Goal: Information Seeking & Learning: Find contact information

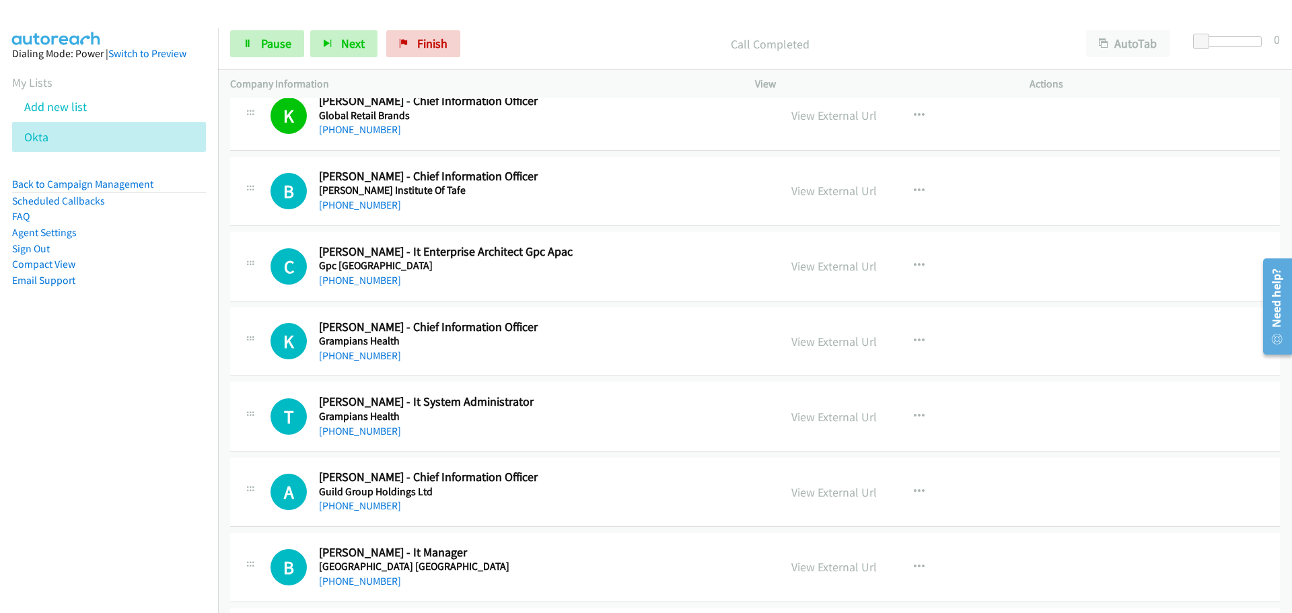
scroll to position [15495, 0]
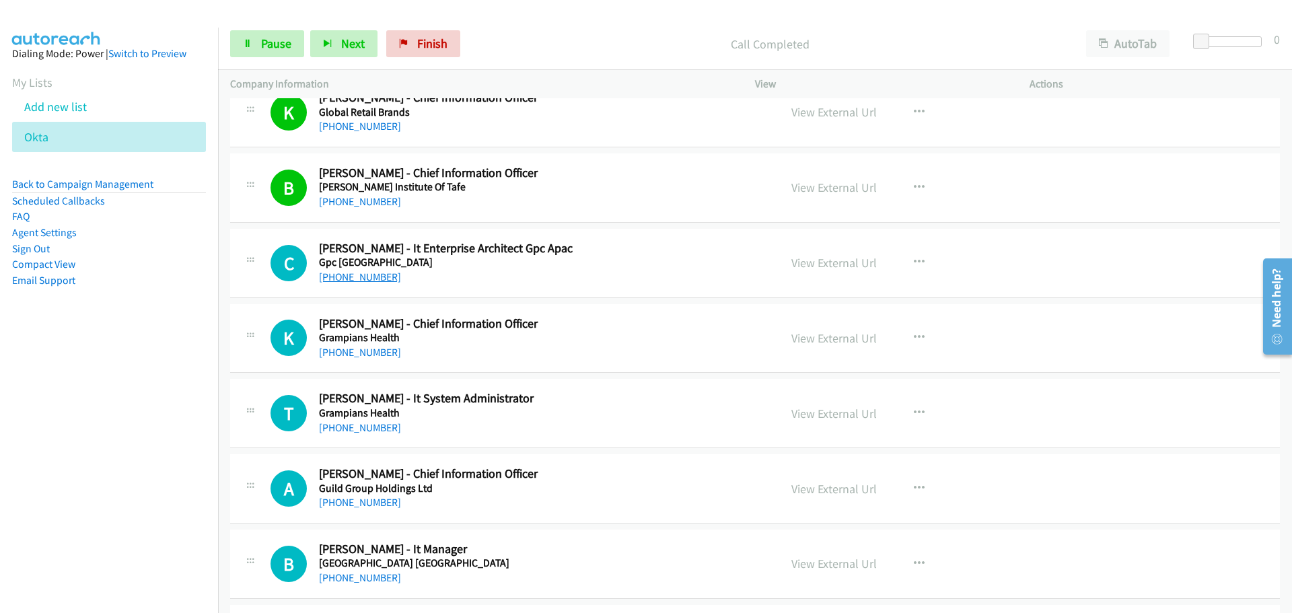
click at [348, 281] on link "[PHONE_NUMBER]" at bounding box center [360, 277] width 82 height 13
click at [372, 348] on link "[PHONE_NUMBER]" at bounding box center [360, 352] width 82 height 13
drag, startPoint x: 377, startPoint y: 429, endPoint x: 859, endPoint y: 415, distance: 482.2
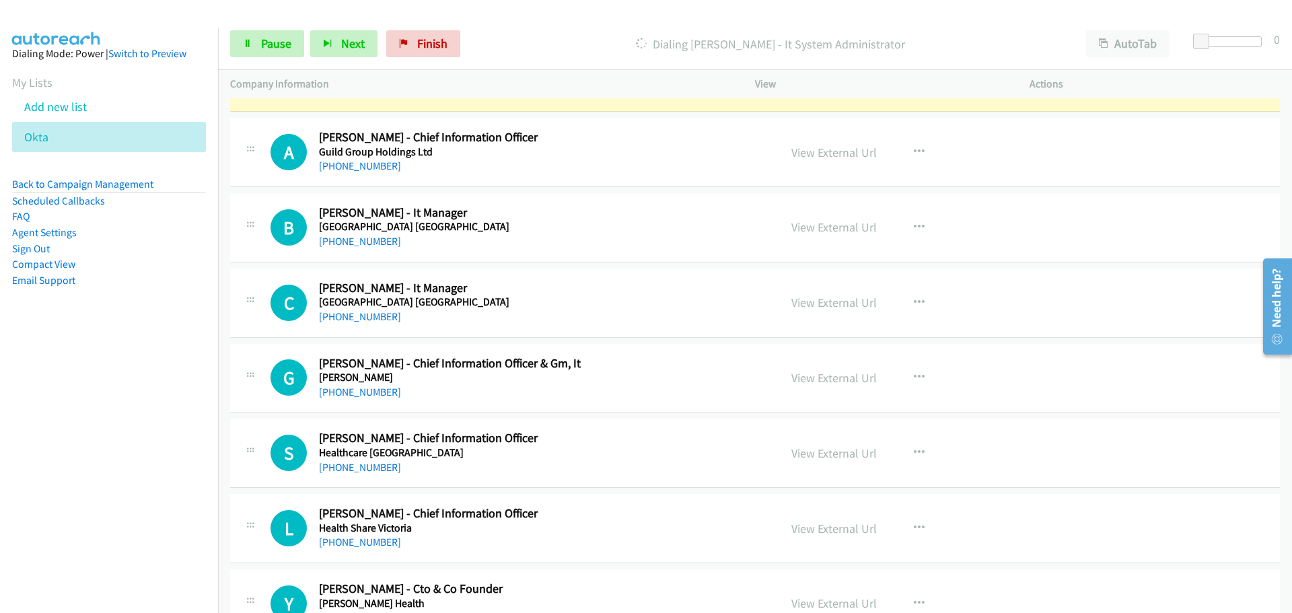
scroll to position [15764, 0]
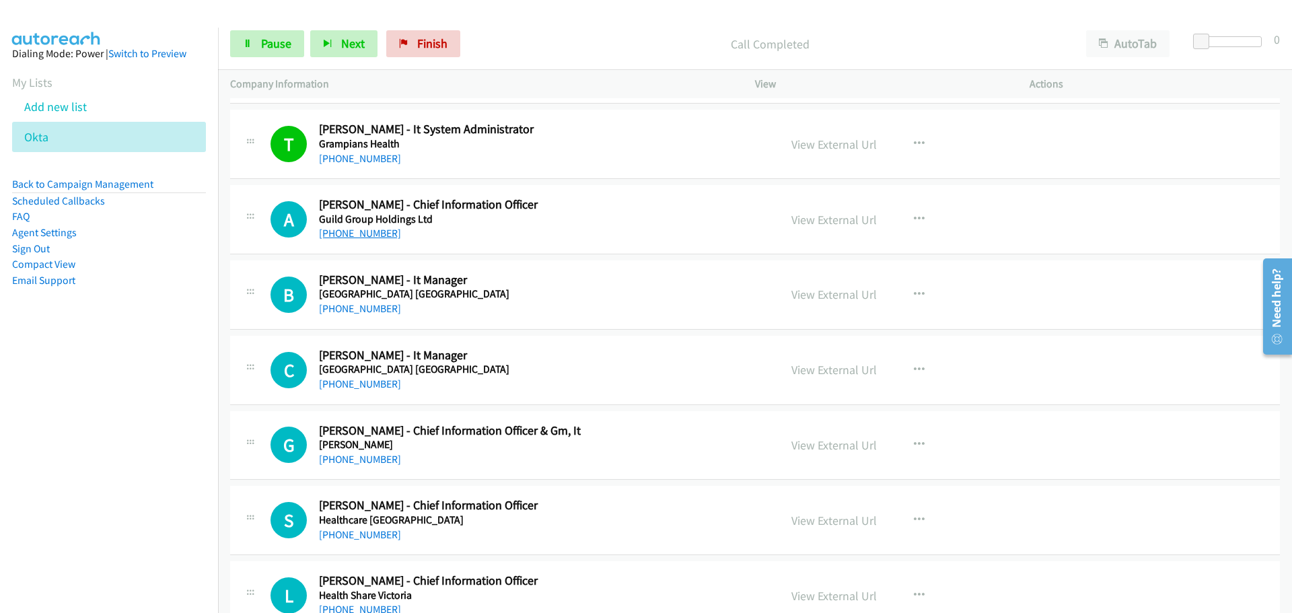
click at [358, 232] on link "[PHONE_NUMBER]" at bounding box center [360, 233] width 82 height 13
click at [339, 308] on link "[PHONE_NUMBER]" at bounding box center [360, 308] width 82 height 13
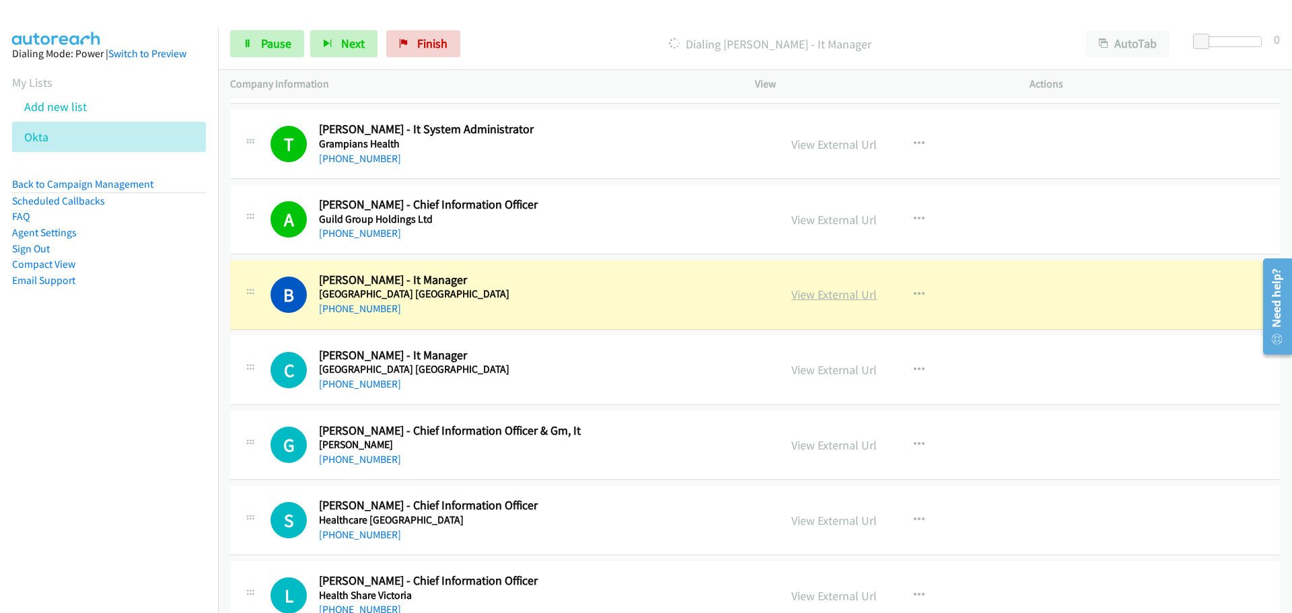
click at [831, 295] on link "View External Url" at bounding box center [834, 294] width 85 height 15
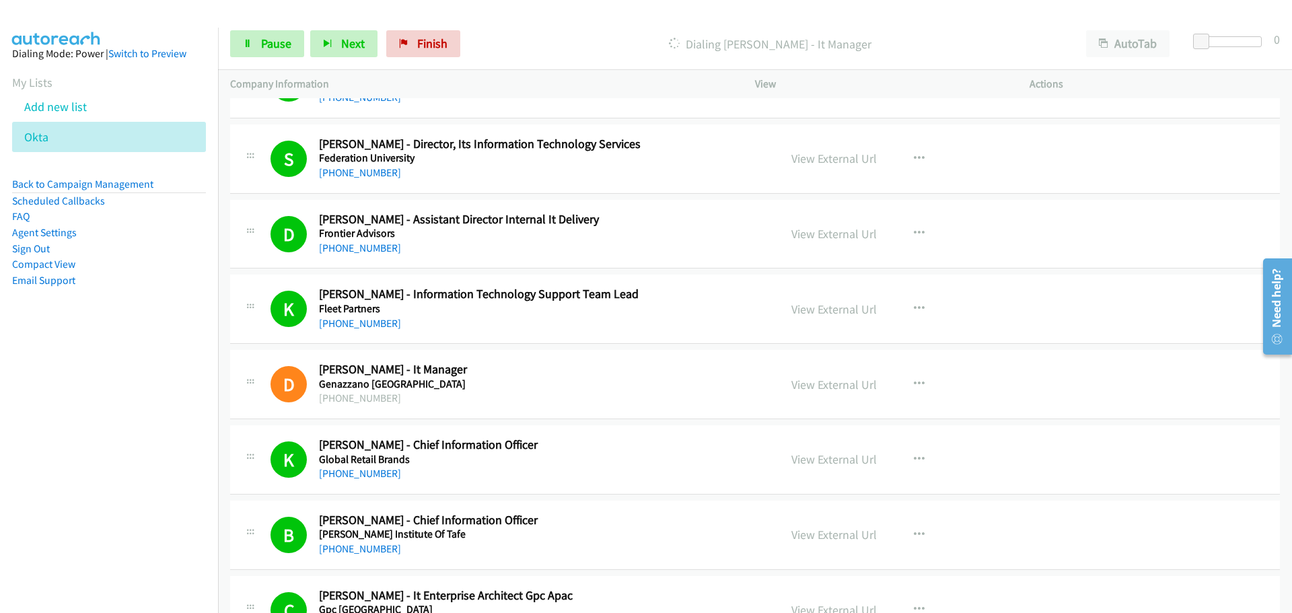
scroll to position [15091, 0]
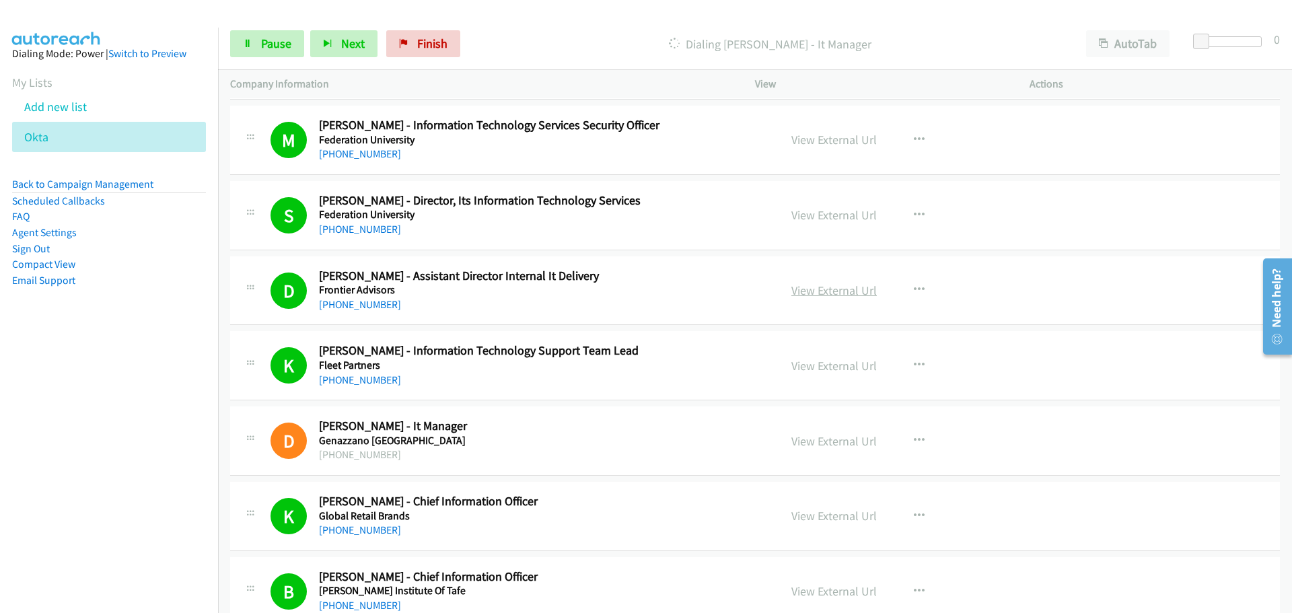
click at [837, 284] on link "View External Url" at bounding box center [834, 290] width 85 height 15
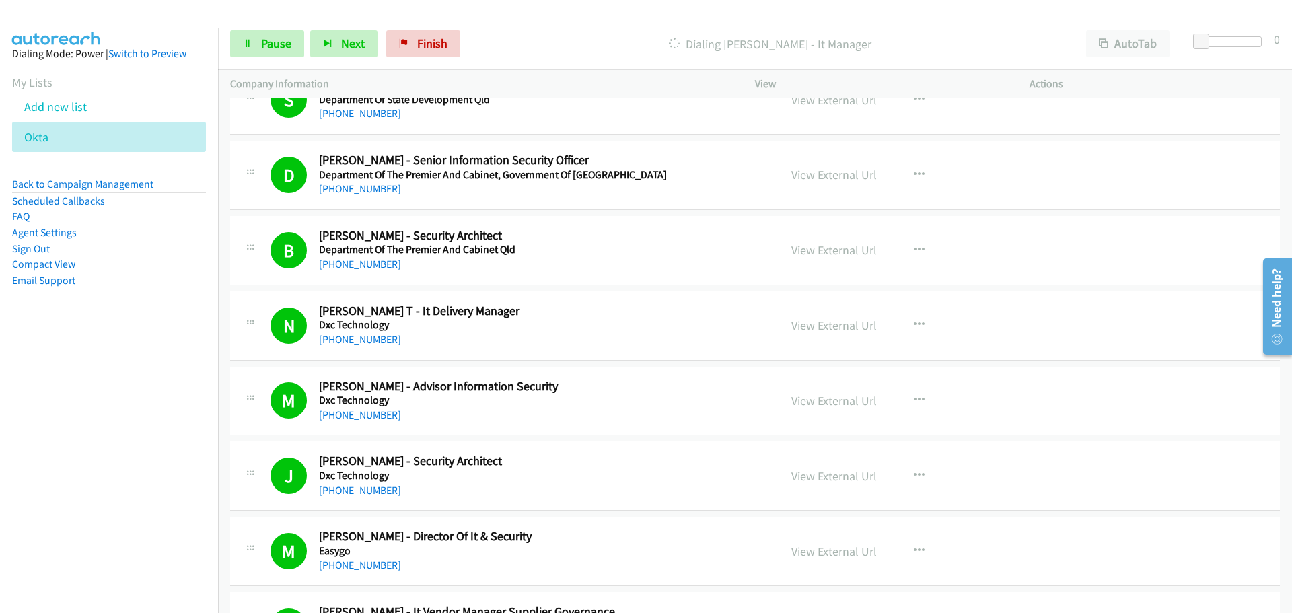
scroll to position [14216, 0]
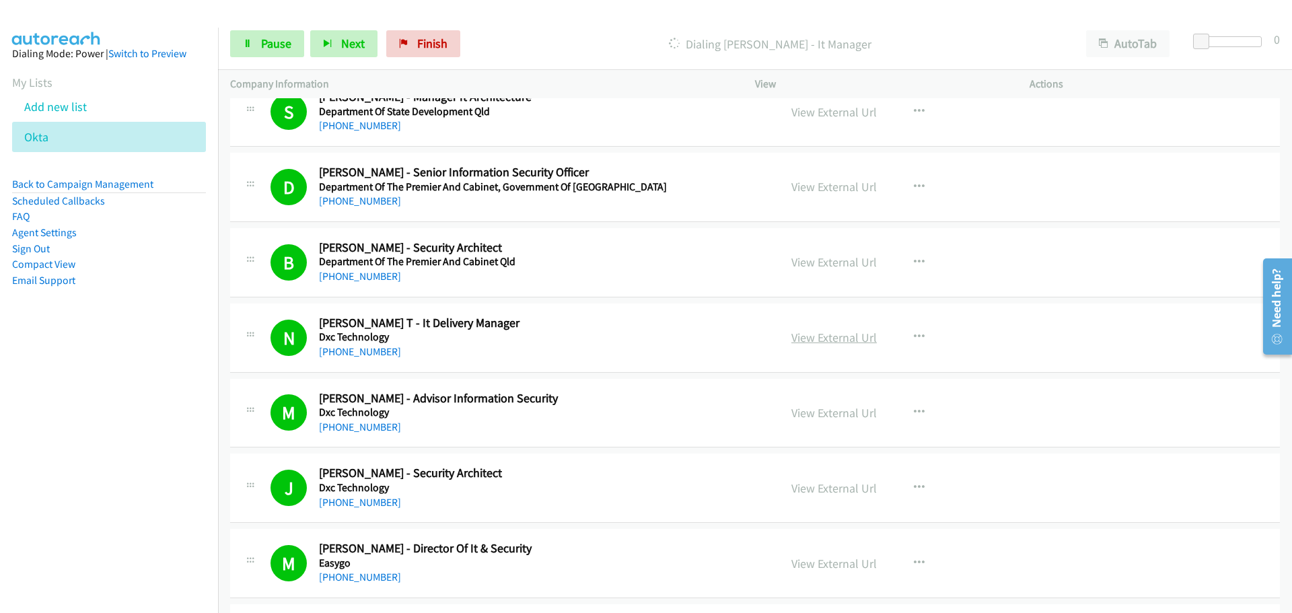
click at [841, 333] on link "View External Url" at bounding box center [834, 337] width 85 height 15
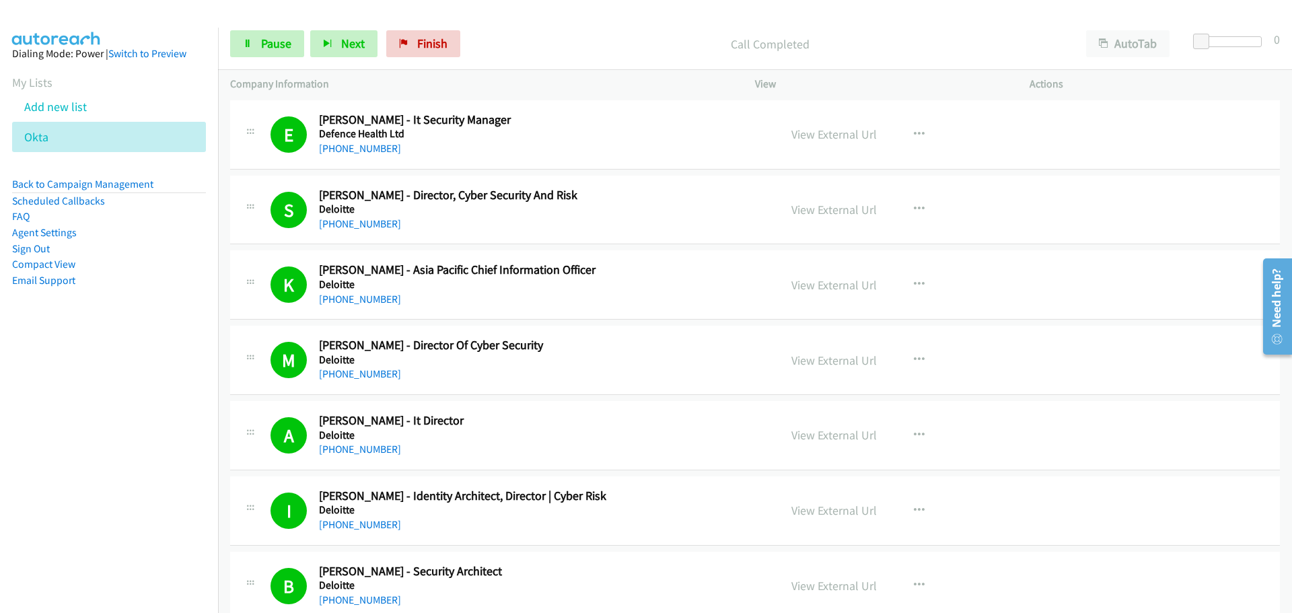
scroll to position [12735, 0]
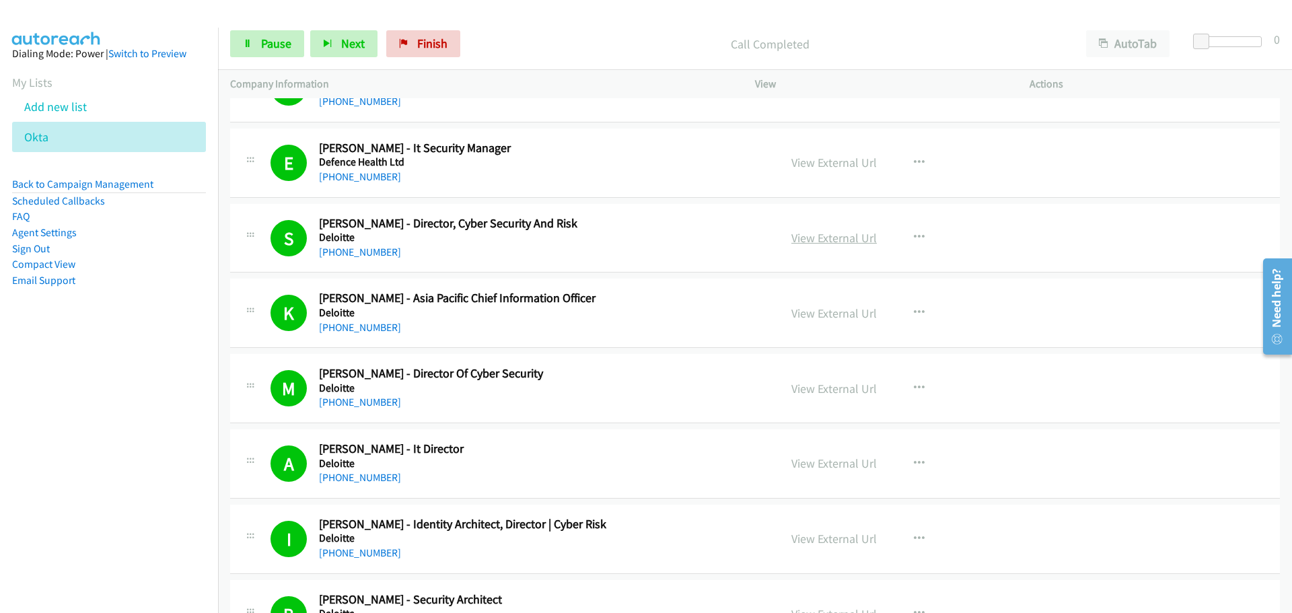
click at [856, 237] on link "View External Url" at bounding box center [834, 237] width 85 height 15
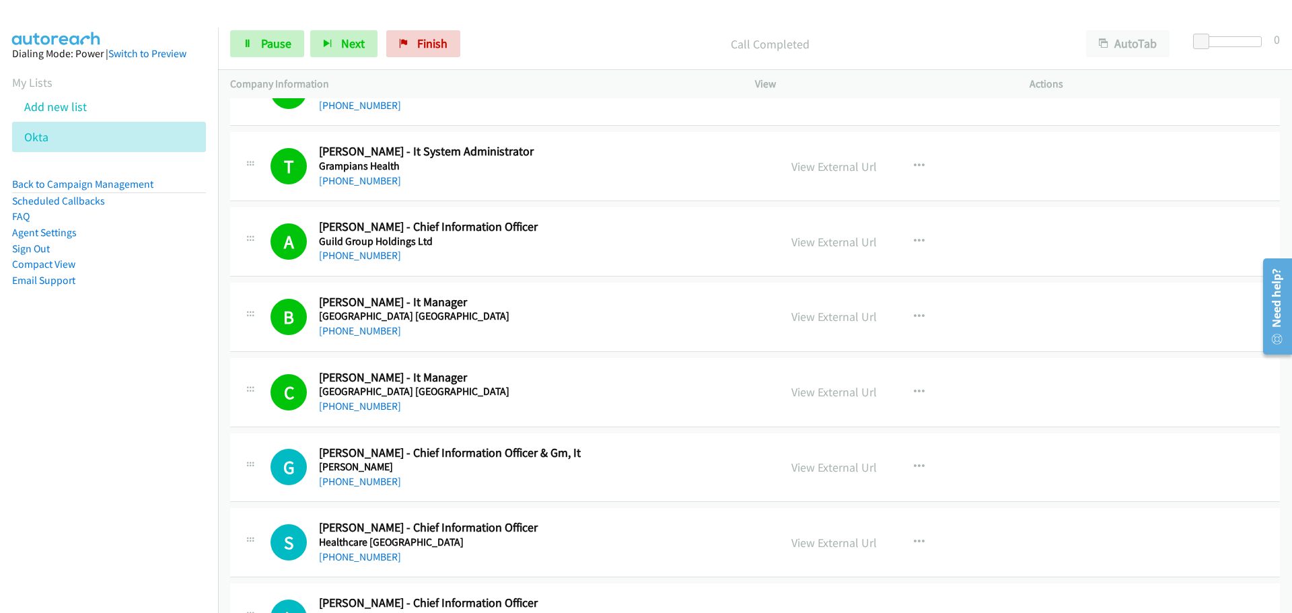
scroll to position [16033, 0]
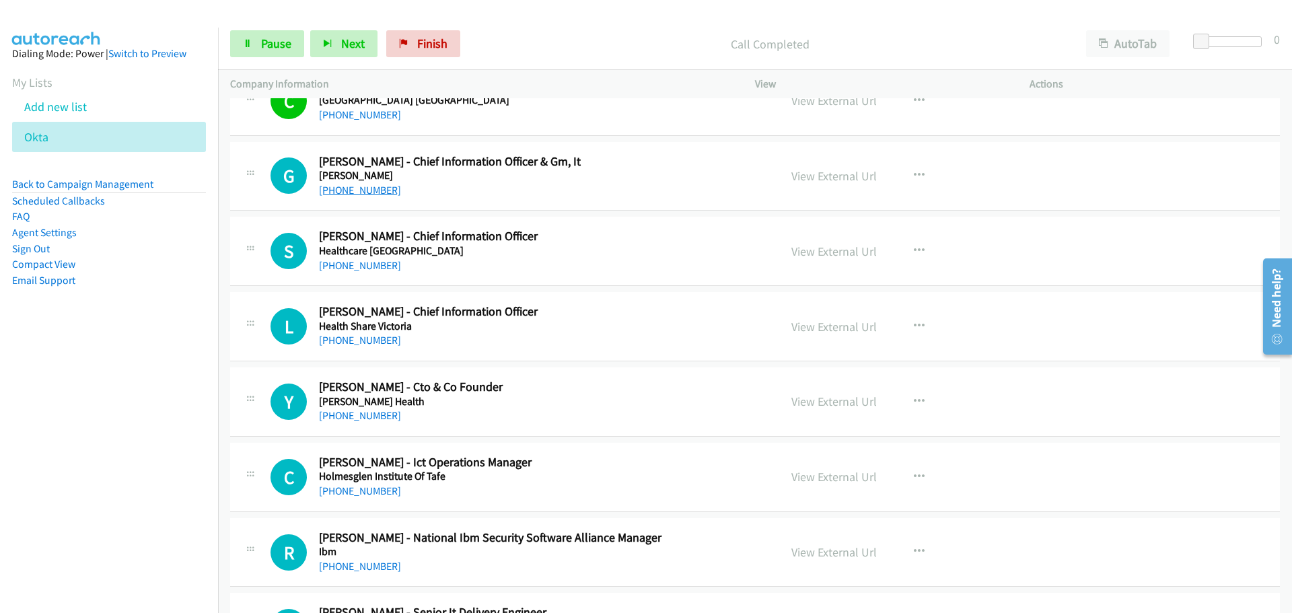
click at [351, 189] on link "[PHONE_NUMBER]" at bounding box center [360, 190] width 82 height 13
click at [368, 270] on link "[PHONE_NUMBER]" at bounding box center [360, 265] width 82 height 13
click at [381, 340] on link "[PHONE_NUMBER]" at bounding box center [360, 340] width 82 height 13
drag, startPoint x: 368, startPoint y: 416, endPoint x: 438, endPoint y: 416, distance: 70.0
click at [368, 416] on link "[PHONE_NUMBER]" at bounding box center [360, 415] width 82 height 13
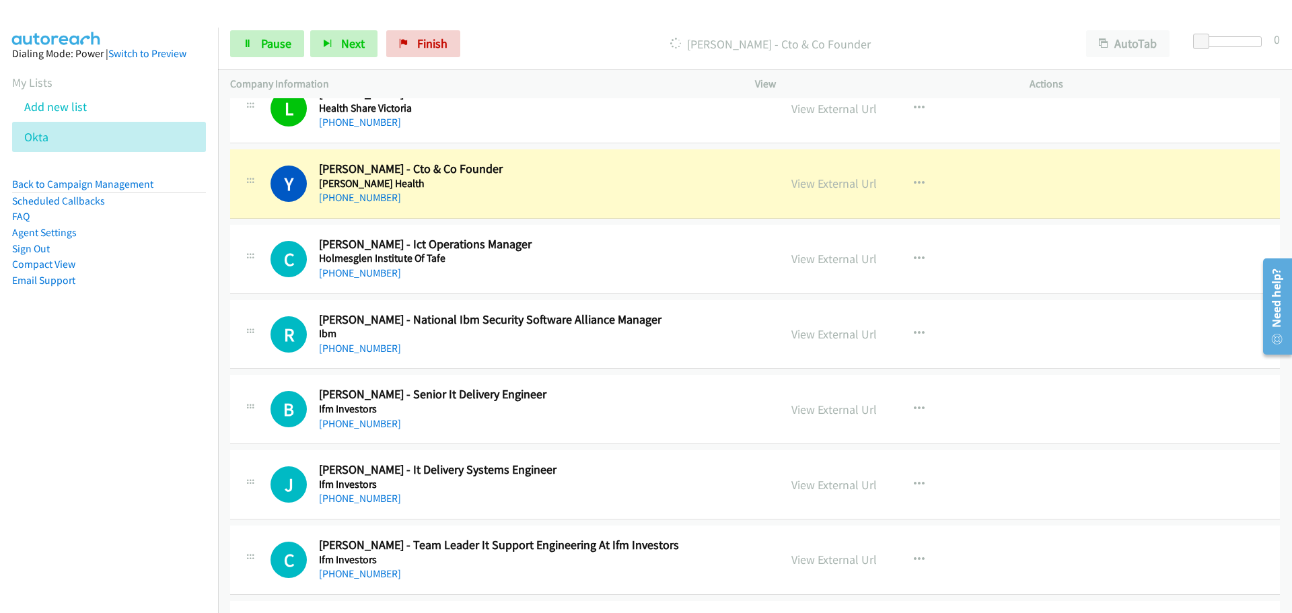
scroll to position [16235, 0]
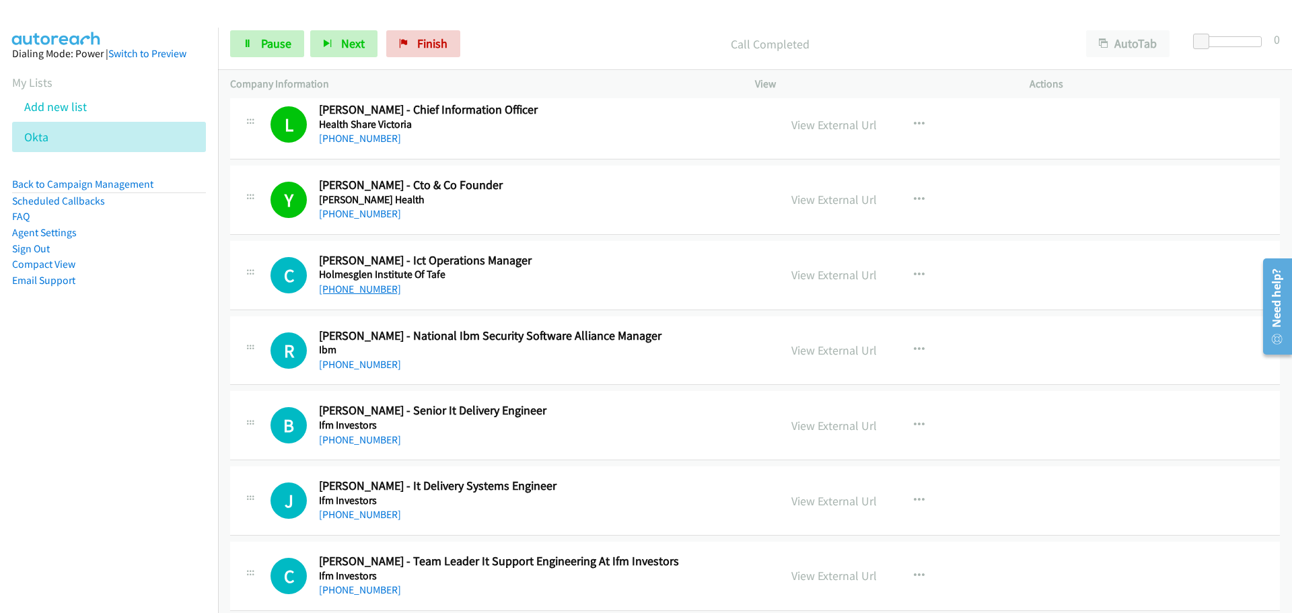
click at [372, 291] on link "[PHONE_NUMBER]" at bounding box center [360, 289] width 82 height 13
click at [388, 370] on div "[PHONE_NUMBER]" at bounding box center [541, 365] width 444 height 16
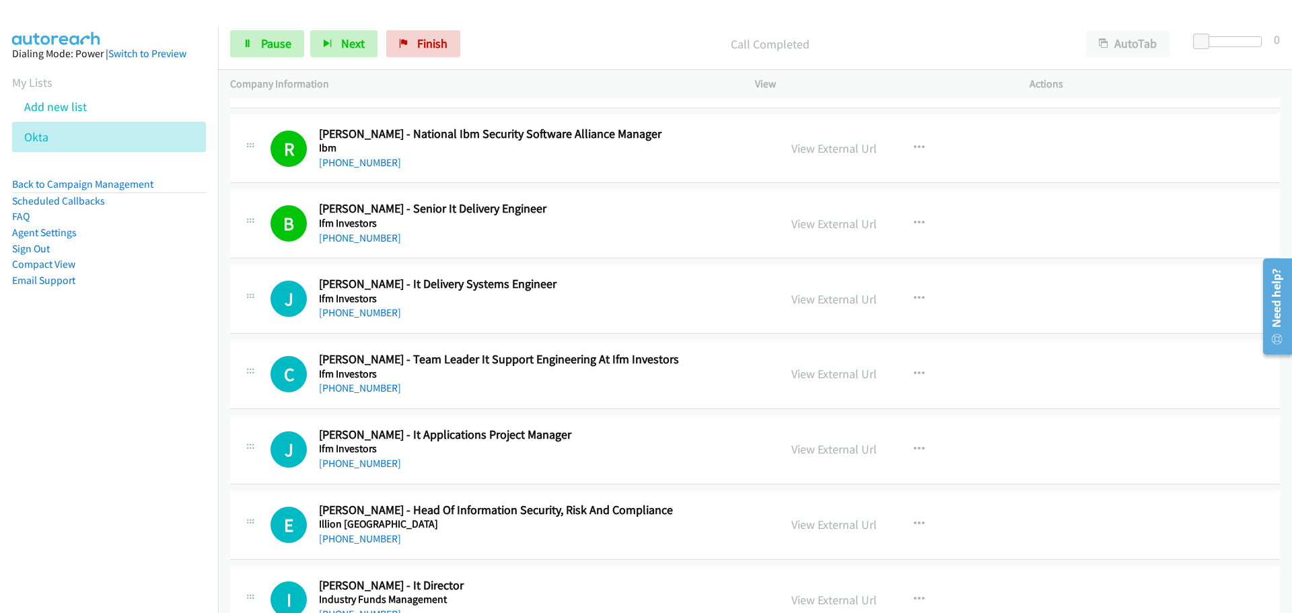
scroll to position [16505, 0]
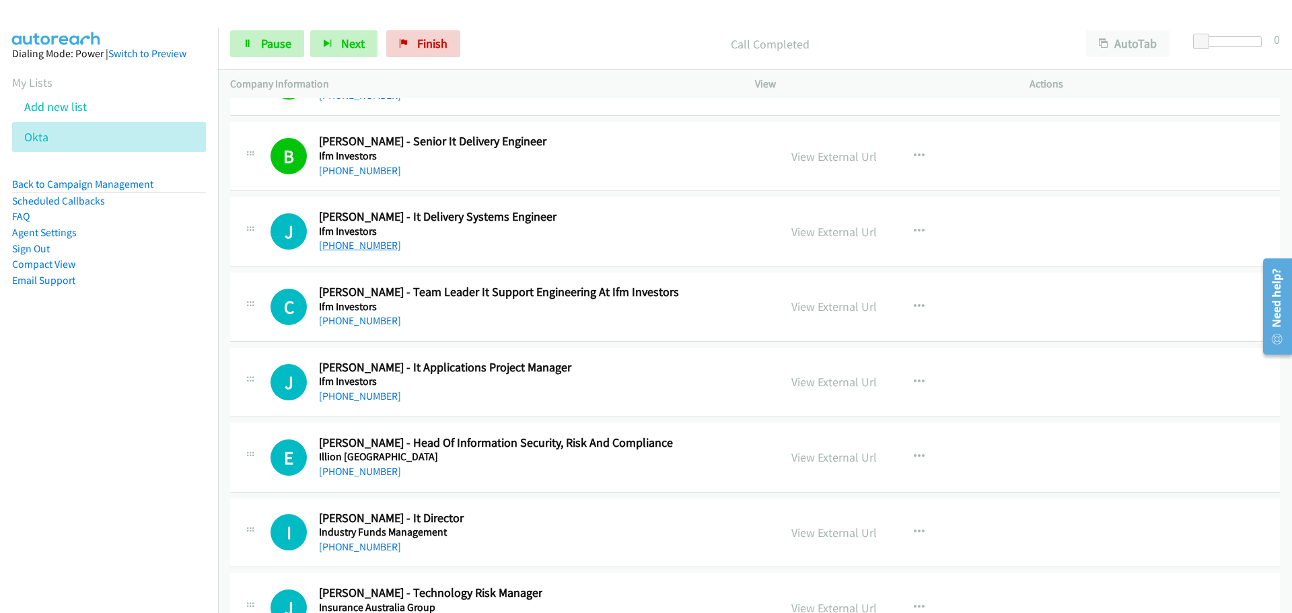
click at [358, 244] on link "[PHONE_NUMBER]" at bounding box center [360, 245] width 82 height 13
click at [357, 318] on link "[PHONE_NUMBER]" at bounding box center [360, 320] width 82 height 13
drag, startPoint x: 370, startPoint y: 404, endPoint x: 374, endPoint y: 394, distance: 10.9
click at [370, 404] on div "[PHONE_NUMBER]" at bounding box center [541, 396] width 444 height 16
click at [370, 398] on link "[PHONE_NUMBER]" at bounding box center [360, 396] width 82 height 13
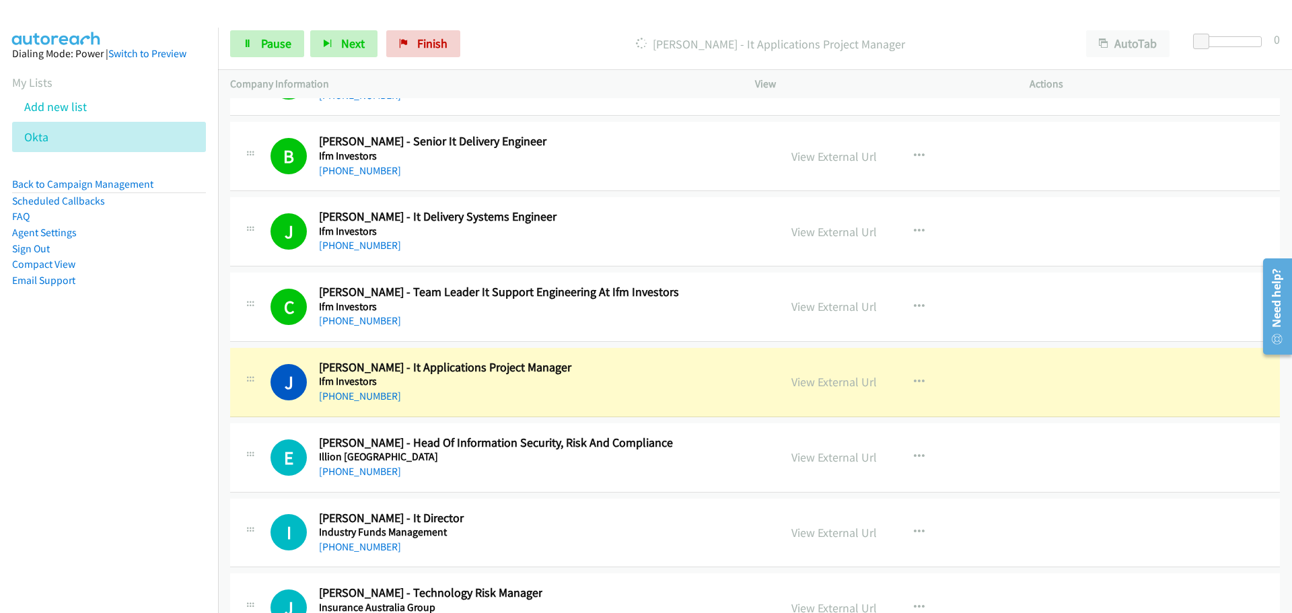
scroll to position [16774, 0]
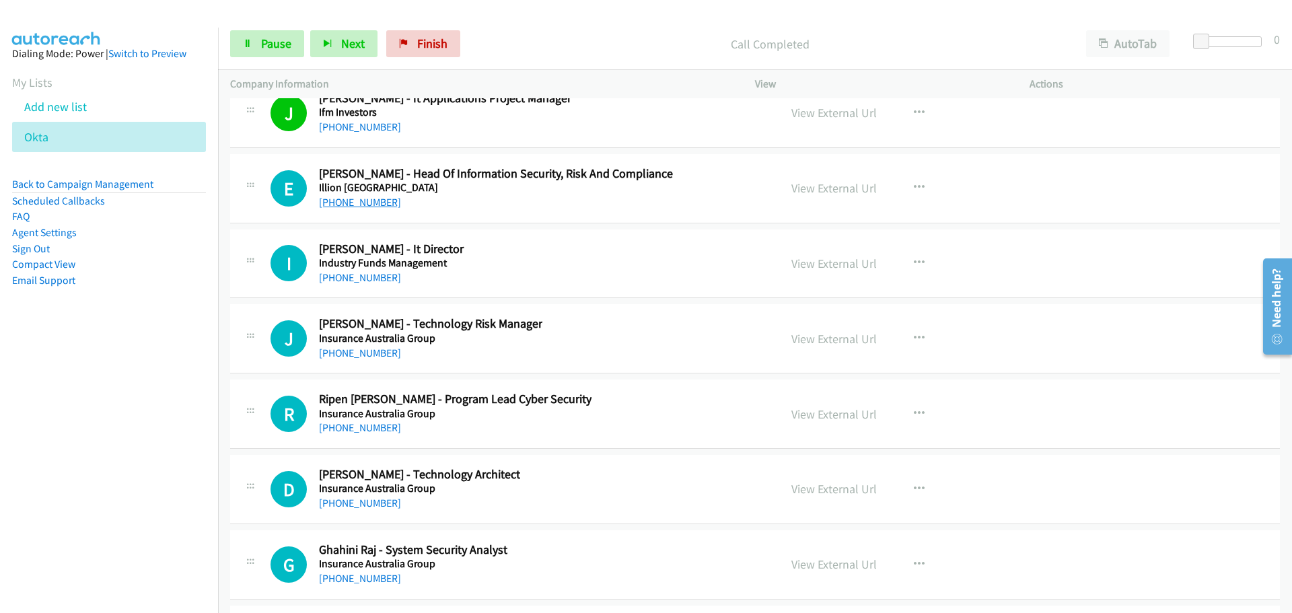
click at [377, 199] on link "[PHONE_NUMBER]" at bounding box center [360, 202] width 82 height 13
click at [346, 279] on link "[PHONE_NUMBER]" at bounding box center [360, 277] width 82 height 13
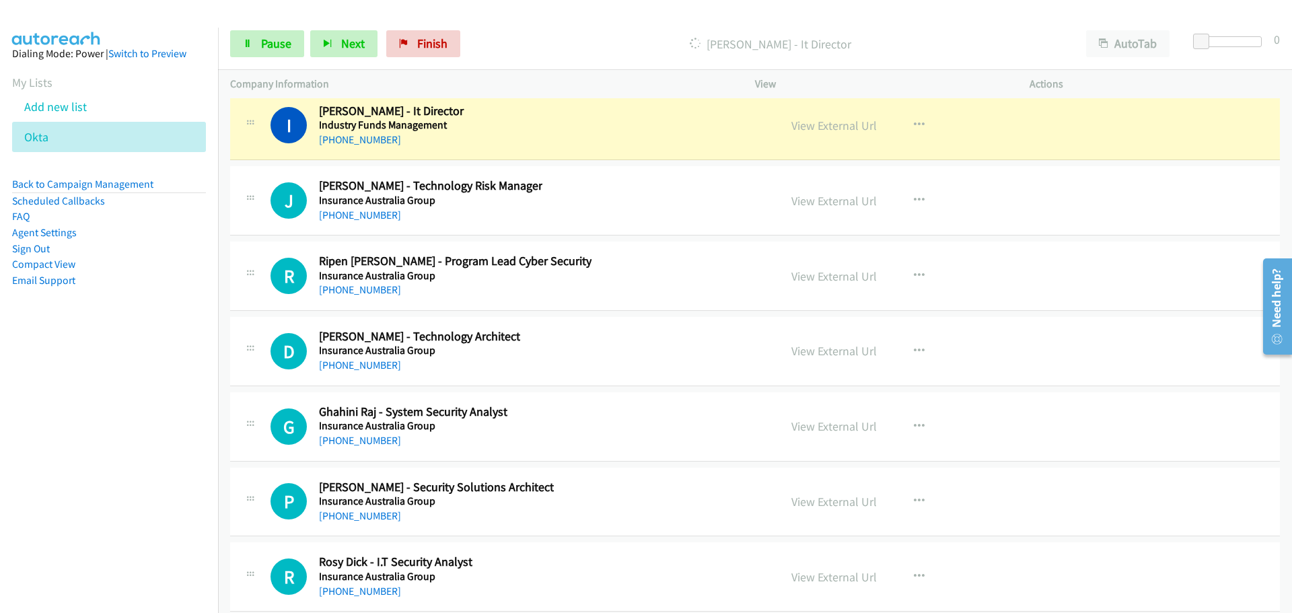
scroll to position [16908, 0]
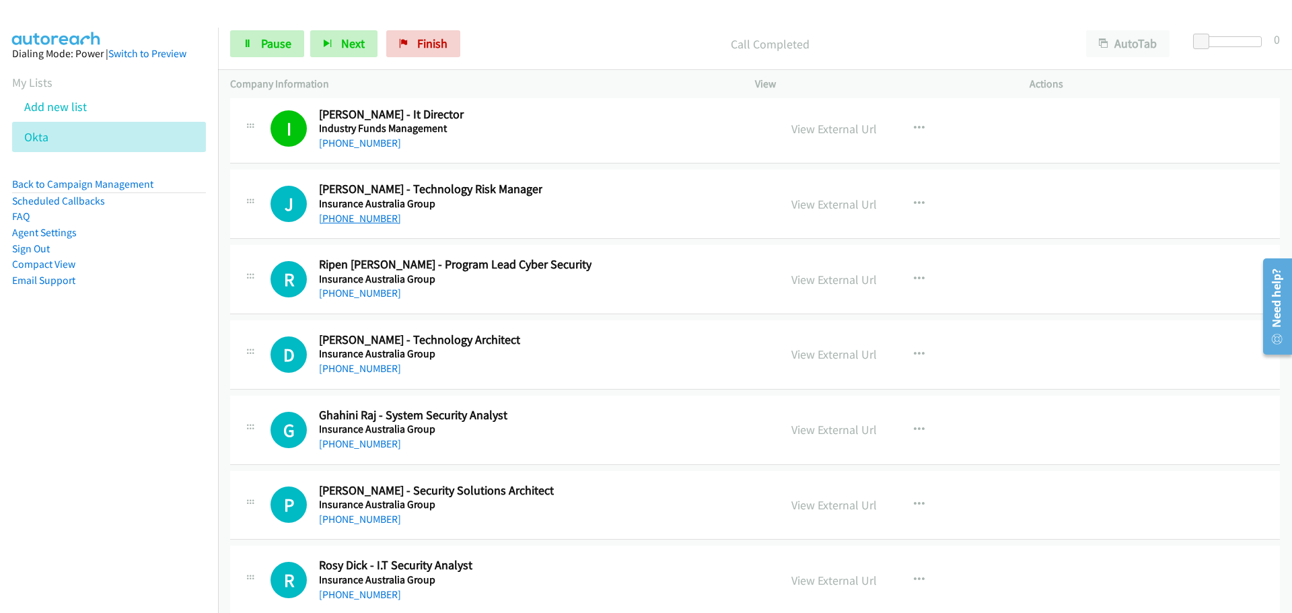
click at [380, 221] on link "[PHONE_NUMBER]" at bounding box center [360, 218] width 82 height 13
click at [387, 300] on link "[PHONE_NUMBER]" at bounding box center [360, 293] width 82 height 13
click at [348, 374] on link "[PHONE_NUMBER]" at bounding box center [360, 368] width 82 height 13
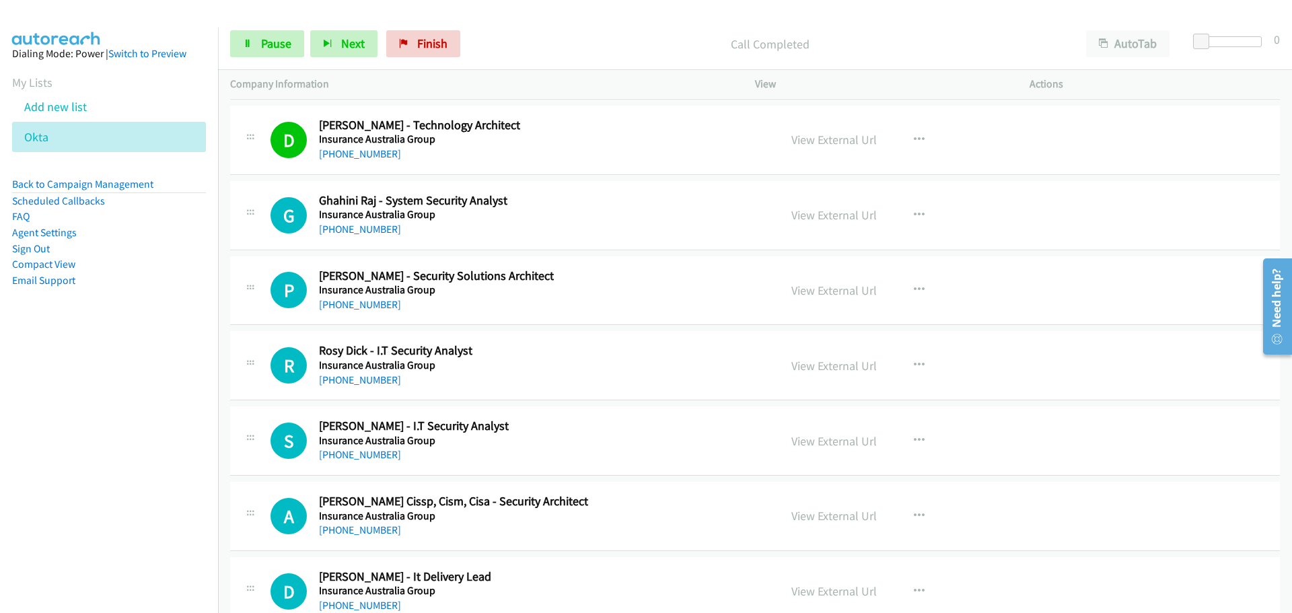
scroll to position [17110, 0]
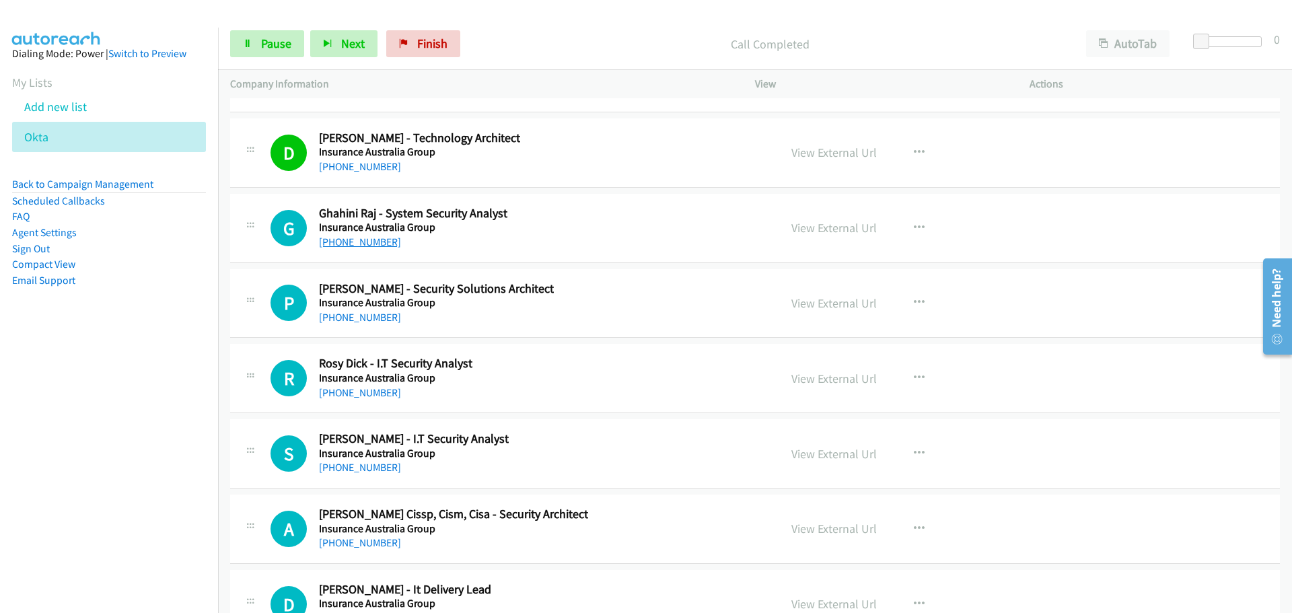
click at [355, 237] on link "[PHONE_NUMBER]" at bounding box center [360, 242] width 82 height 13
click at [351, 316] on link "[PHONE_NUMBER]" at bounding box center [360, 317] width 82 height 13
drag, startPoint x: 384, startPoint y: 393, endPoint x: 426, endPoint y: 394, distance: 42.4
click at [384, 393] on link "[PHONE_NUMBER]" at bounding box center [360, 392] width 82 height 13
drag, startPoint x: 386, startPoint y: 473, endPoint x: 1173, endPoint y: 501, distance: 788.0
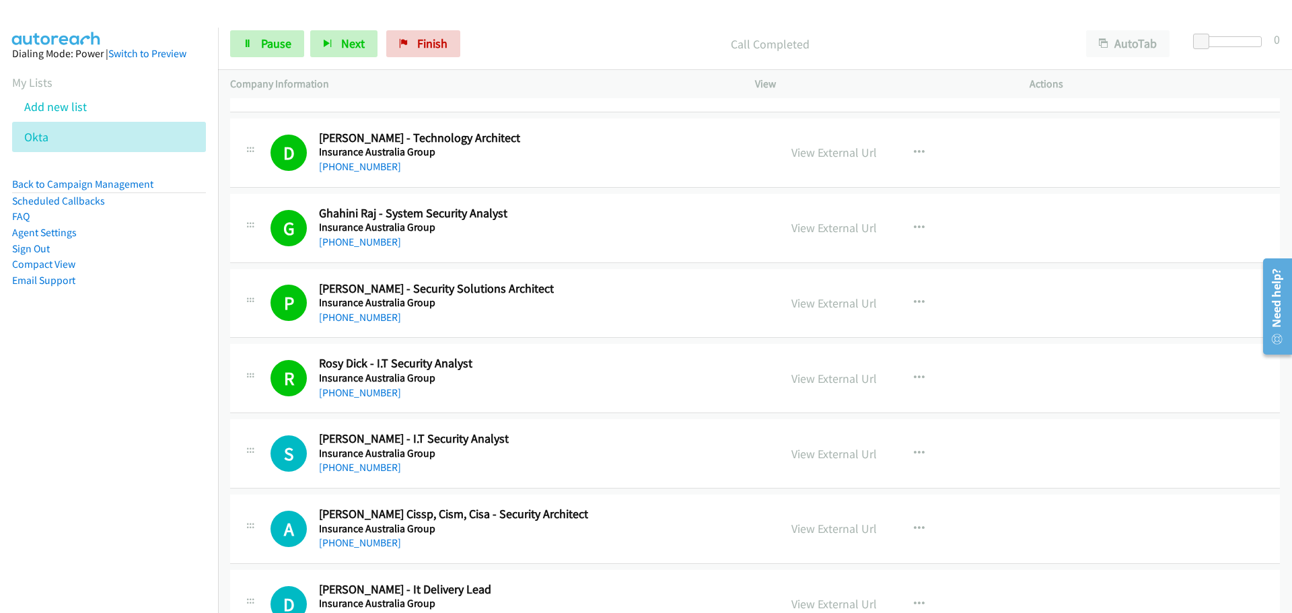
click at [386, 473] on link "[PHONE_NUMBER]" at bounding box center [360, 467] width 82 height 13
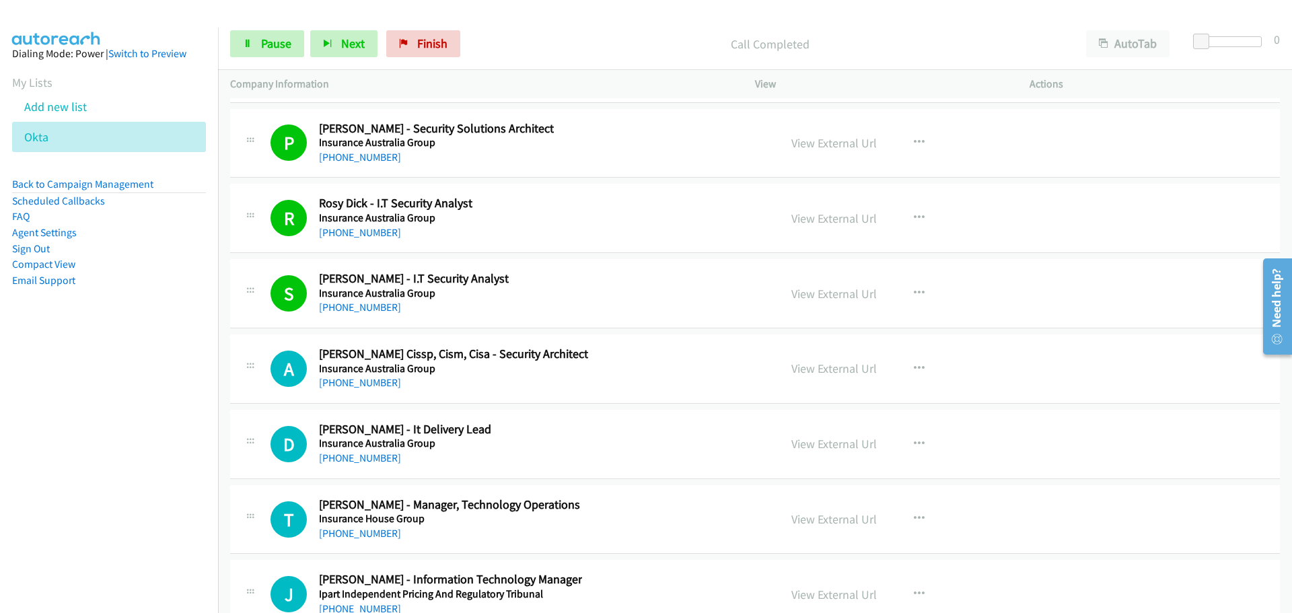
scroll to position [17312, 0]
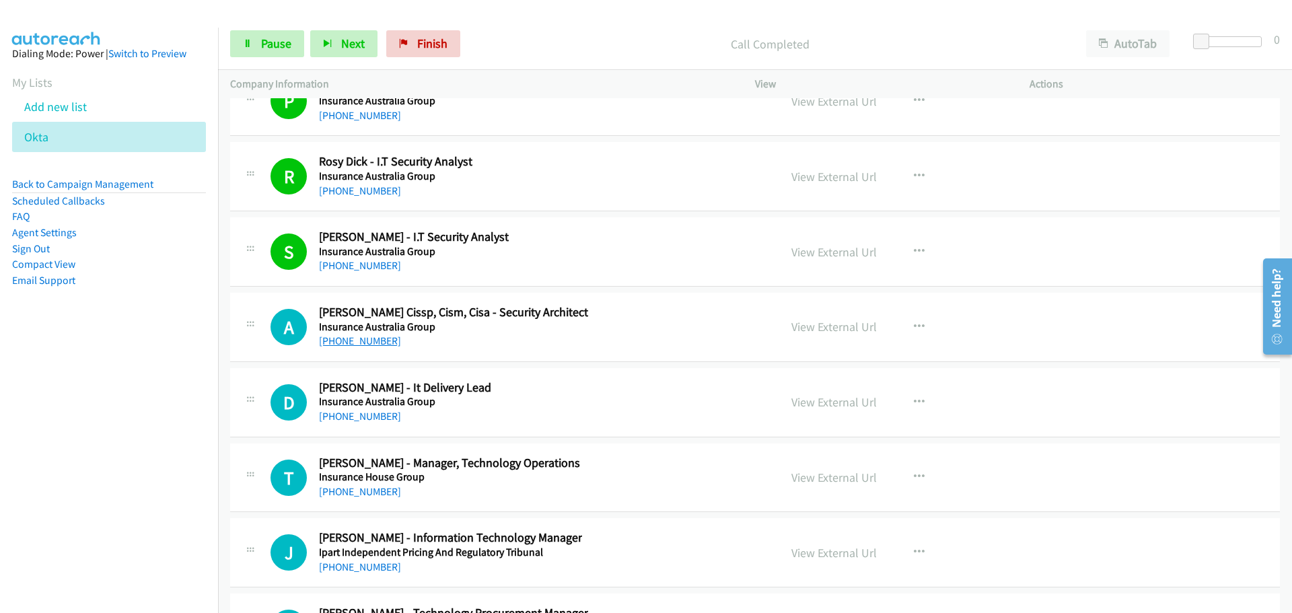
click at [381, 345] on link "[PHONE_NUMBER]" at bounding box center [360, 341] width 82 height 13
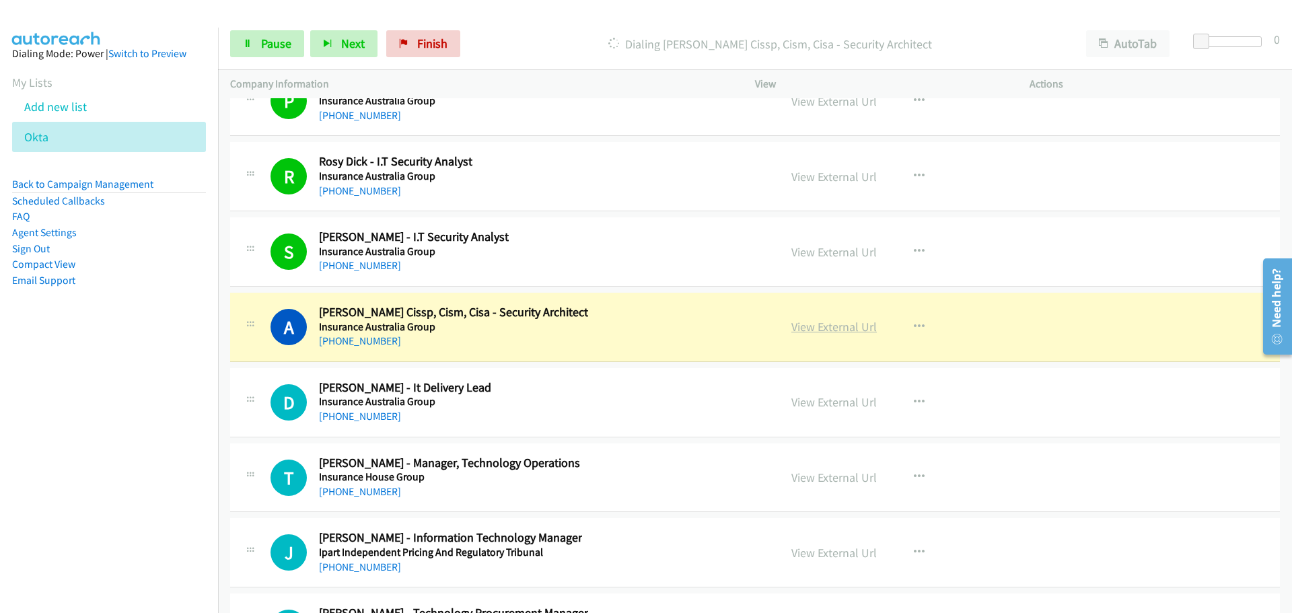
click at [835, 330] on link "View External Url" at bounding box center [834, 326] width 85 height 15
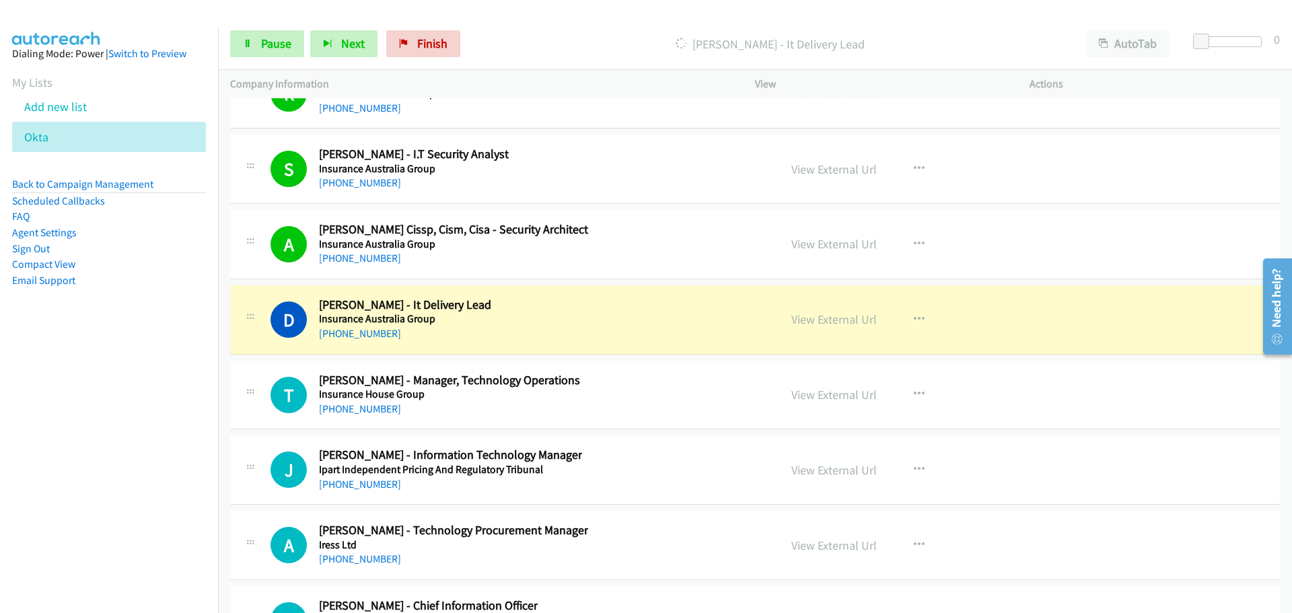
scroll to position [17649, 0]
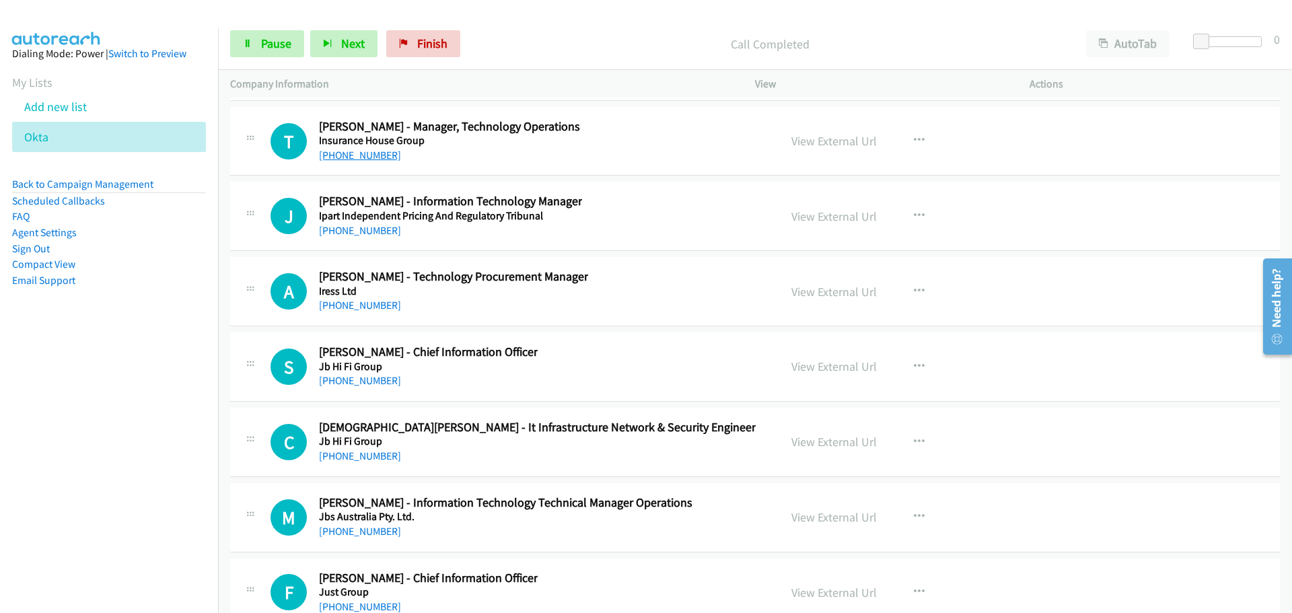
click at [373, 160] on link "[PHONE_NUMBER]" at bounding box center [360, 155] width 82 height 13
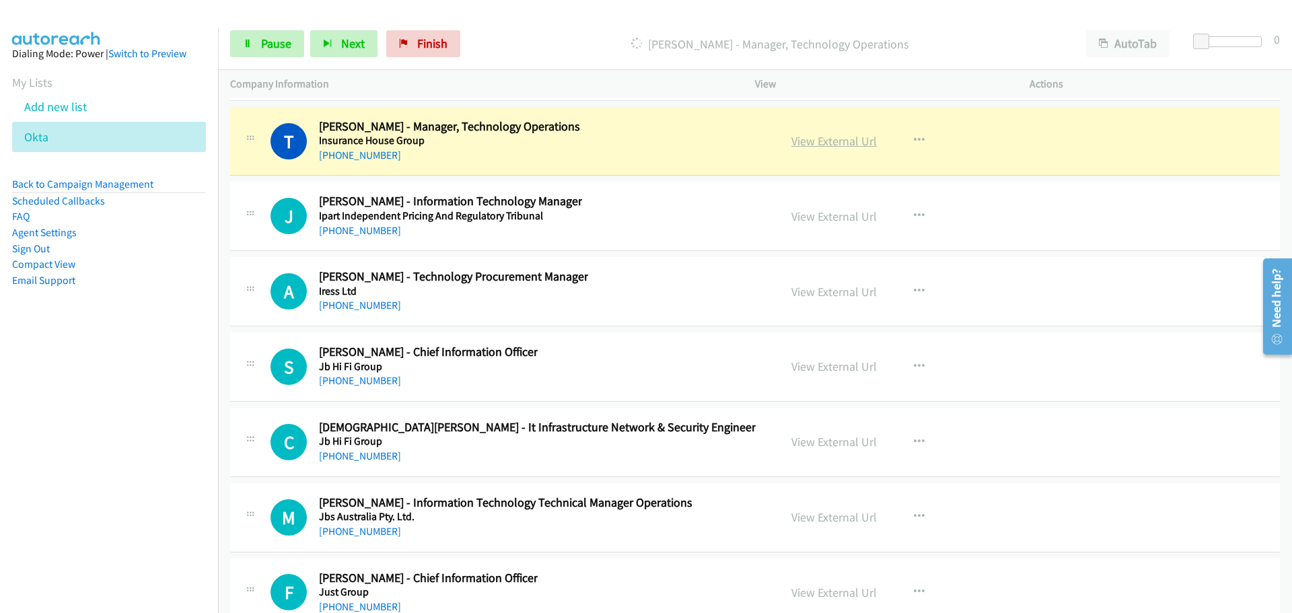
click at [818, 139] on link "View External Url" at bounding box center [834, 140] width 85 height 15
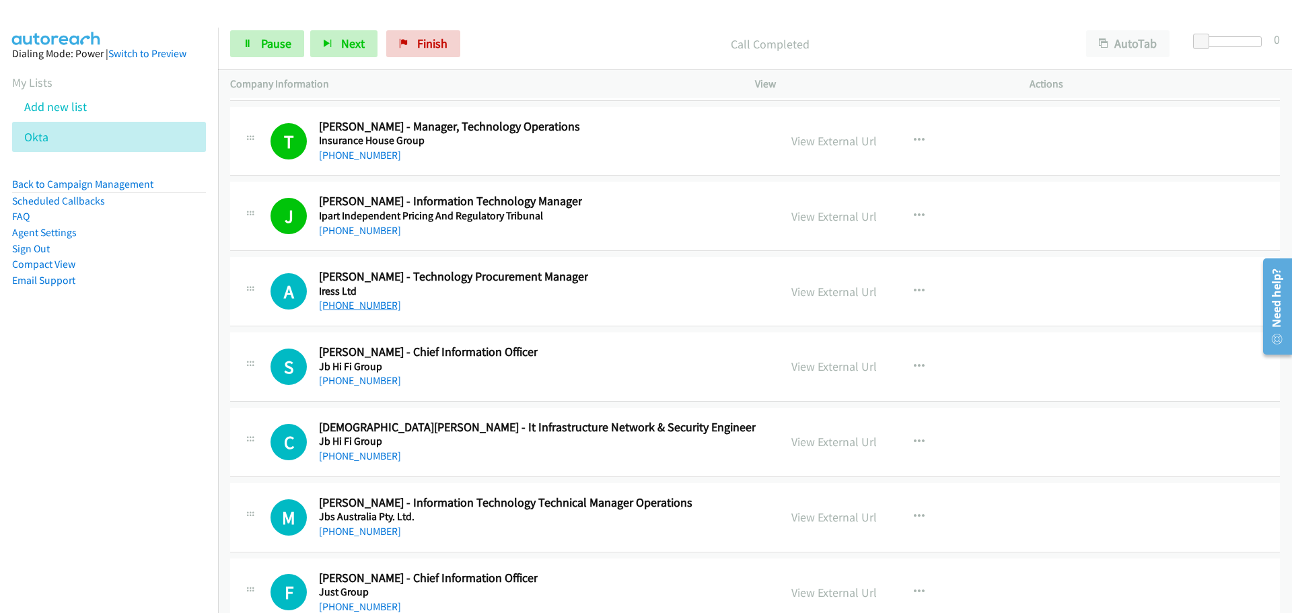
click at [387, 307] on link "[PHONE_NUMBER]" at bounding box center [360, 305] width 82 height 13
click at [328, 385] on link "[PHONE_NUMBER]" at bounding box center [360, 380] width 82 height 13
click at [370, 458] on link "[PHONE_NUMBER]" at bounding box center [360, 456] width 82 height 13
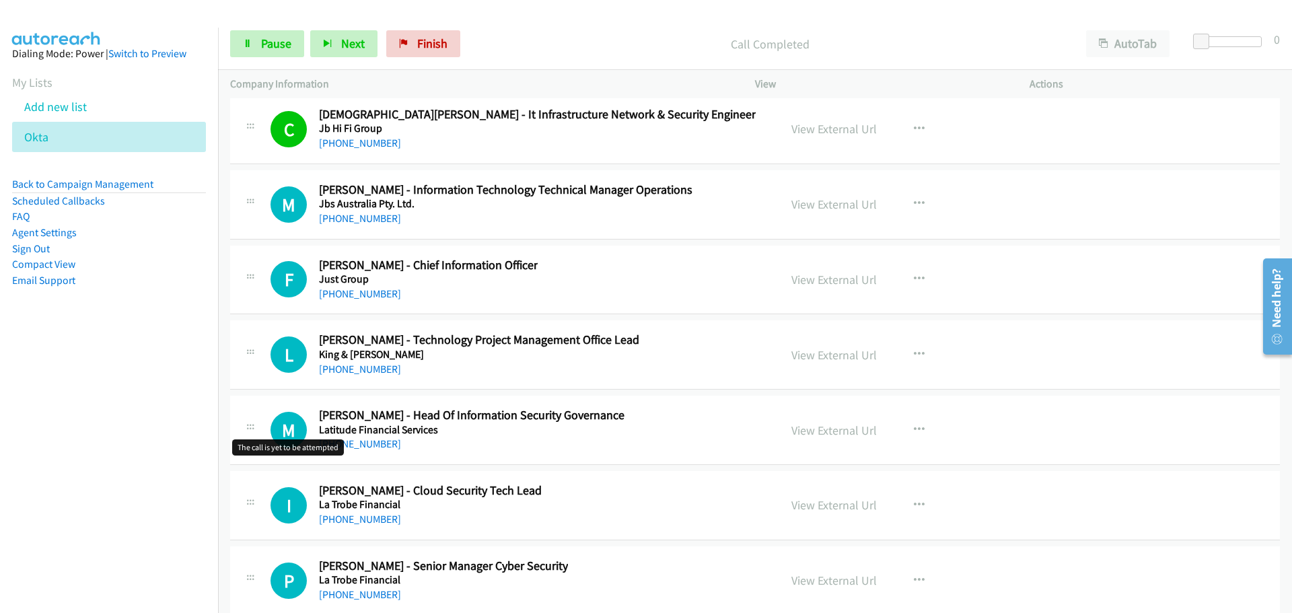
scroll to position [17985, 0]
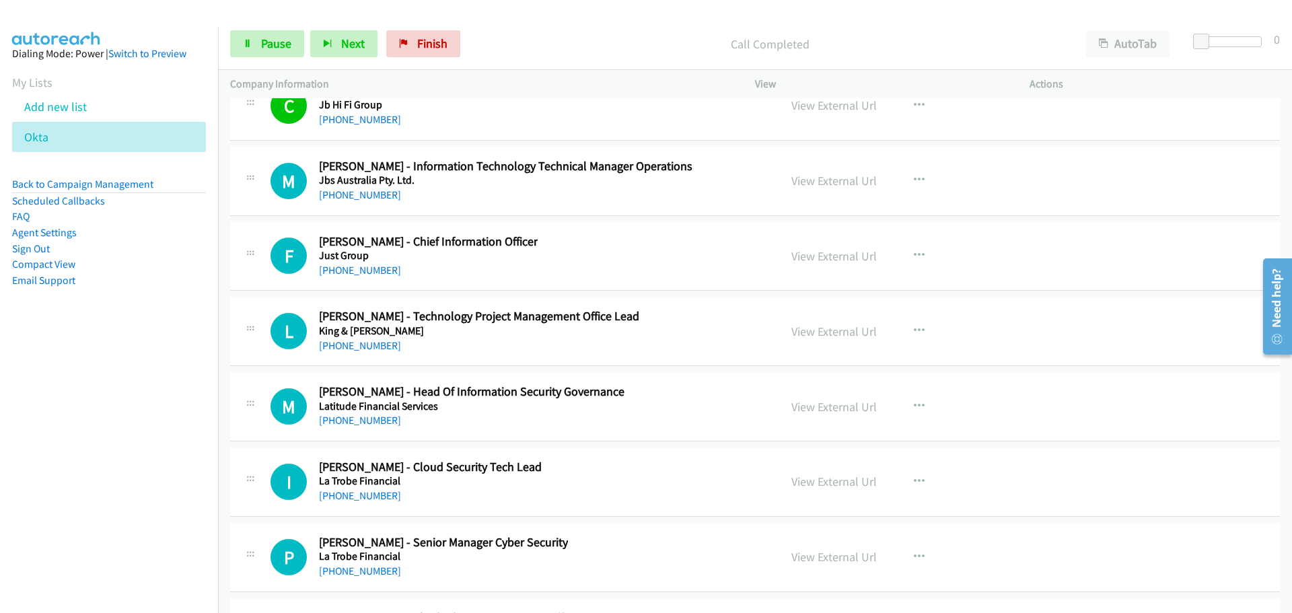
click at [367, 202] on div "[PHONE_NUMBER]" at bounding box center [506, 195] width 374 height 16
click at [359, 269] on link "[PHONE_NUMBER]" at bounding box center [360, 270] width 82 height 13
click at [357, 348] on link "[PHONE_NUMBER]" at bounding box center [360, 345] width 82 height 13
click at [375, 423] on link "[PHONE_NUMBER]" at bounding box center [360, 420] width 82 height 13
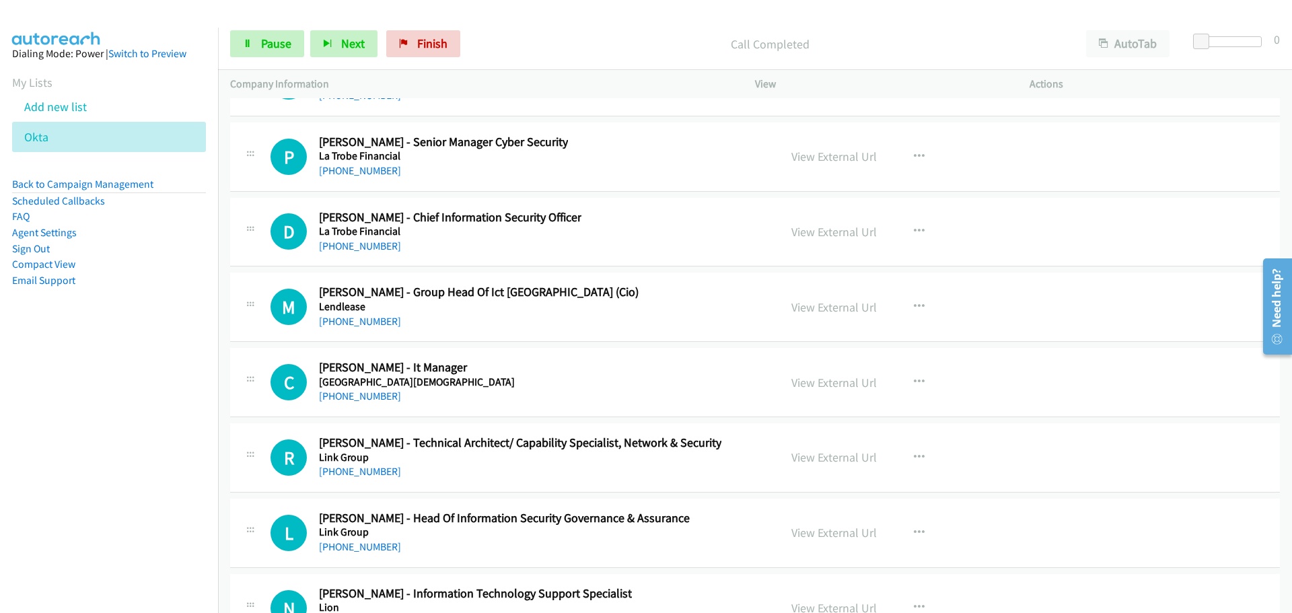
scroll to position [18389, 0]
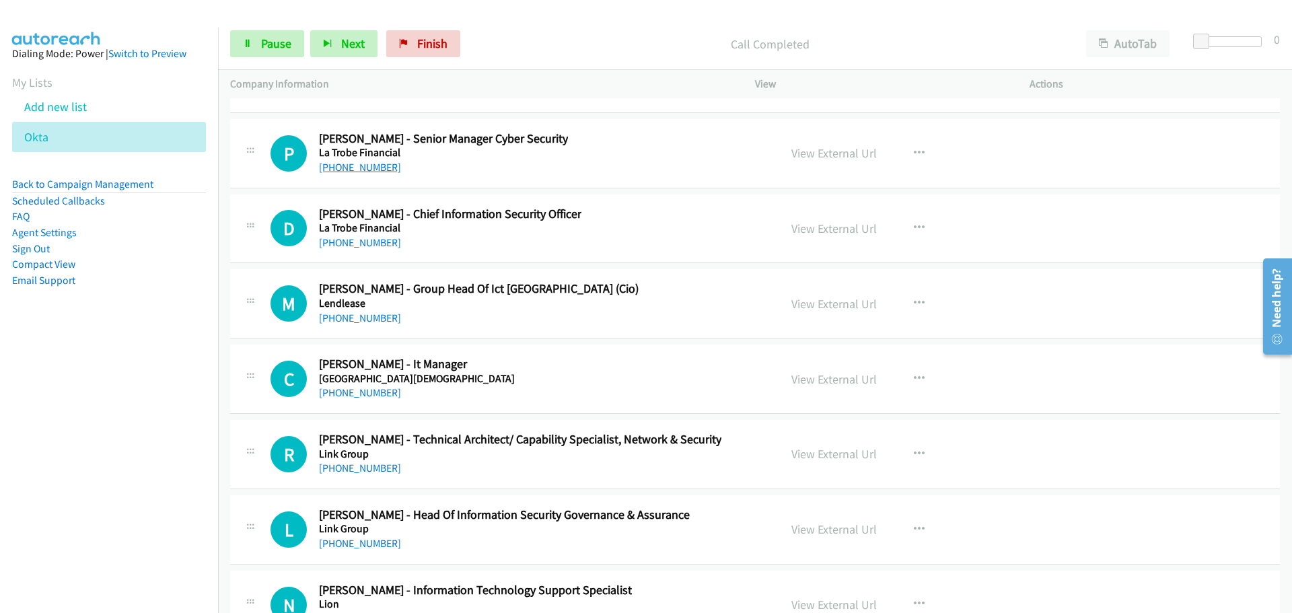
click at [384, 172] on link "[PHONE_NUMBER]" at bounding box center [360, 167] width 82 height 13
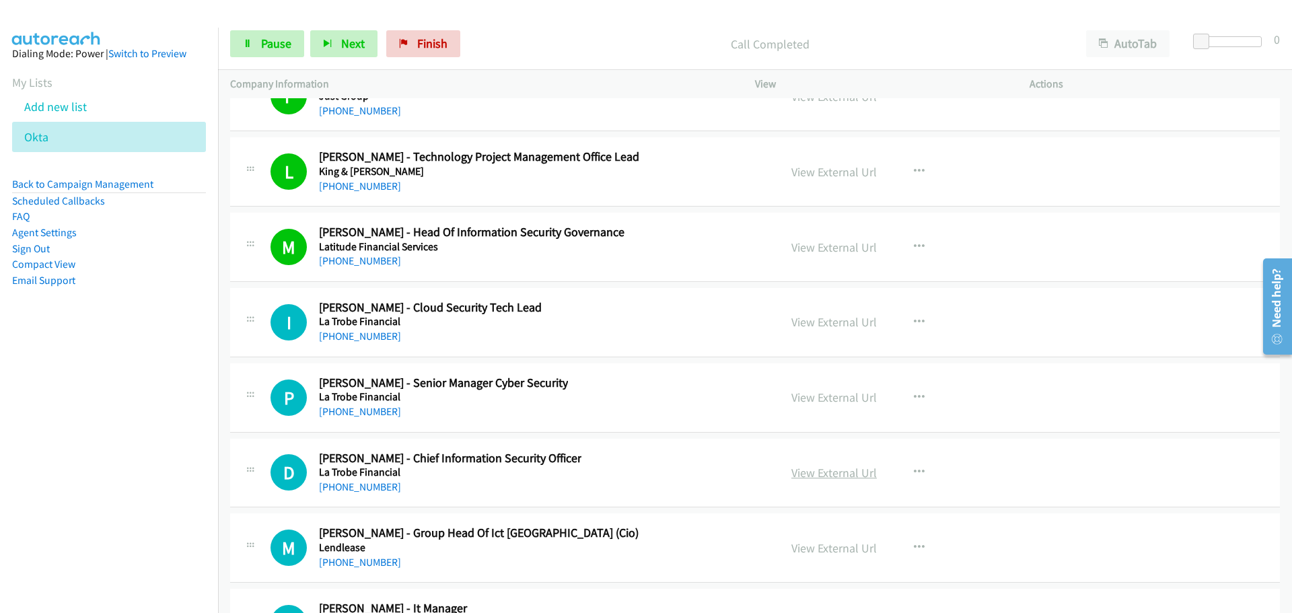
scroll to position [18120, 0]
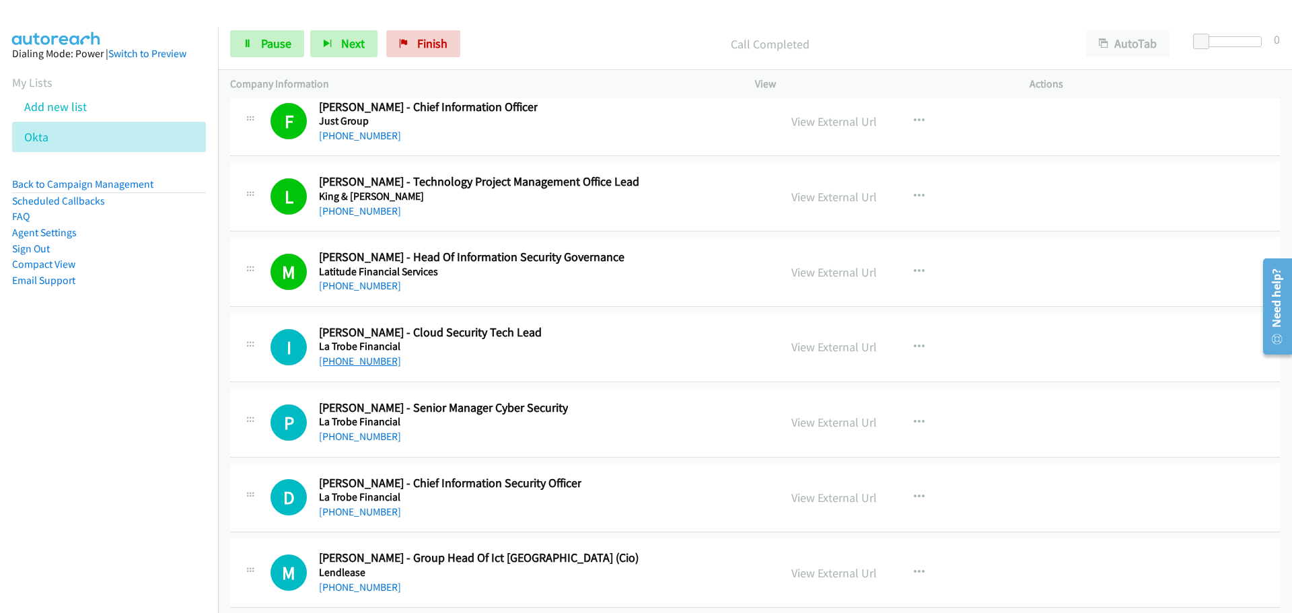
click at [377, 361] on link "[PHONE_NUMBER]" at bounding box center [360, 361] width 82 height 13
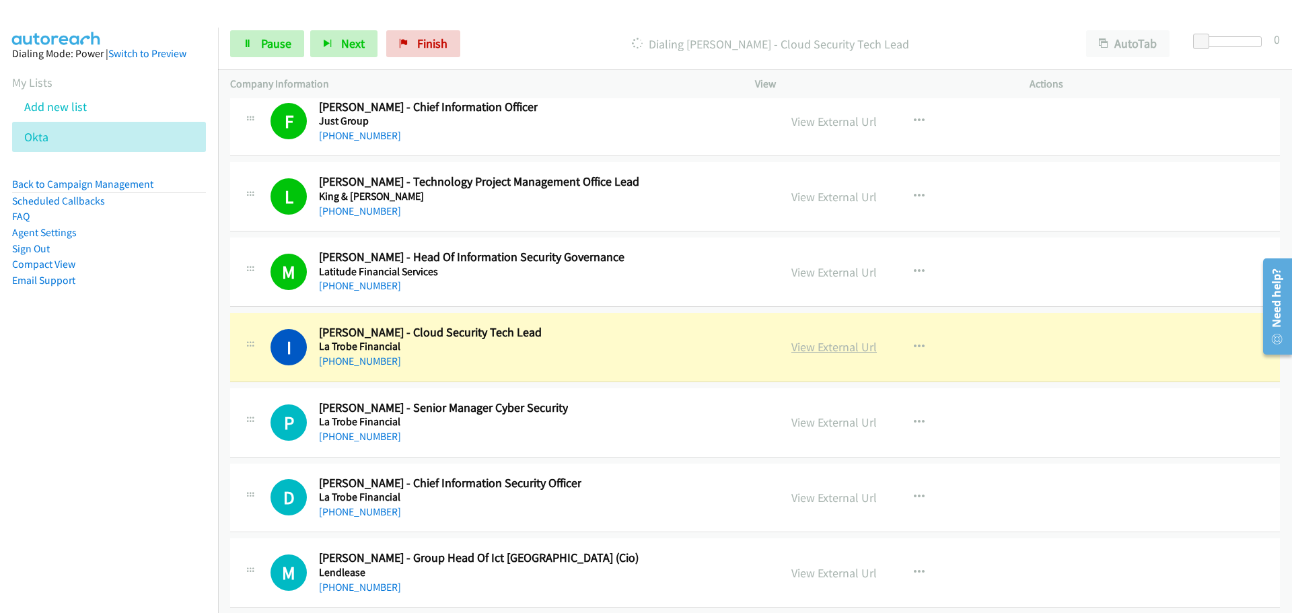
click at [866, 347] on link "View External Url" at bounding box center [834, 346] width 85 height 15
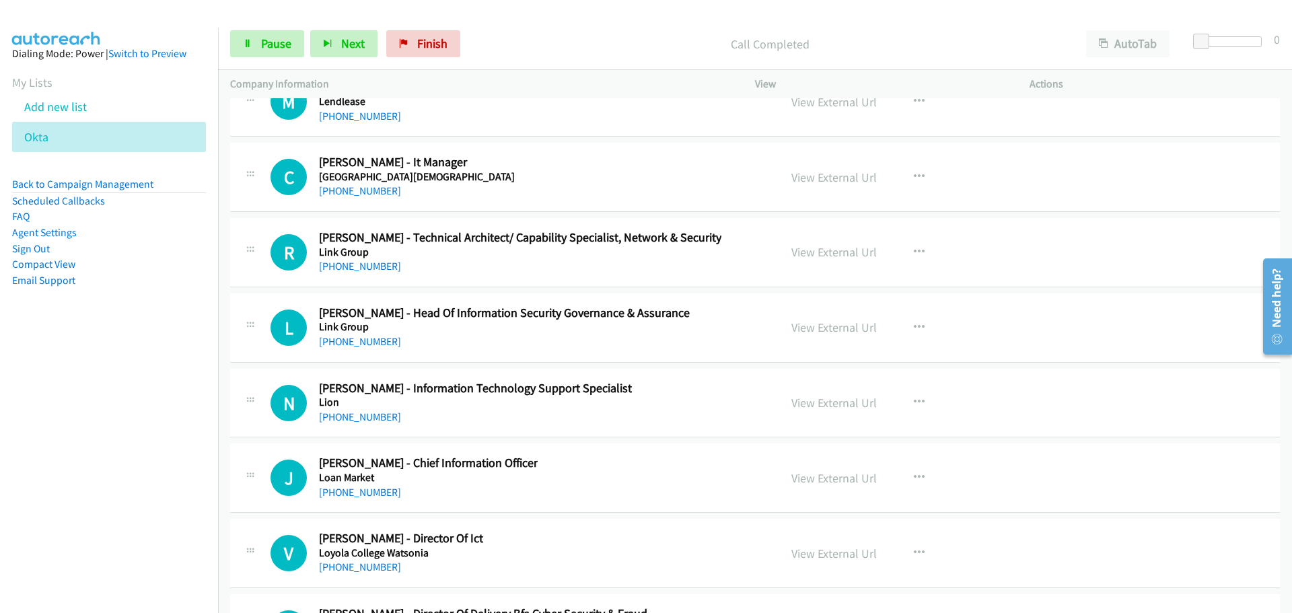
scroll to position [18457, 0]
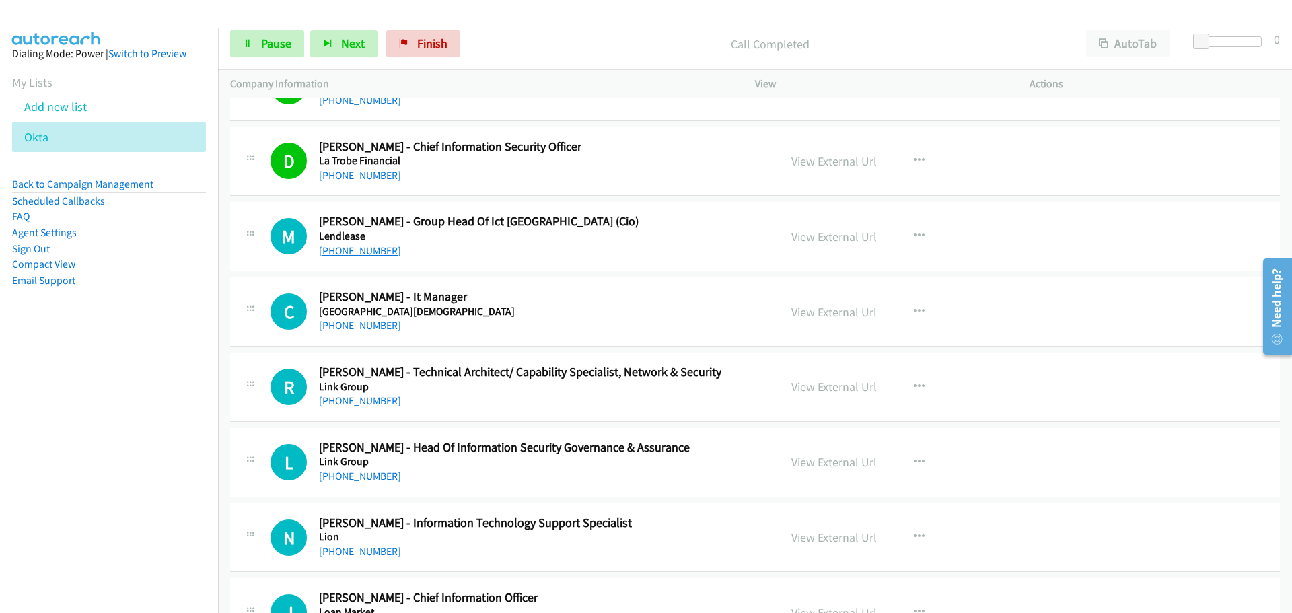
click at [353, 255] on link "[PHONE_NUMBER]" at bounding box center [360, 250] width 82 height 13
click at [364, 311] on h5 "[GEOGRAPHIC_DATA][DEMOGRAPHIC_DATA]" at bounding box center [417, 311] width 196 height 13
click at [373, 325] on link "[PHONE_NUMBER]" at bounding box center [360, 325] width 82 height 13
click at [369, 403] on link "[PHONE_NUMBER]" at bounding box center [360, 400] width 82 height 13
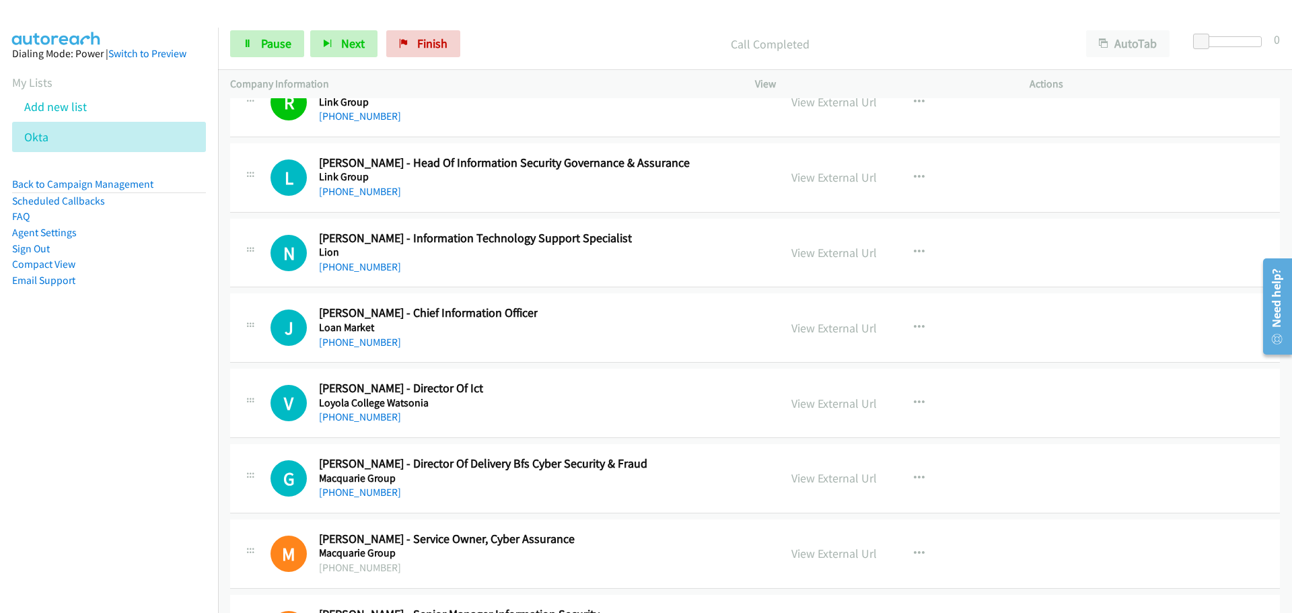
scroll to position [18726, 0]
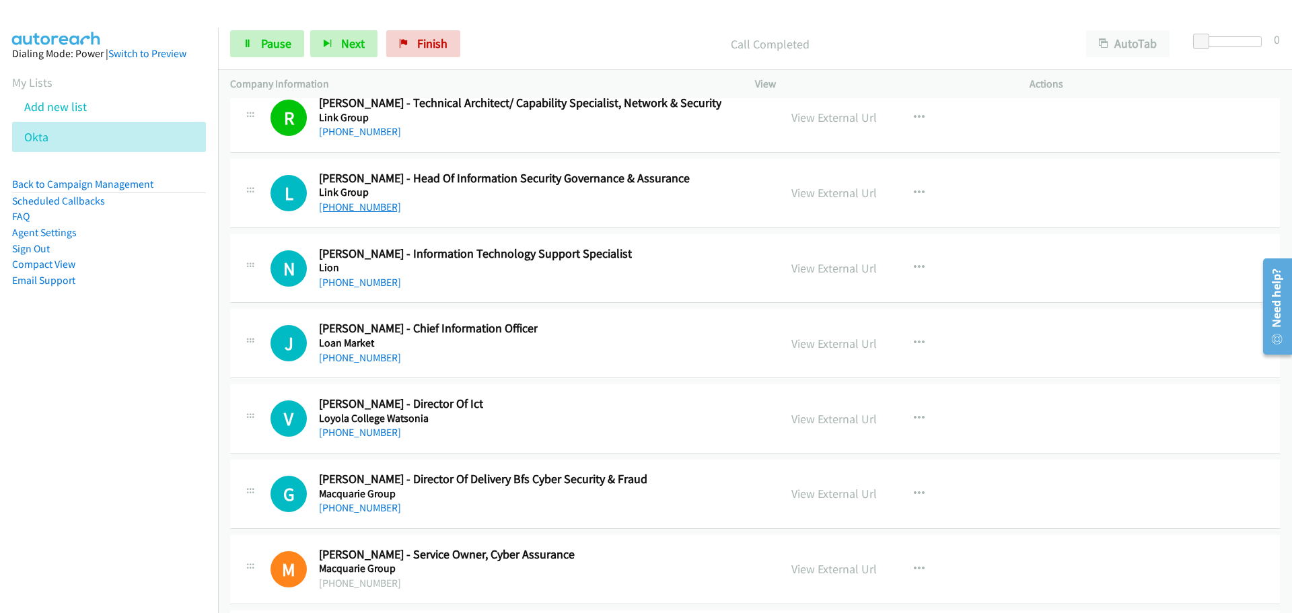
click at [378, 213] on div "[PHONE_NUMBER]" at bounding box center [504, 207] width 371 height 16
drag, startPoint x: 351, startPoint y: 203, endPoint x: 1117, endPoint y: 235, distance: 766.7
click at [351, 203] on link "[PHONE_NUMBER]" at bounding box center [360, 207] width 82 height 13
click at [357, 285] on link "[PHONE_NUMBER]" at bounding box center [360, 282] width 82 height 13
click at [355, 356] on link "[PHONE_NUMBER]" at bounding box center [360, 357] width 82 height 13
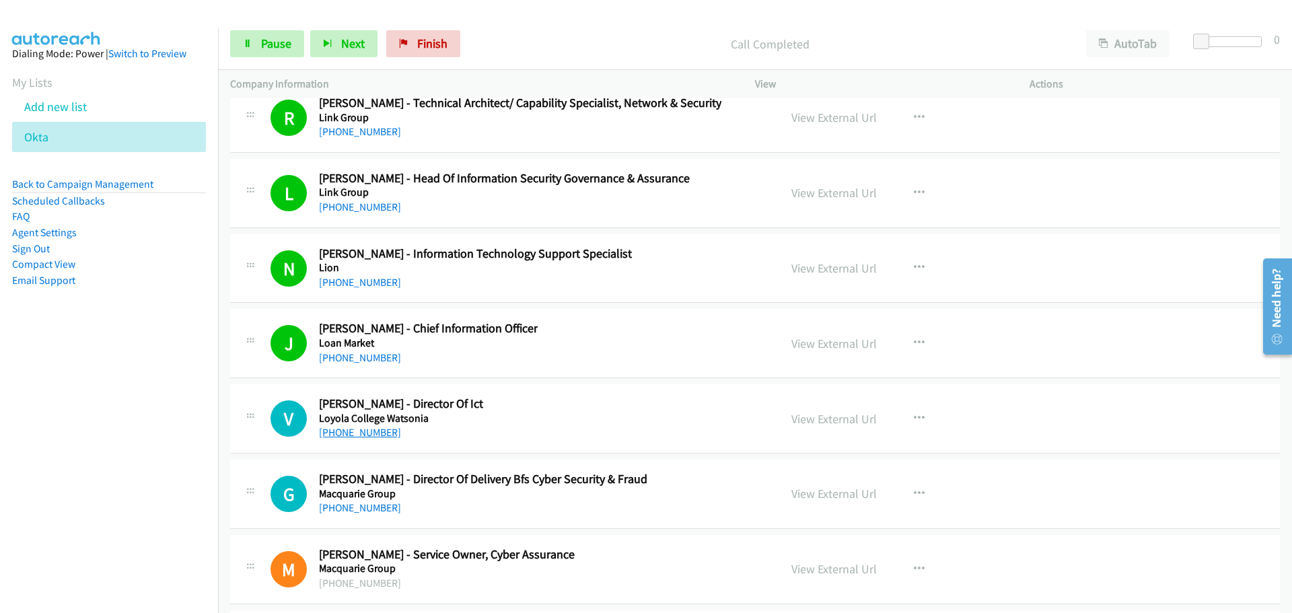
click at [357, 433] on link "[PHONE_NUMBER]" at bounding box center [360, 432] width 82 height 13
drag, startPoint x: 374, startPoint y: 509, endPoint x: 1291, endPoint y: 538, distance: 917.9
click at [374, 509] on link "[PHONE_NUMBER]" at bounding box center [360, 507] width 82 height 13
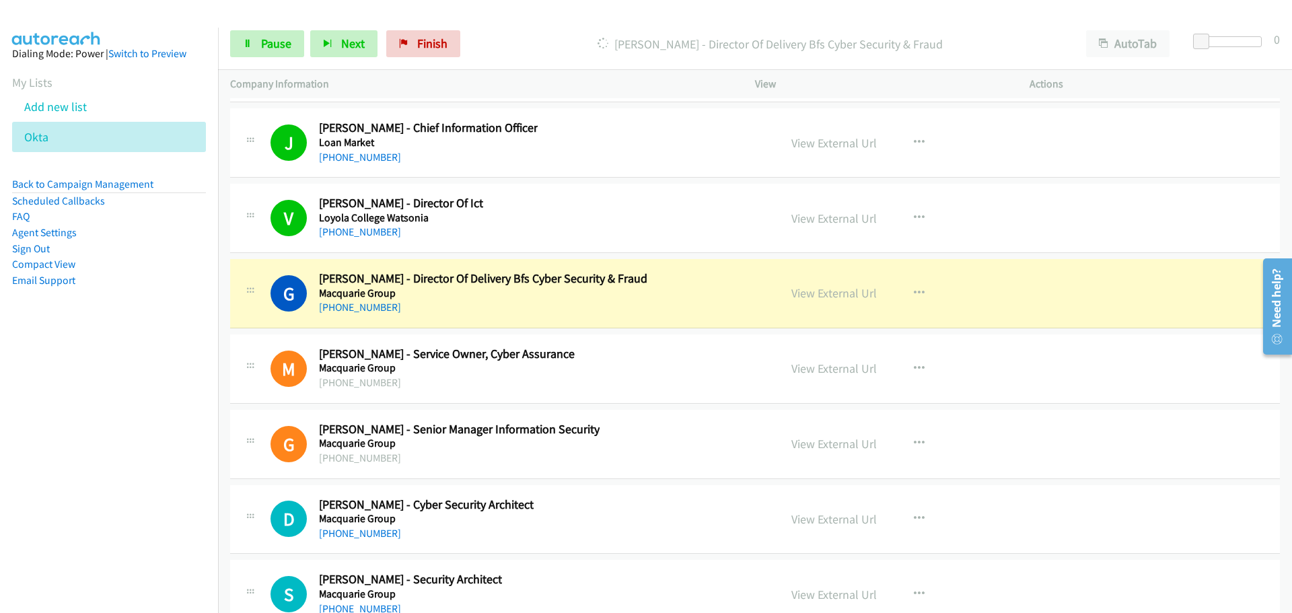
scroll to position [19130, 0]
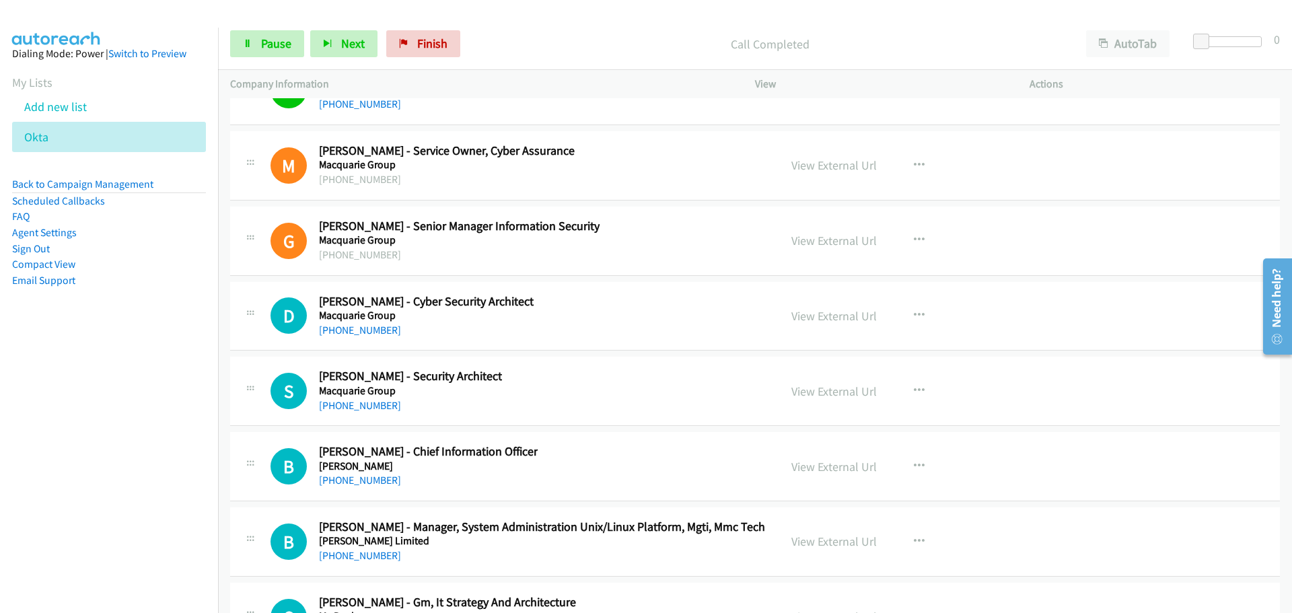
click at [386, 341] on div "D Callback Scheduled [PERSON_NAME] - Cyber Security Architect Macquarie Group […" at bounding box center [755, 316] width 1050 height 69
click at [361, 324] on link "[PHONE_NUMBER]" at bounding box center [360, 330] width 82 height 13
click at [361, 411] on link "[PHONE_NUMBER]" at bounding box center [360, 405] width 82 height 13
drag, startPoint x: 369, startPoint y: 487, endPoint x: 943, endPoint y: 485, distance: 574.2
click at [369, 487] on link "[PHONE_NUMBER]" at bounding box center [360, 480] width 82 height 13
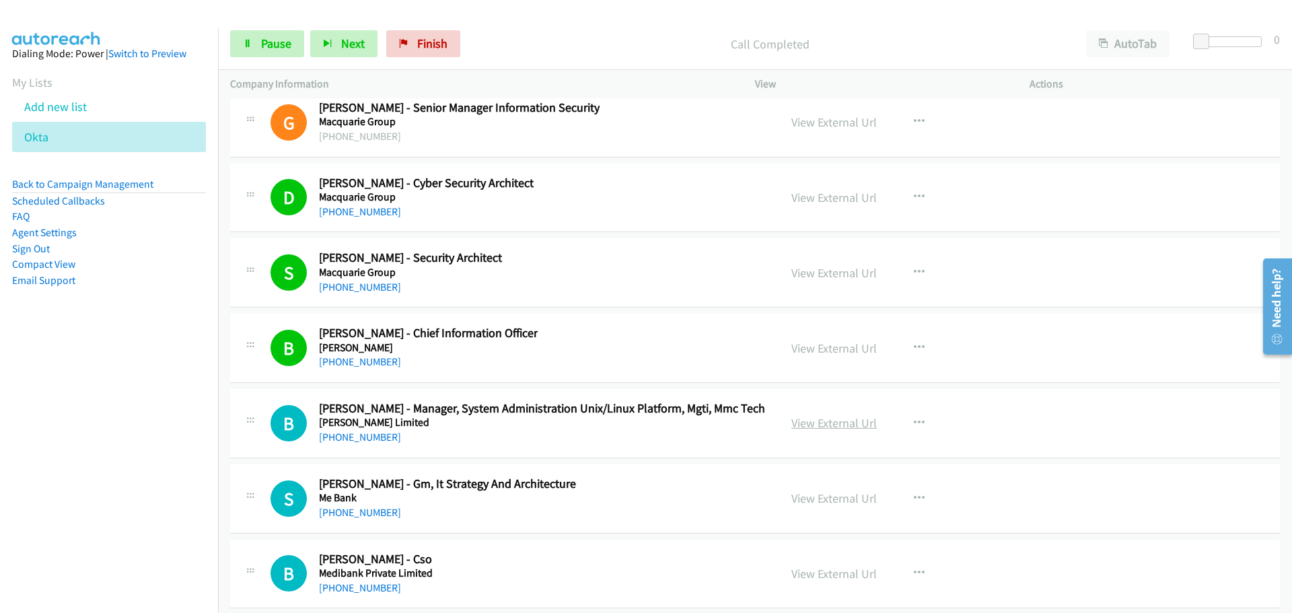
scroll to position [19466, 0]
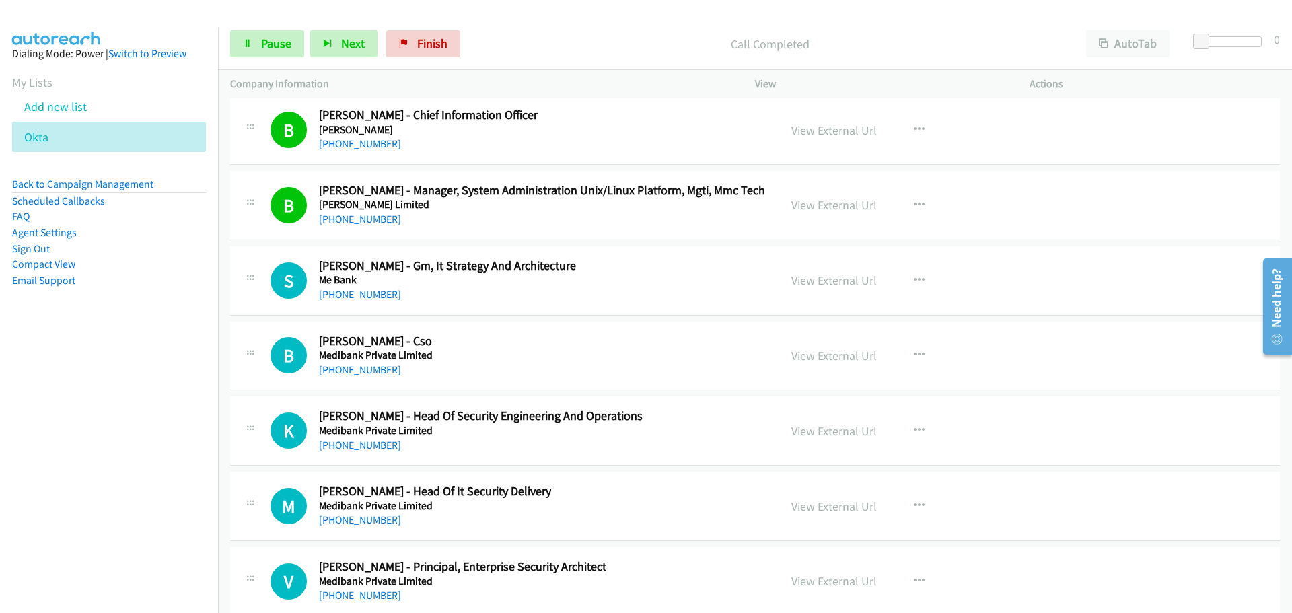
click at [367, 293] on link "[PHONE_NUMBER]" at bounding box center [360, 294] width 82 height 13
drag, startPoint x: 346, startPoint y: 372, endPoint x: 1230, endPoint y: 393, distance: 884.7
click at [368, 370] on link "[PHONE_NUMBER]" at bounding box center [360, 369] width 82 height 13
click at [368, 445] on link "[PHONE_NUMBER]" at bounding box center [360, 445] width 82 height 13
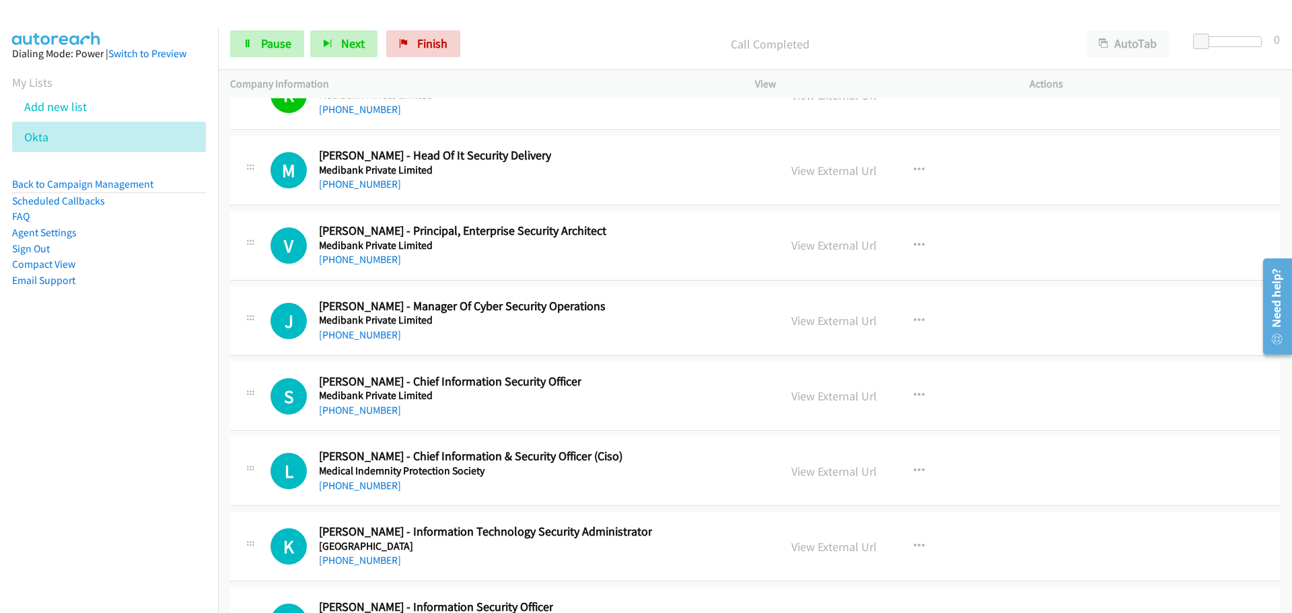
scroll to position [19803, 0]
drag, startPoint x: 341, startPoint y: 183, endPoint x: 357, endPoint y: 182, distance: 15.5
click at [341, 183] on link "[PHONE_NUMBER]" at bounding box center [360, 183] width 82 height 13
click at [370, 264] on link "[PHONE_NUMBER]" at bounding box center [360, 258] width 82 height 13
click at [362, 332] on link "[PHONE_NUMBER]" at bounding box center [360, 334] width 82 height 13
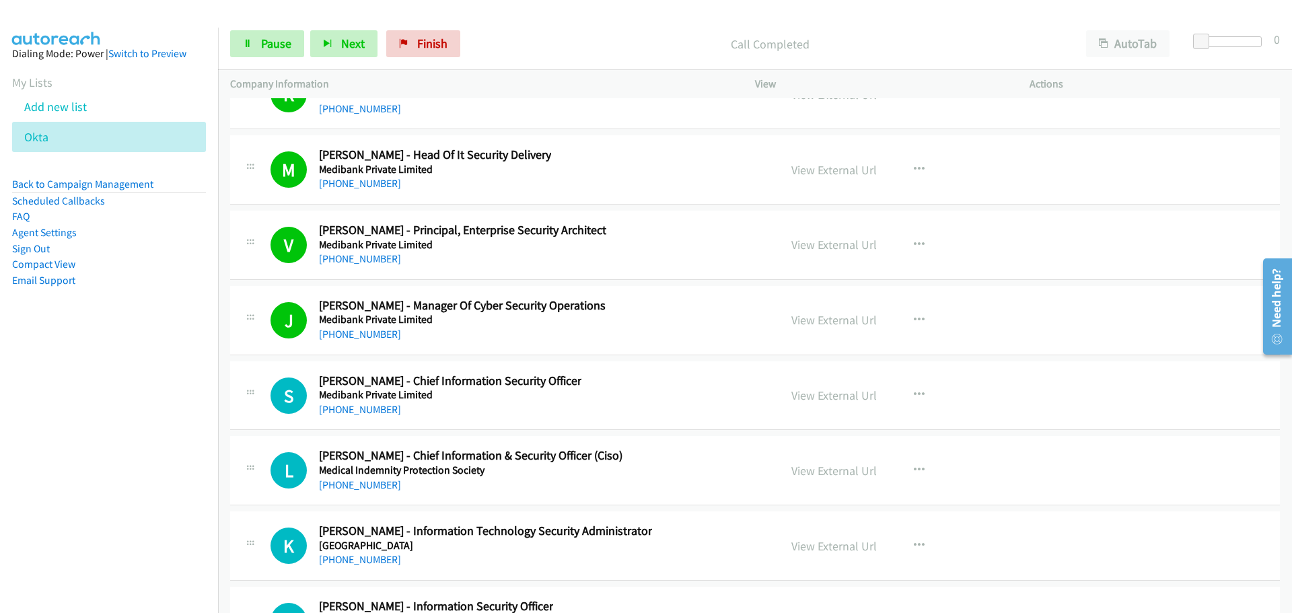
drag, startPoint x: 367, startPoint y: 413, endPoint x: 545, endPoint y: 444, distance: 180.5
click at [367, 413] on link "[PHONE_NUMBER]" at bounding box center [360, 409] width 82 height 13
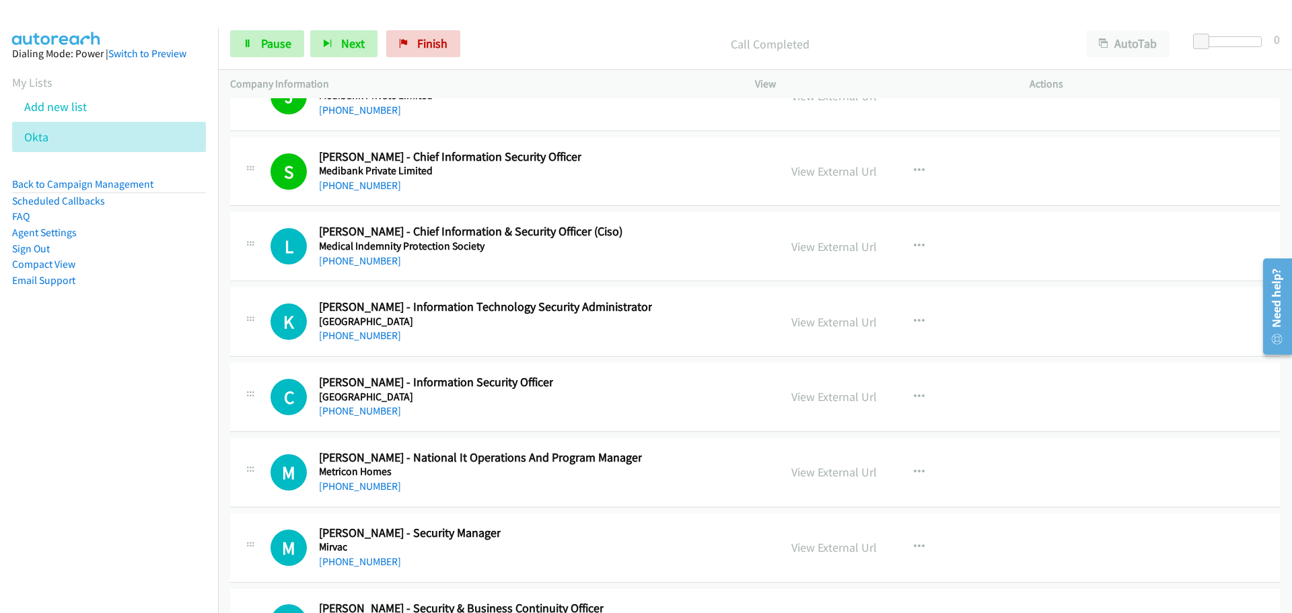
scroll to position [20072, 0]
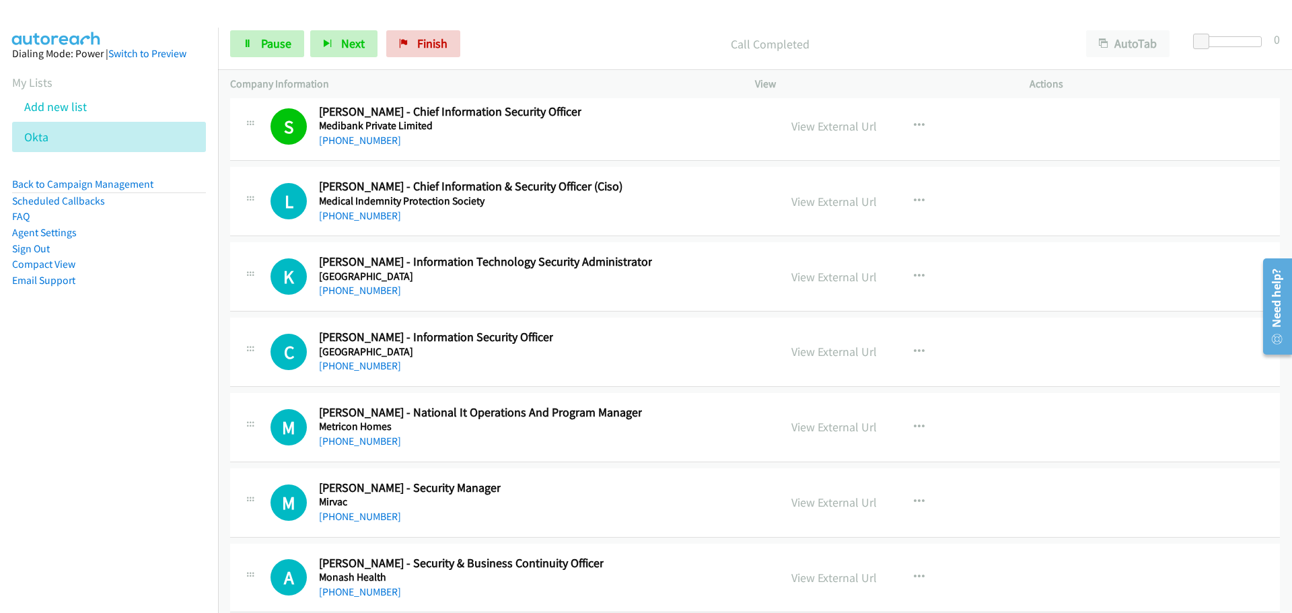
drag, startPoint x: 365, startPoint y: 217, endPoint x: 778, endPoint y: 244, distance: 413.5
click at [370, 294] on link "[PHONE_NUMBER]" at bounding box center [360, 290] width 82 height 13
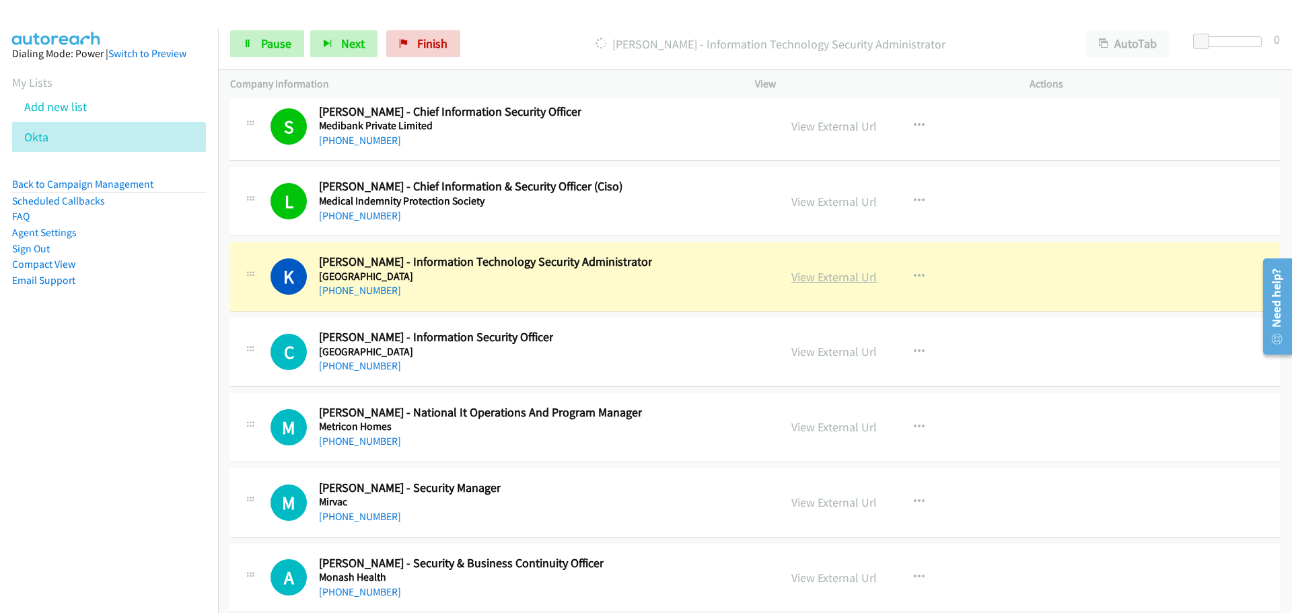
click at [837, 280] on link "View External Url" at bounding box center [834, 276] width 85 height 15
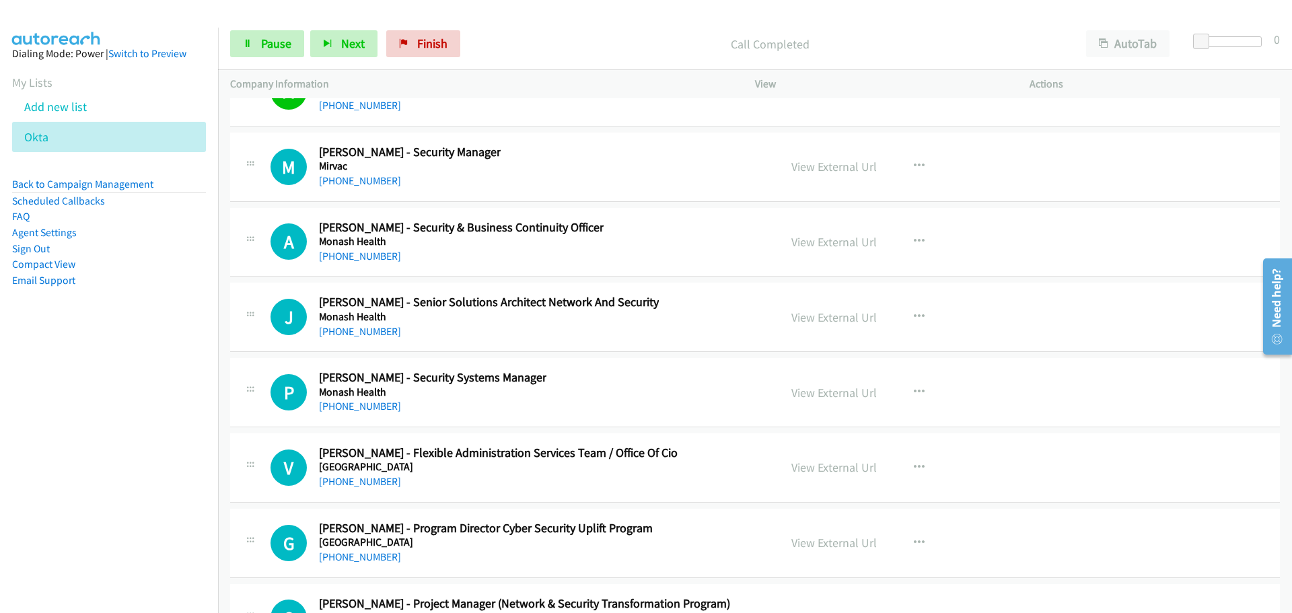
scroll to position [20409, 0]
click at [345, 176] on link "[PHONE_NUMBER]" at bounding box center [360, 180] width 82 height 13
click at [358, 330] on link "[PHONE_NUMBER]" at bounding box center [360, 330] width 82 height 13
drag, startPoint x: 380, startPoint y: 478, endPoint x: 751, endPoint y: 383, distance: 382.8
click at [380, 478] on link "[PHONE_NUMBER]" at bounding box center [360, 481] width 82 height 13
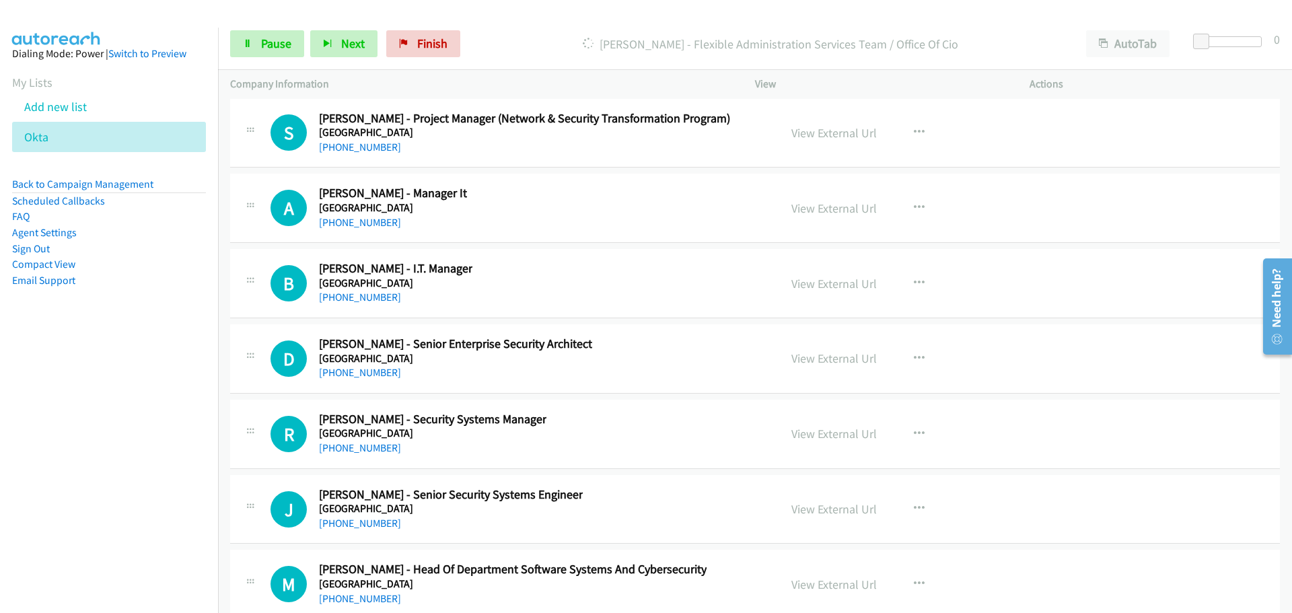
scroll to position [20745, 0]
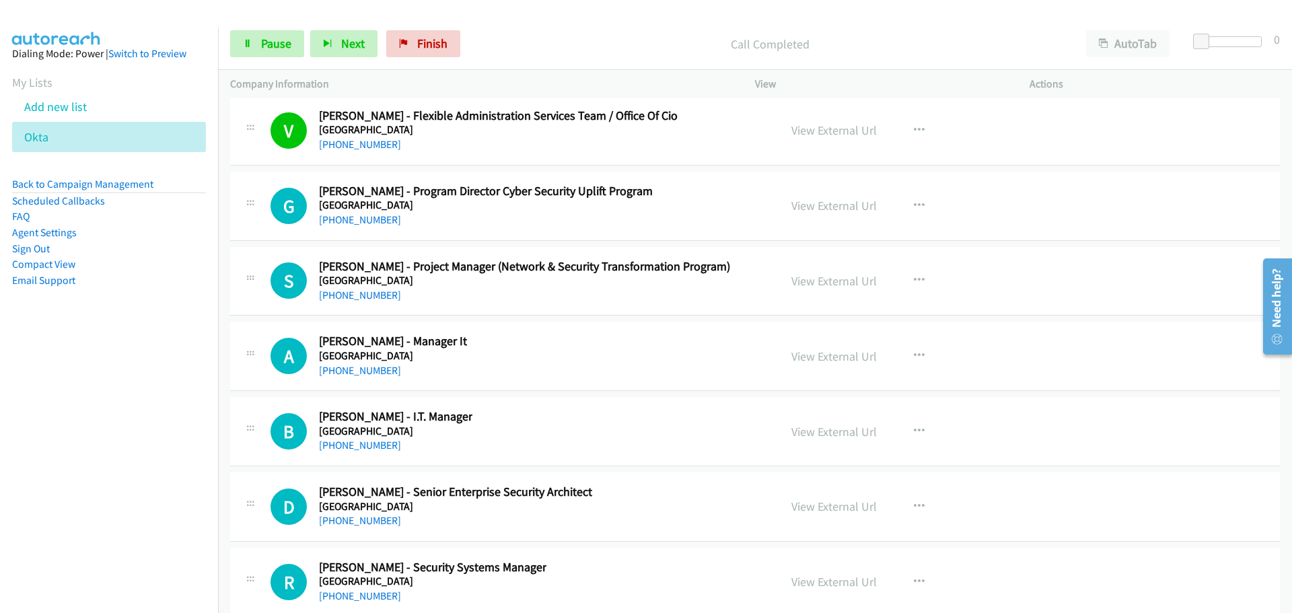
drag, startPoint x: 361, startPoint y: 224, endPoint x: 405, endPoint y: 226, distance: 43.8
click at [361, 224] on link "[PHONE_NUMBER]" at bounding box center [360, 219] width 82 height 13
click at [357, 291] on link "[PHONE_NUMBER]" at bounding box center [360, 295] width 82 height 13
click at [384, 369] on link "[PHONE_NUMBER]" at bounding box center [360, 370] width 82 height 13
click at [367, 448] on link "[PHONE_NUMBER]" at bounding box center [360, 445] width 82 height 13
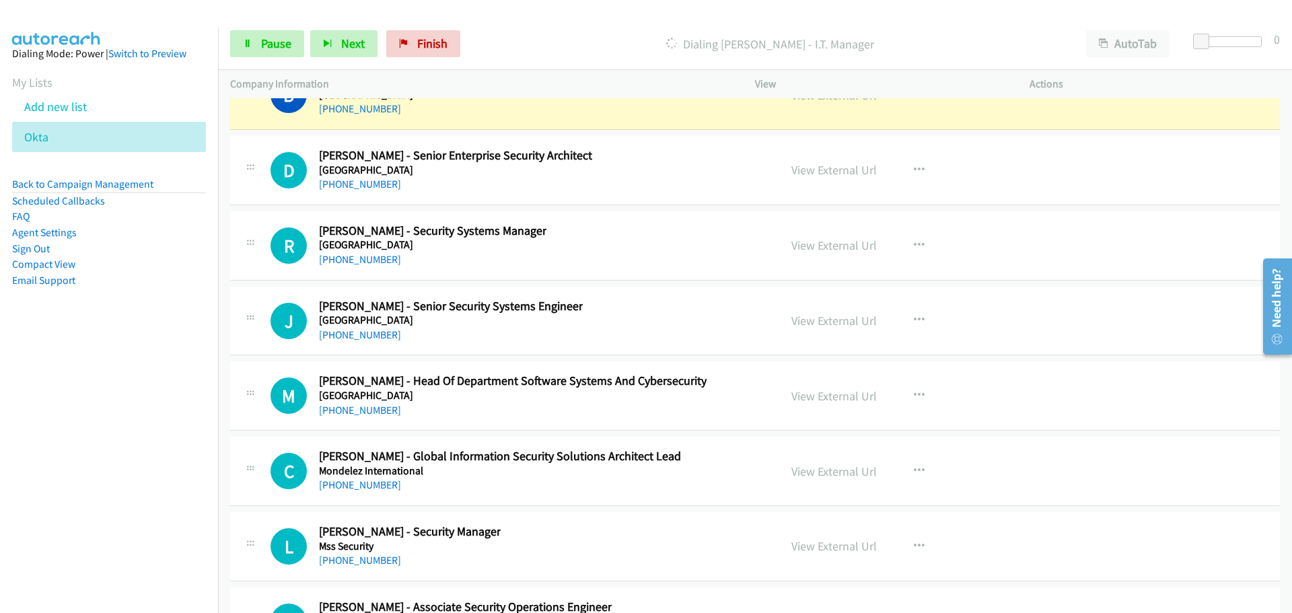
scroll to position [21014, 0]
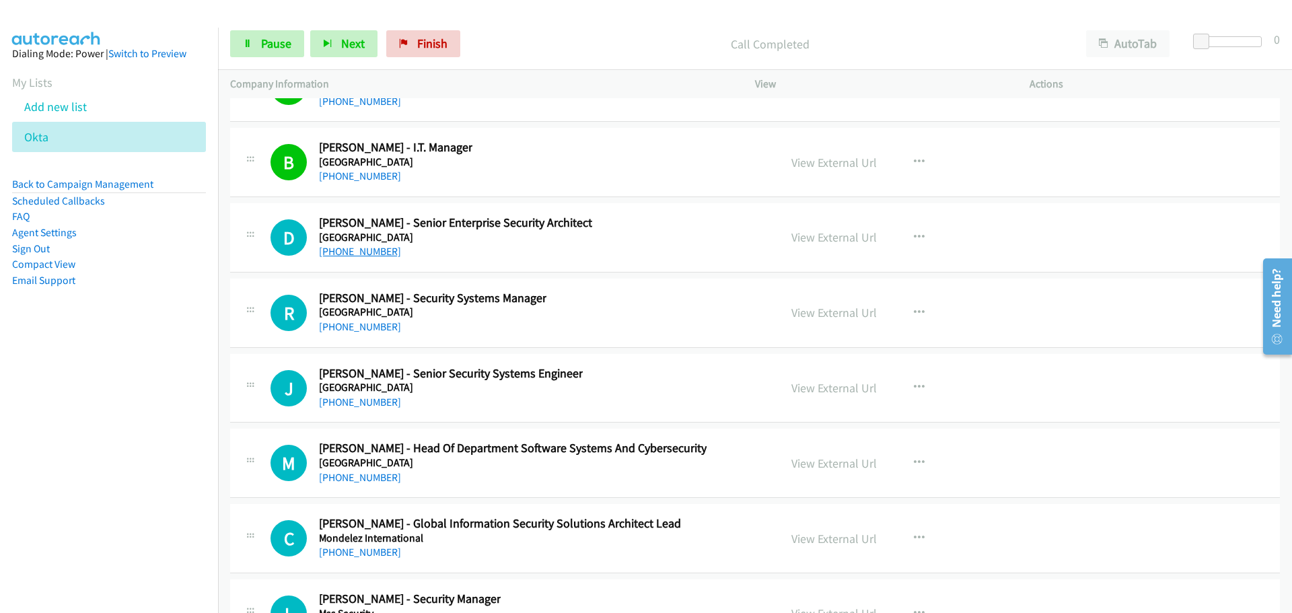
drag, startPoint x: 350, startPoint y: 254, endPoint x: 374, endPoint y: 258, distance: 24.5
click at [350, 254] on link "[PHONE_NUMBER]" at bounding box center [360, 251] width 82 height 13
drag, startPoint x: 366, startPoint y: 328, endPoint x: 1165, endPoint y: 449, distance: 808.0
click at [366, 328] on link "[PHONE_NUMBER]" at bounding box center [360, 326] width 82 height 13
click at [339, 396] on link "[PHONE_NUMBER]" at bounding box center [360, 402] width 82 height 13
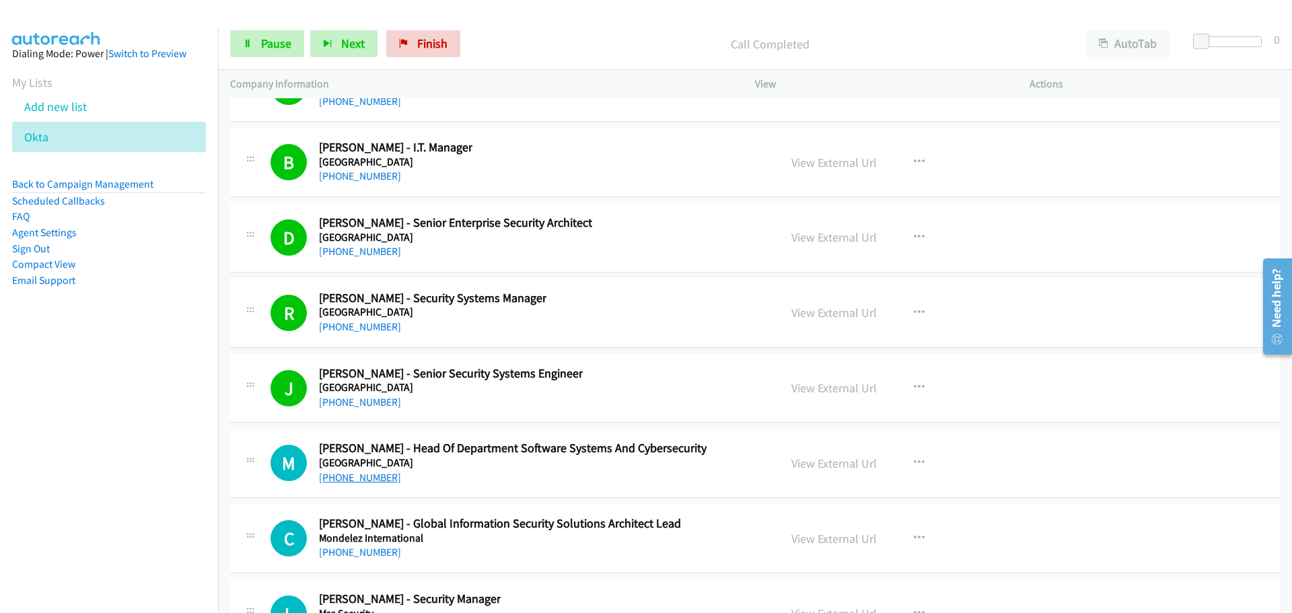
drag, startPoint x: 349, startPoint y: 482, endPoint x: 1208, endPoint y: 449, distance: 859.5
click at [349, 482] on link "[PHONE_NUMBER]" at bounding box center [360, 477] width 82 height 13
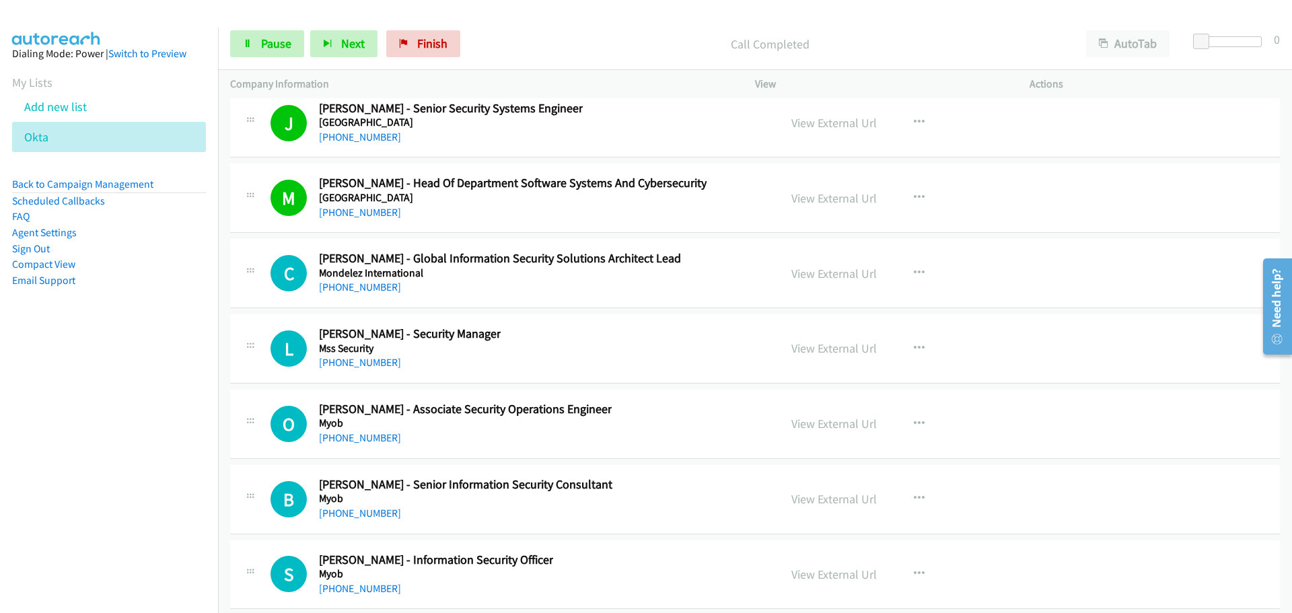
scroll to position [21284, 0]
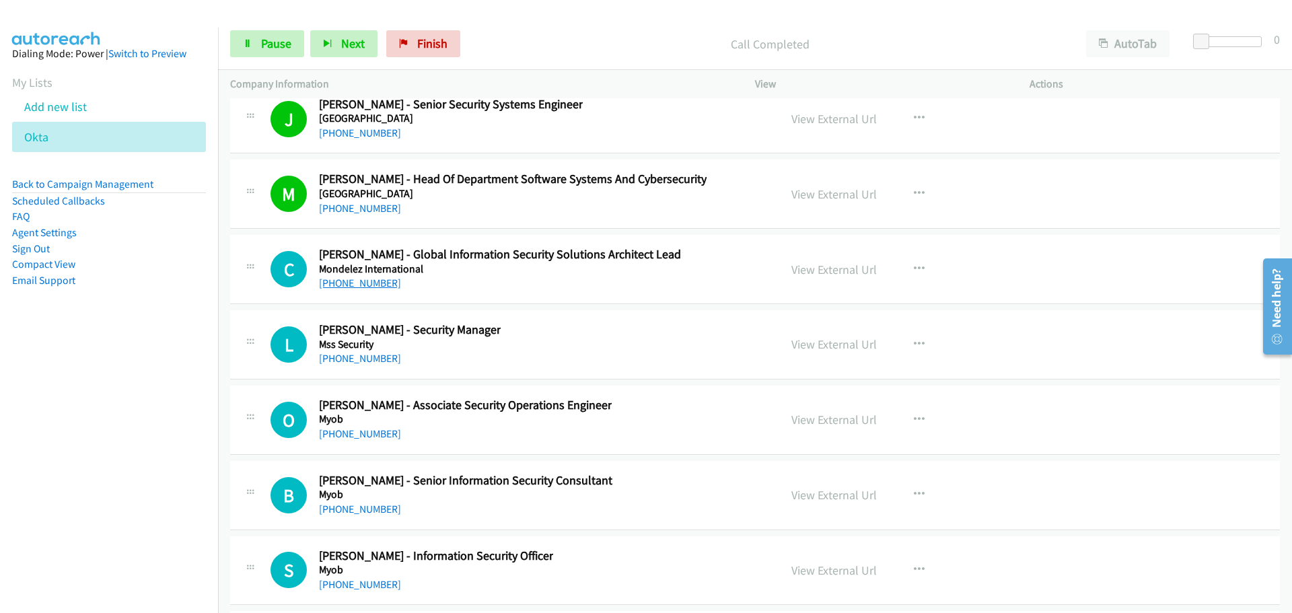
click at [343, 285] on link "[PHONE_NUMBER]" at bounding box center [360, 283] width 82 height 13
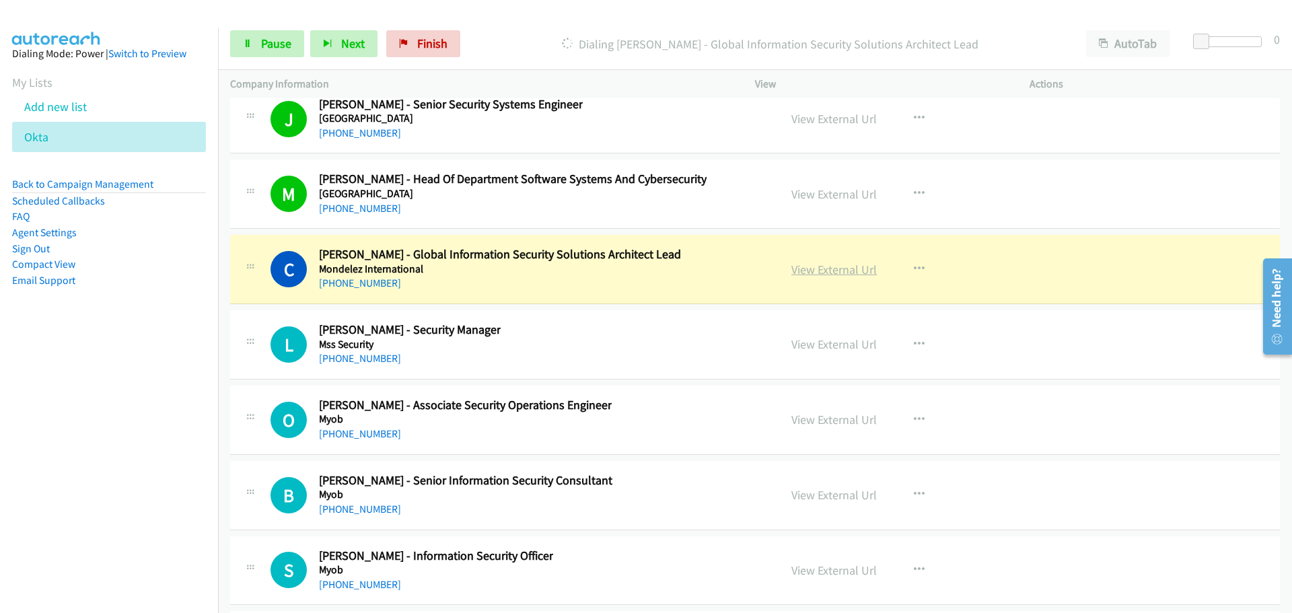
click at [793, 268] on link "View External Url" at bounding box center [834, 269] width 85 height 15
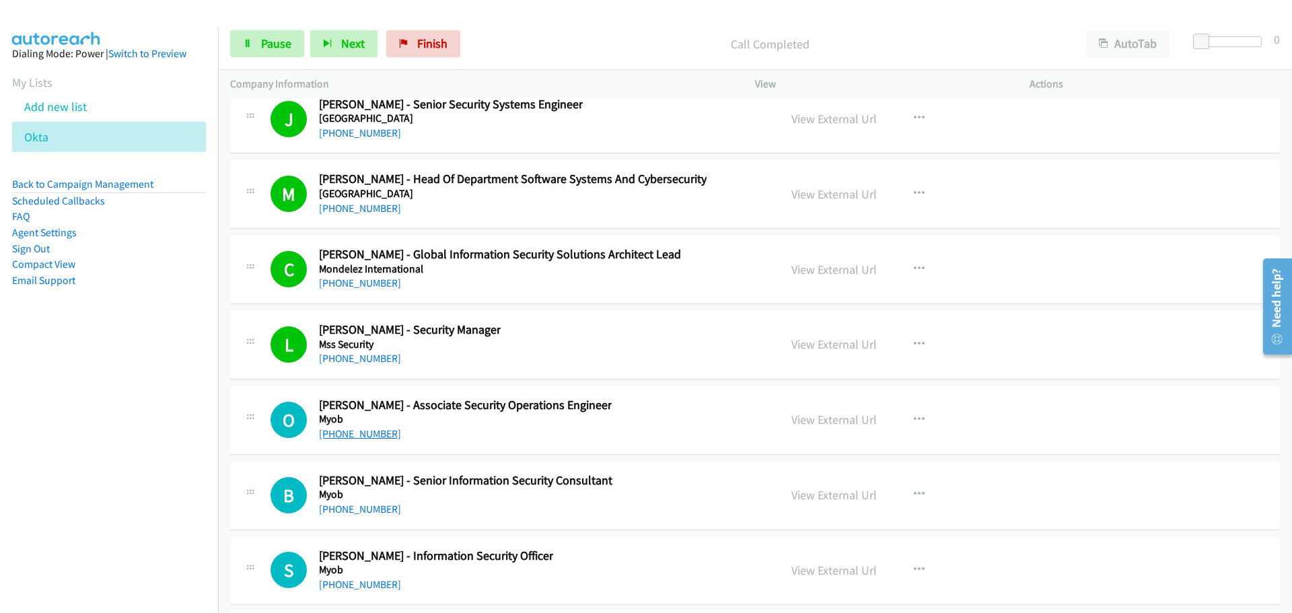
click at [348, 438] on link "[PHONE_NUMBER]" at bounding box center [360, 433] width 82 height 13
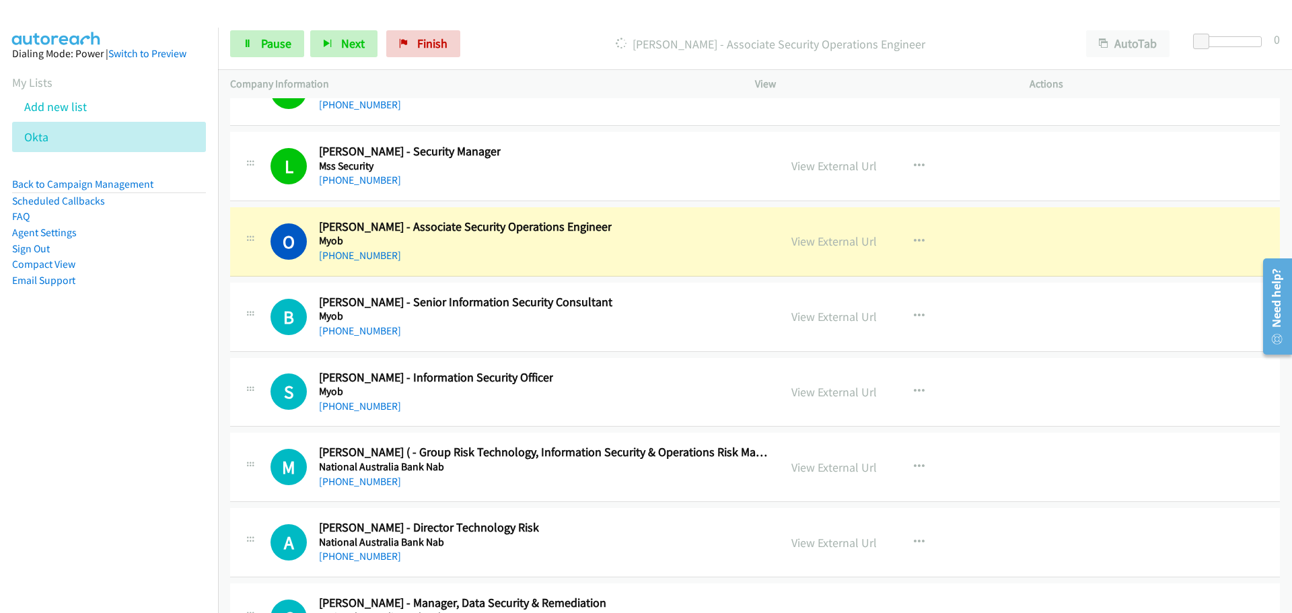
scroll to position [21553, 0]
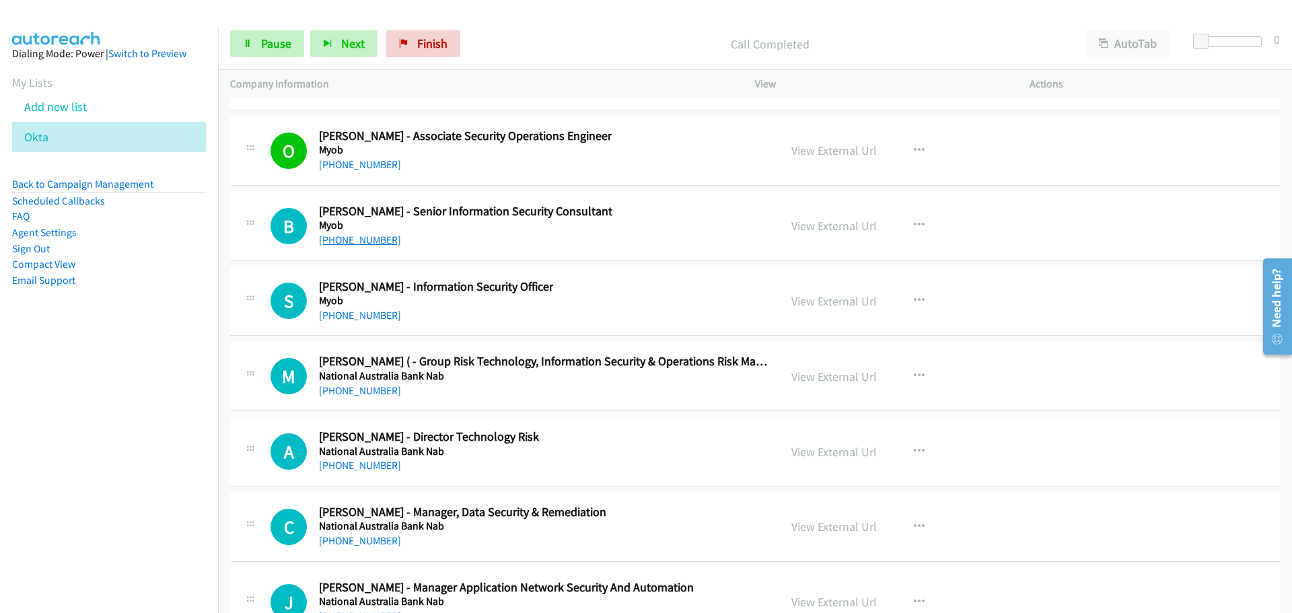
click at [339, 238] on link "[PHONE_NUMBER]" at bounding box center [360, 240] width 82 height 13
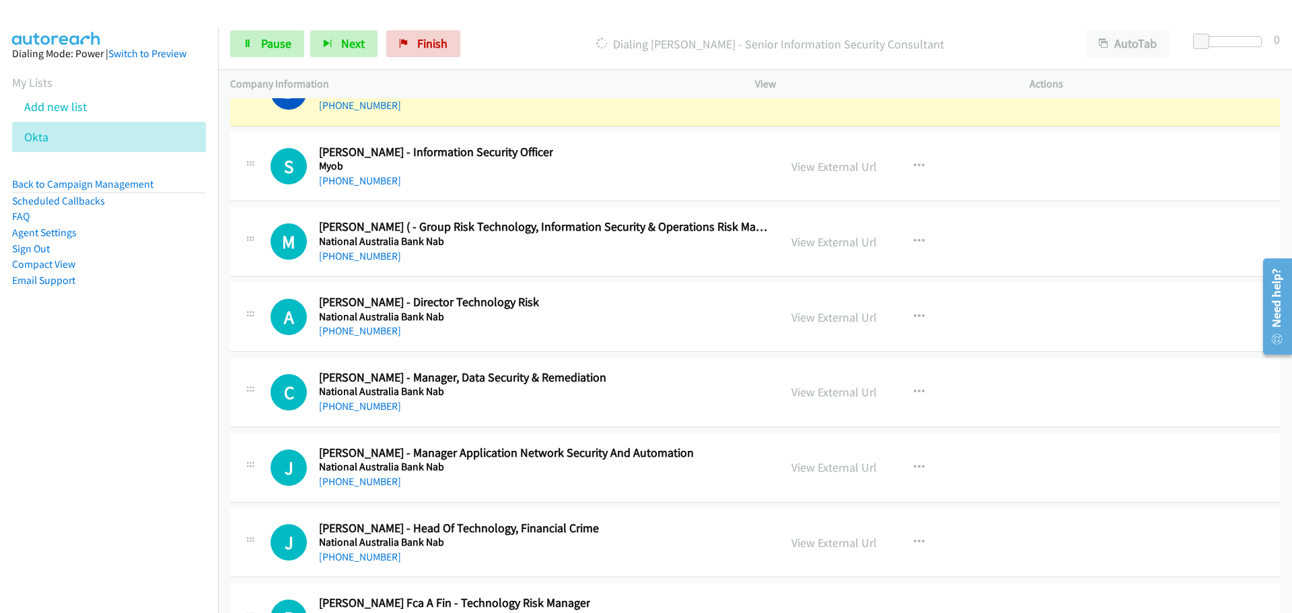
scroll to position [21620, 0]
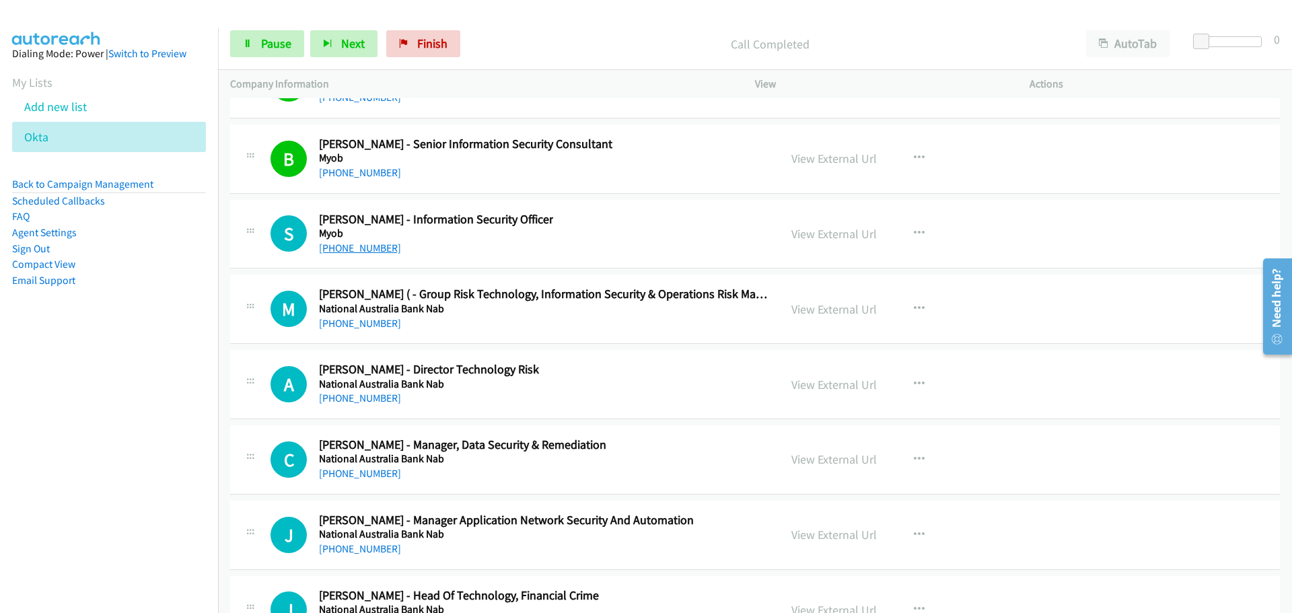
click at [353, 253] on link "[PHONE_NUMBER]" at bounding box center [360, 248] width 82 height 13
click at [355, 327] on link "[PHONE_NUMBER]" at bounding box center [360, 323] width 82 height 13
click at [368, 400] on link "[PHONE_NUMBER]" at bounding box center [360, 398] width 82 height 13
click at [367, 473] on link "[PHONE_NUMBER]" at bounding box center [360, 473] width 82 height 13
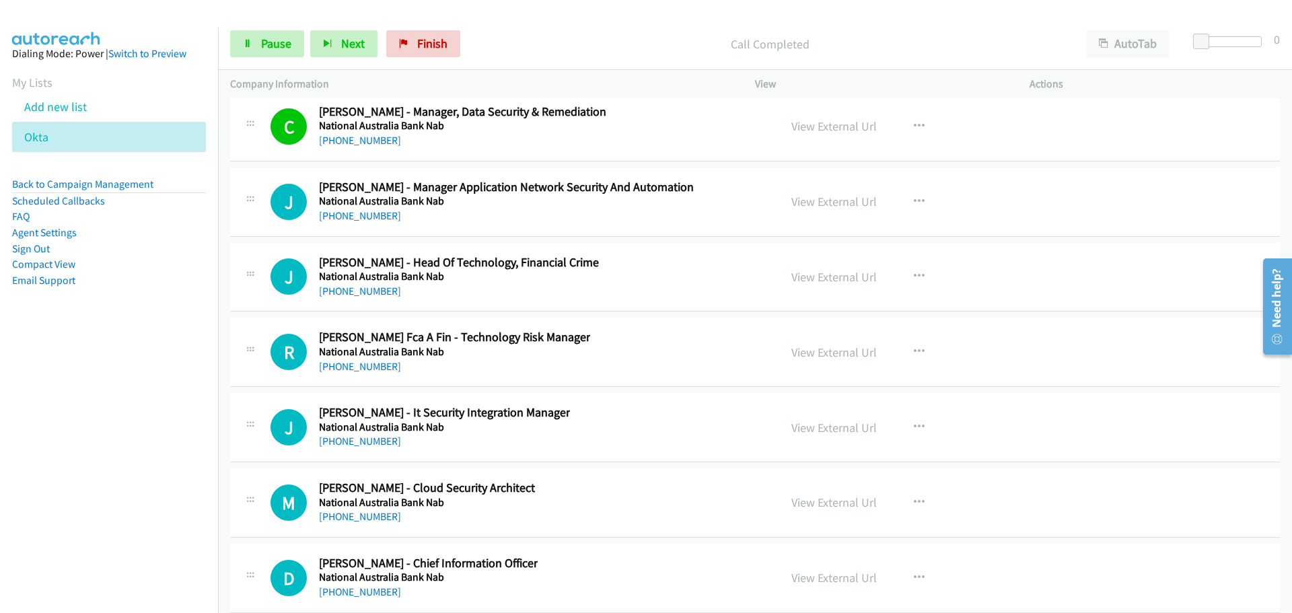
scroll to position [21957, 0]
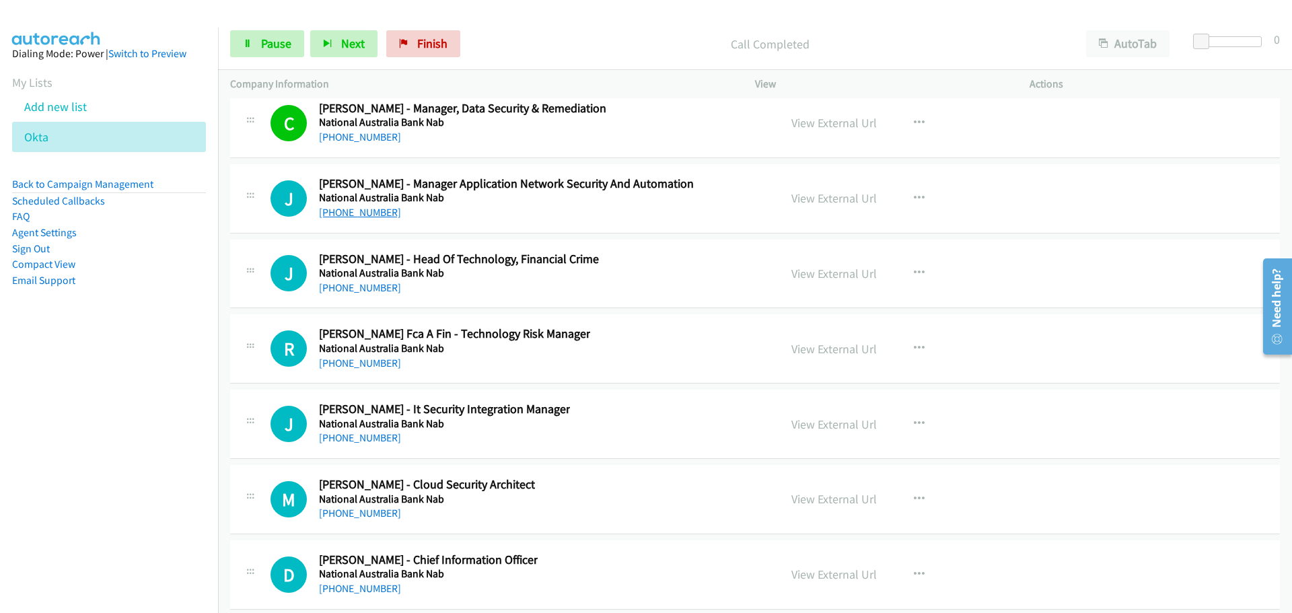
drag, startPoint x: 368, startPoint y: 213, endPoint x: 792, endPoint y: 209, distance: 424.7
click at [368, 213] on link "[PHONE_NUMBER]" at bounding box center [360, 212] width 82 height 13
click at [360, 289] on link "[PHONE_NUMBER]" at bounding box center [360, 287] width 82 height 13
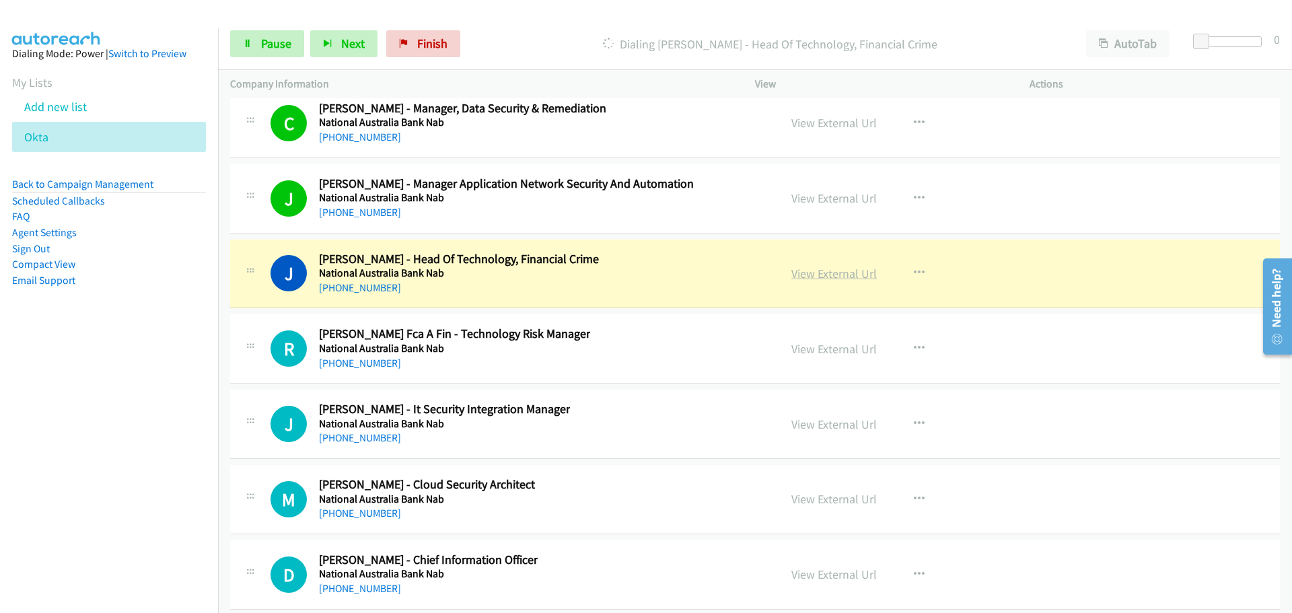
click at [847, 269] on link "View External Url" at bounding box center [834, 273] width 85 height 15
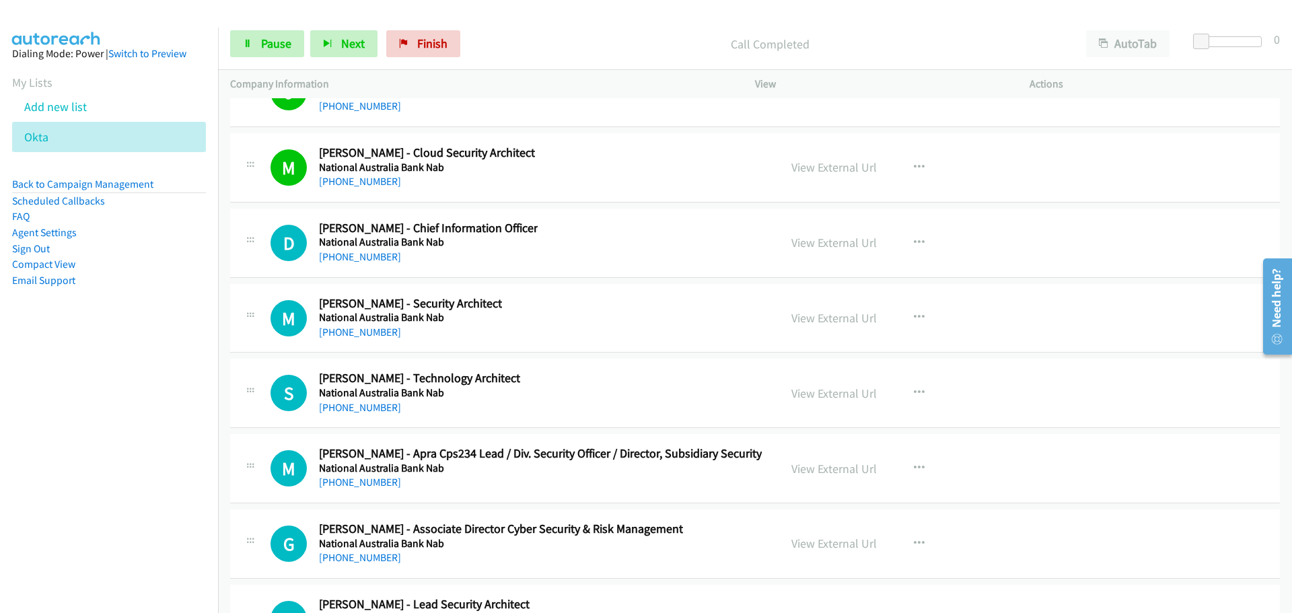
scroll to position [22361, 0]
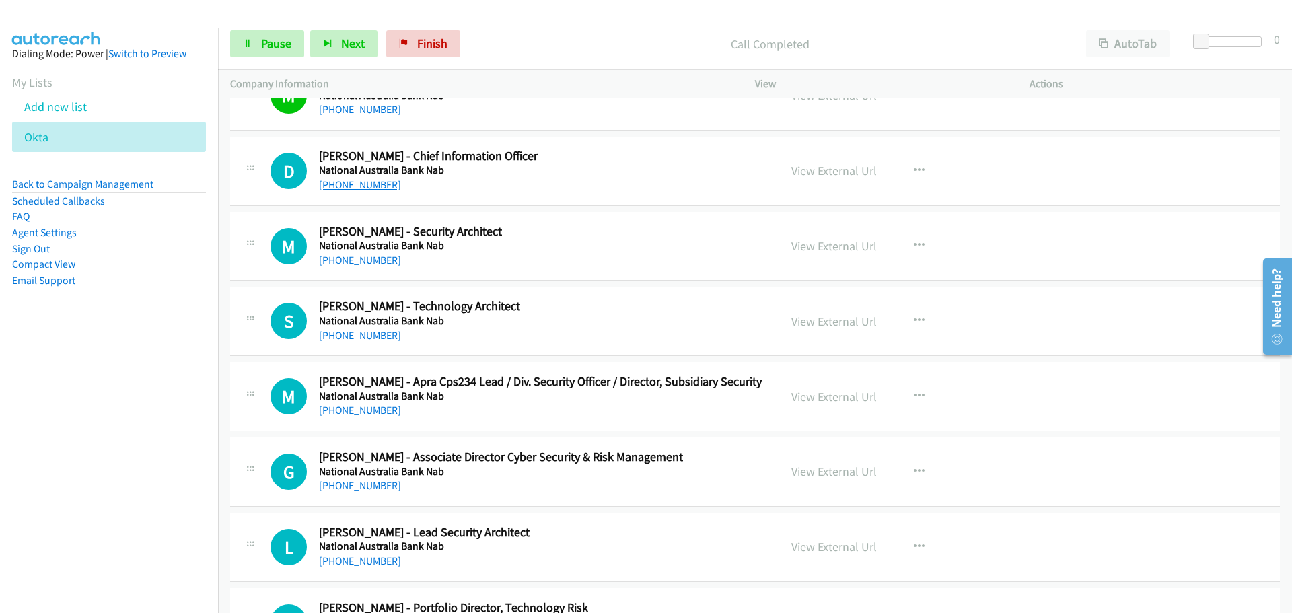
drag, startPoint x: 372, startPoint y: 185, endPoint x: 388, endPoint y: 186, distance: 15.5
click at [372, 185] on link "[PHONE_NUMBER]" at bounding box center [360, 184] width 82 height 13
drag, startPoint x: 11, startPoint y: 61, endPoint x: 357, endPoint y: 262, distance: 400.3
click at [366, 260] on link "[PHONE_NUMBER]" at bounding box center [360, 260] width 82 height 13
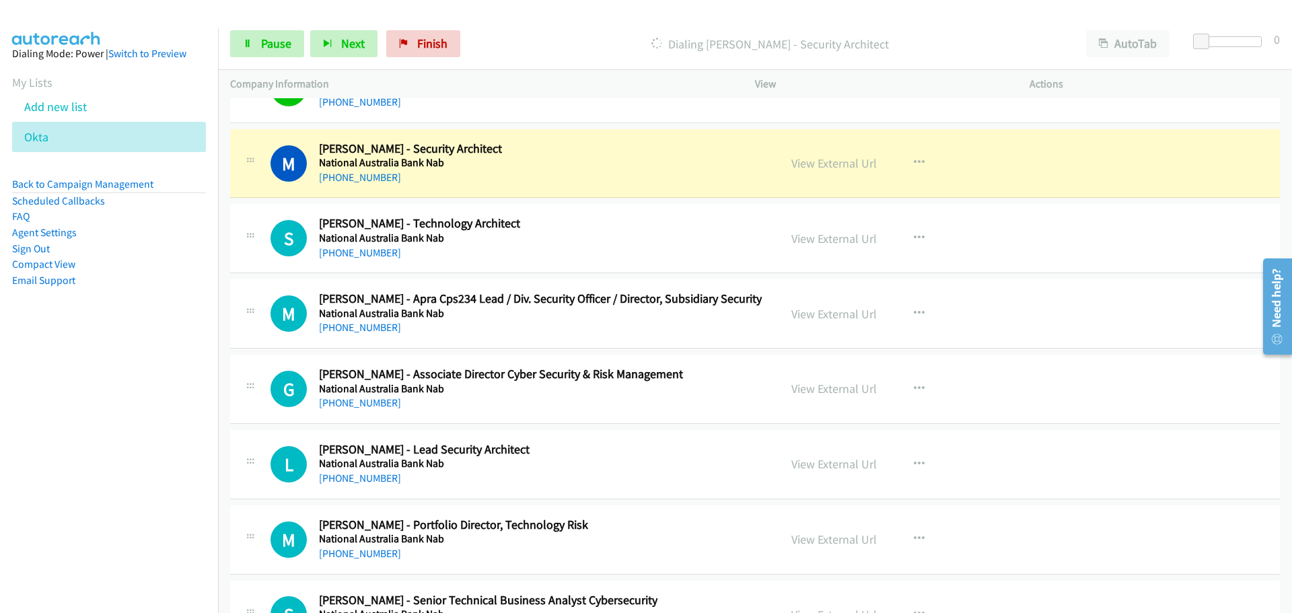
scroll to position [22428, 0]
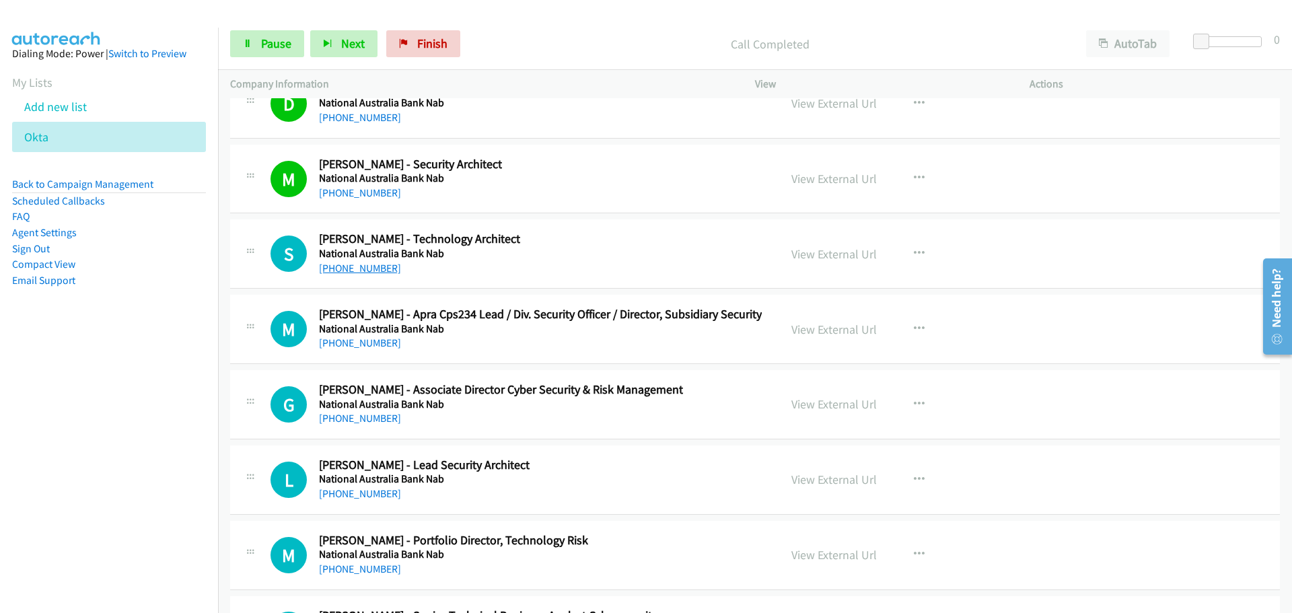
drag, startPoint x: 369, startPoint y: 270, endPoint x: 375, endPoint y: 261, distance: 10.6
click at [369, 270] on link "[PHONE_NUMBER]" at bounding box center [360, 268] width 82 height 13
click at [366, 338] on link "[PHONE_NUMBER]" at bounding box center [360, 343] width 82 height 13
click at [365, 422] on link "[PHONE_NUMBER]" at bounding box center [360, 418] width 82 height 13
click at [357, 494] on link "[PHONE_NUMBER]" at bounding box center [360, 493] width 82 height 13
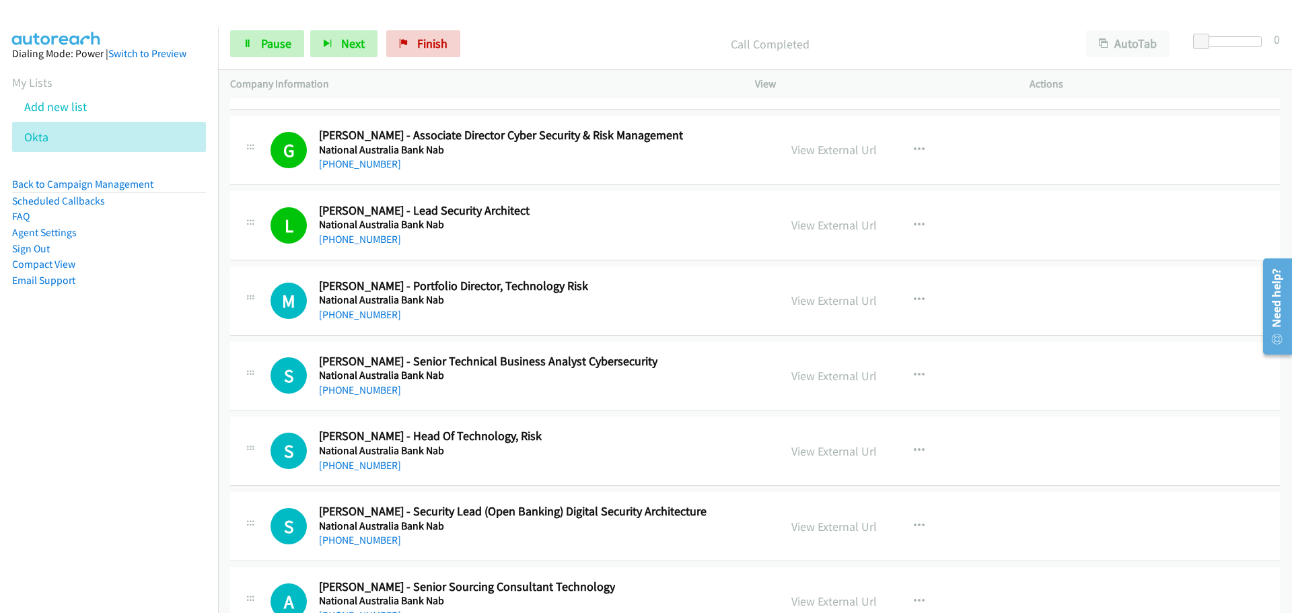
scroll to position [22764, 0]
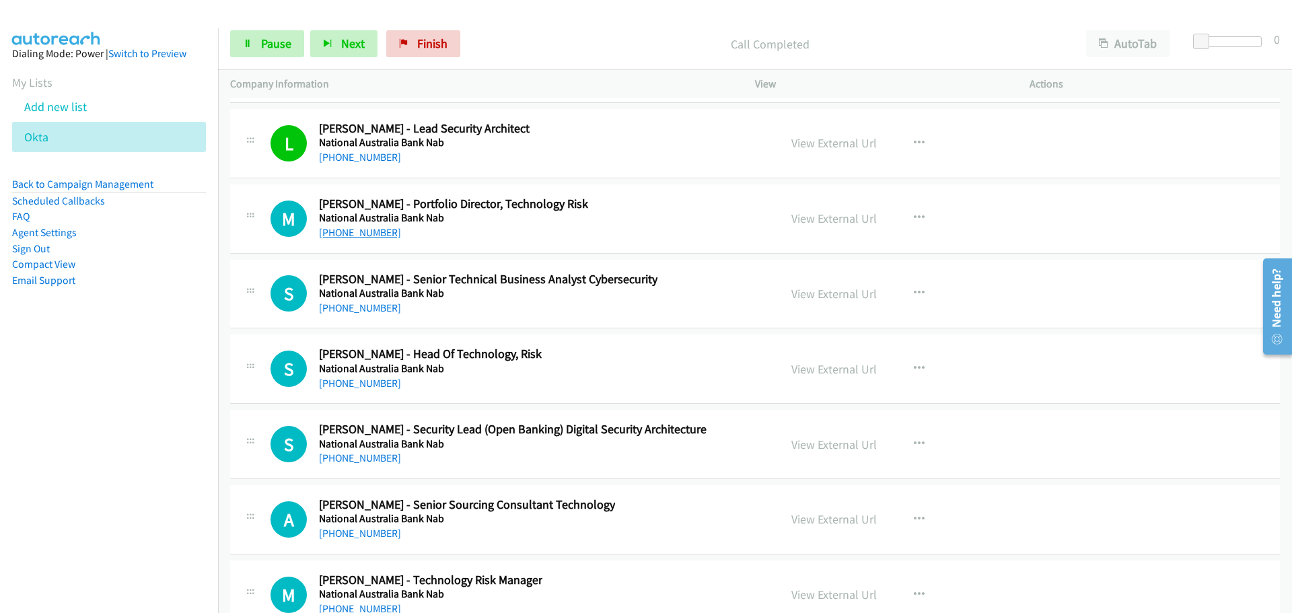
click at [364, 231] on link "[PHONE_NUMBER]" at bounding box center [360, 232] width 82 height 13
click at [382, 308] on link "[PHONE_NUMBER]" at bounding box center [360, 308] width 82 height 13
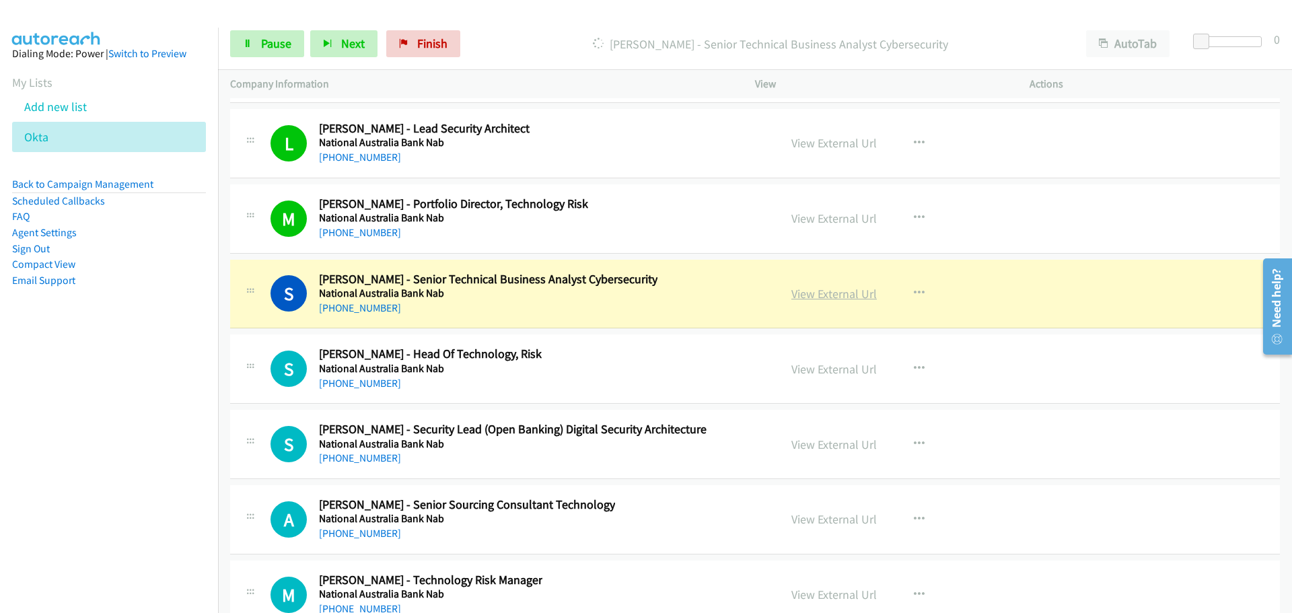
click at [847, 288] on link "View External Url" at bounding box center [834, 293] width 85 height 15
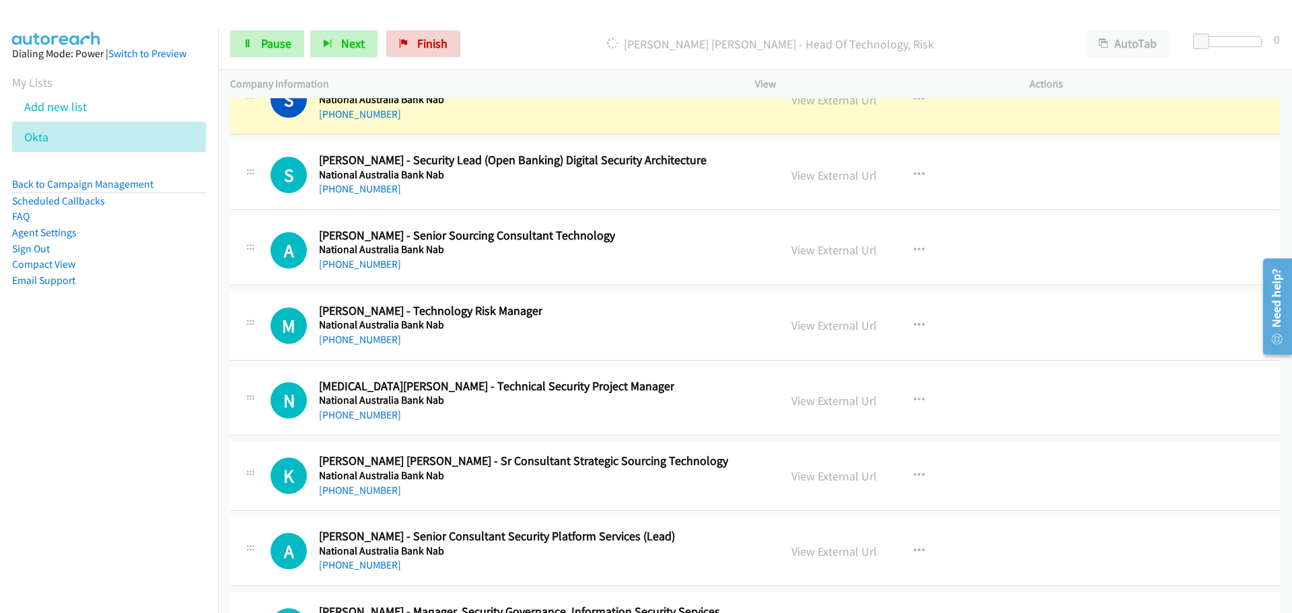
scroll to position [22899, 0]
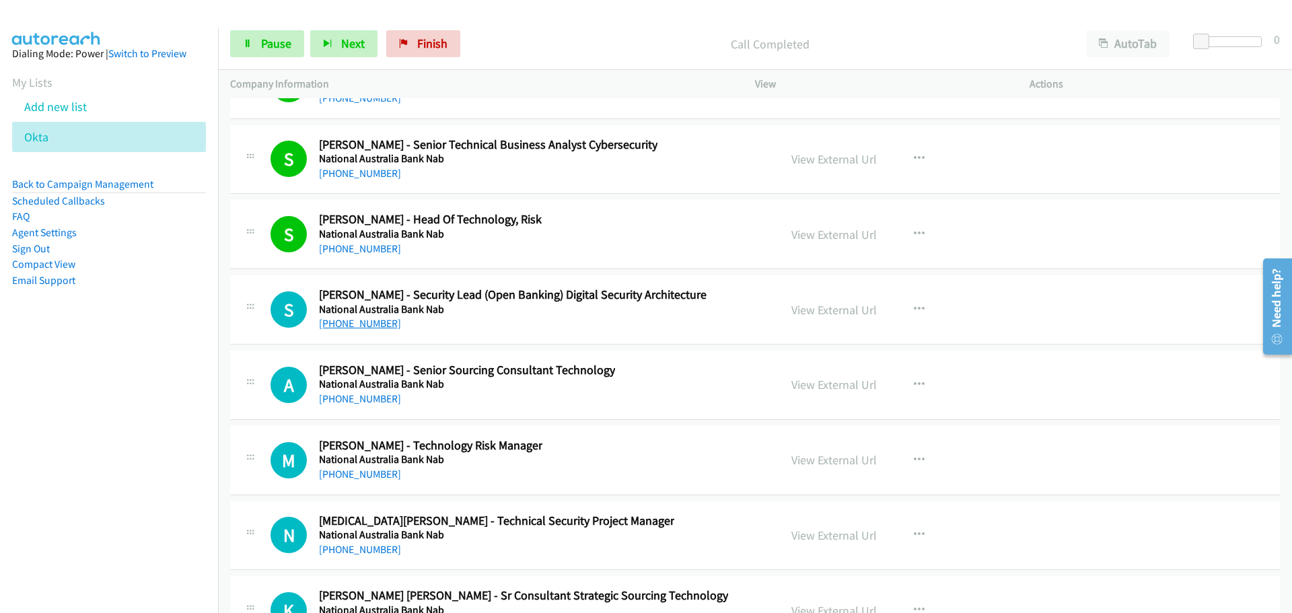
click at [382, 319] on link "[PHONE_NUMBER]" at bounding box center [360, 323] width 82 height 13
click at [371, 397] on link "[PHONE_NUMBER]" at bounding box center [360, 398] width 82 height 13
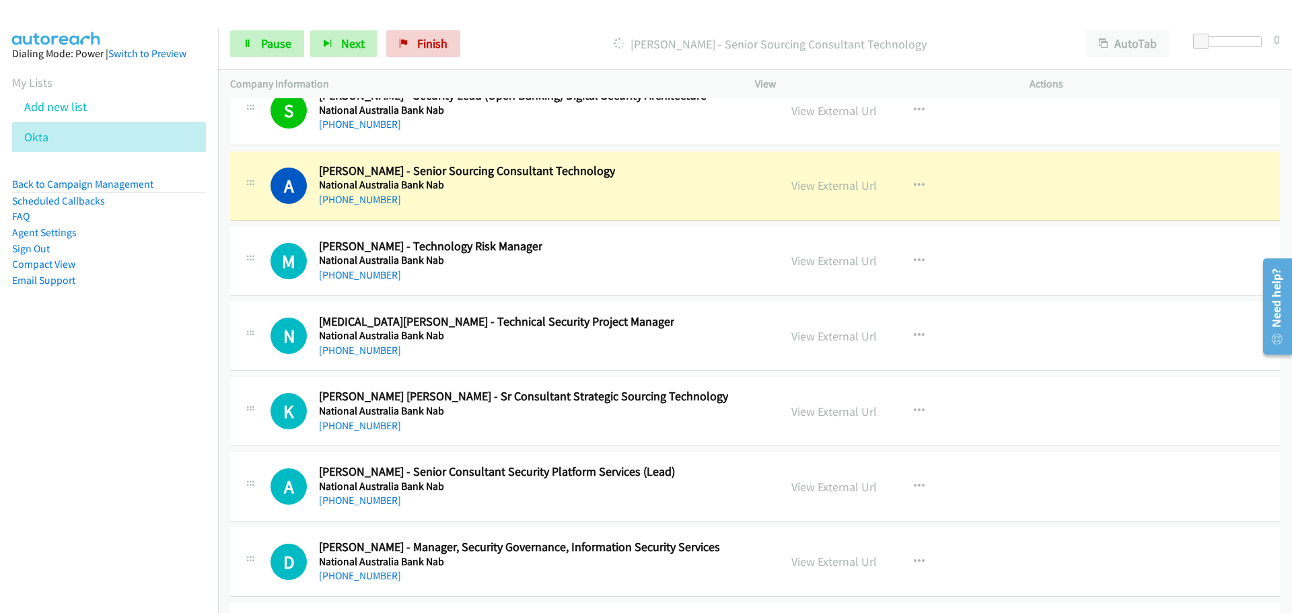
scroll to position [23101, 0]
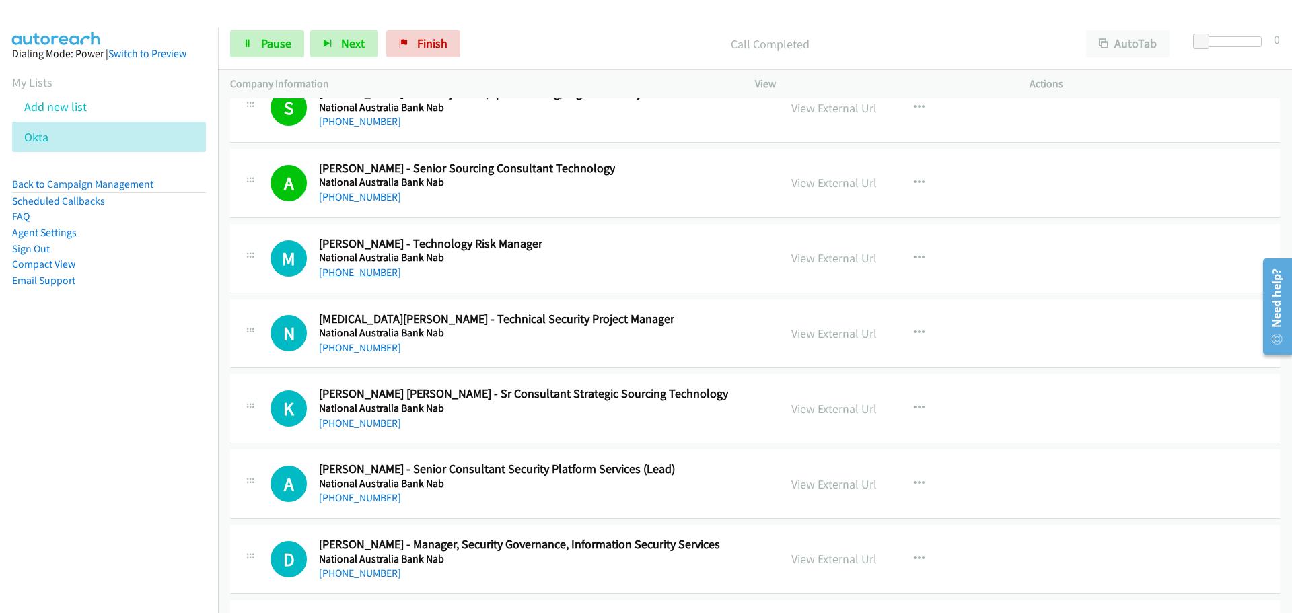
click at [380, 277] on link "[PHONE_NUMBER]" at bounding box center [360, 272] width 82 height 13
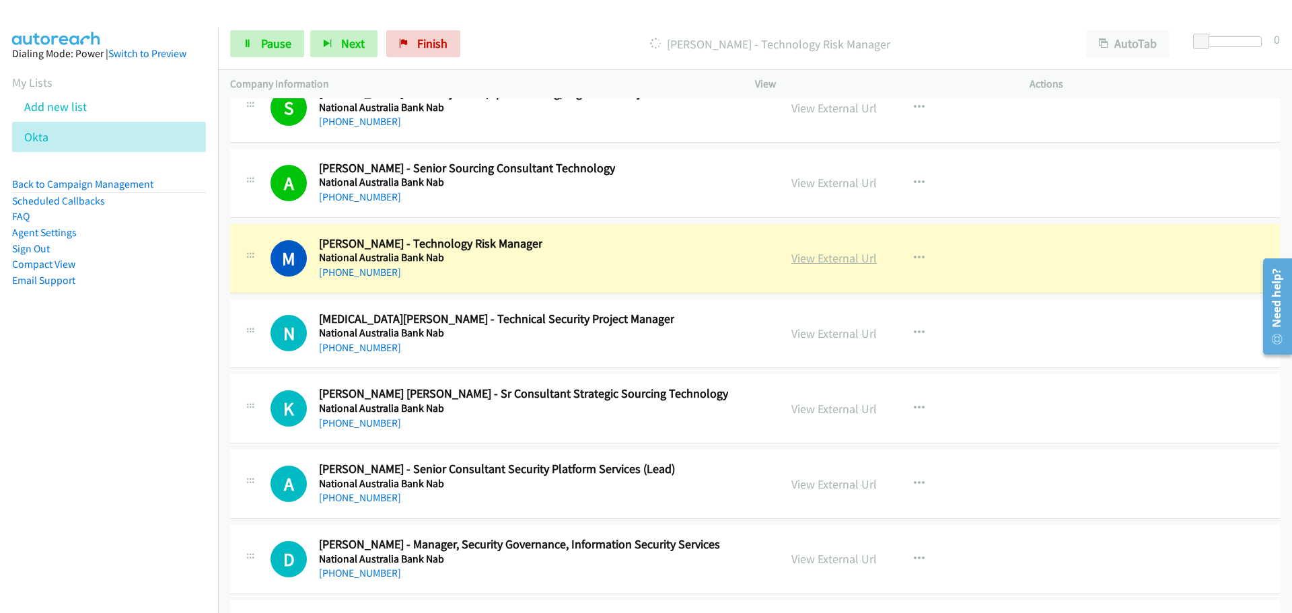
click at [827, 256] on link "View External Url" at bounding box center [834, 257] width 85 height 15
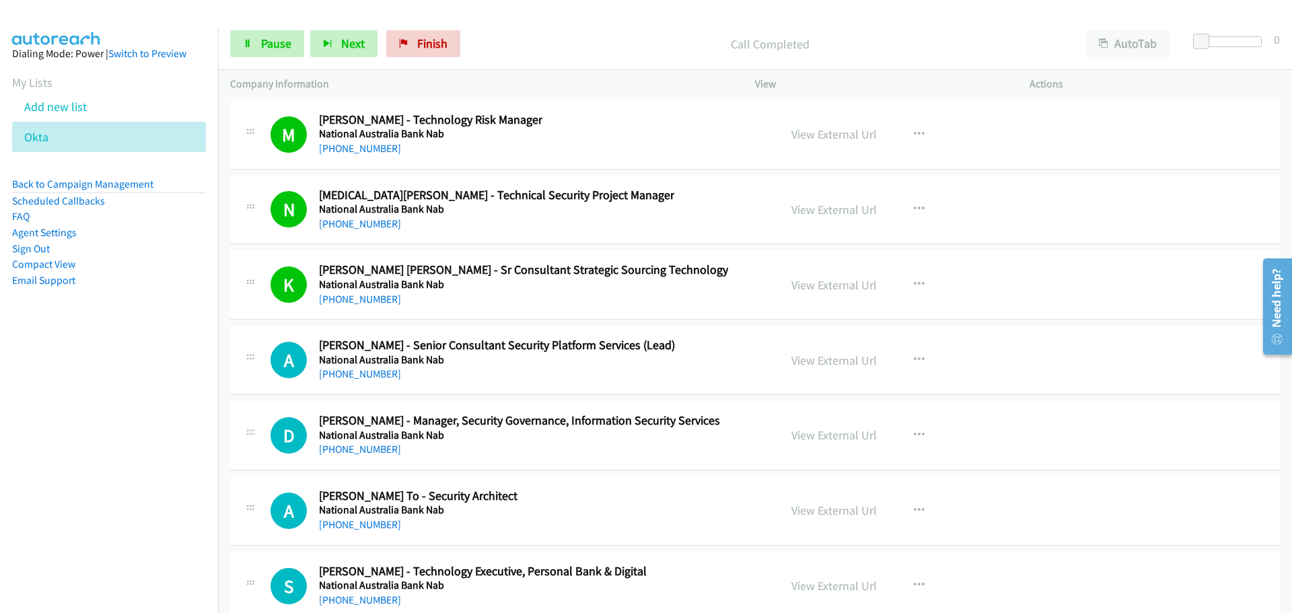
scroll to position [23303, 0]
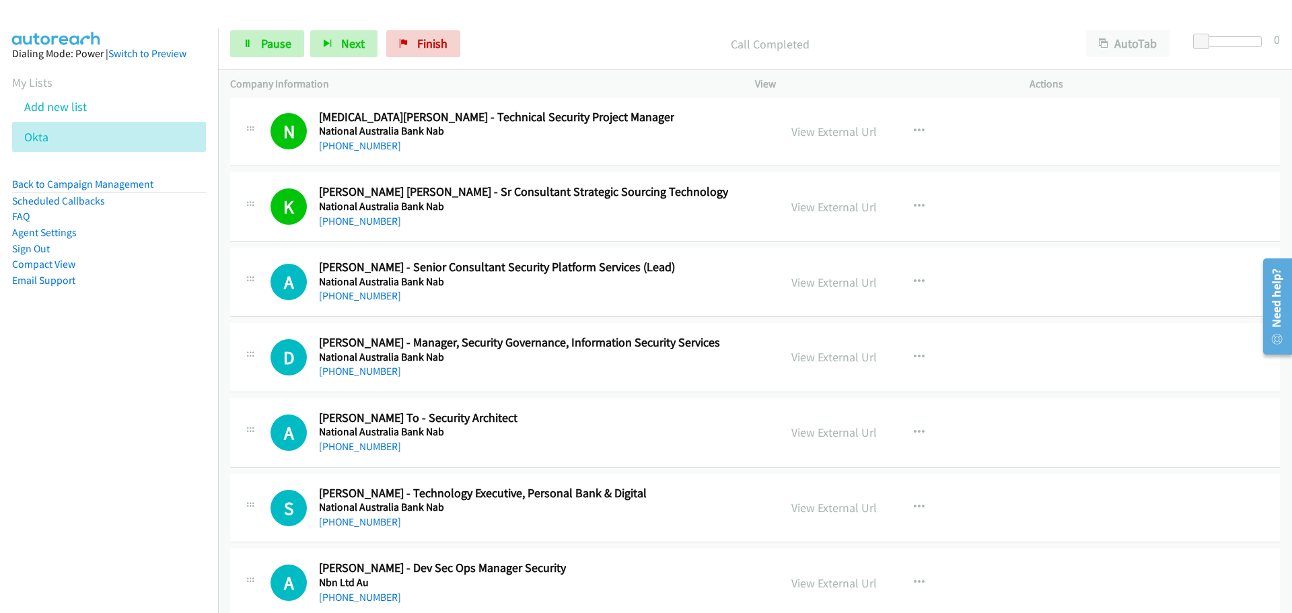
click at [347, 289] on div "[PHONE_NUMBER]" at bounding box center [497, 296] width 356 height 16
click at [364, 444] on link "[PHONE_NUMBER]" at bounding box center [360, 446] width 82 height 13
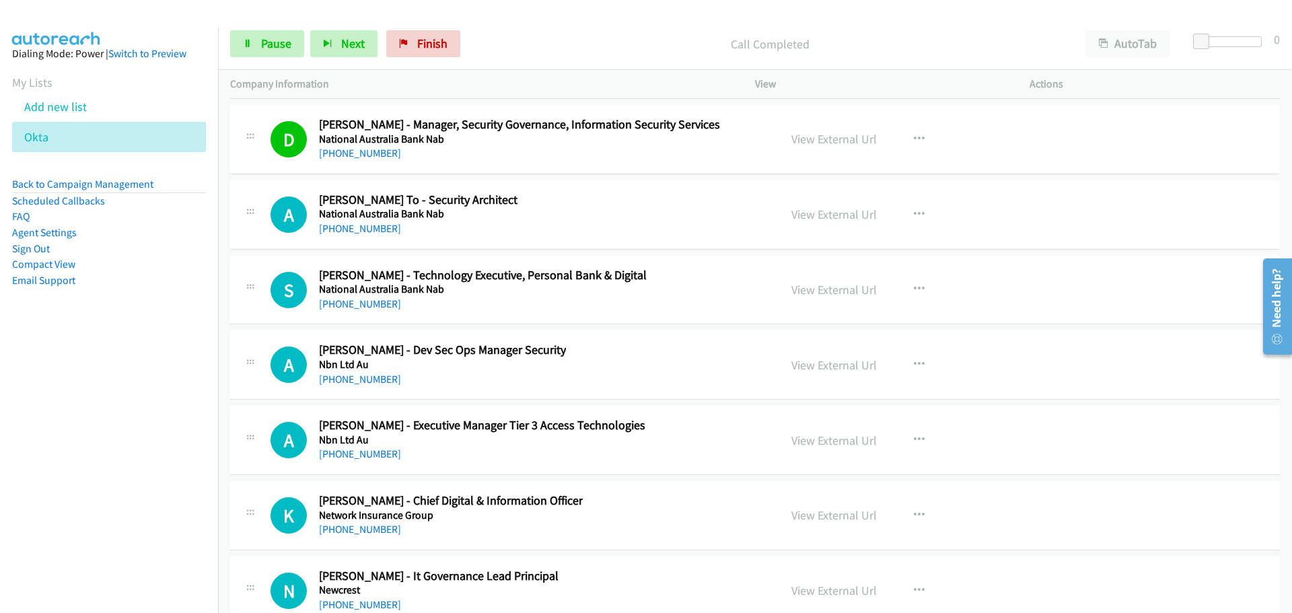
scroll to position [23572, 0]
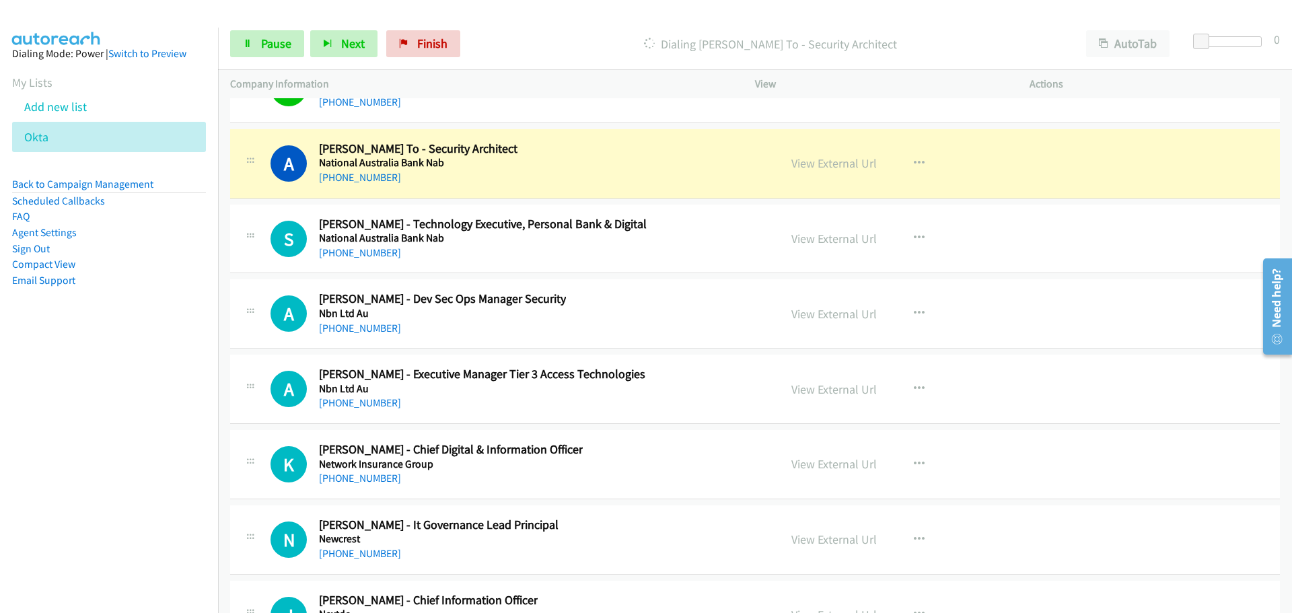
drag, startPoint x: 374, startPoint y: 255, endPoint x: 392, endPoint y: 245, distance: 20.8
click at [374, 255] on link "[PHONE_NUMBER]" at bounding box center [360, 252] width 82 height 13
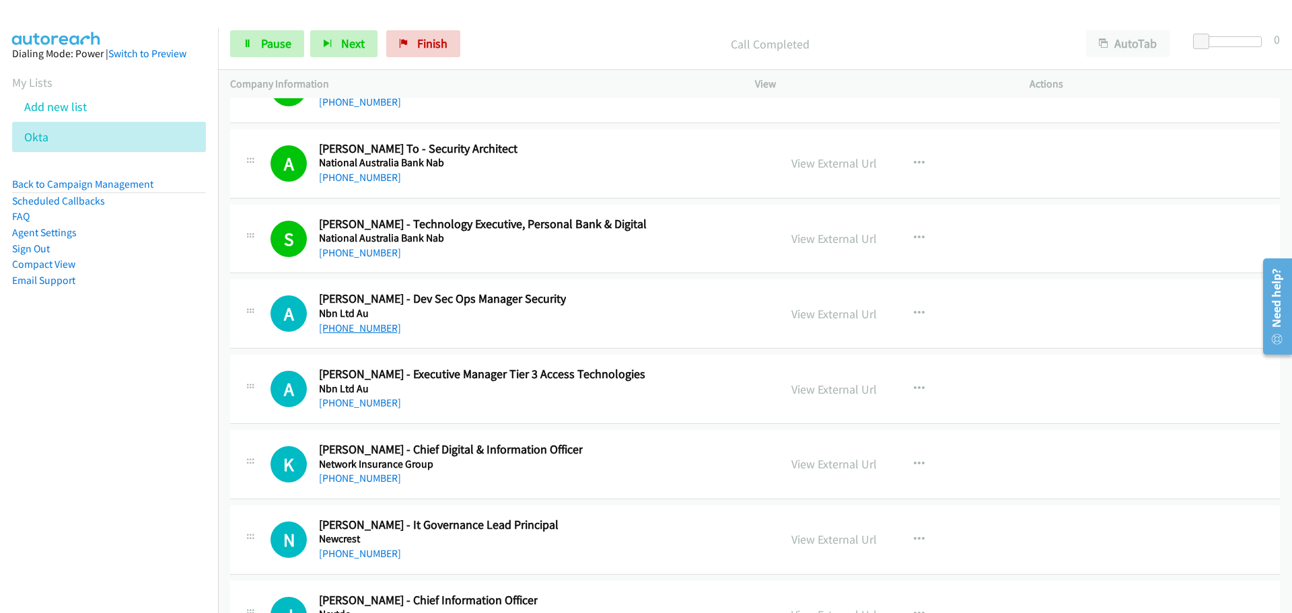
drag, startPoint x: 359, startPoint y: 331, endPoint x: 375, endPoint y: 322, distance: 18.7
click at [359, 331] on link "[PHONE_NUMBER]" at bounding box center [360, 328] width 82 height 13
click at [378, 403] on link "[PHONE_NUMBER]" at bounding box center [360, 402] width 82 height 13
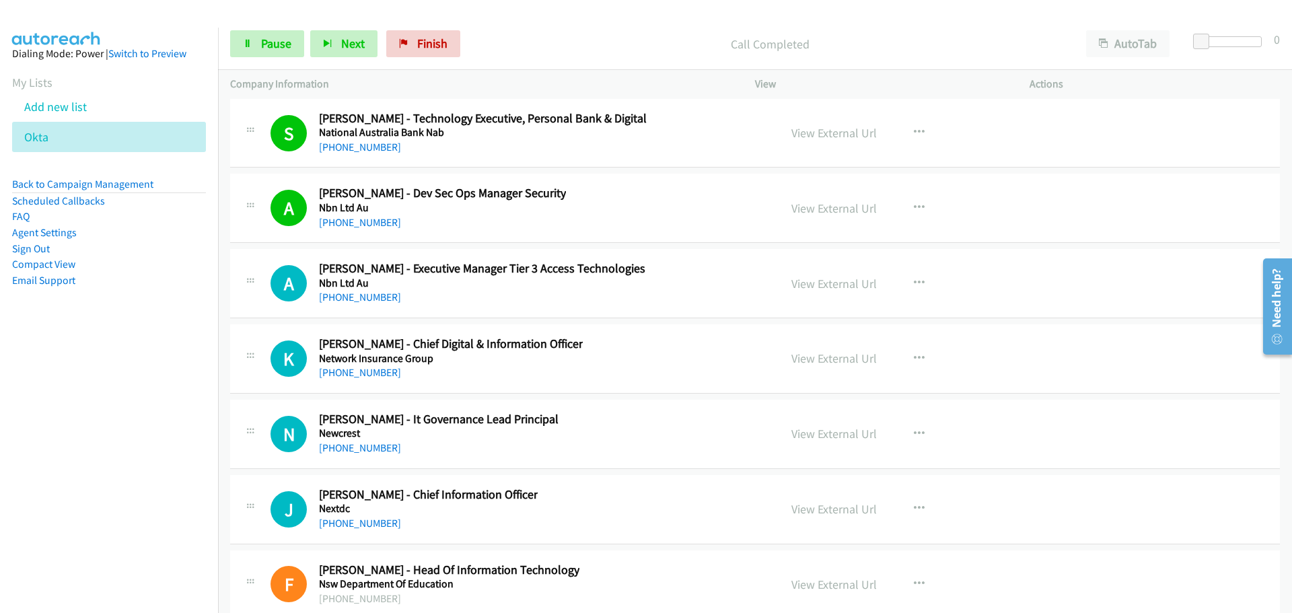
scroll to position [23841, 0]
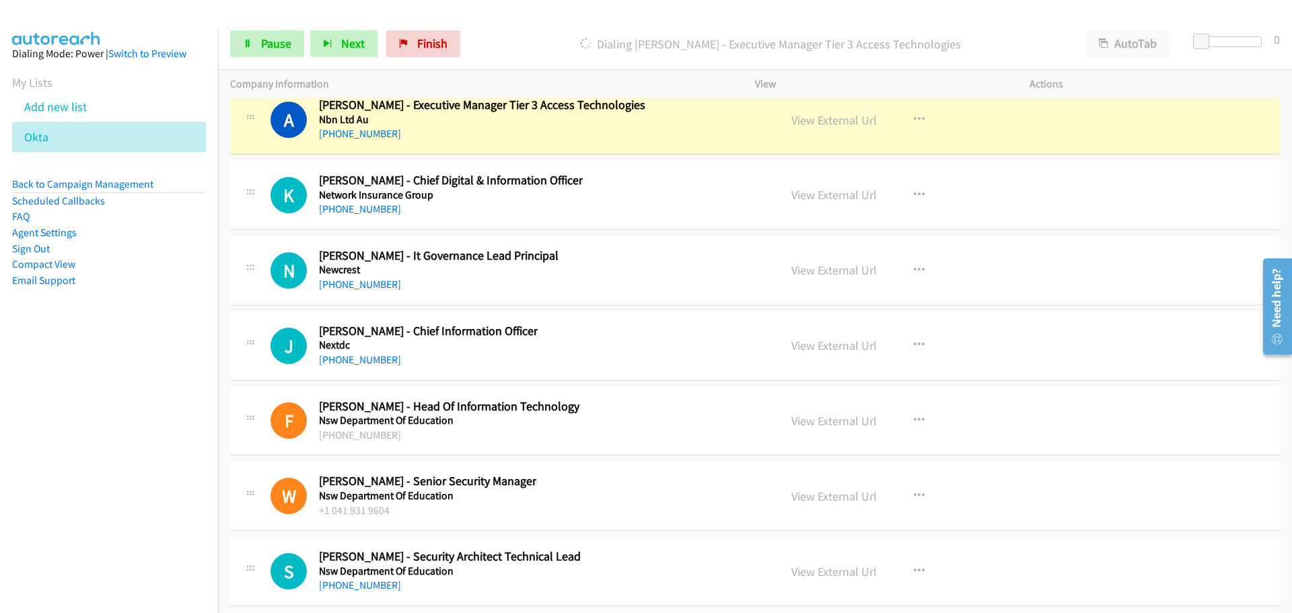
click at [349, 209] on link "[PHONE_NUMBER]" at bounding box center [360, 209] width 82 height 13
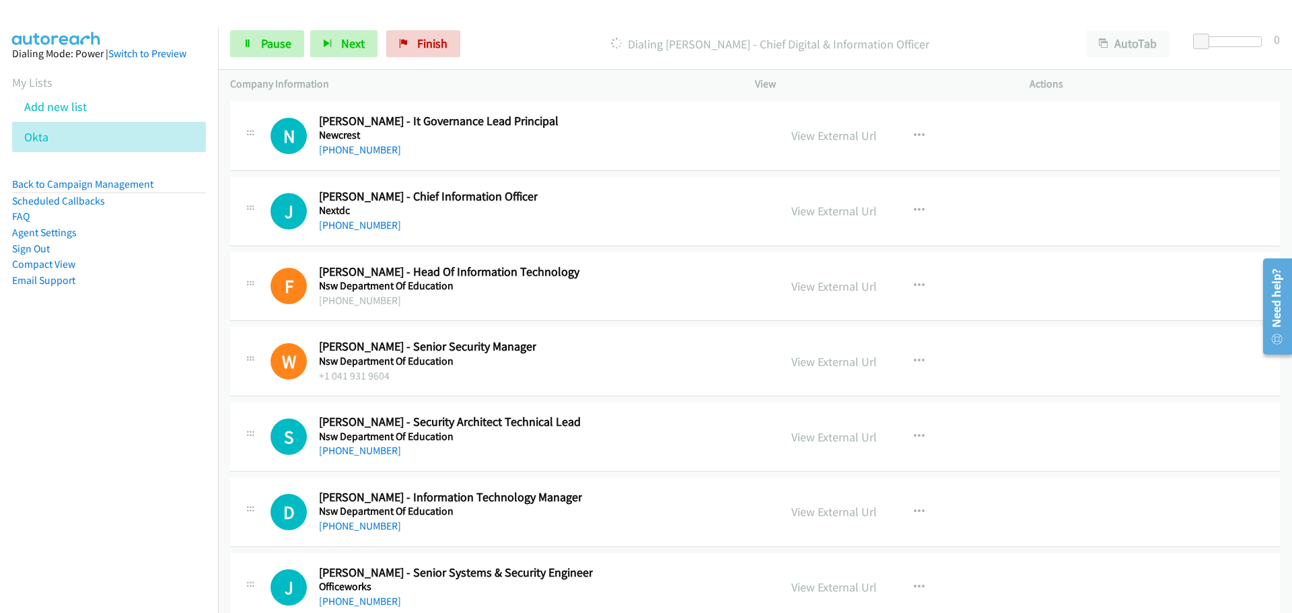
scroll to position [23909, 0]
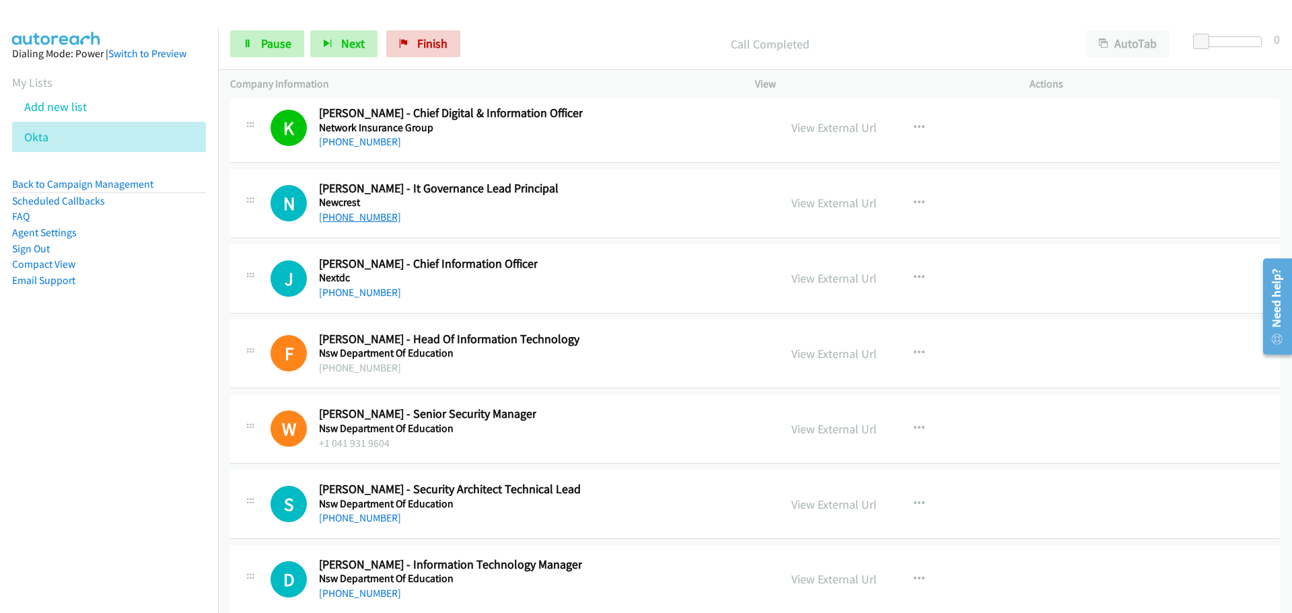
click at [335, 223] on link "[PHONE_NUMBER]" at bounding box center [360, 217] width 82 height 13
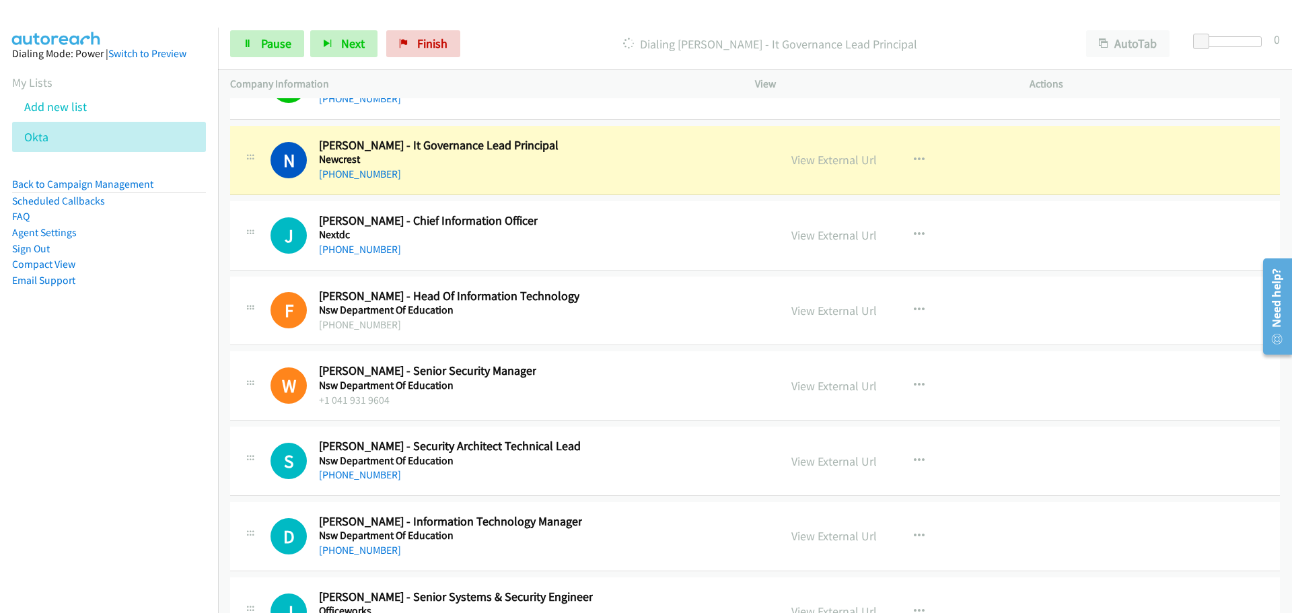
scroll to position [23976, 0]
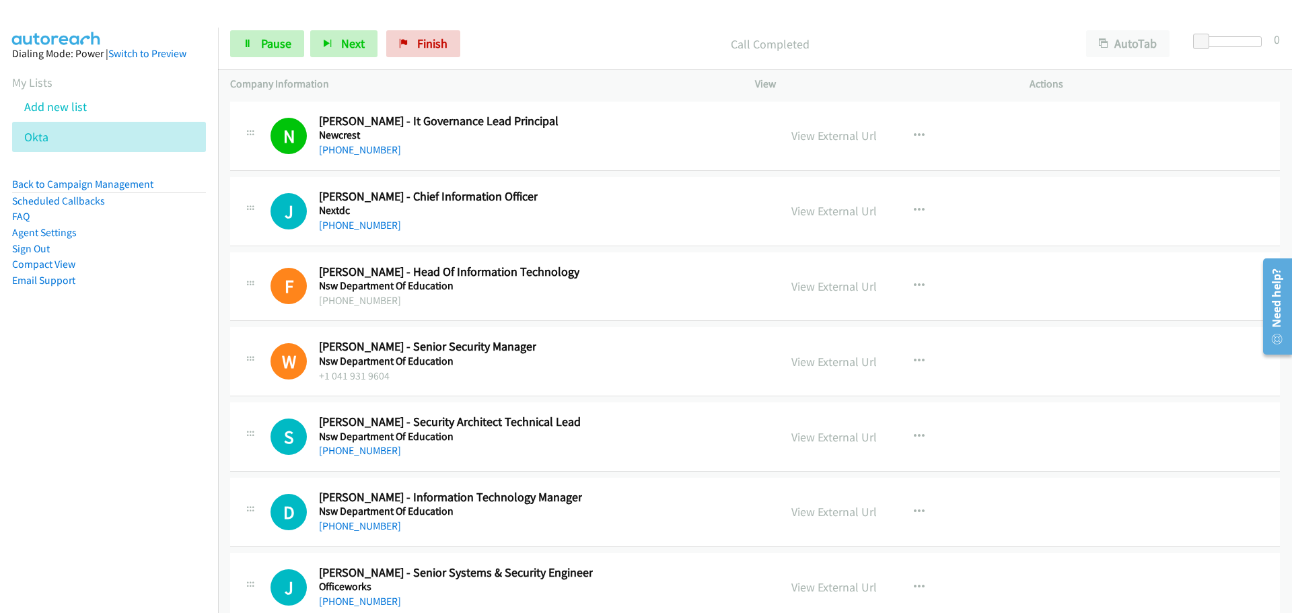
click at [357, 228] on link "[PHONE_NUMBER]" at bounding box center [360, 225] width 82 height 13
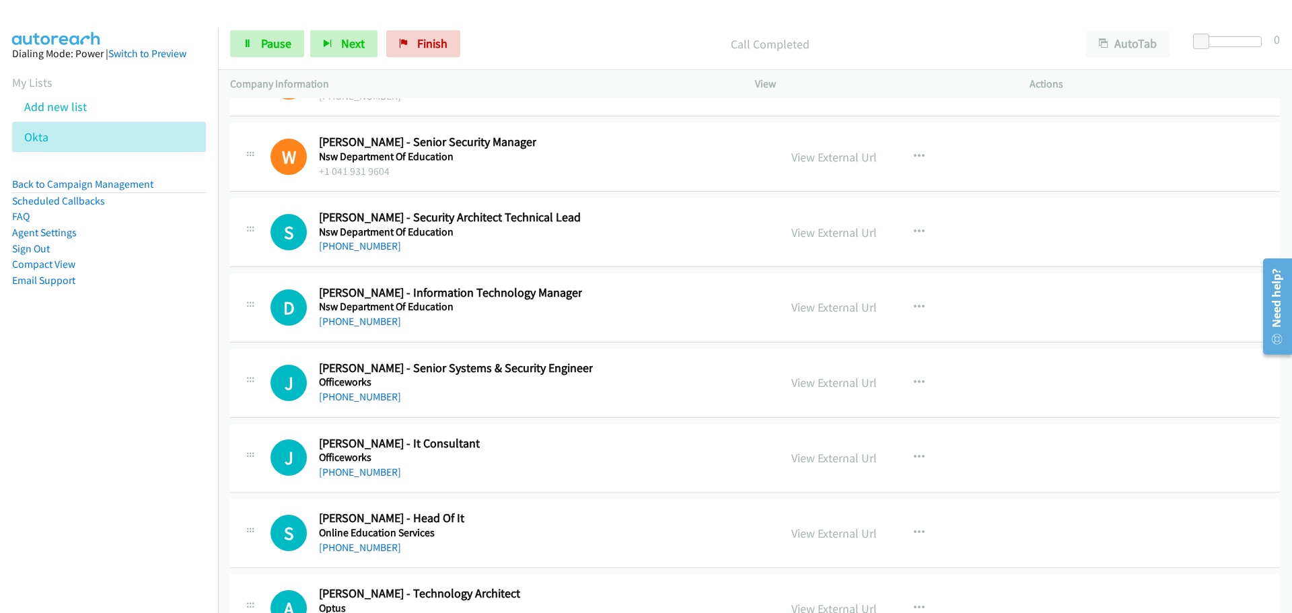
scroll to position [24178, 0]
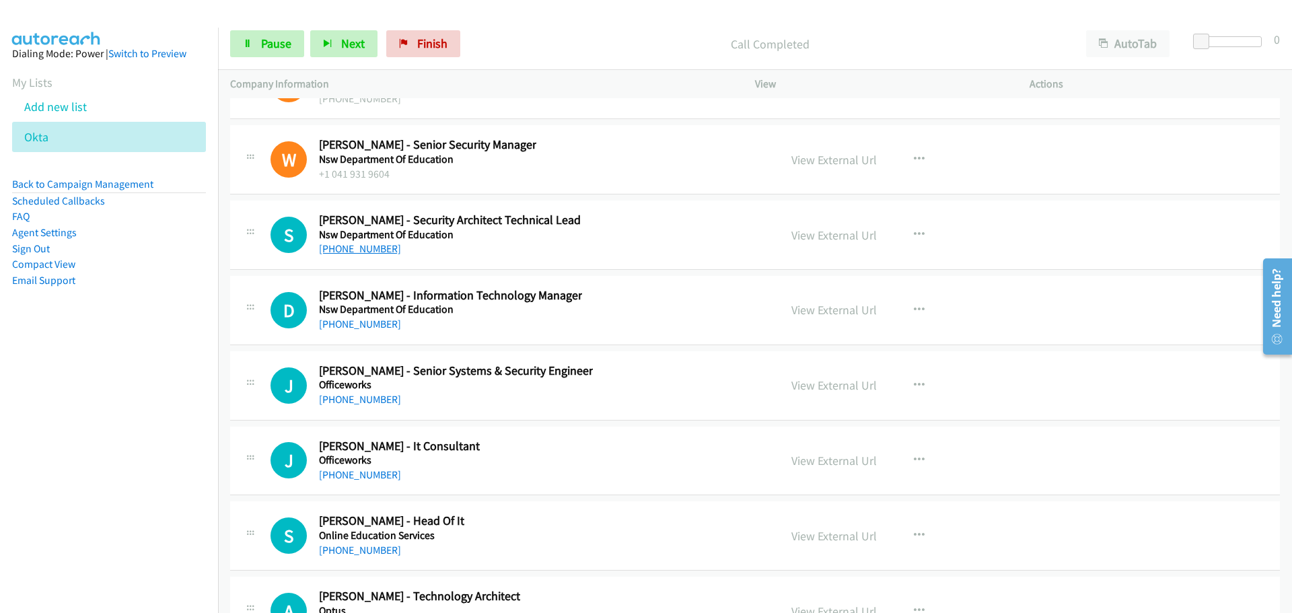
click at [372, 254] on link "[PHONE_NUMBER]" at bounding box center [360, 248] width 82 height 13
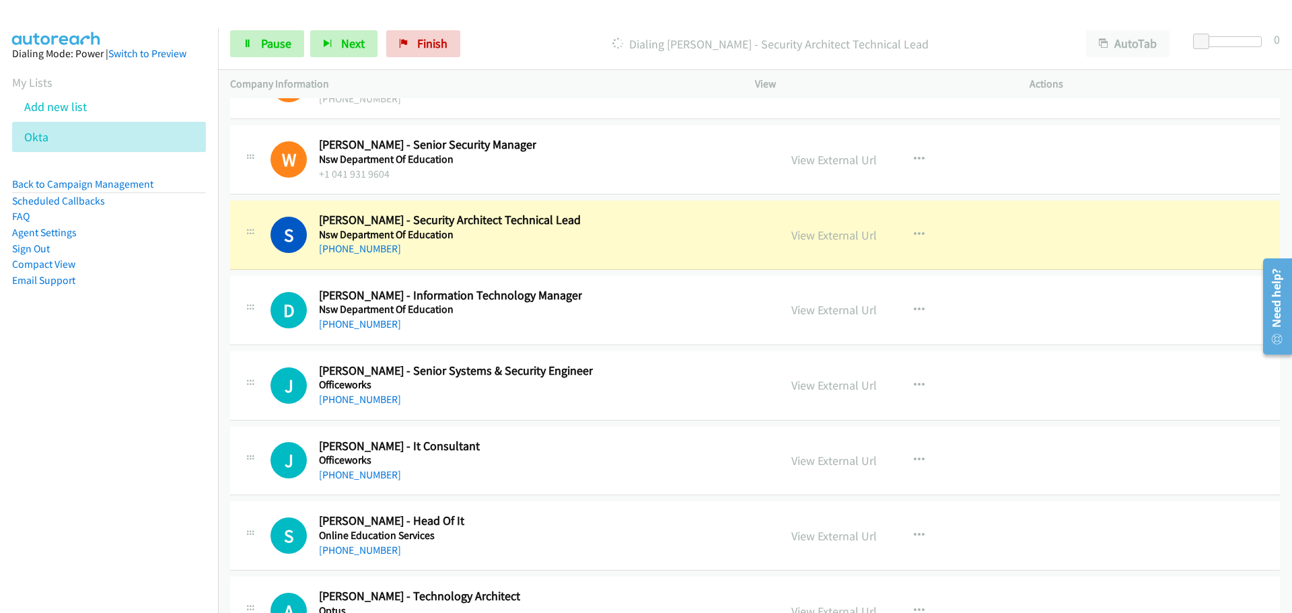
scroll to position [24245, 0]
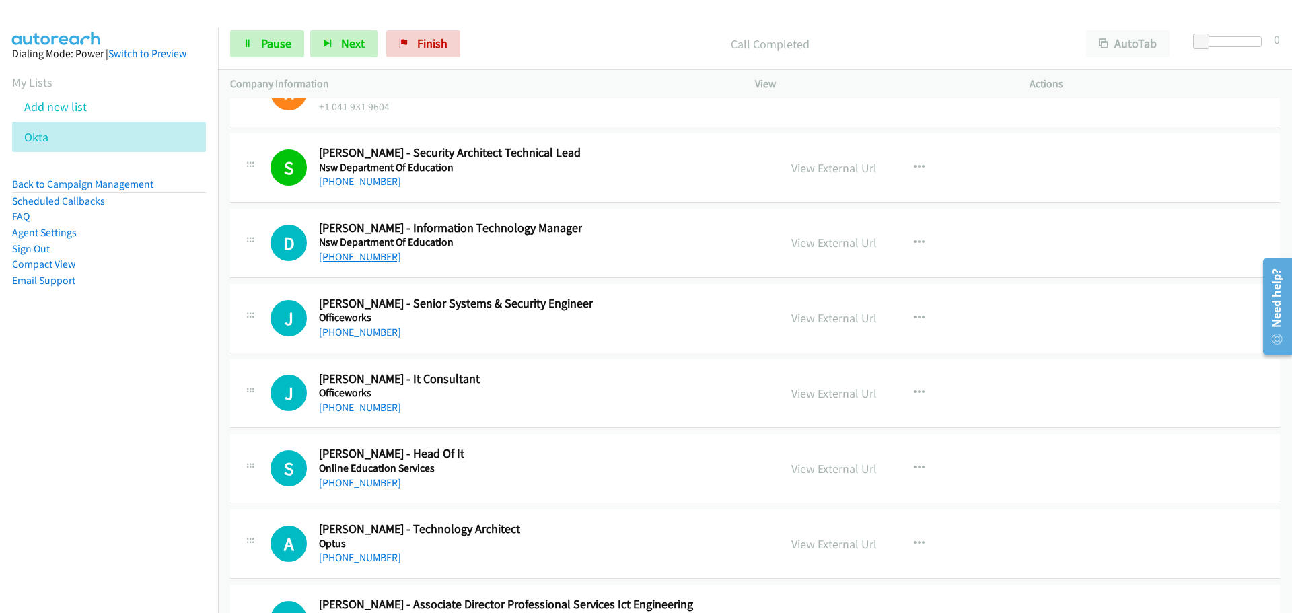
click at [359, 254] on link "[PHONE_NUMBER]" at bounding box center [360, 256] width 82 height 13
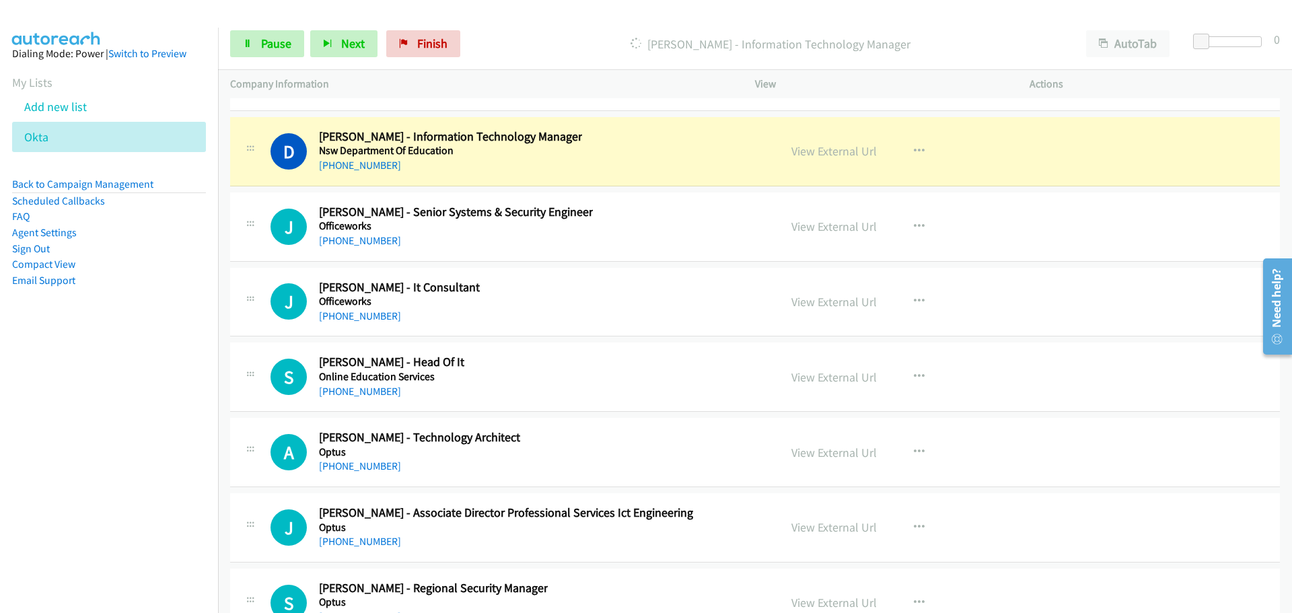
scroll to position [24313, 0]
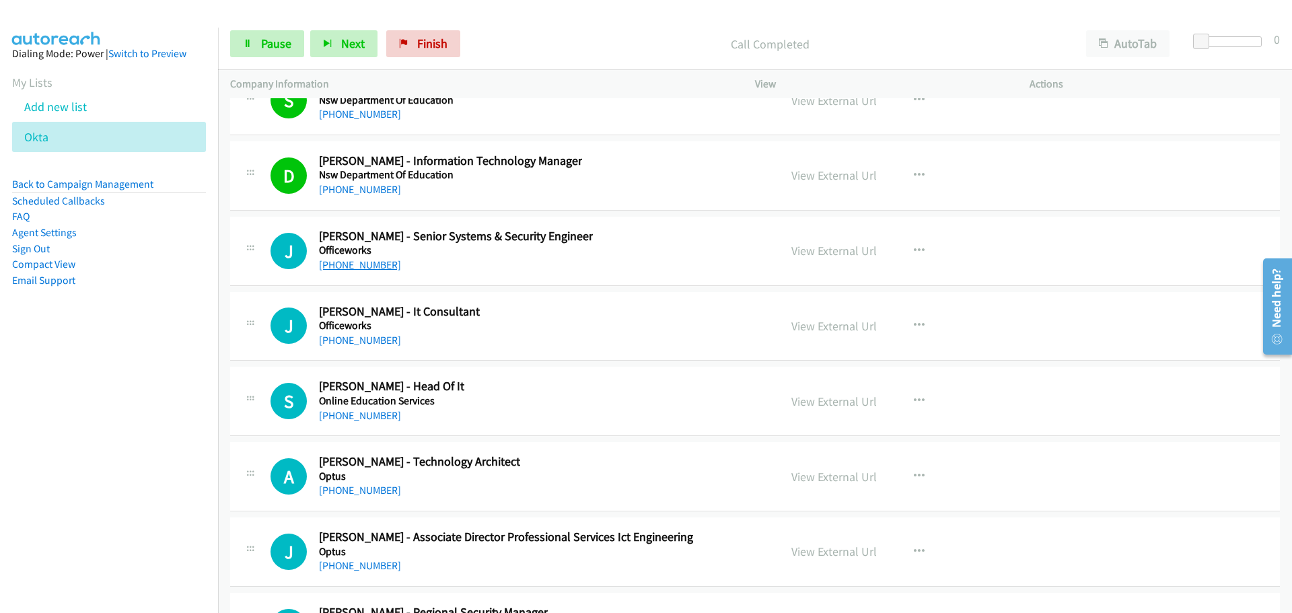
drag, startPoint x: 379, startPoint y: 267, endPoint x: 1283, endPoint y: 380, distance: 911.0
click at [379, 267] on link "[PHONE_NUMBER]" at bounding box center [360, 264] width 82 height 13
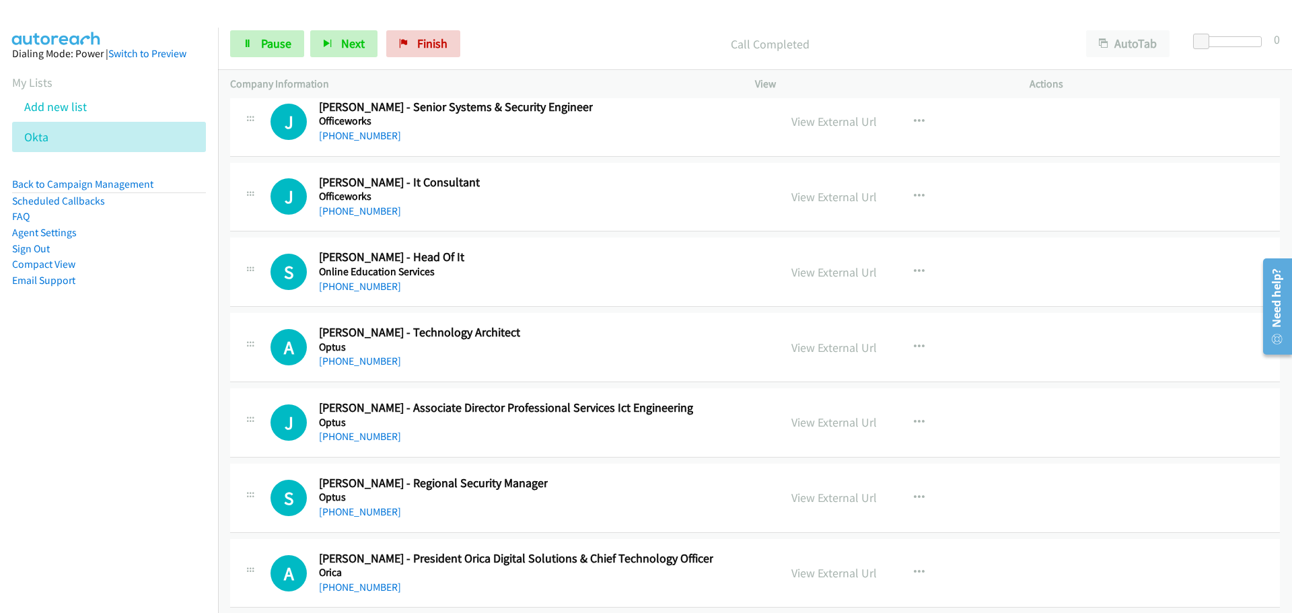
scroll to position [24447, 0]
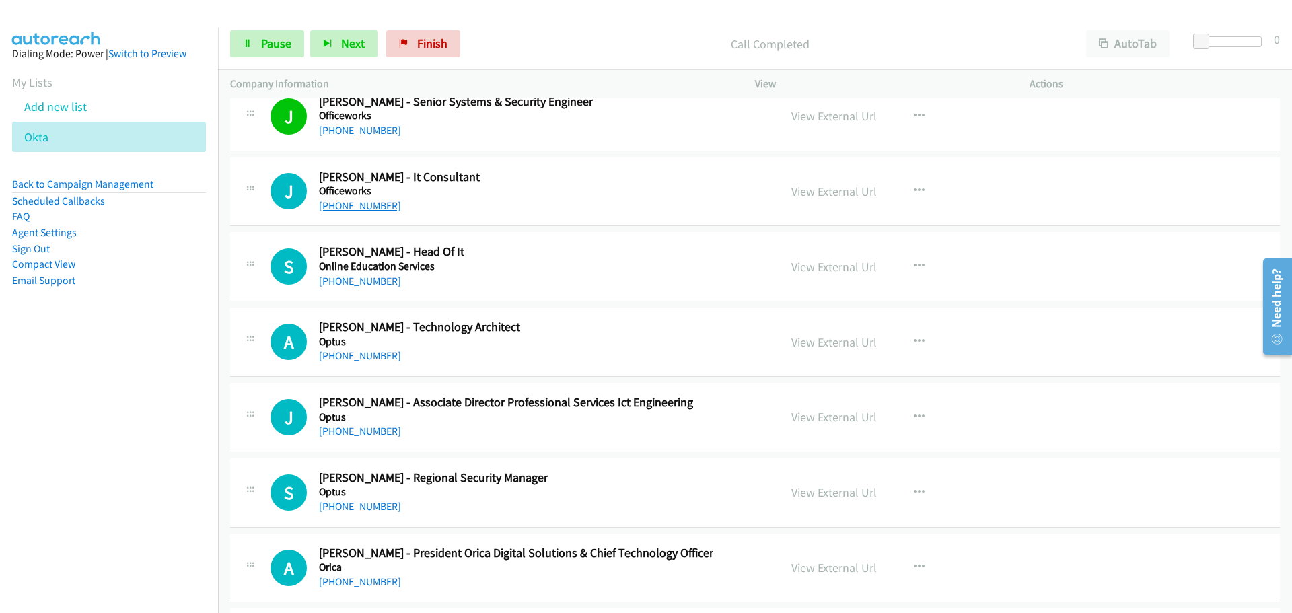
click at [386, 205] on link "[PHONE_NUMBER]" at bounding box center [360, 205] width 82 height 13
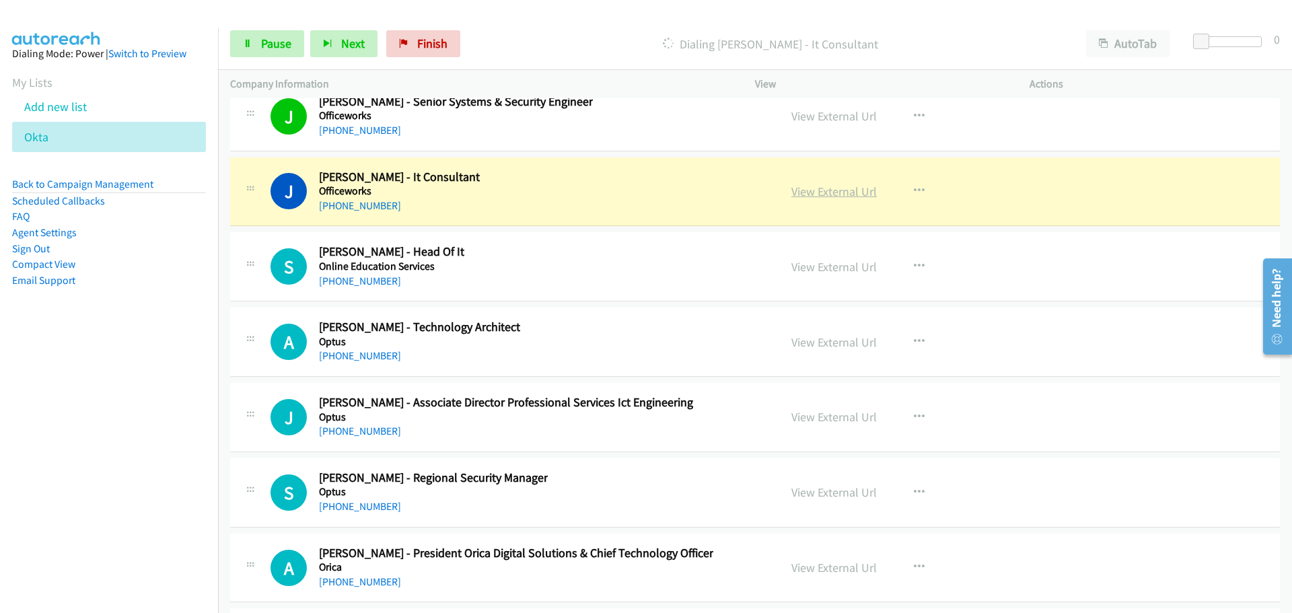
click at [856, 191] on link "View External Url" at bounding box center [834, 191] width 85 height 15
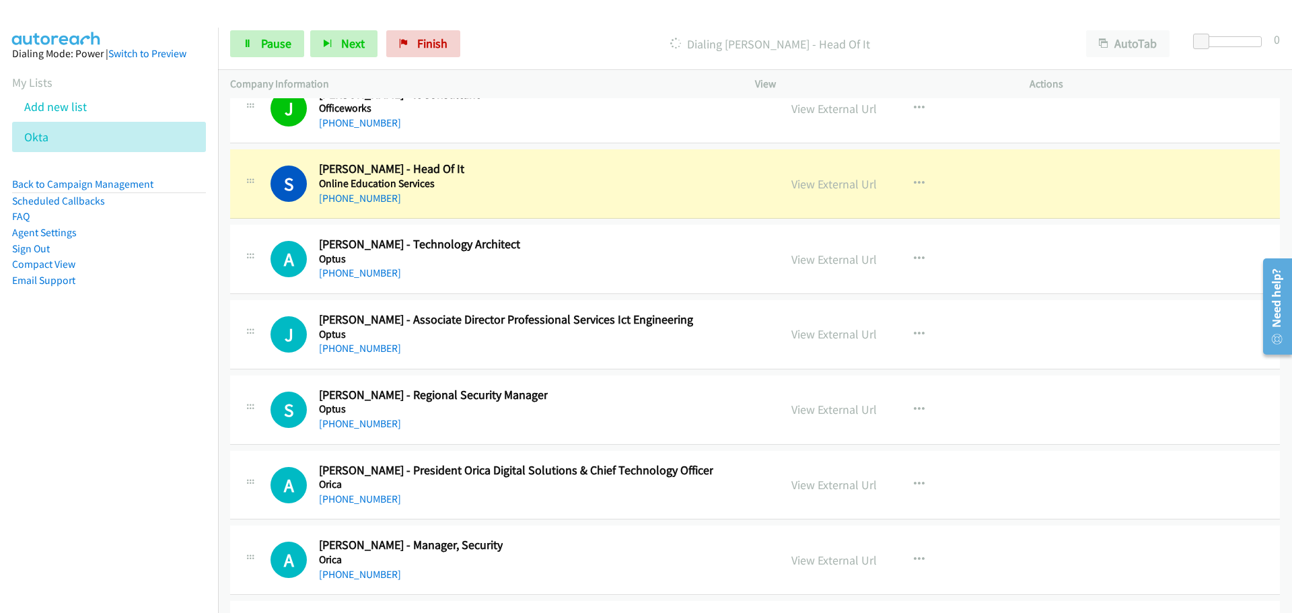
scroll to position [24514, 0]
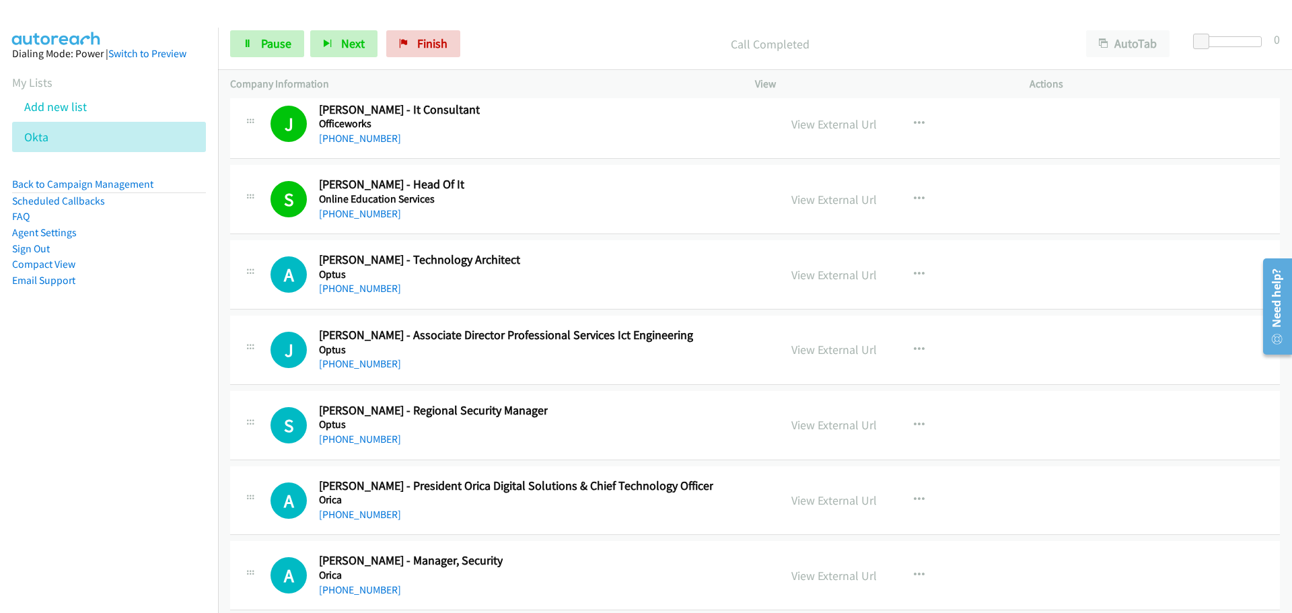
drag, startPoint x: 351, startPoint y: 290, endPoint x: 1249, endPoint y: 450, distance: 912.8
click at [351, 290] on link "[PHONE_NUMBER]" at bounding box center [360, 288] width 82 height 13
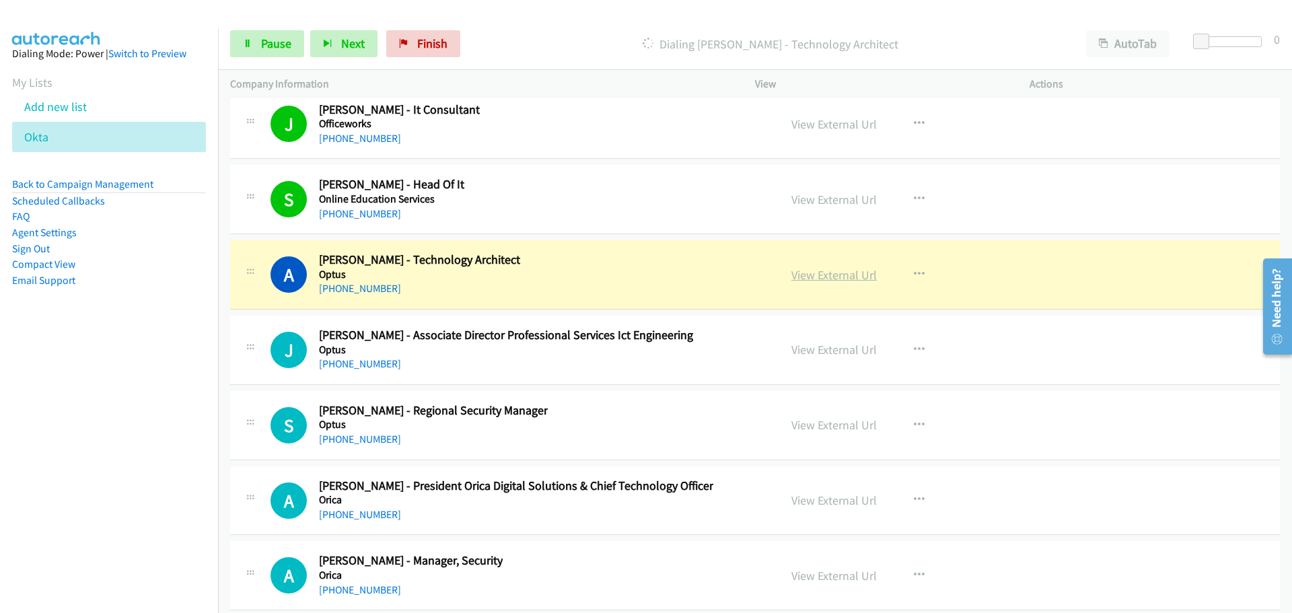
click at [842, 271] on link "View External Url" at bounding box center [834, 274] width 85 height 15
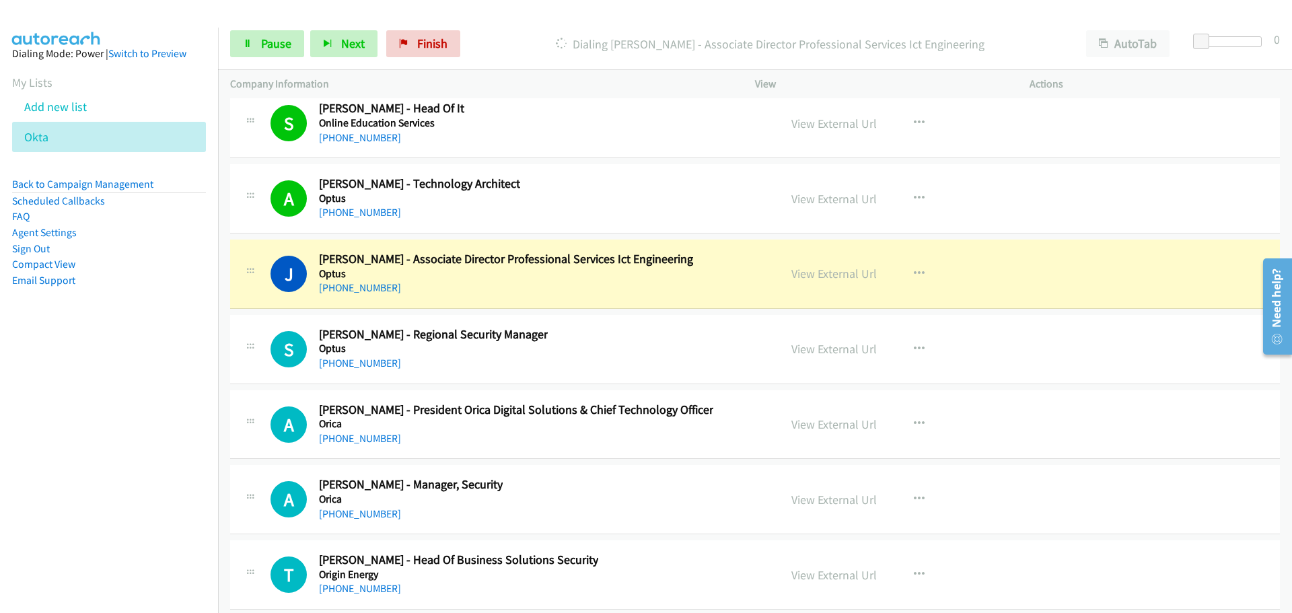
scroll to position [24716, 0]
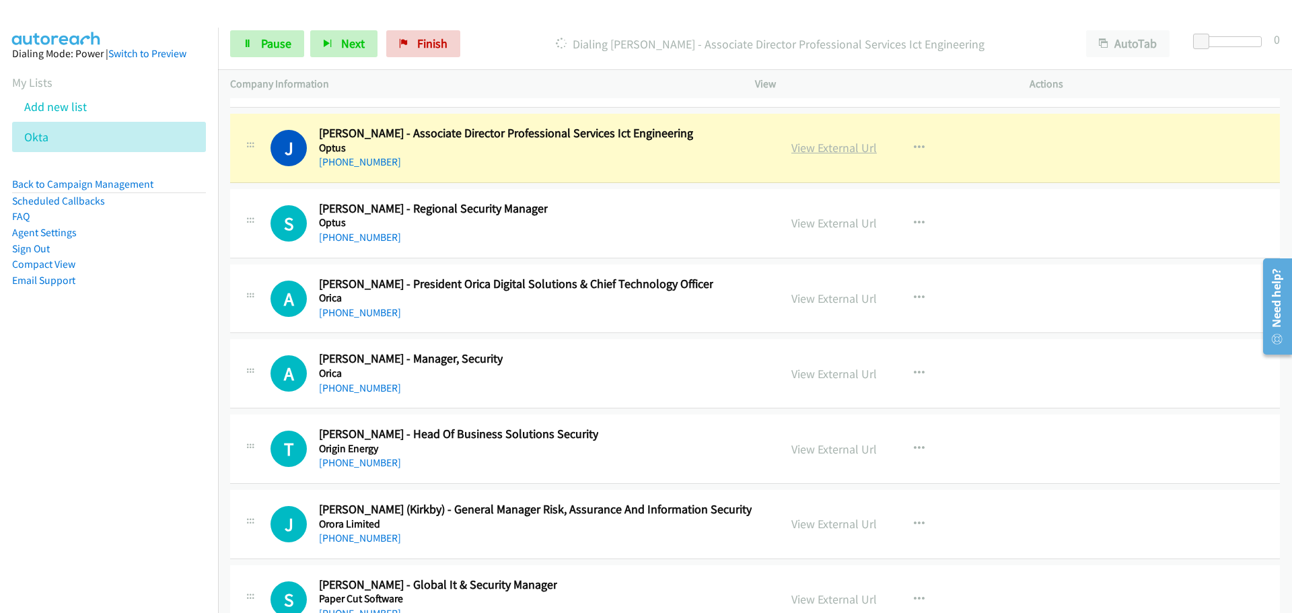
click at [813, 148] on link "View External Url" at bounding box center [834, 147] width 85 height 15
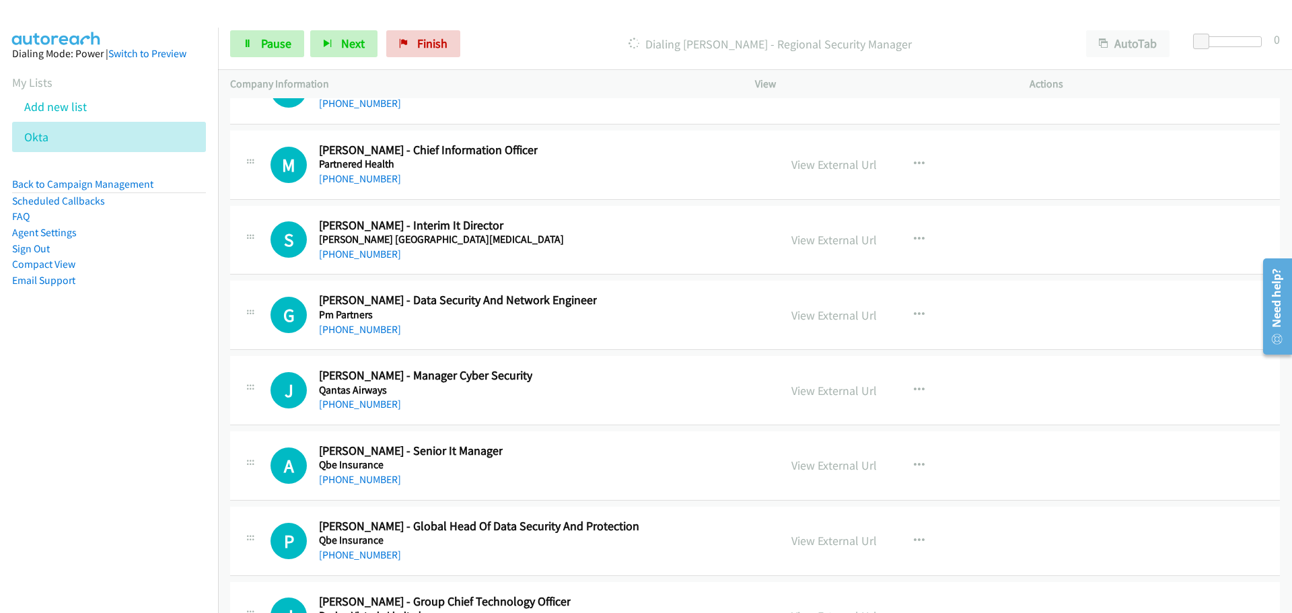
scroll to position [24490, 0]
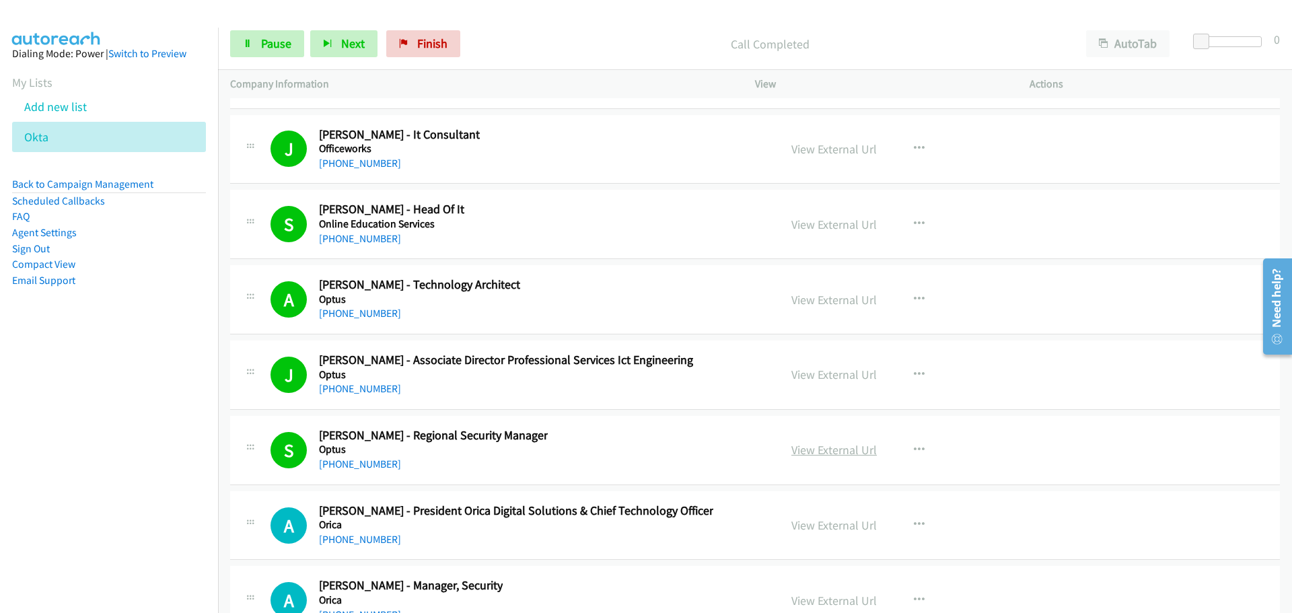
click at [860, 451] on link "View External Url" at bounding box center [834, 449] width 85 height 15
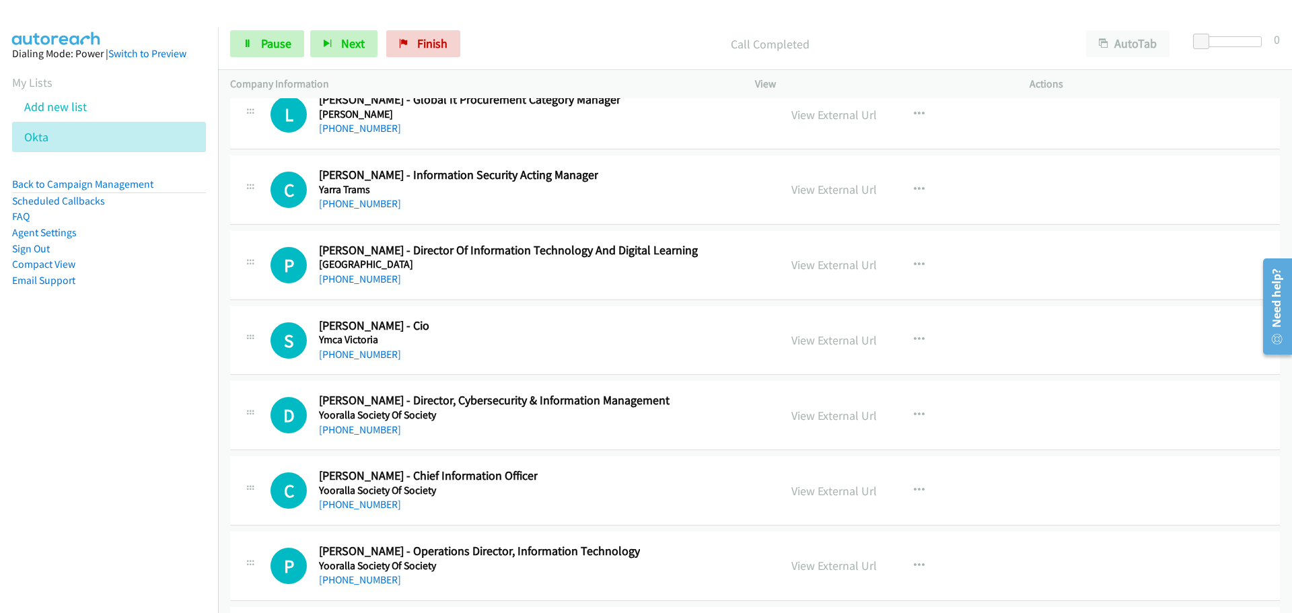
scroll to position [36799, 0]
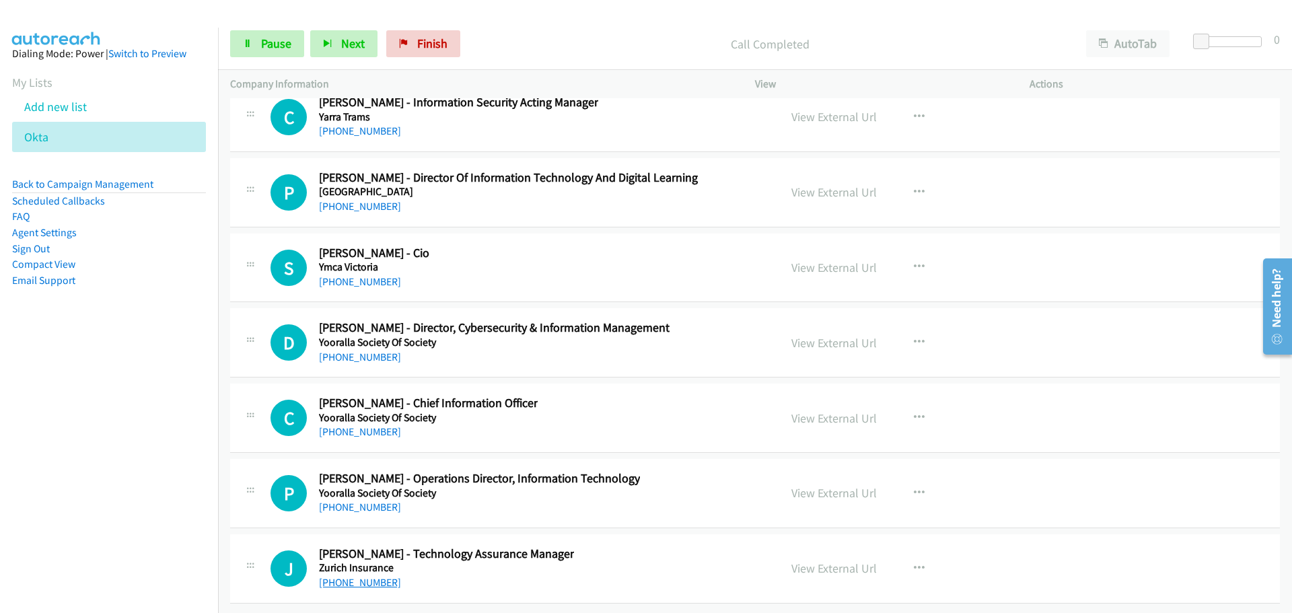
click at [344, 576] on link "[PHONE_NUMBER]" at bounding box center [360, 582] width 82 height 13
click at [350, 501] on link "[PHONE_NUMBER]" at bounding box center [360, 507] width 82 height 13
drag, startPoint x: 359, startPoint y: 422, endPoint x: 1063, endPoint y: 556, distance: 716.7
click at [359, 425] on link "[PHONE_NUMBER]" at bounding box center [360, 431] width 82 height 13
click at [371, 351] on link "[PHONE_NUMBER]" at bounding box center [360, 357] width 82 height 13
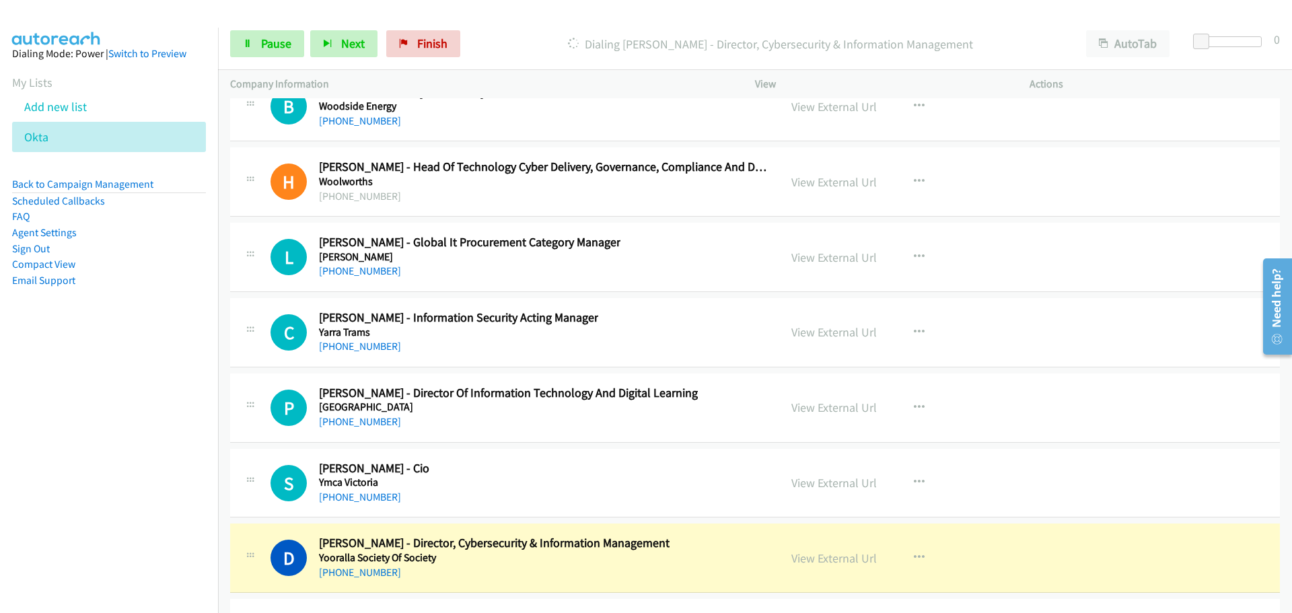
scroll to position [36597, 0]
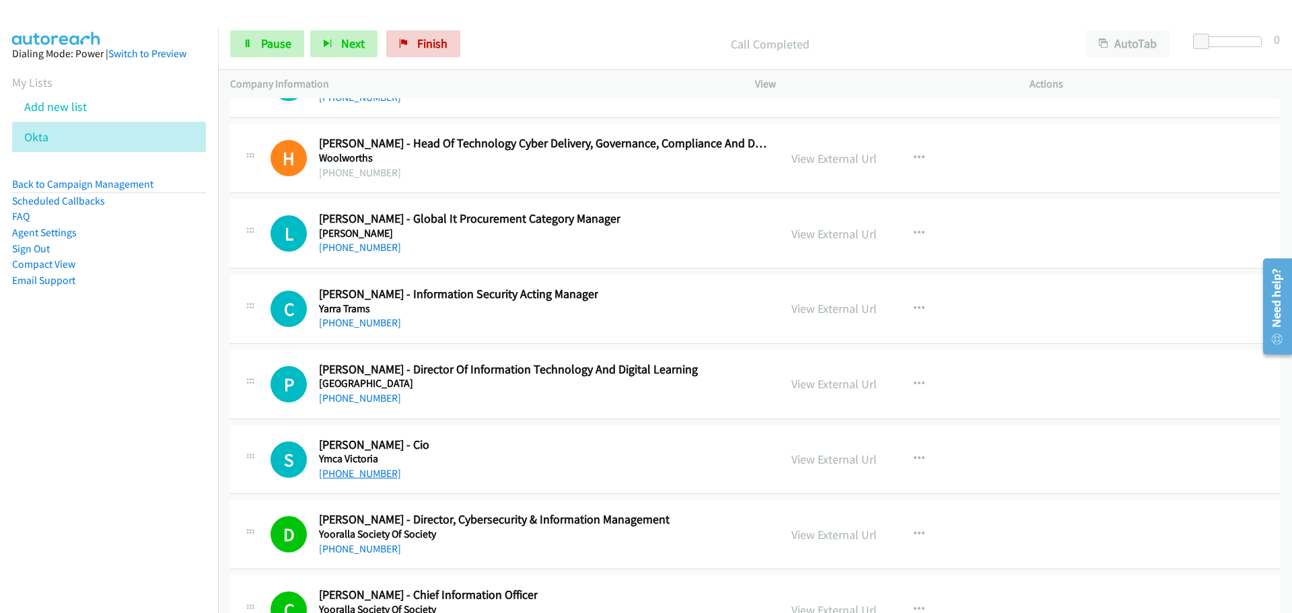
click at [346, 468] on link "[PHONE_NUMBER]" at bounding box center [360, 473] width 82 height 13
click at [378, 407] on div "P Callback Scheduled [PERSON_NAME] - Director Of Information Technology And Dig…" at bounding box center [755, 384] width 1050 height 69
click at [379, 402] on link "[PHONE_NUMBER]" at bounding box center [360, 398] width 82 height 13
click at [353, 321] on link "[PHONE_NUMBER]" at bounding box center [360, 322] width 82 height 13
click at [350, 241] on link "[PHONE_NUMBER]" at bounding box center [360, 247] width 82 height 13
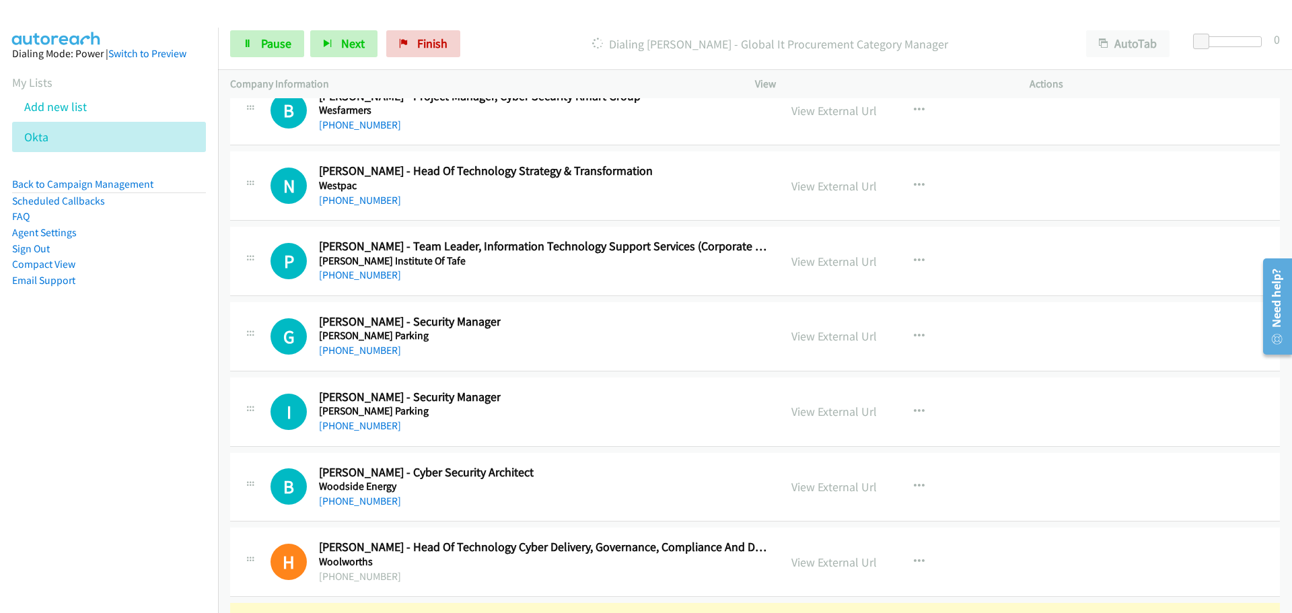
scroll to position [36261, 0]
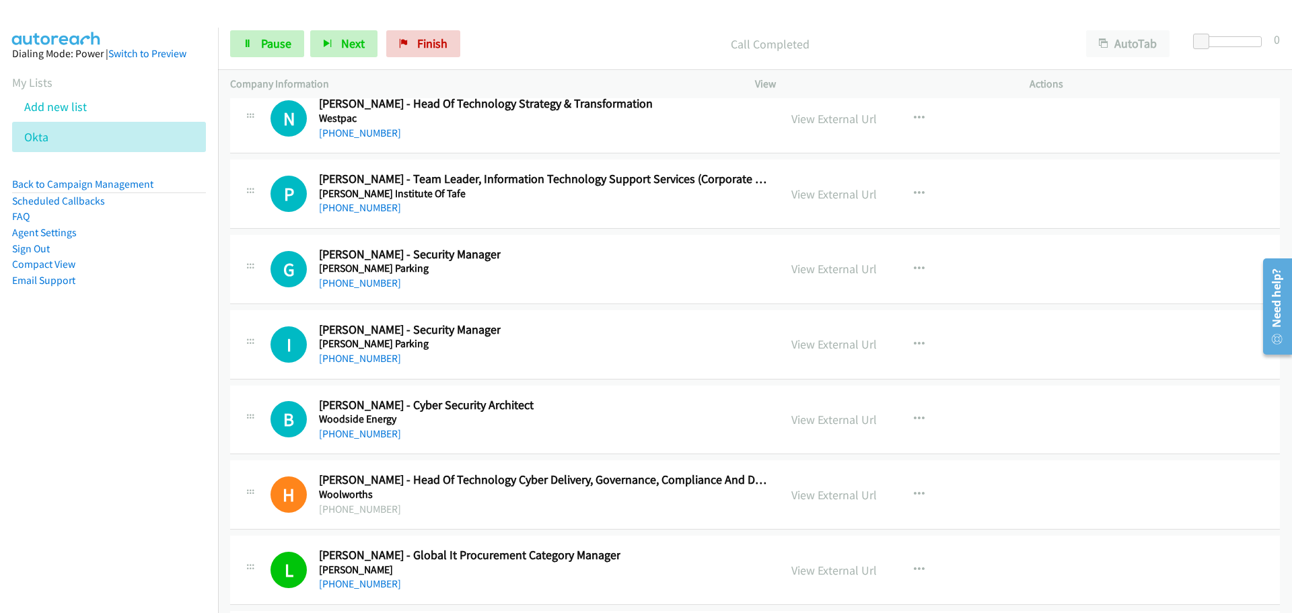
drag, startPoint x: 368, startPoint y: 432, endPoint x: 463, endPoint y: 445, distance: 95.8
click at [368, 432] on link "[PHONE_NUMBER]" at bounding box center [360, 433] width 82 height 13
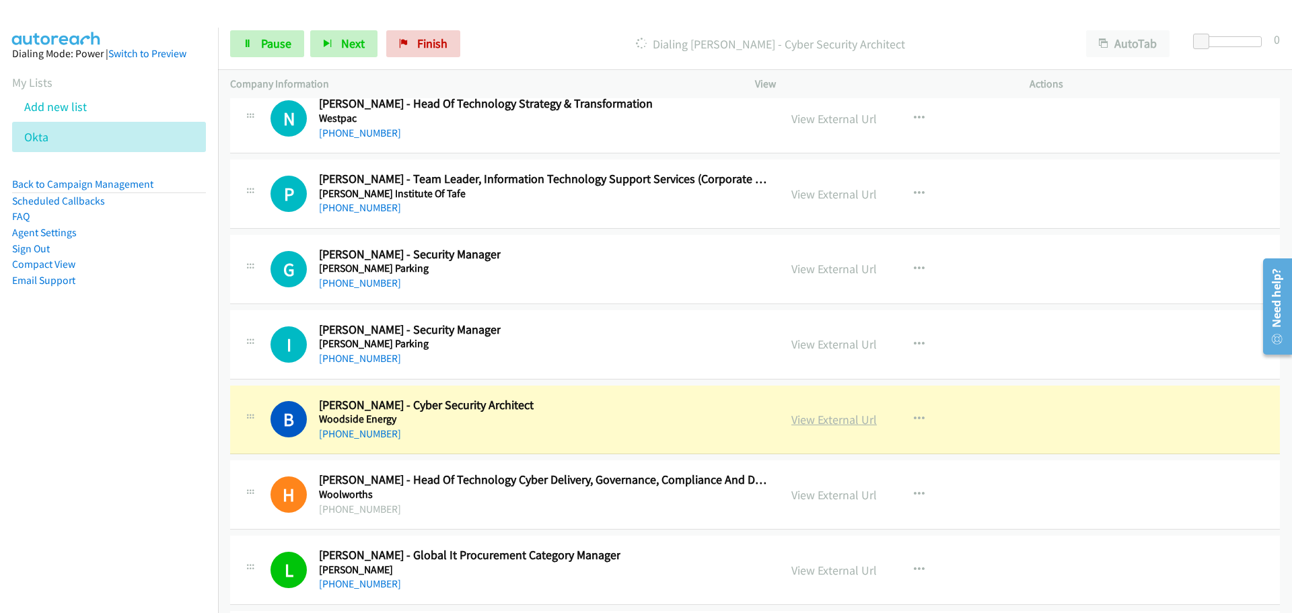
click at [858, 418] on link "View External Url" at bounding box center [834, 419] width 85 height 15
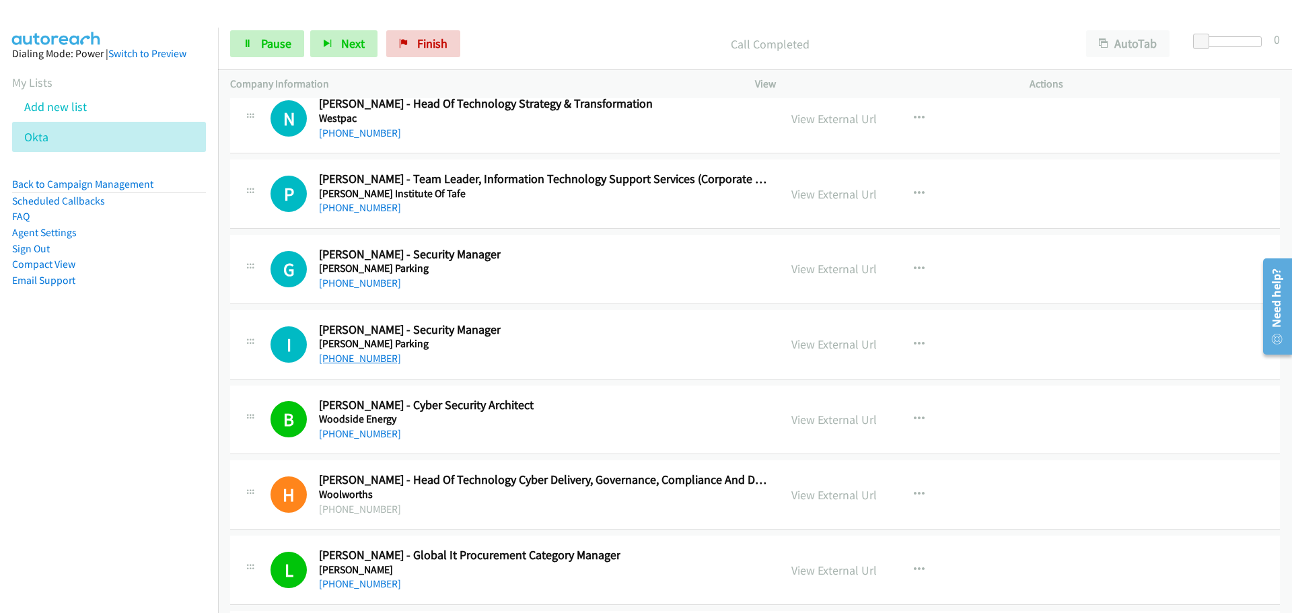
click at [349, 361] on link "[PHONE_NUMBER]" at bounding box center [360, 358] width 82 height 13
drag, startPoint x: 376, startPoint y: 280, endPoint x: 1230, endPoint y: 333, distance: 856.5
click at [339, 292] on div "G Callback Scheduled [PERSON_NAME] - Security Manager [PERSON_NAME] [GEOGRAPHIC…" at bounding box center [755, 269] width 1050 height 69
click at [347, 284] on link "[PHONE_NUMBER]" at bounding box center [360, 283] width 82 height 13
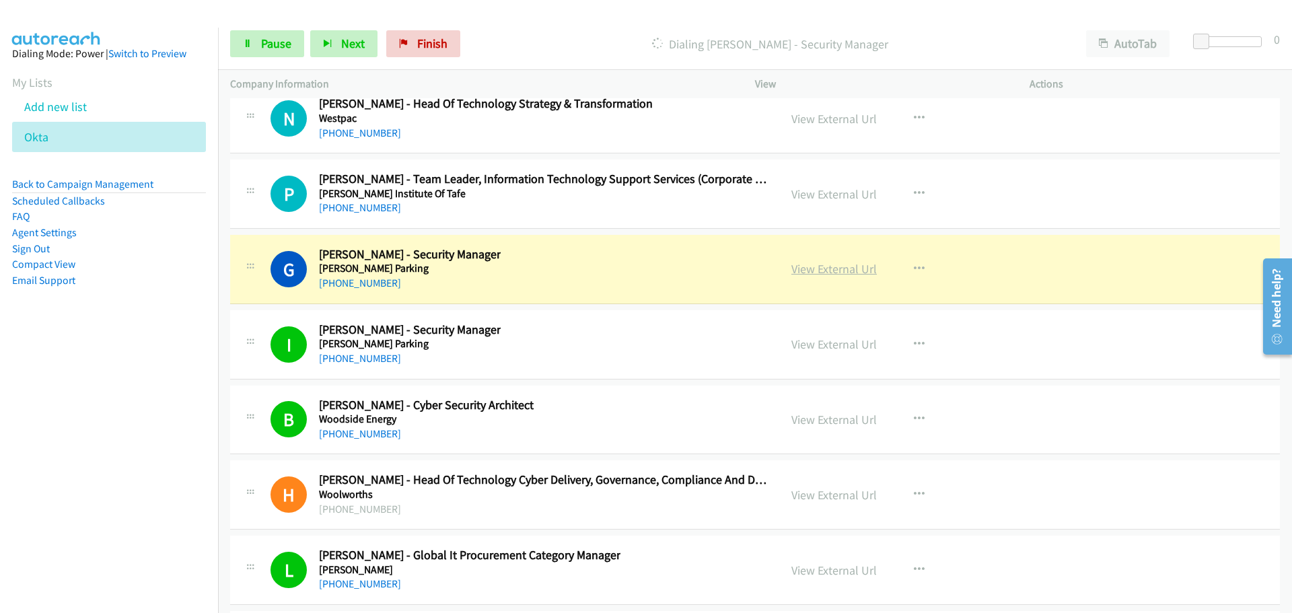
click at [849, 270] on link "View External Url" at bounding box center [834, 268] width 85 height 15
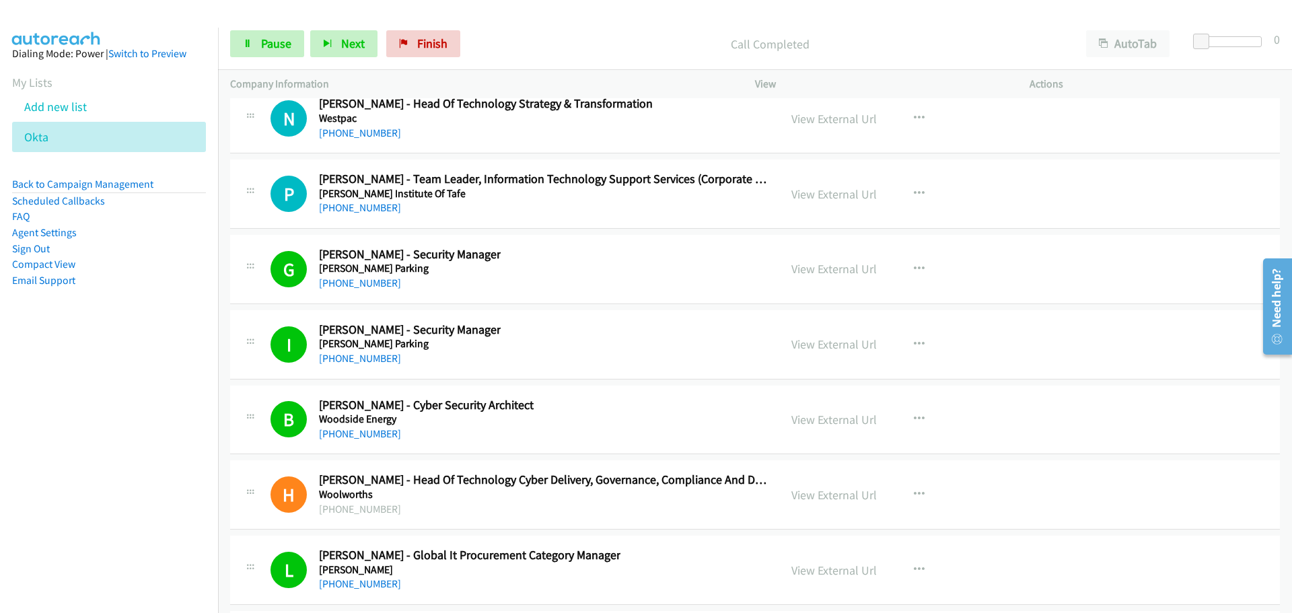
drag, startPoint x: 333, startPoint y: 209, endPoint x: 1007, endPoint y: 221, distance: 674.5
click at [333, 209] on link "[PHONE_NUMBER]" at bounding box center [360, 207] width 82 height 13
drag, startPoint x: 344, startPoint y: 131, endPoint x: 1271, endPoint y: 211, distance: 930.3
click at [359, 133] on link "[PHONE_NUMBER]" at bounding box center [360, 133] width 82 height 13
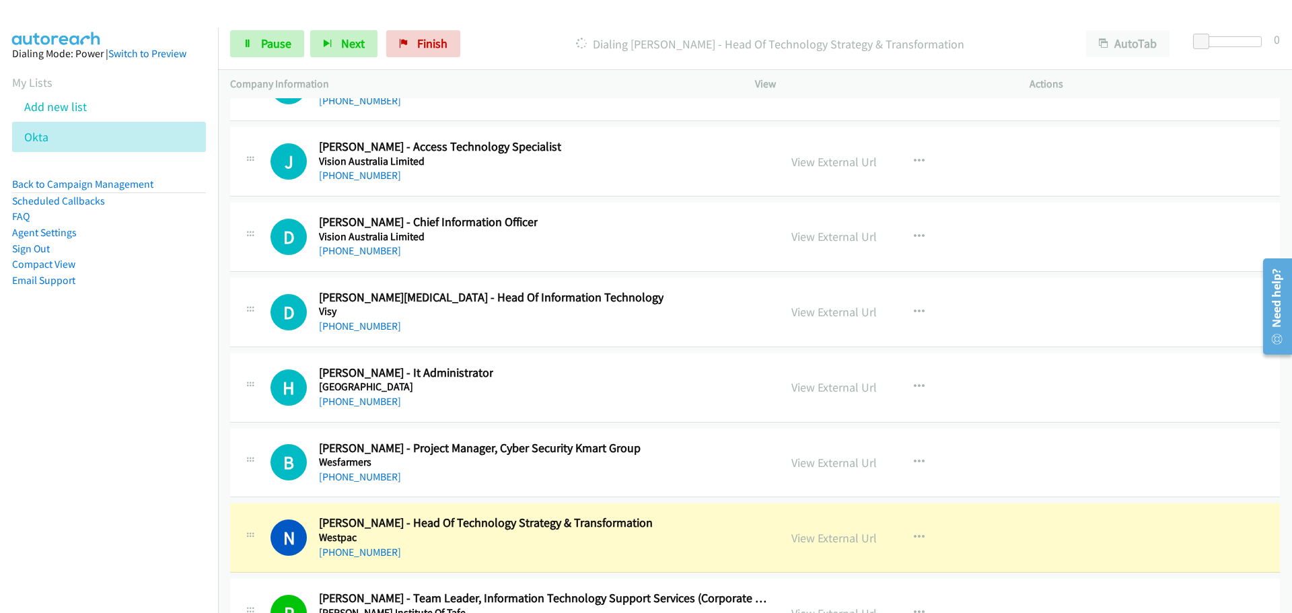
scroll to position [35857, 0]
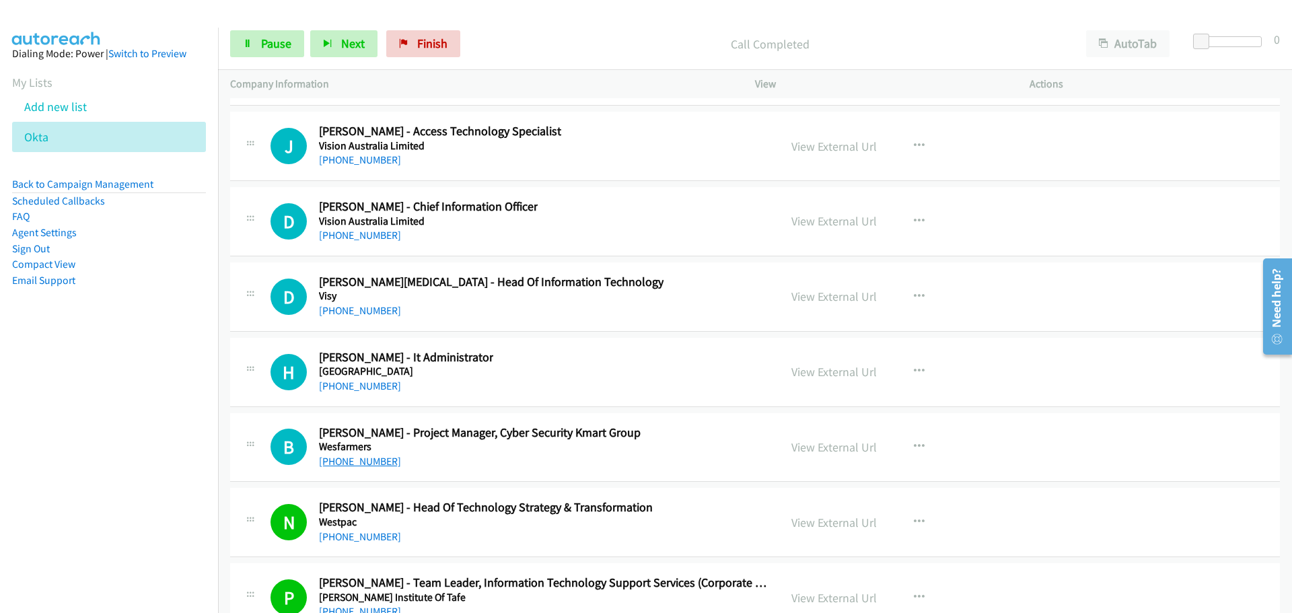
click at [359, 460] on link "[PHONE_NUMBER]" at bounding box center [360, 461] width 82 height 13
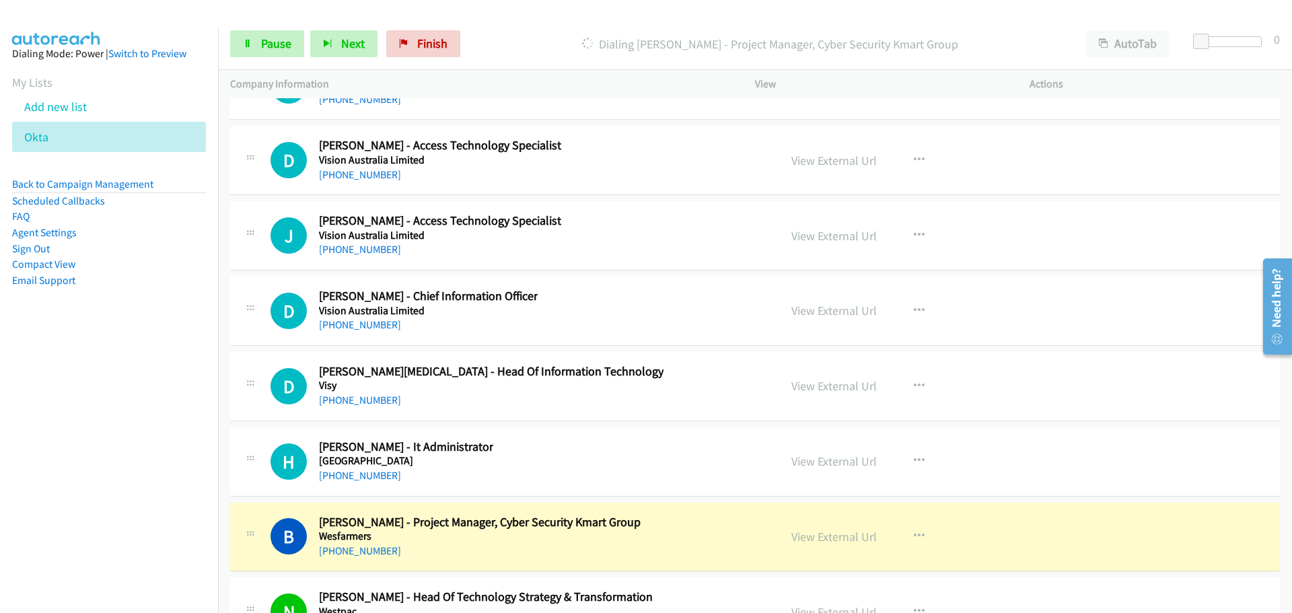
scroll to position [35722, 0]
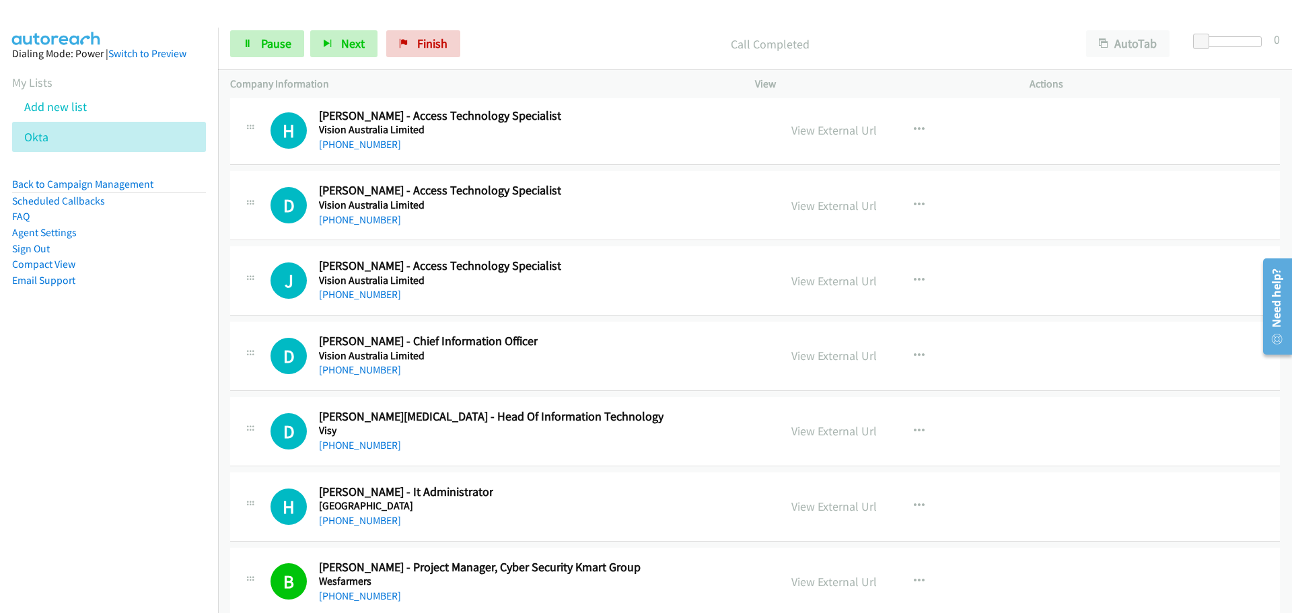
click at [373, 528] on div "[PHONE_NUMBER]" at bounding box center [406, 521] width 174 height 16
click at [352, 524] on link "[PHONE_NUMBER]" at bounding box center [360, 520] width 82 height 13
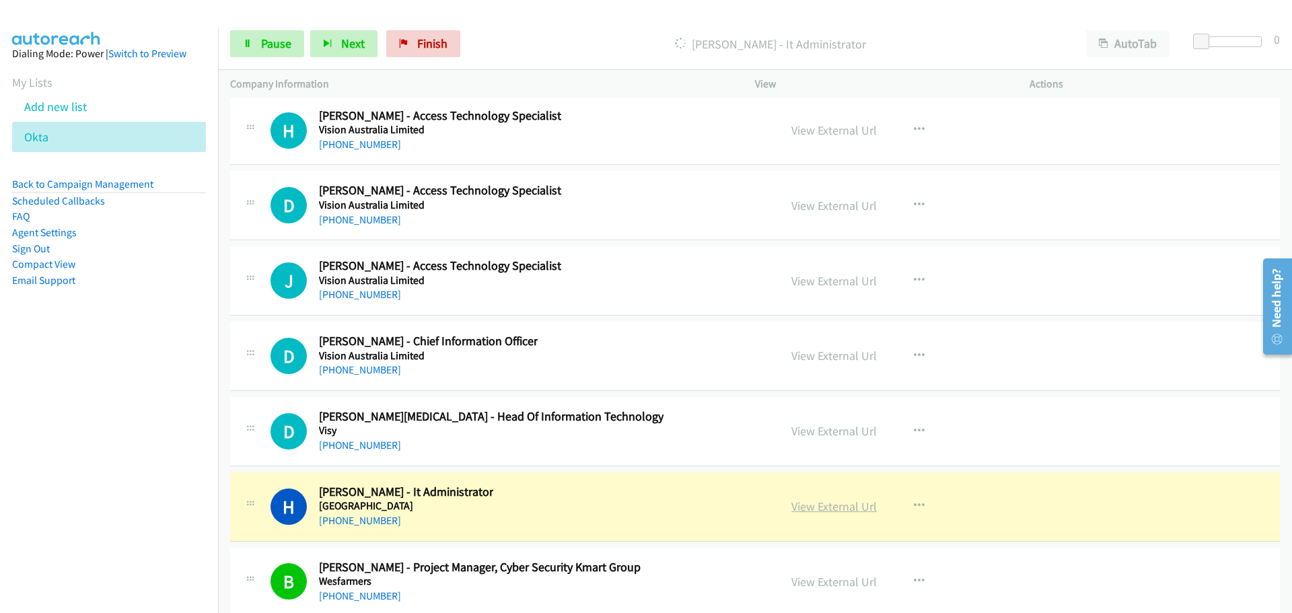
click at [837, 501] on link "View External Url" at bounding box center [834, 506] width 85 height 15
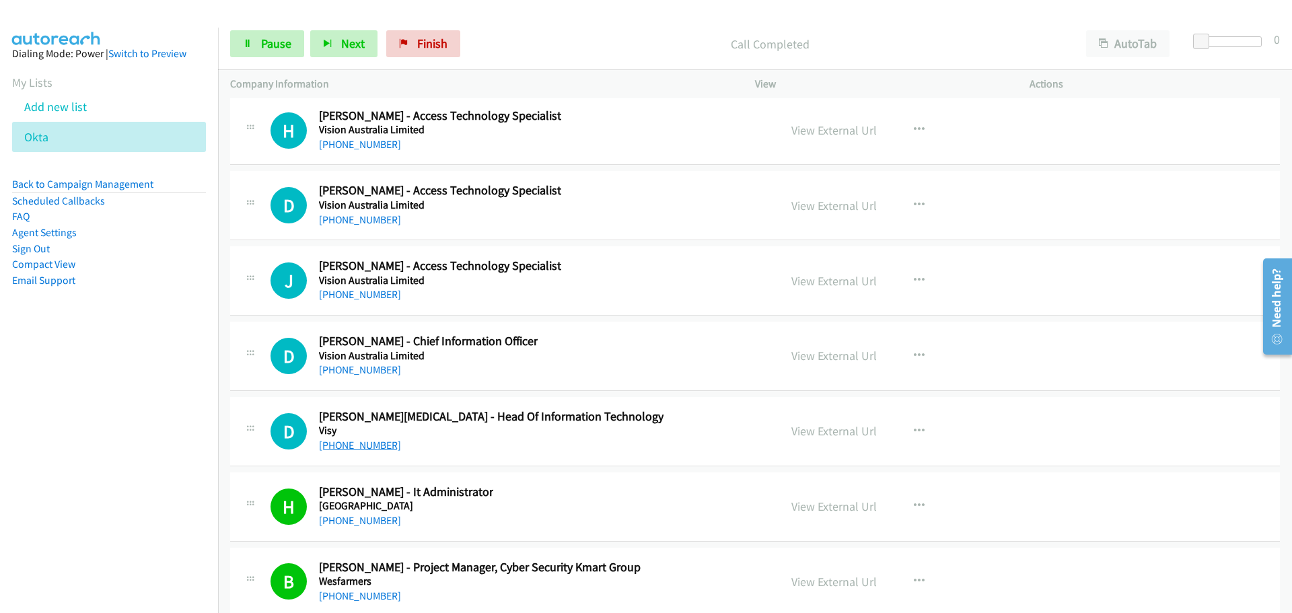
click at [374, 440] on link "[PHONE_NUMBER]" at bounding box center [360, 445] width 82 height 13
drag, startPoint x: 376, startPoint y: 373, endPoint x: 904, endPoint y: 354, distance: 528.7
click at [376, 373] on link "[PHONE_NUMBER]" at bounding box center [360, 369] width 82 height 13
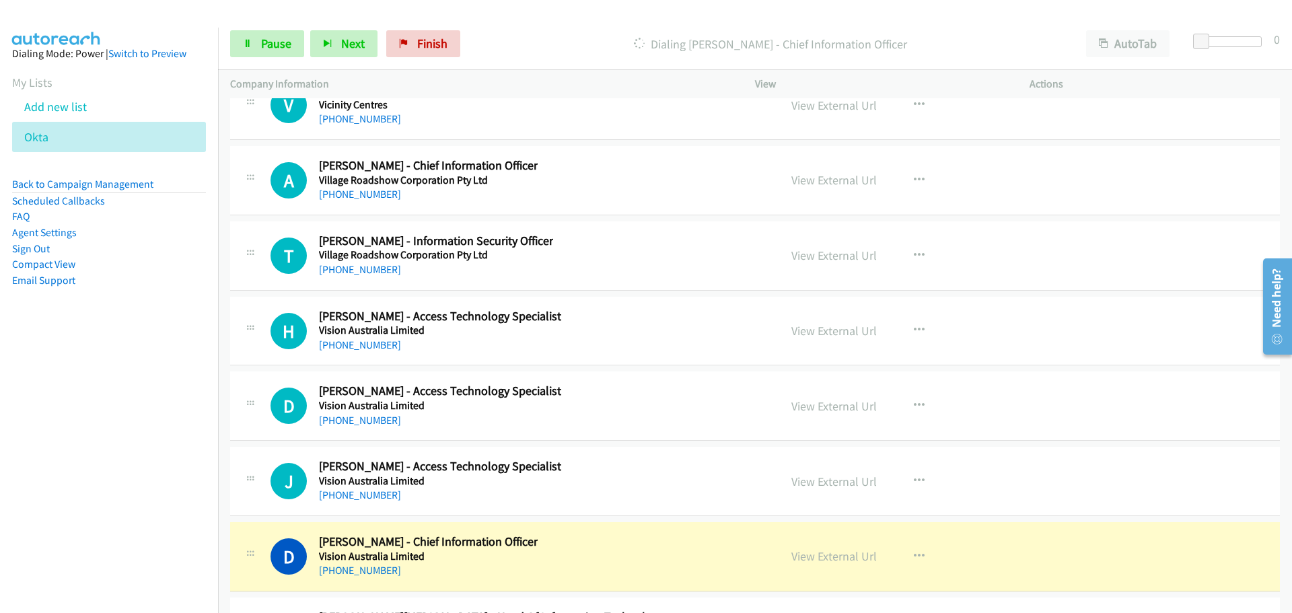
scroll to position [35520, 0]
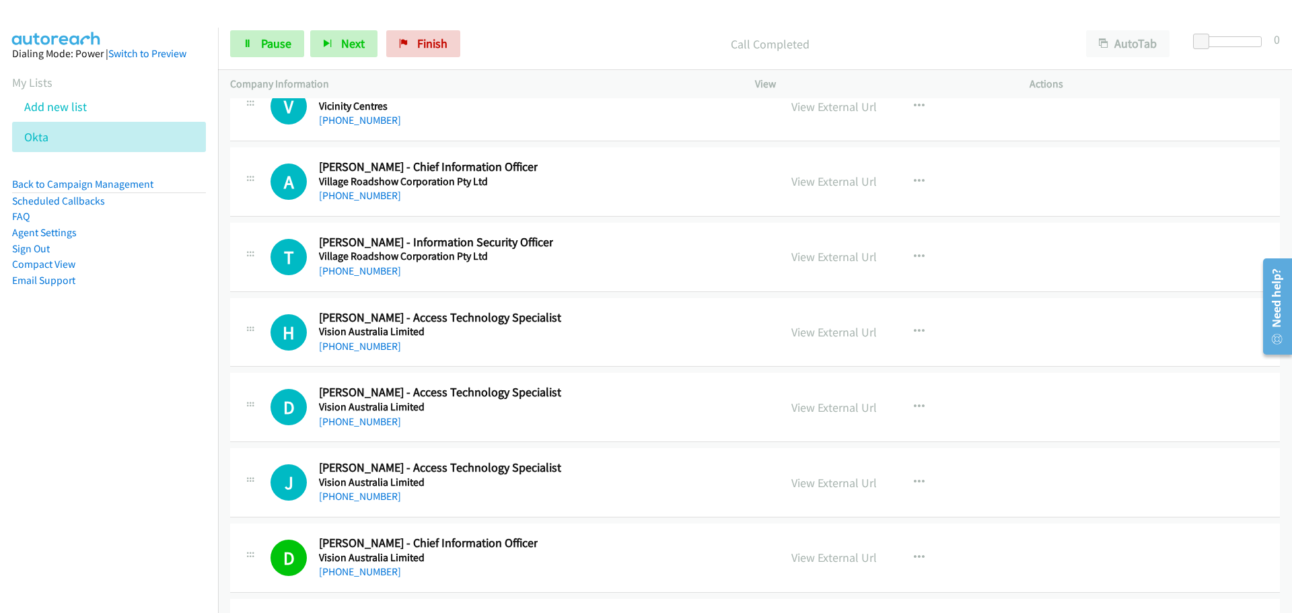
drag, startPoint x: 360, startPoint y: 500, endPoint x: 890, endPoint y: 608, distance: 540.7
click at [360, 500] on link "[PHONE_NUMBER]" at bounding box center [360, 496] width 82 height 13
drag, startPoint x: 378, startPoint y: 425, endPoint x: 1255, endPoint y: 421, distance: 877.1
click at [378, 425] on link "[PHONE_NUMBER]" at bounding box center [360, 421] width 82 height 13
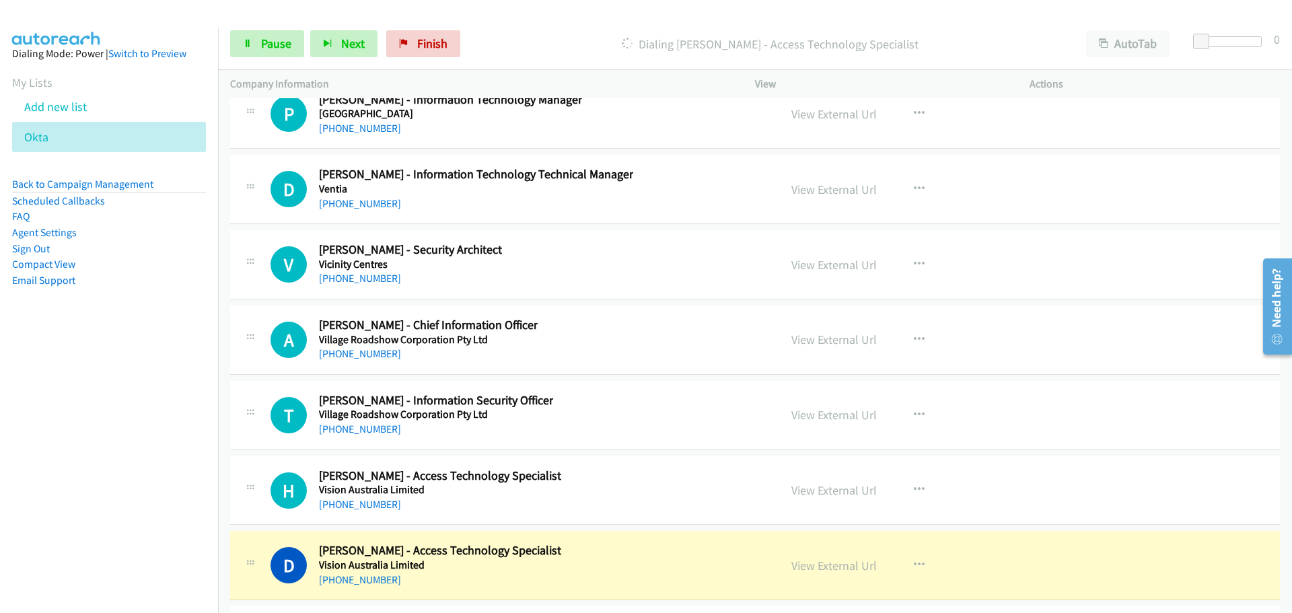
scroll to position [35386, 0]
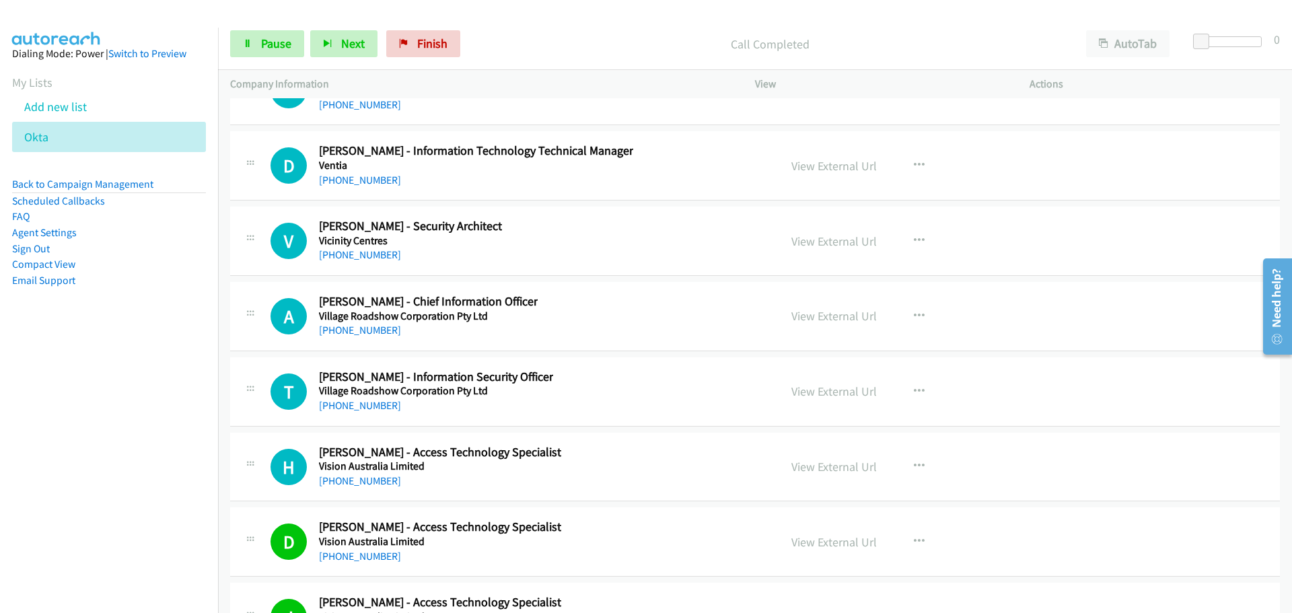
drag, startPoint x: 374, startPoint y: 484, endPoint x: 1278, endPoint y: 499, distance: 904.1
click at [374, 484] on link "[PHONE_NUMBER]" at bounding box center [360, 481] width 82 height 13
drag, startPoint x: 345, startPoint y: 407, endPoint x: 1280, endPoint y: 436, distance: 935.4
click at [345, 407] on link "[PHONE_NUMBER]" at bounding box center [360, 405] width 82 height 13
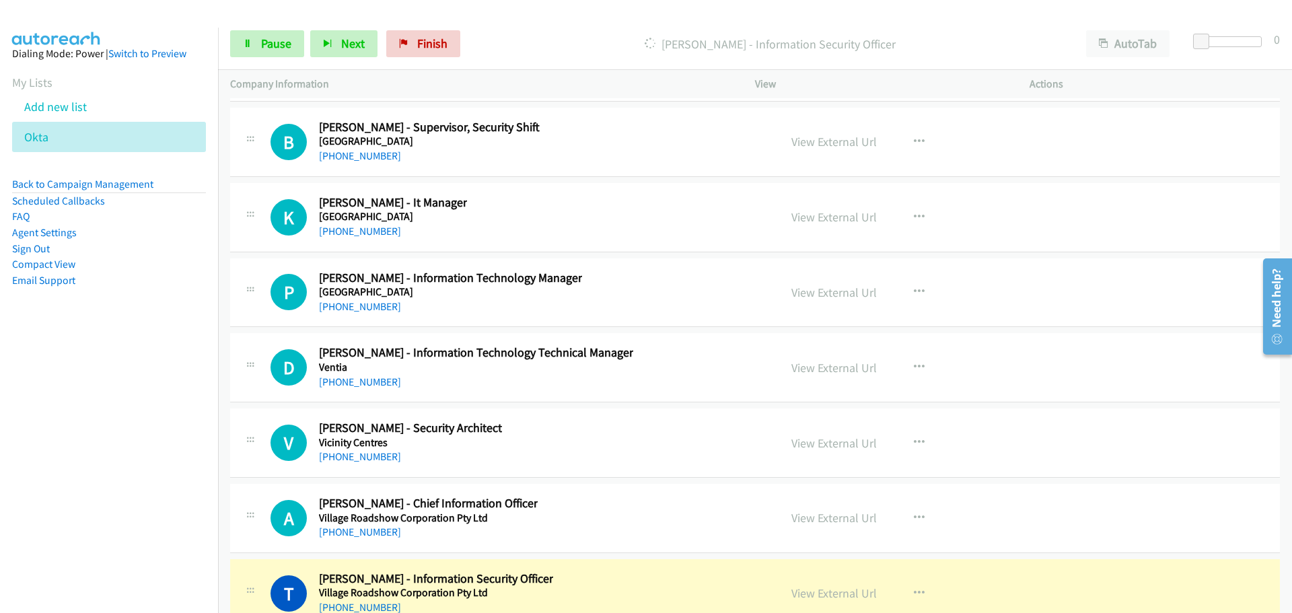
scroll to position [35251, 0]
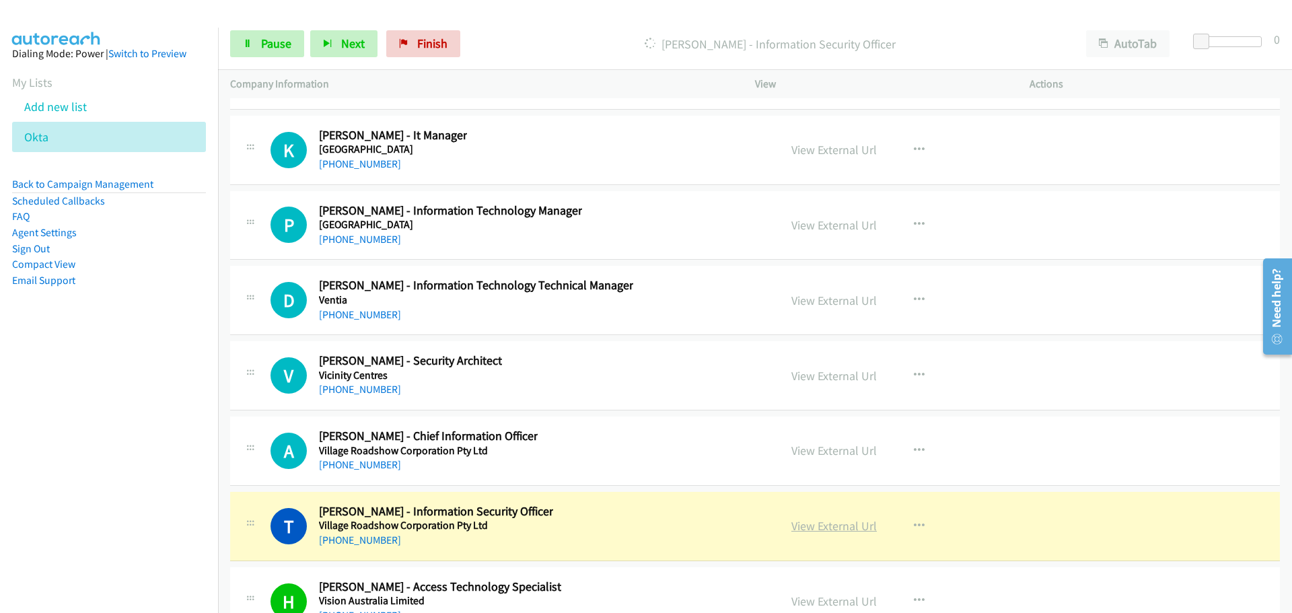
click at [856, 524] on link "View External Url" at bounding box center [834, 525] width 85 height 15
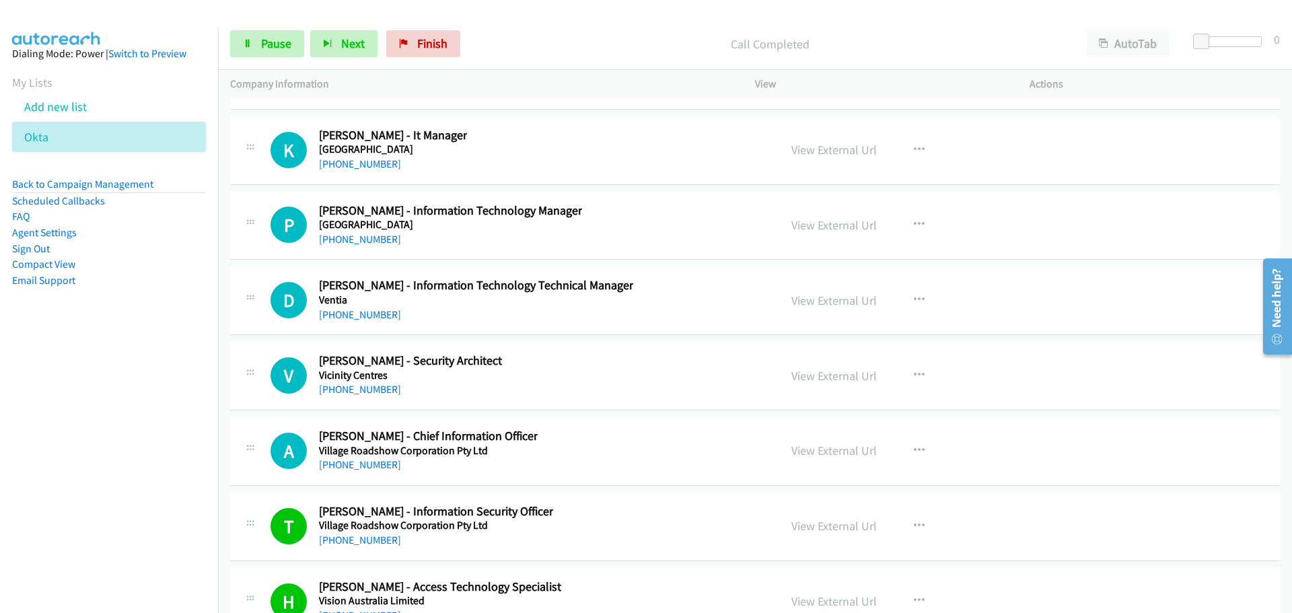
drag, startPoint x: 361, startPoint y: 467, endPoint x: 711, endPoint y: 458, distance: 349.5
click at [361, 467] on link "[PHONE_NUMBER]" at bounding box center [360, 464] width 82 height 13
click at [356, 394] on link "[PHONE_NUMBER]" at bounding box center [360, 389] width 82 height 13
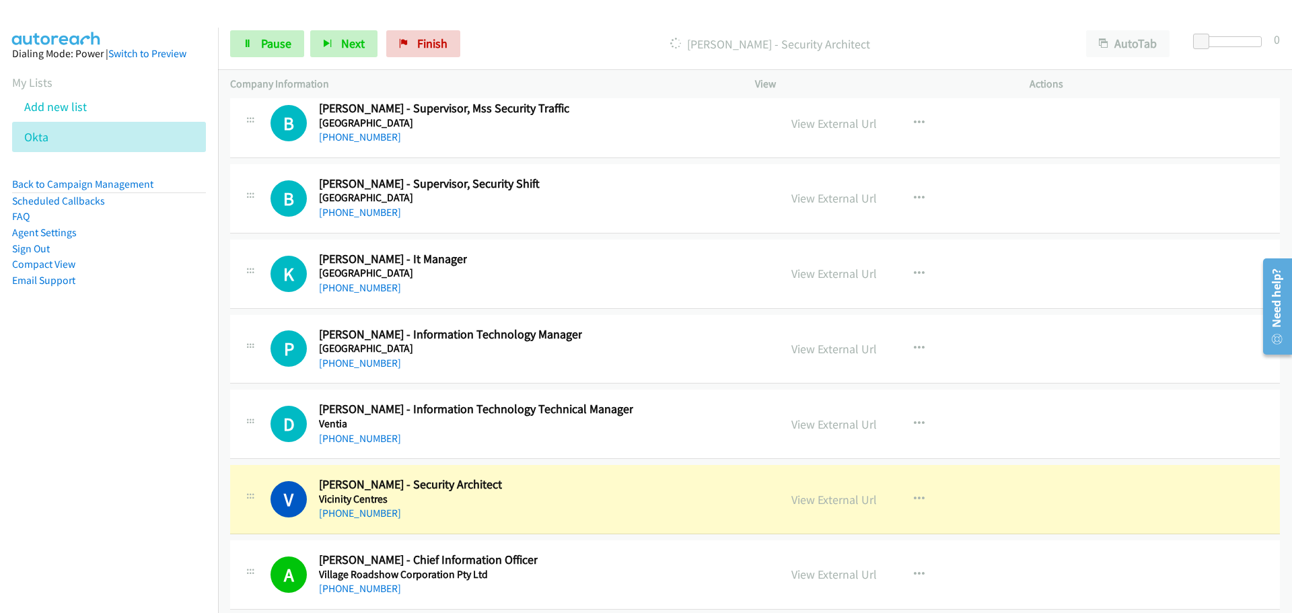
scroll to position [35049, 0]
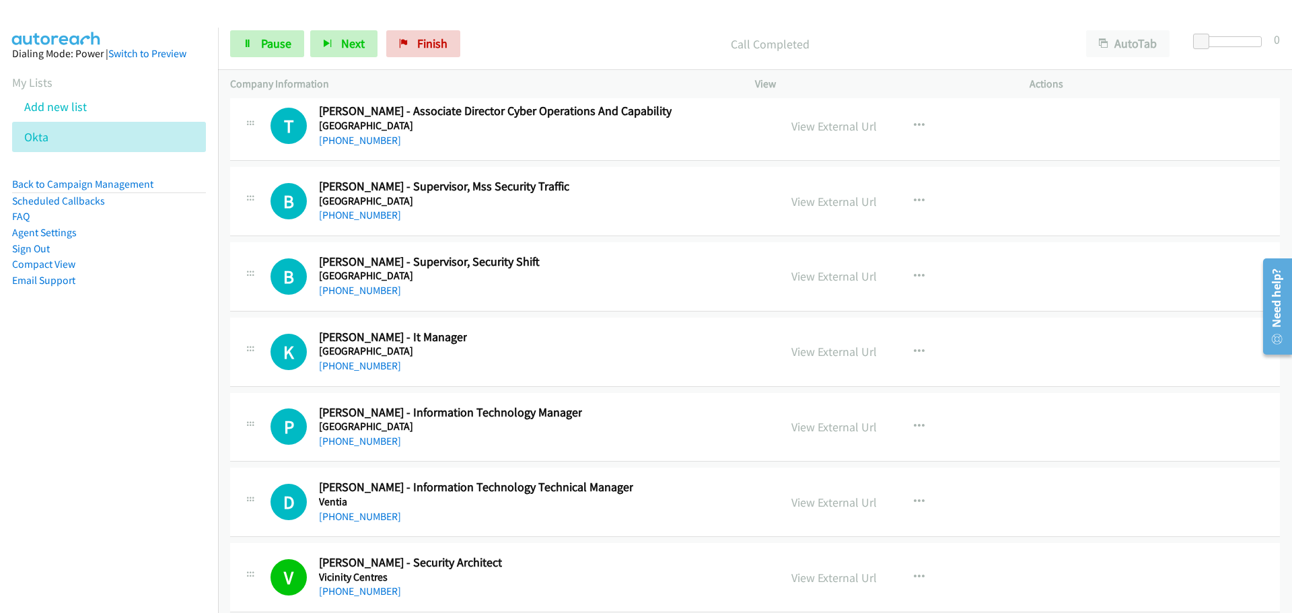
drag, startPoint x: 351, startPoint y: 514, endPoint x: 1082, endPoint y: 518, distance: 731.7
click at [351, 514] on link "[PHONE_NUMBER]" at bounding box center [360, 516] width 82 height 13
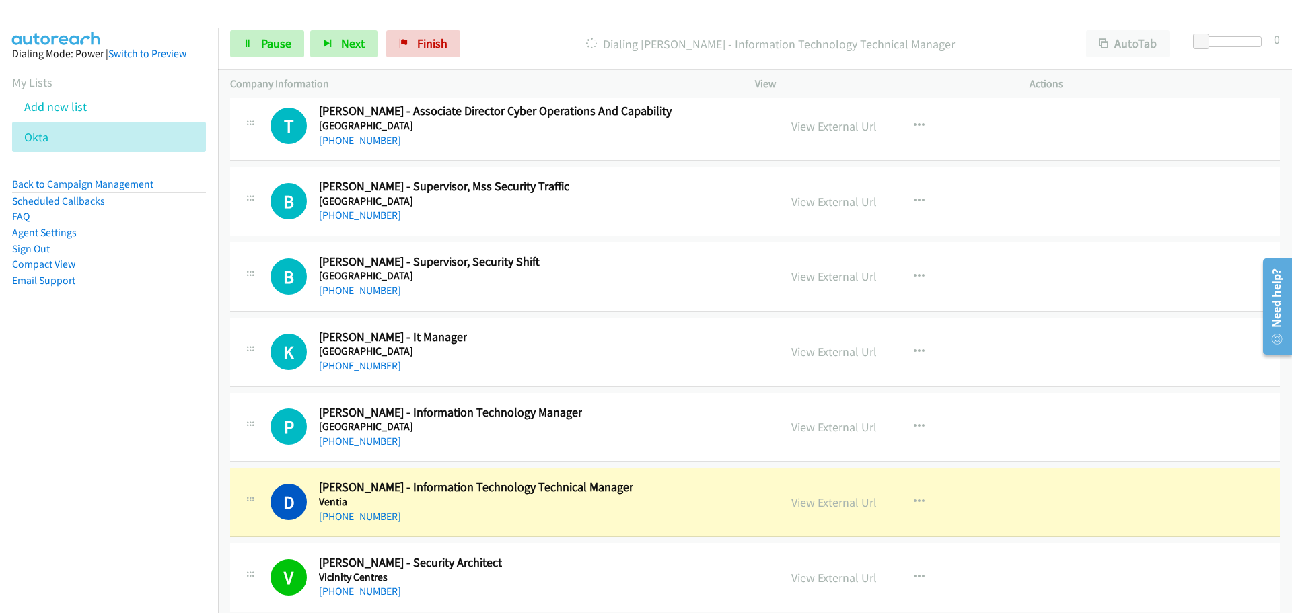
scroll to position [34982, 0]
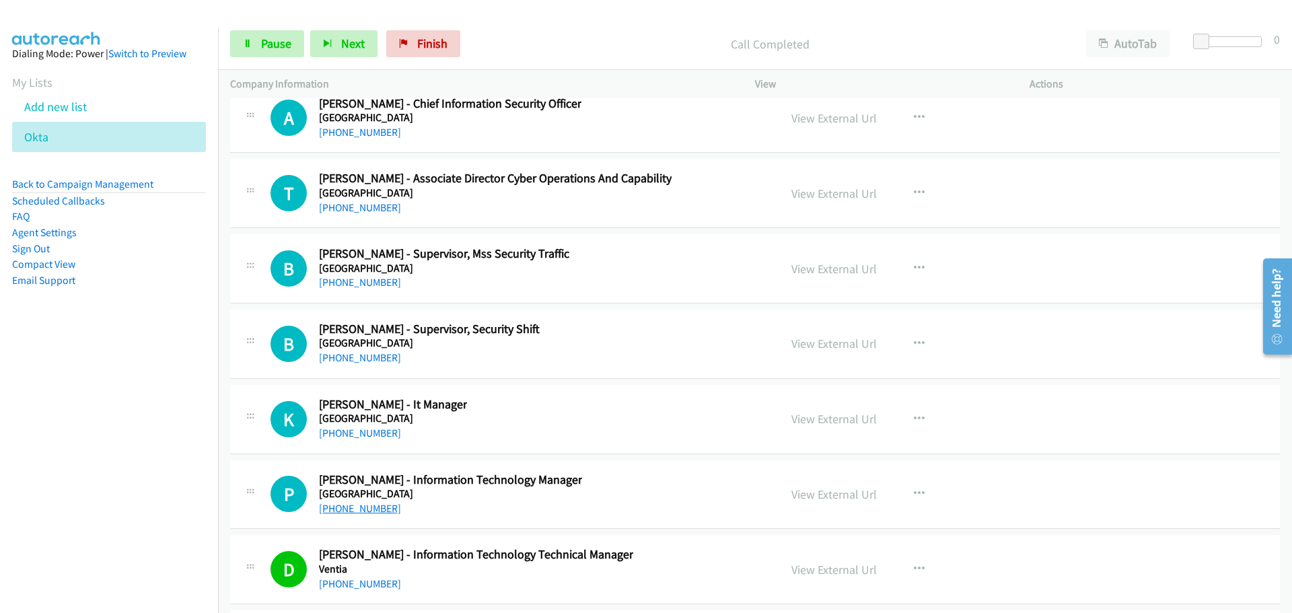
click at [374, 507] on link "[PHONE_NUMBER]" at bounding box center [360, 508] width 82 height 13
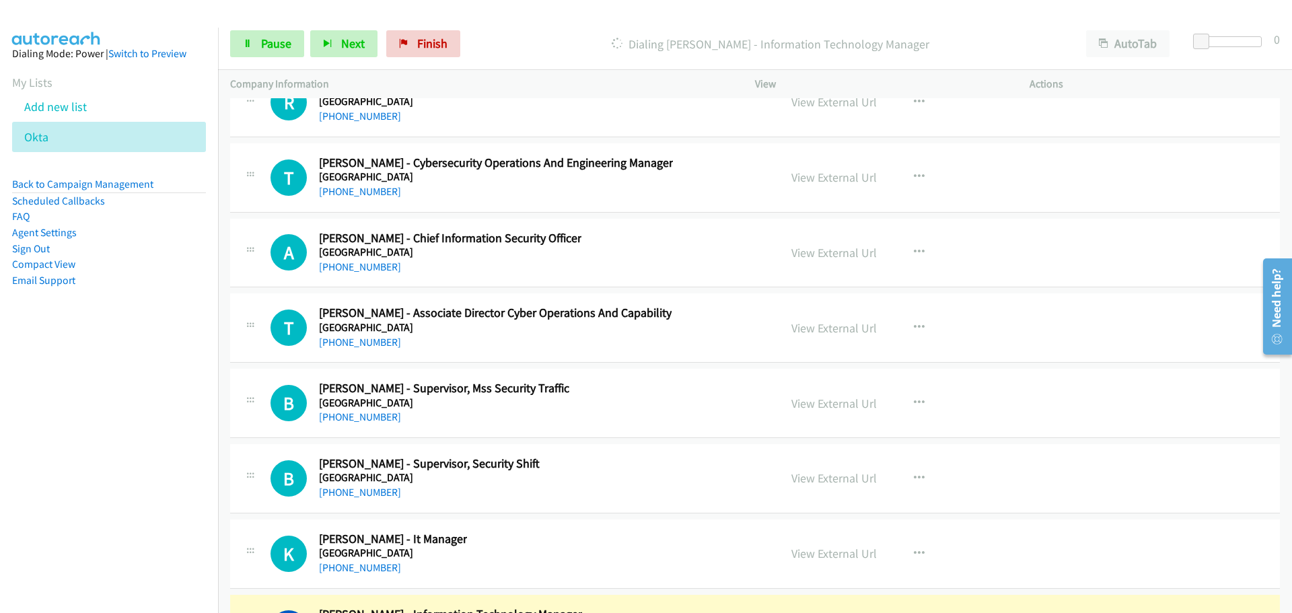
scroll to position [34915, 0]
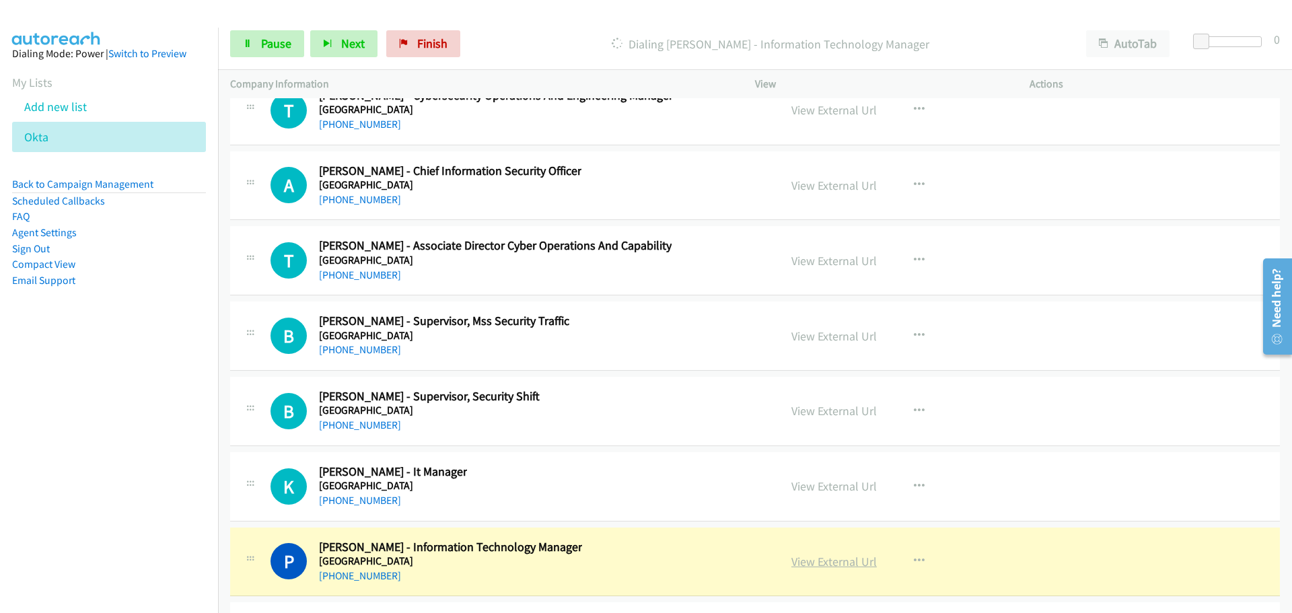
click at [855, 559] on link "View External Url" at bounding box center [834, 561] width 85 height 15
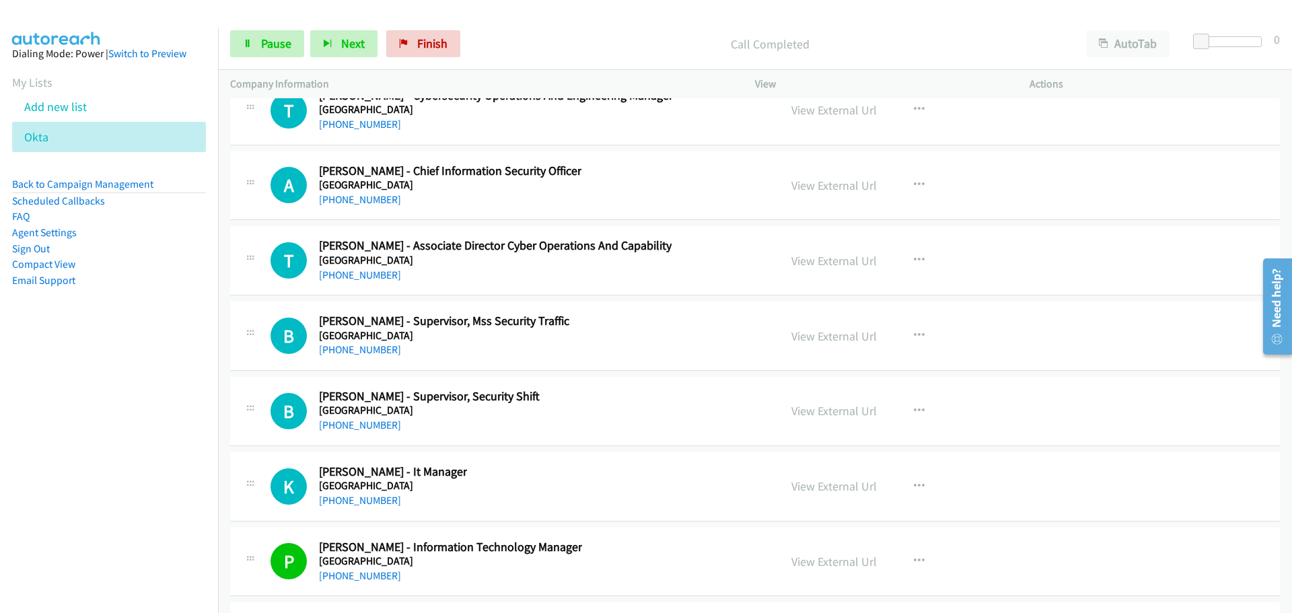
drag, startPoint x: 354, startPoint y: 506, endPoint x: 491, endPoint y: 473, distance: 140.6
click at [354, 506] on link "[PHONE_NUMBER]" at bounding box center [360, 500] width 82 height 13
drag, startPoint x: 367, startPoint y: 425, endPoint x: 627, endPoint y: 423, distance: 259.8
click at [367, 425] on link "[PHONE_NUMBER]" at bounding box center [360, 425] width 82 height 13
click at [370, 348] on link "[PHONE_NUMBER]" at bounding box center [360, 349] width 82 height 13
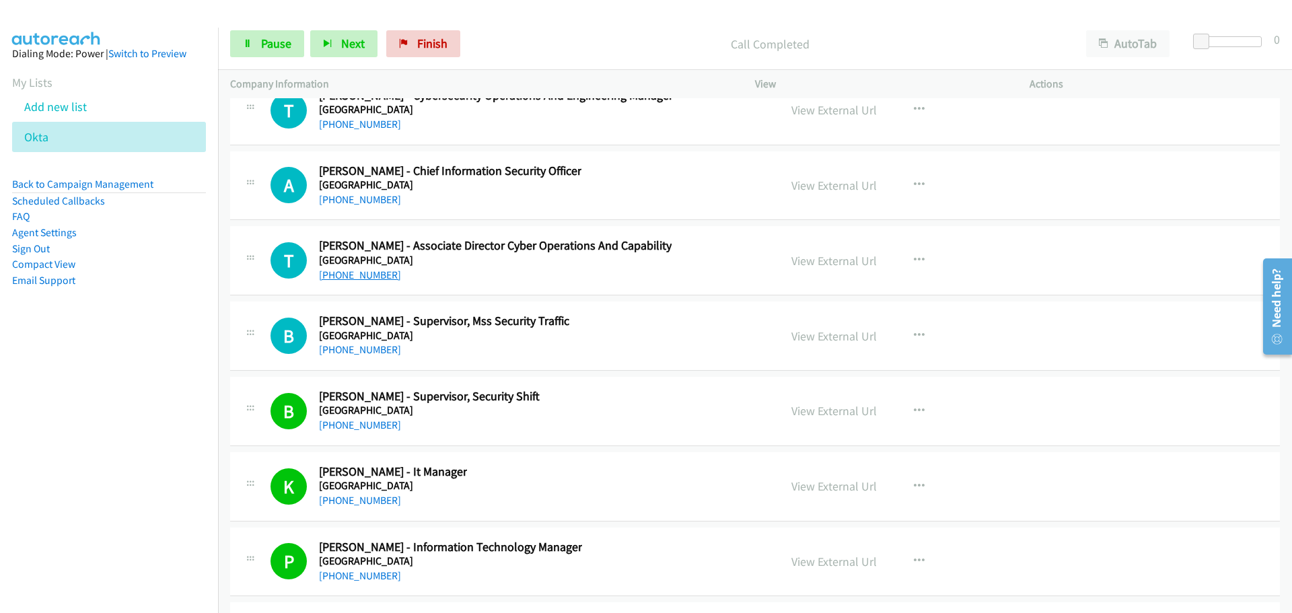
click at [363, 270] on link "[PHONE_NUMBER]" at bounding box center [360, 275] width 82 height 13
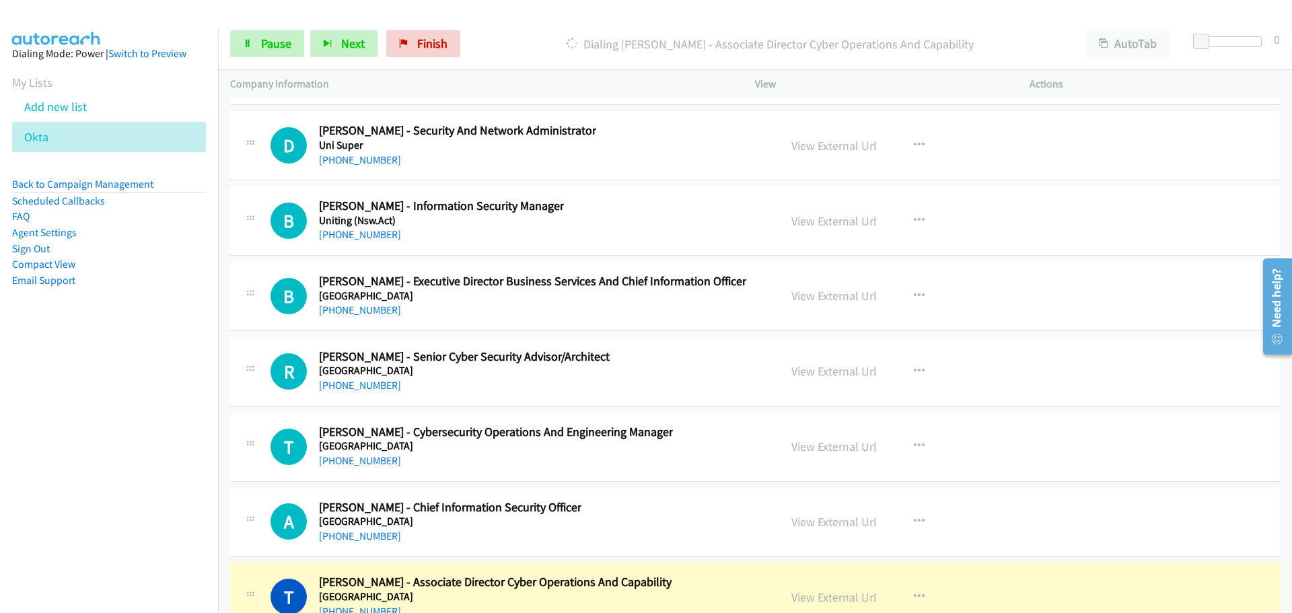
scroll to position [34645, 0]
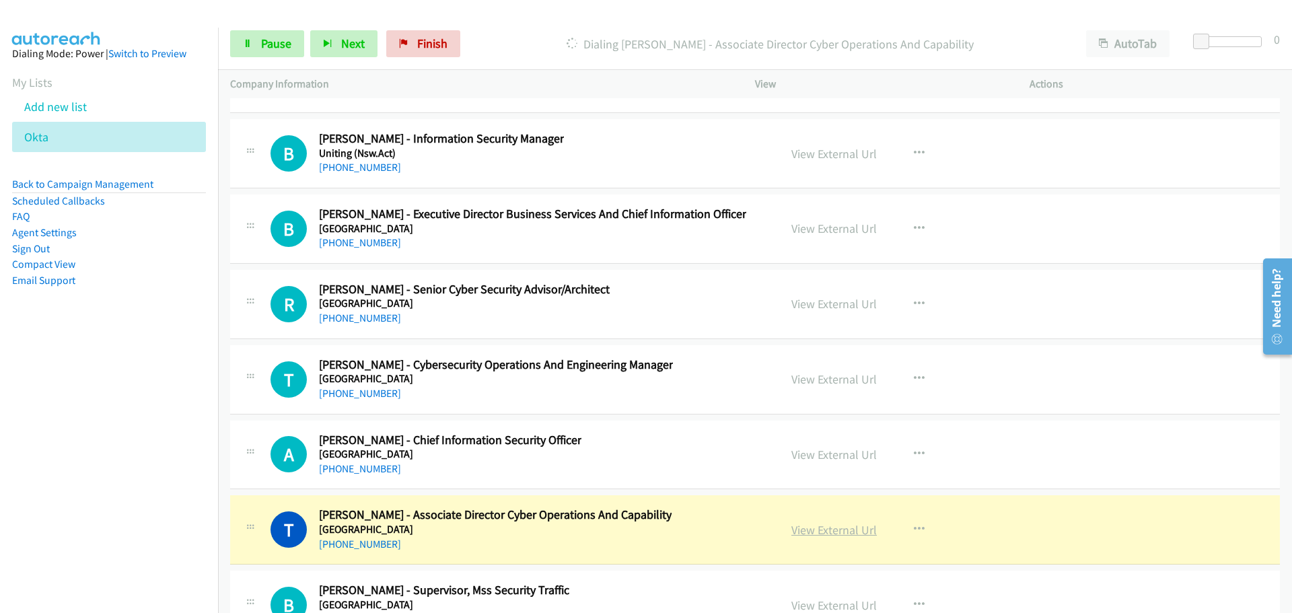
click at [846, 529] on link "View External Url" at bounding box center [834, 529] width 85 height 15
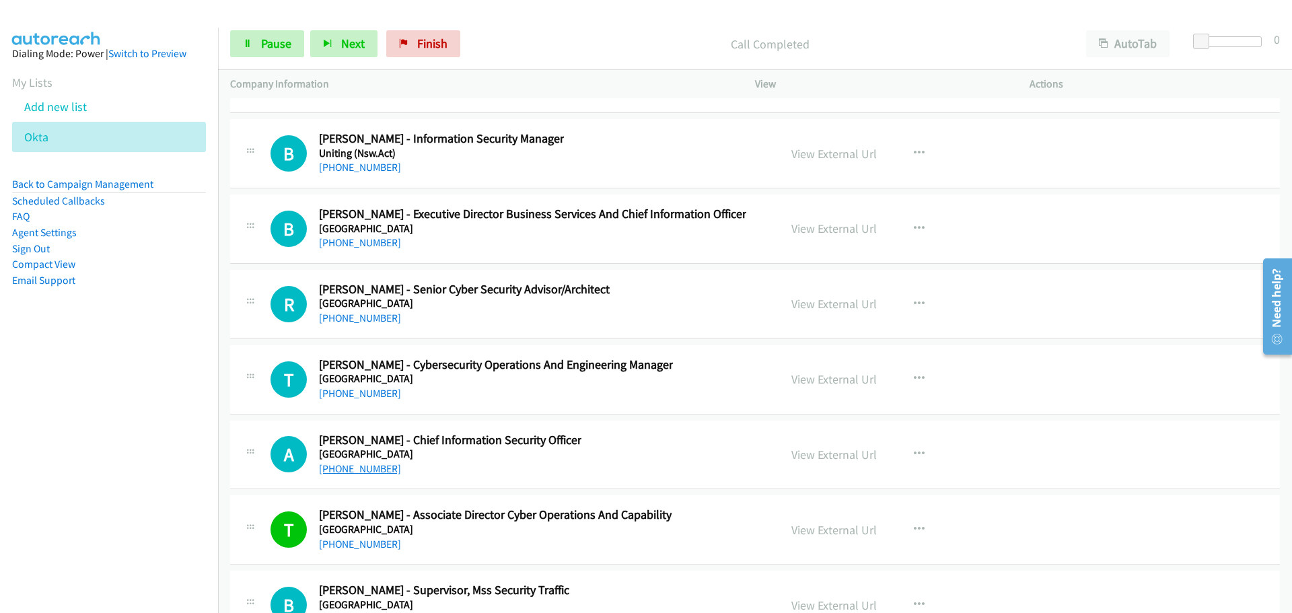
click at [376, 465] on link "[PHONE_NUMBER]" at bounding box center [360, 468] width 82 height 13
click at [374, 395] on link "[PHONE_NUMBER]" at bounding box center [360, 393] width 82 height 13
click at [363, 319] on link "[PHONE_NUMBER]" at bounding box center [360, 318] width 82 height 13
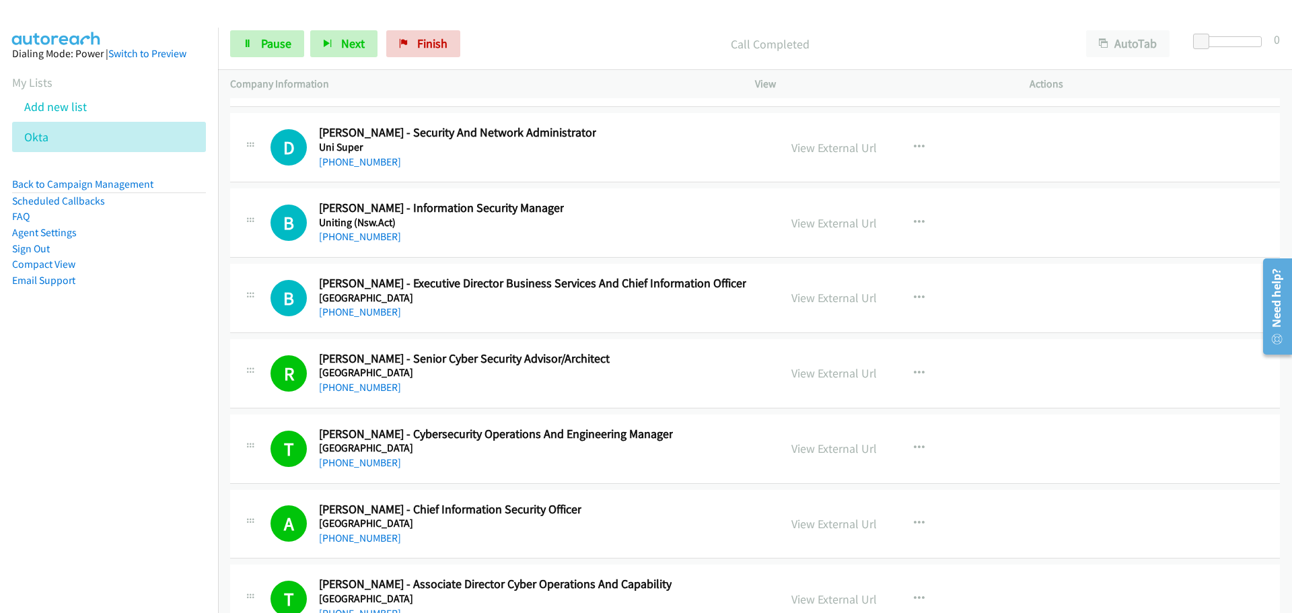
scroll to position [34443, 0]
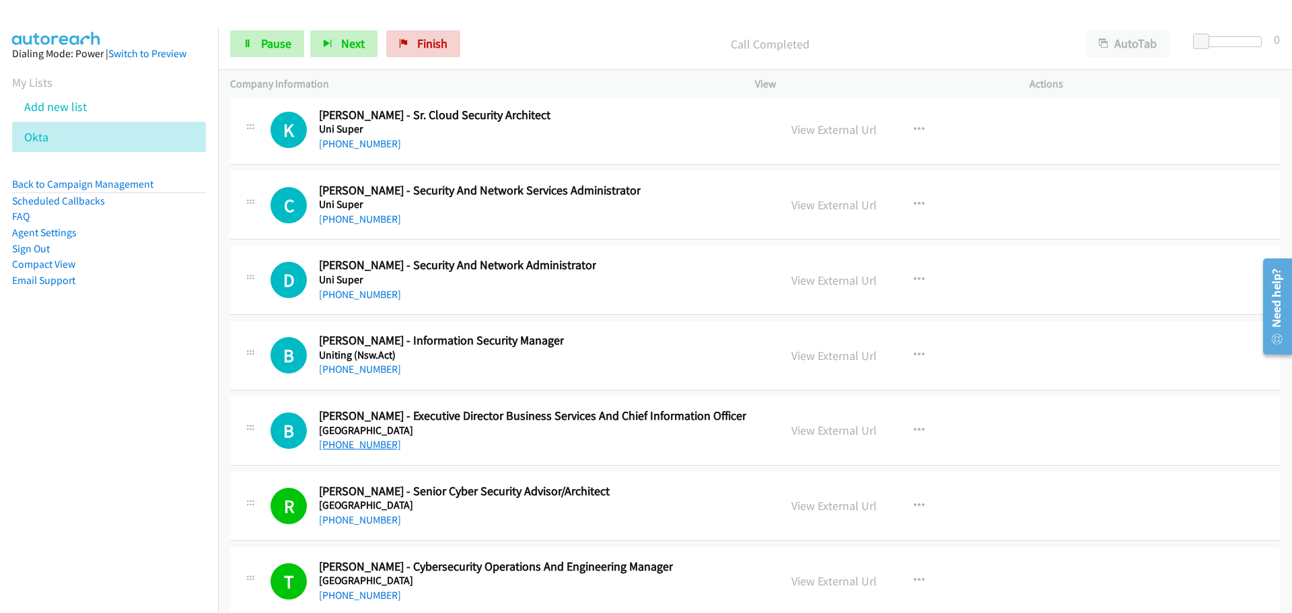
click at [355, 446] on link "[PHONE_NUMBER]" at bounding box center [360, 444] width 82 height 13
click at [339, 443] on link "[PHONE_NUMBER]" at bounding box center [360, 444] width 82 height 13
click at [377, 451] on link "[PHONE_NUMBER]" at bounding box center [360, 444] width 82 height 13
click at [363, 370] on link "[PHONE_NUMBER]" at bounding box center [360, 369] width 82 height 13
drag, startPoint x: 355, startPoint y: 293, endPoint x: 530, endPoint y: 312, distance: 176.7
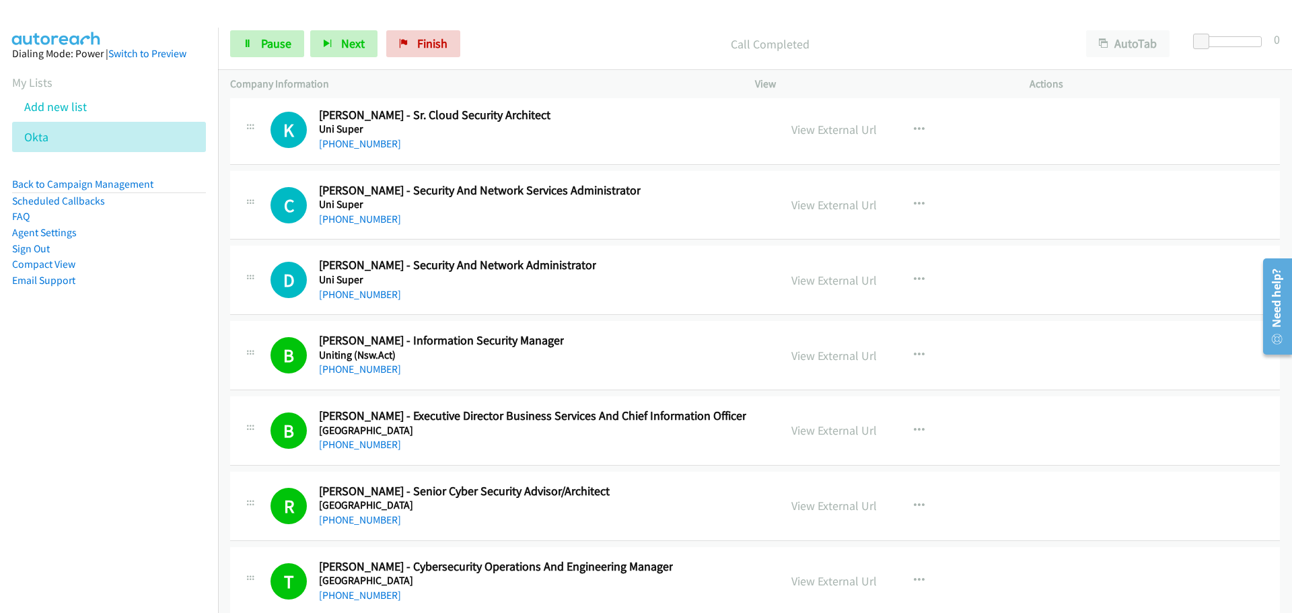
click at [355, 293] on link "[PHONE_NUMBER]" at bounding box center [360, 294] width 82 height 13
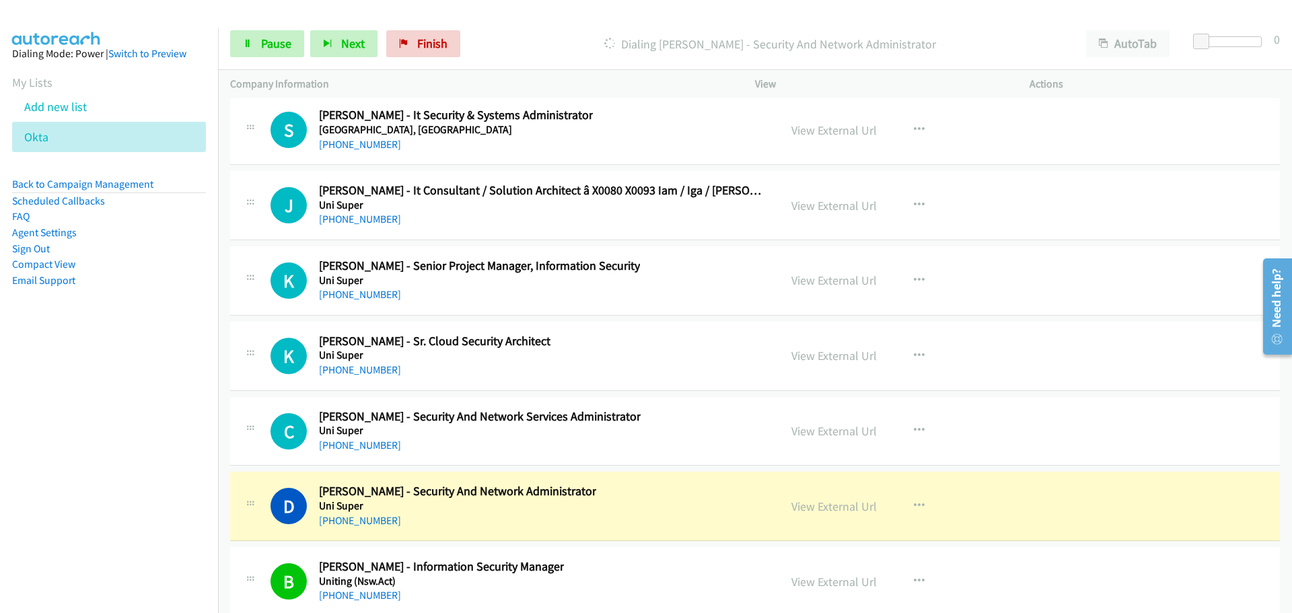
scroll to position [34174, 0]
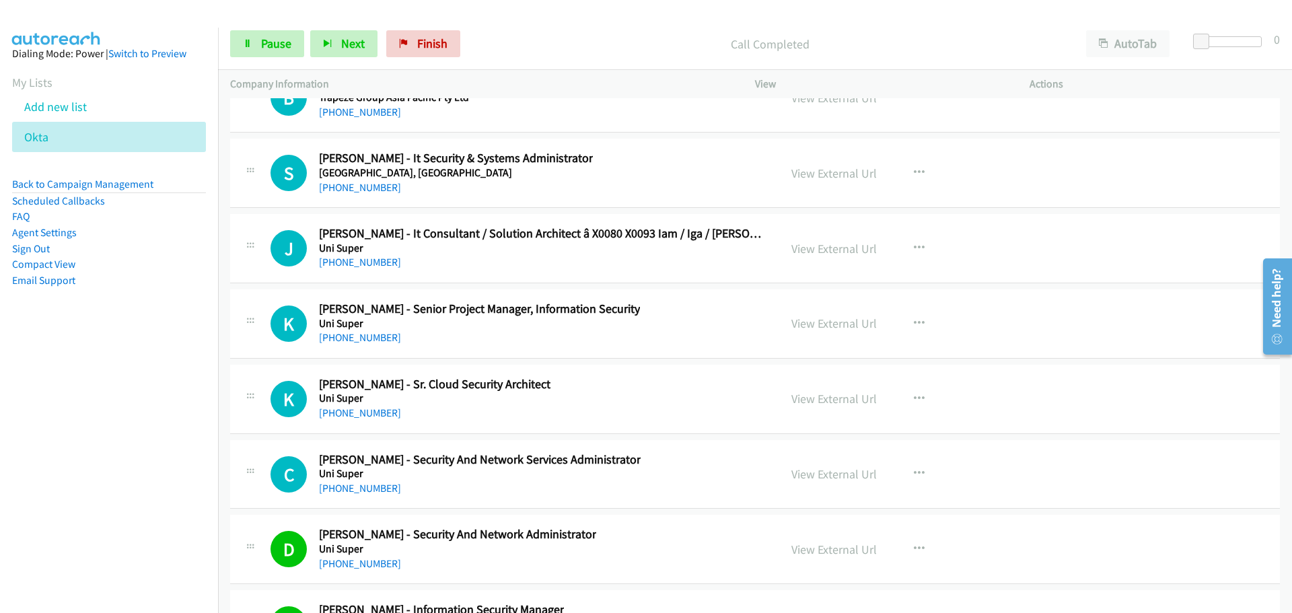
drag, startPoint x: 370, startPoint y: 487, endPoint x: 508, endPoint y: 510, distance: 139.9
click at [370, 487] on link "[PHONE_NUMBER]" at bounding box center [360, 488] width 82 height 13
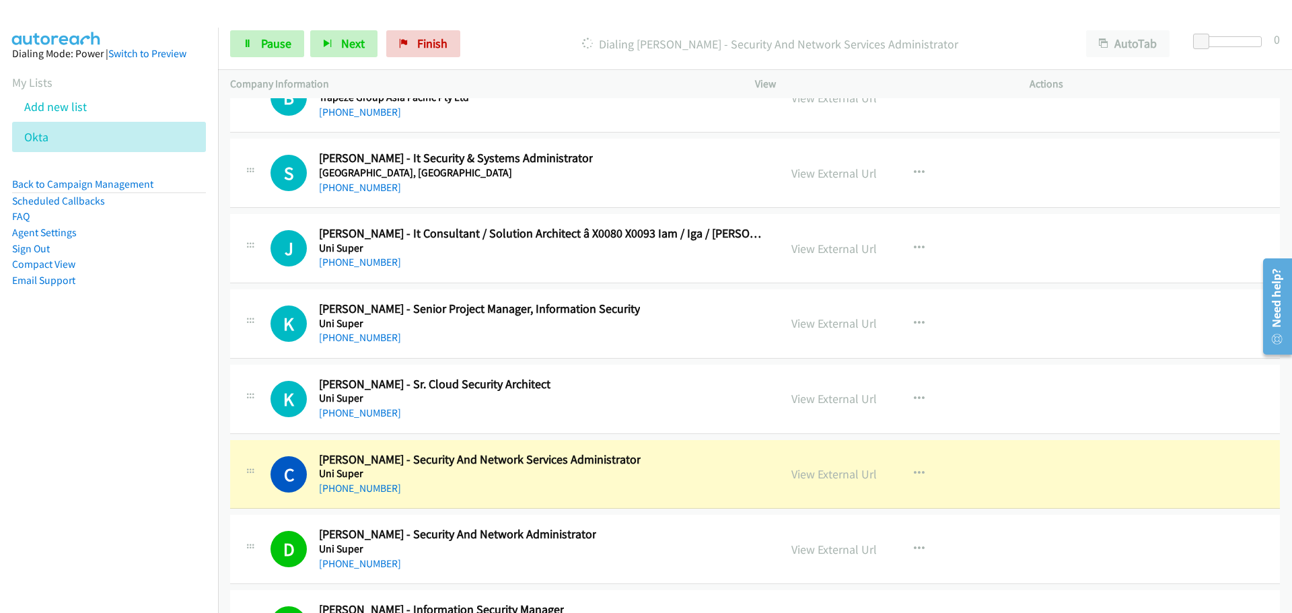
scroll to position [34107, 0]
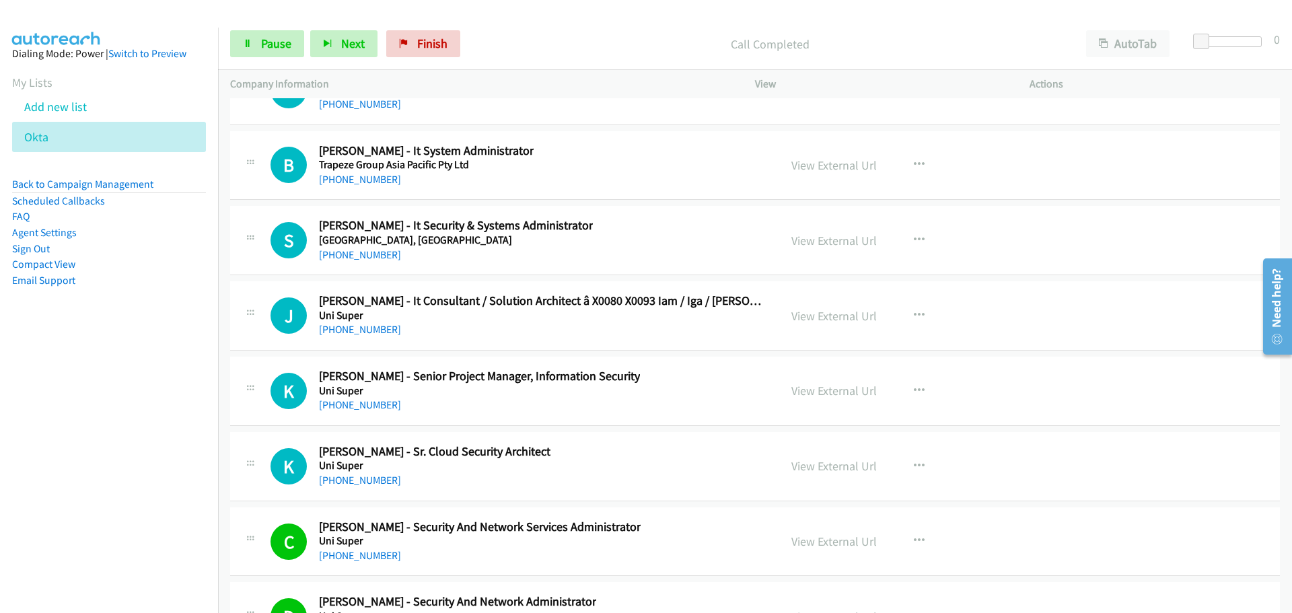
drag, startPoint x: 347, startPoint y: 477, endPoint x: 1250, endPoint y: 507, distance: 903.1
click at [347, 477] on link "[PHONE_NUMBER]" at bounding box center [360, 480] width 82 height 13
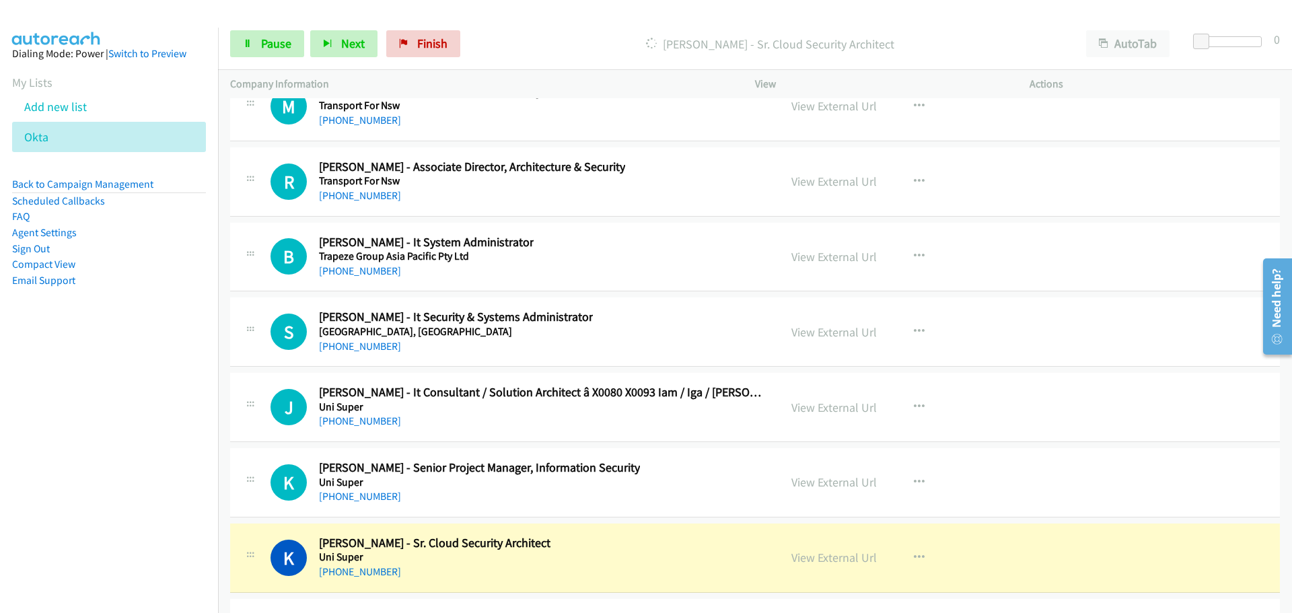
scroll to position [34040, 0]
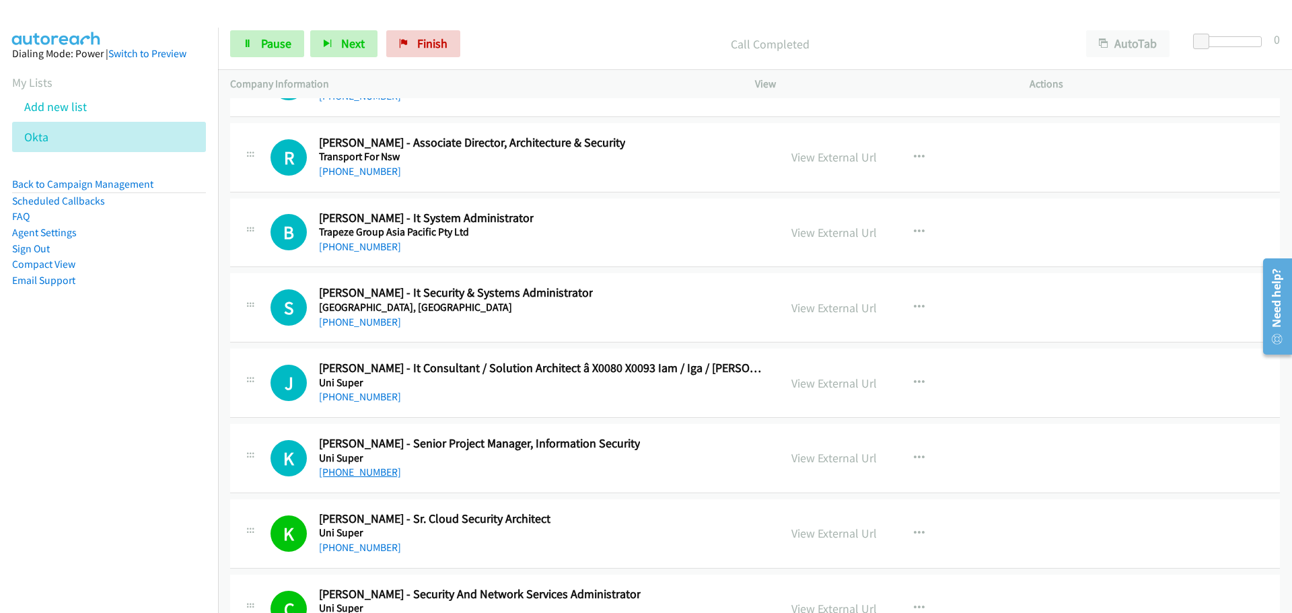
click at [380, 470] on link "[PHONE_NUMBER]" at bounding box center [360, 472] width 82 height 13
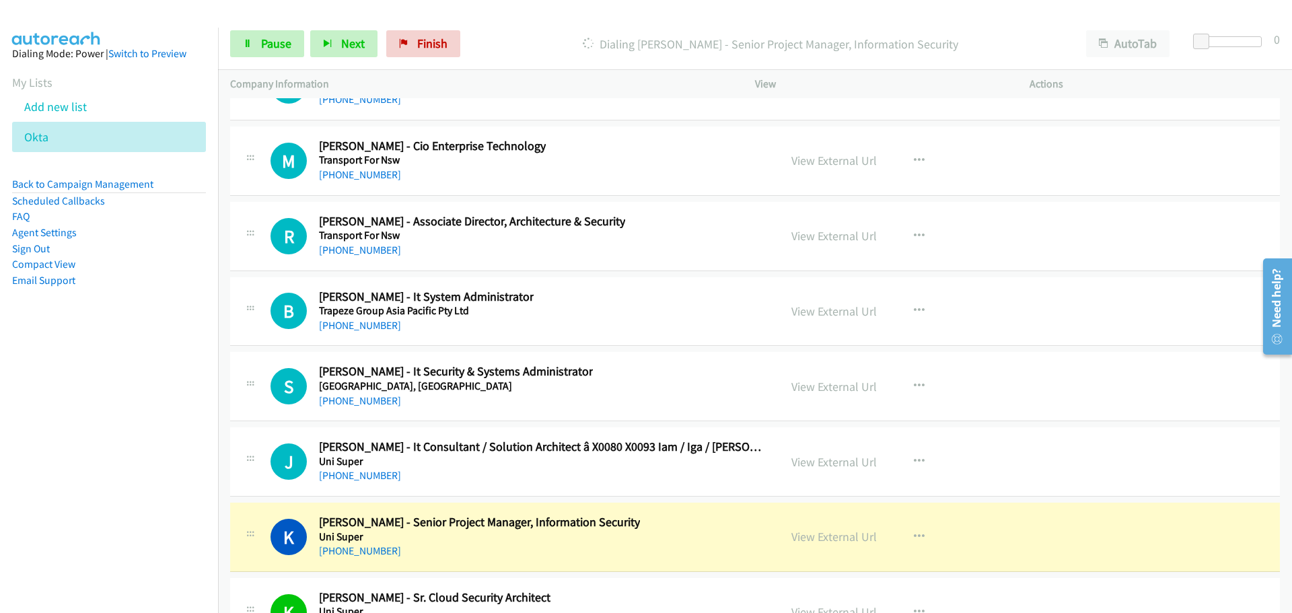
scroll to position [33972, 0]
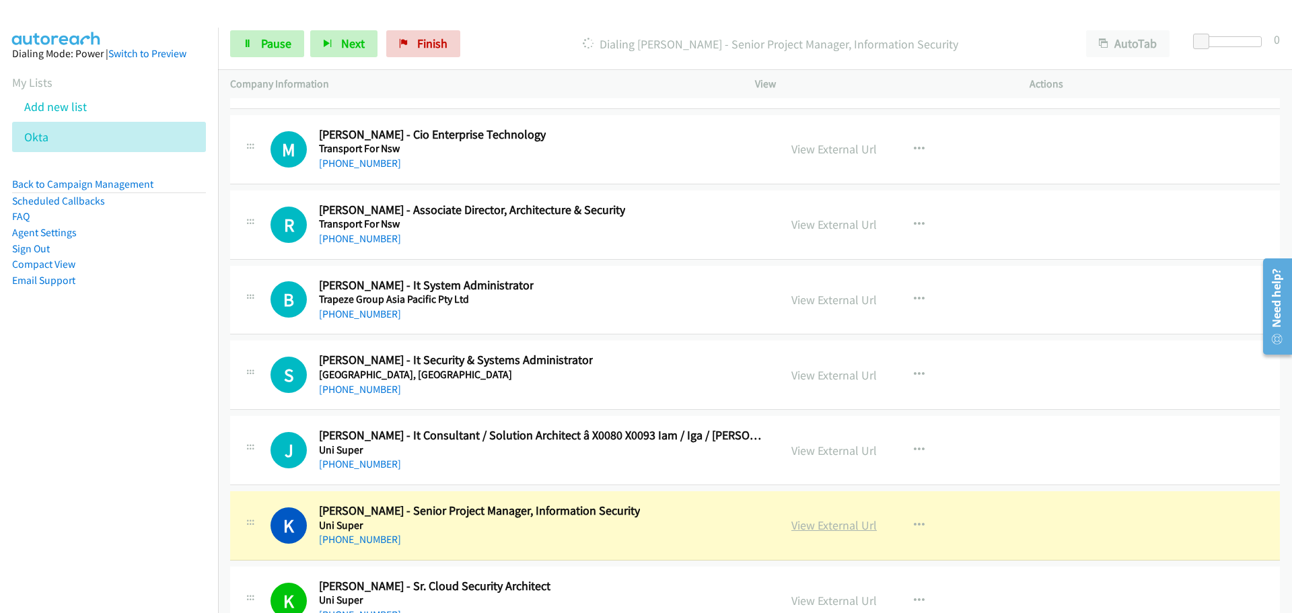
click at [853, 526] on link "View External Url" at bounding box center [834, 525] width 85 height 15
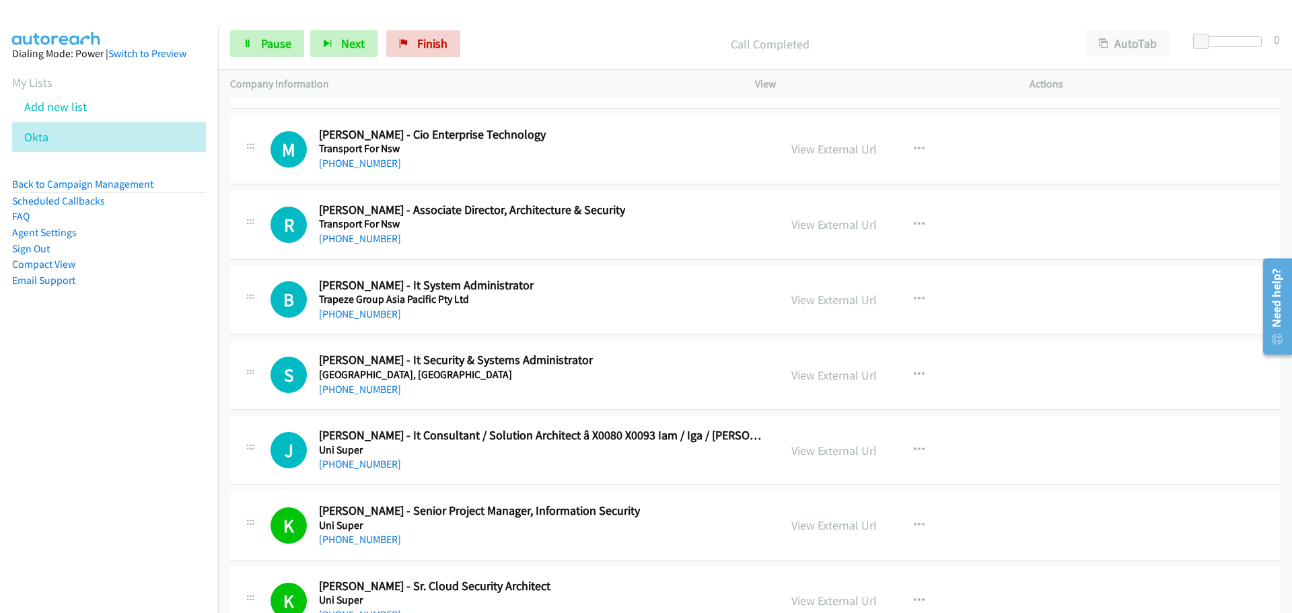
drag, startPoint x: 362, startPoint y: 462, endPoint x: 512, endPoint y: 449, distance: 150.6
click at [362, 462] on link "[PHONE_NUMBER]" at bounding box center [360, 464] width 82 height 13
click at [337, 388] on link "[PHONE_NUMBER]" at bounding box center [360, 389] width 82 height 13
drag, startPoint x: 353, startPoint y: 312, endPoint x: 619, endPoint y: 320, distance: 266.0
click at [353, 312] on link "[PHONE_NUMBER]" at bounding box center [360, 314] width 82 height 13
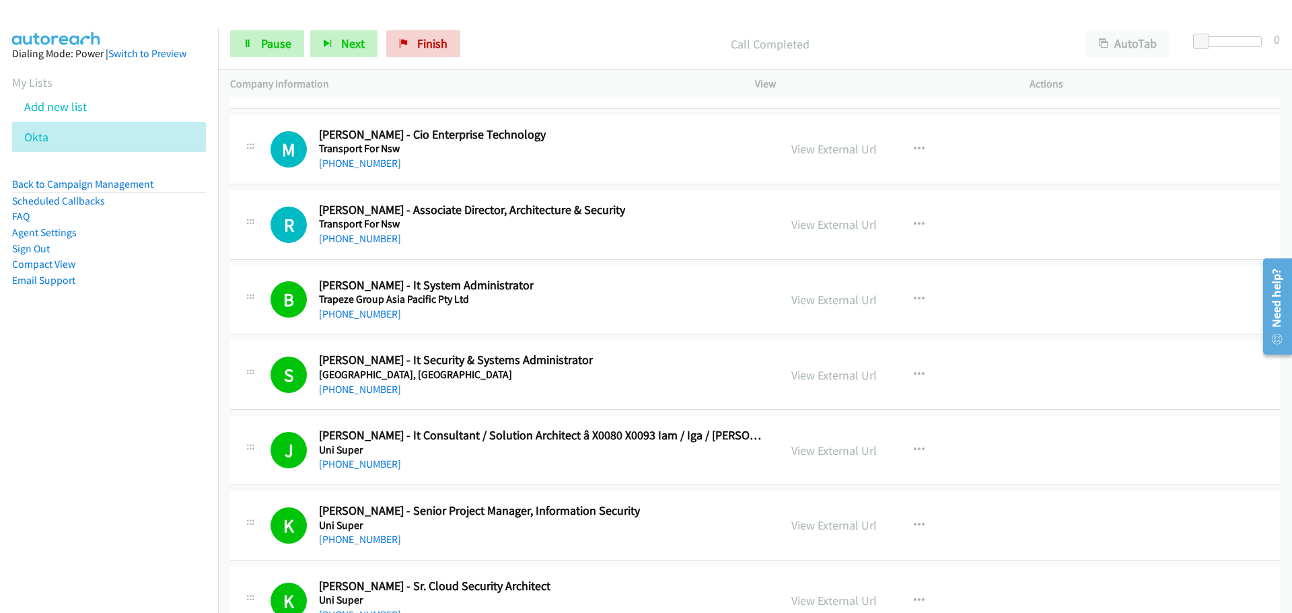
drag, startPoint x: 366, startPoint y: 242, endPoint x: 1210, endPoint y: 300, distance: 846.1
click at [366, 242] on link "[PHONE_NUMBER]" at bounding box center [360, 238] width 82 height 13
drag, startPoint x: 375, startPoint y: 166, endPoint x: 456, endPoint y: 172, distance: 81.1
click at [375, 166] on link "[PHONE_NUMBER]" at bounding box center [360, 163] width 82 height 13
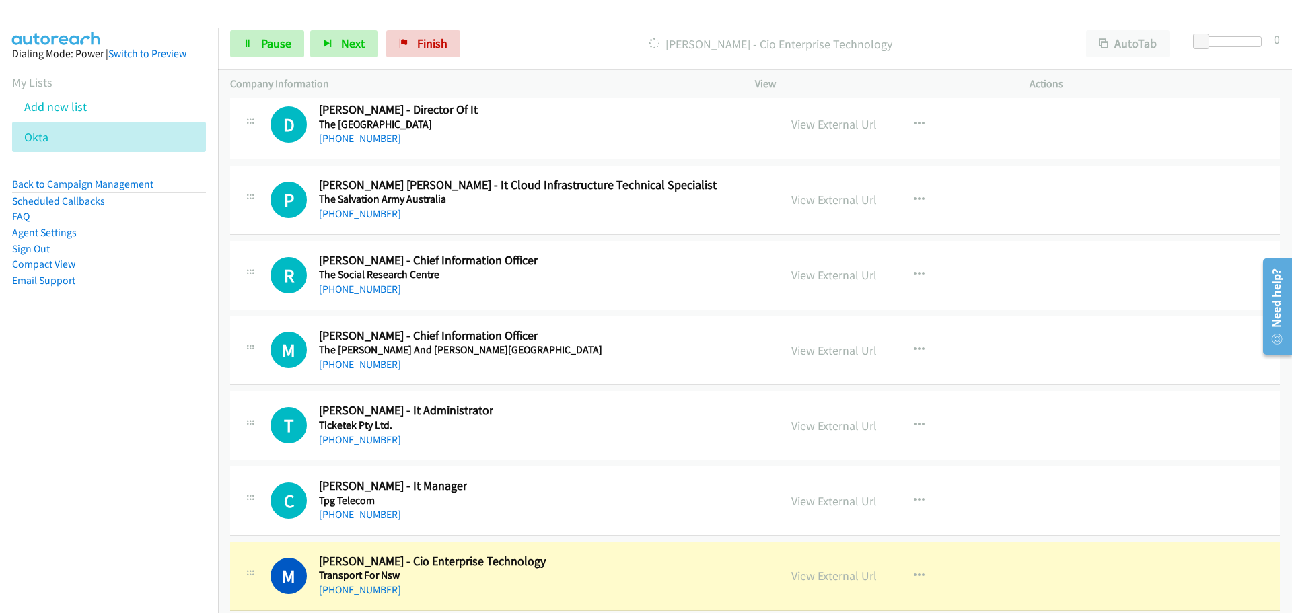
scroll to position [33568, 0]
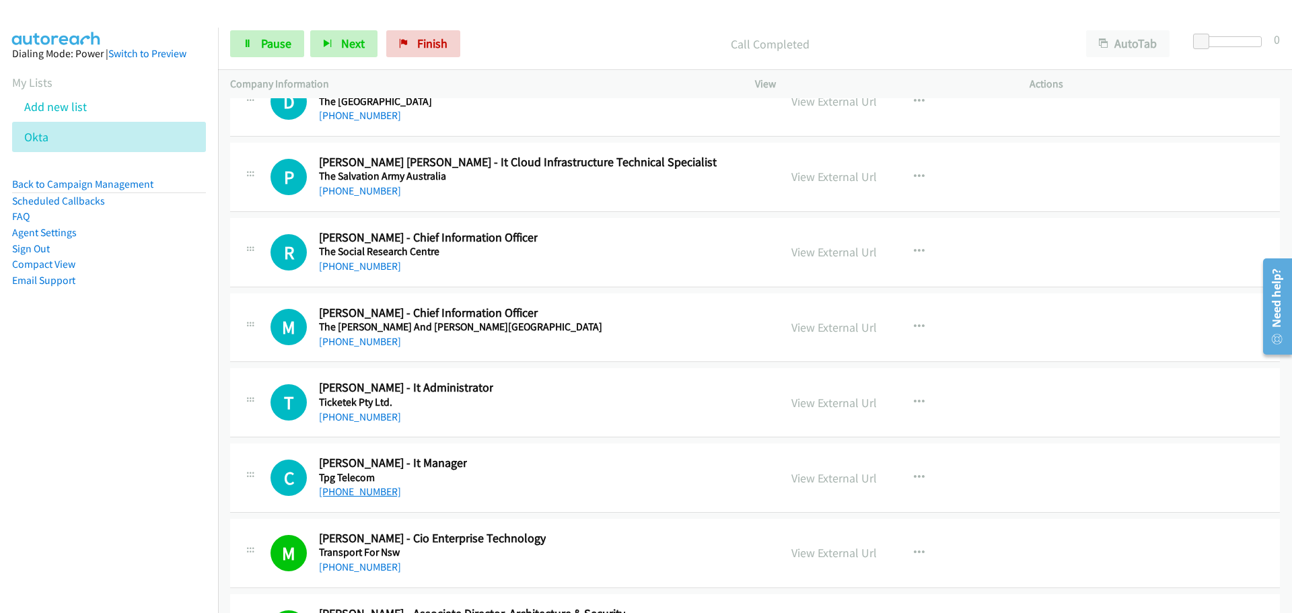
click at [365, 487] on link "[PHONE_NUMBER]" at bounding box center [360, 491] width 82 height 13
click at [377, 419] on link "[PHONE_NUMBER]" at bounding box center [360, 417] width 82 height 13
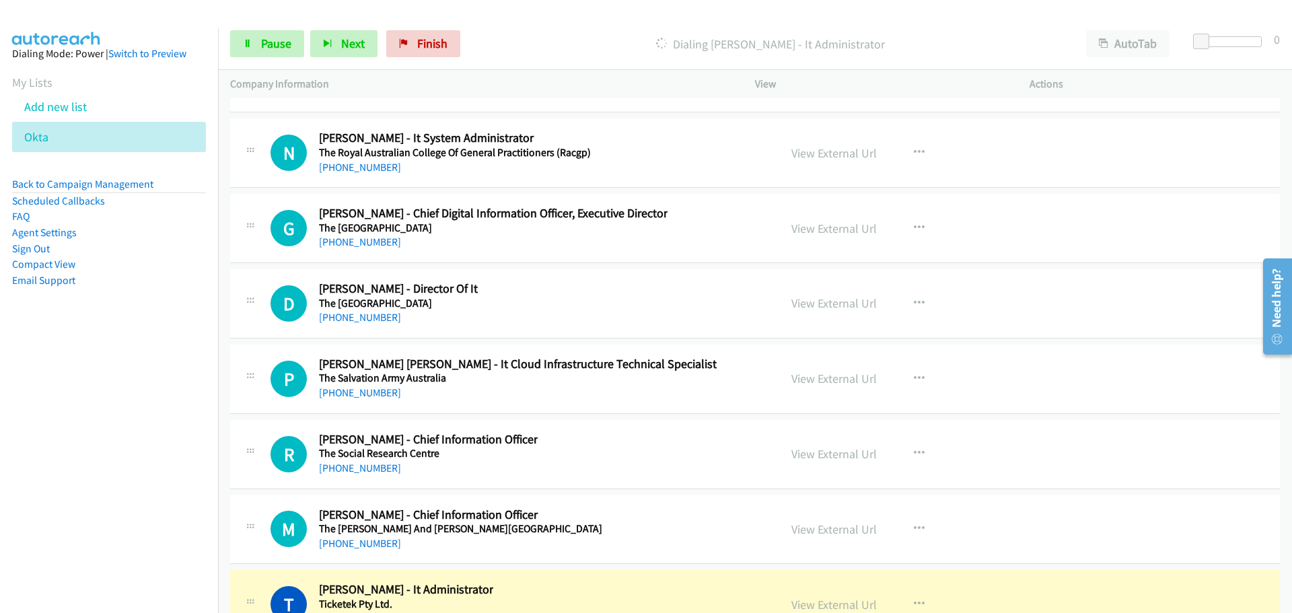
scroll to position [33434, 0]
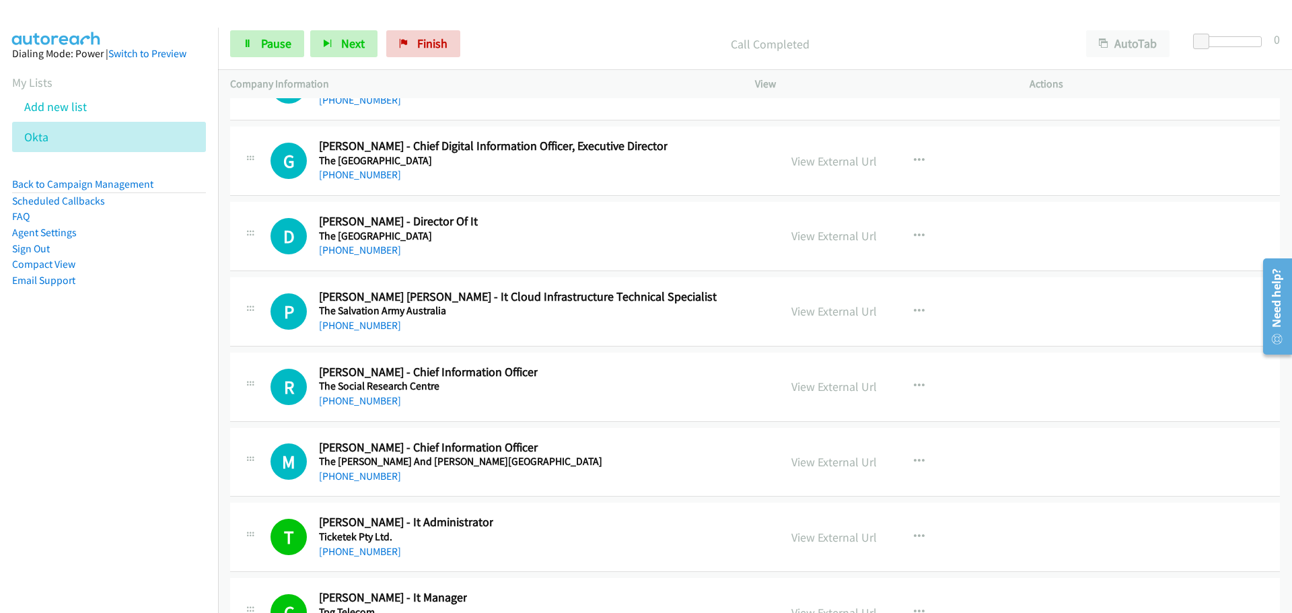
drag, startPoint x: 365, startPoint y: 474, endPoint x: 1232, endPoint y: 520, distance: 868.2
click at [365, 474] on link "[PHONE_NUMBER]" at bounding box center [360, 476] width 82 height 13
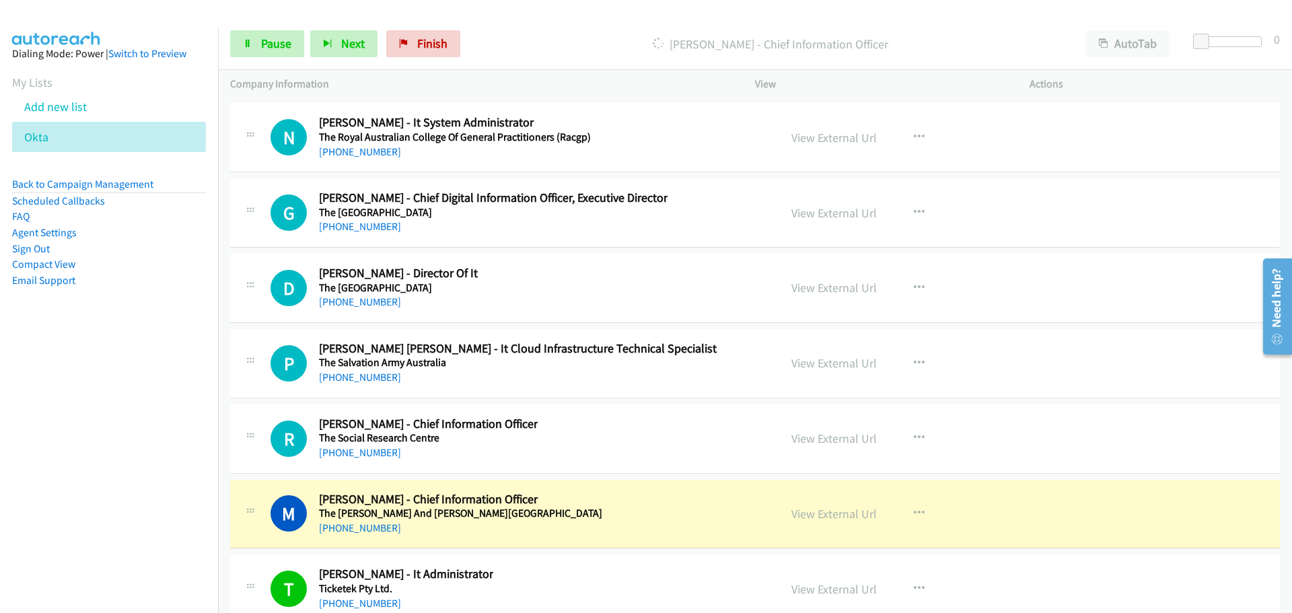
scroll to position [33366, 0]
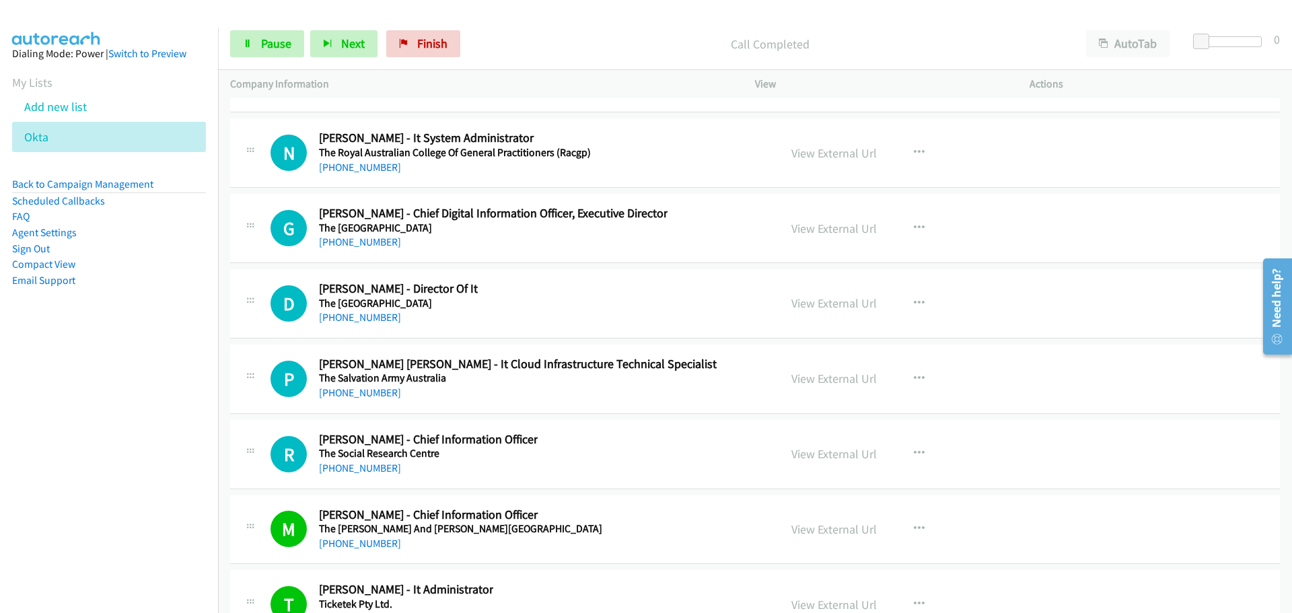
click at [372, 466] on link "[PHONE_NUMBER]" at bounding box center [360, 468] width 82 height 13
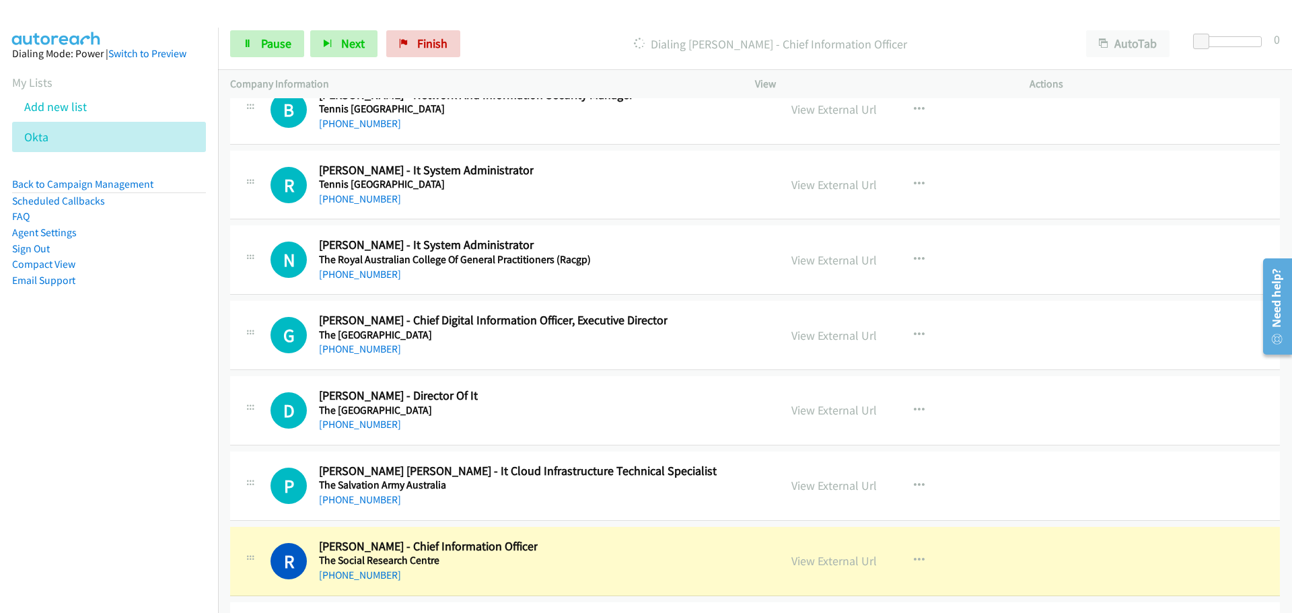
scroll to position [33232, 0]
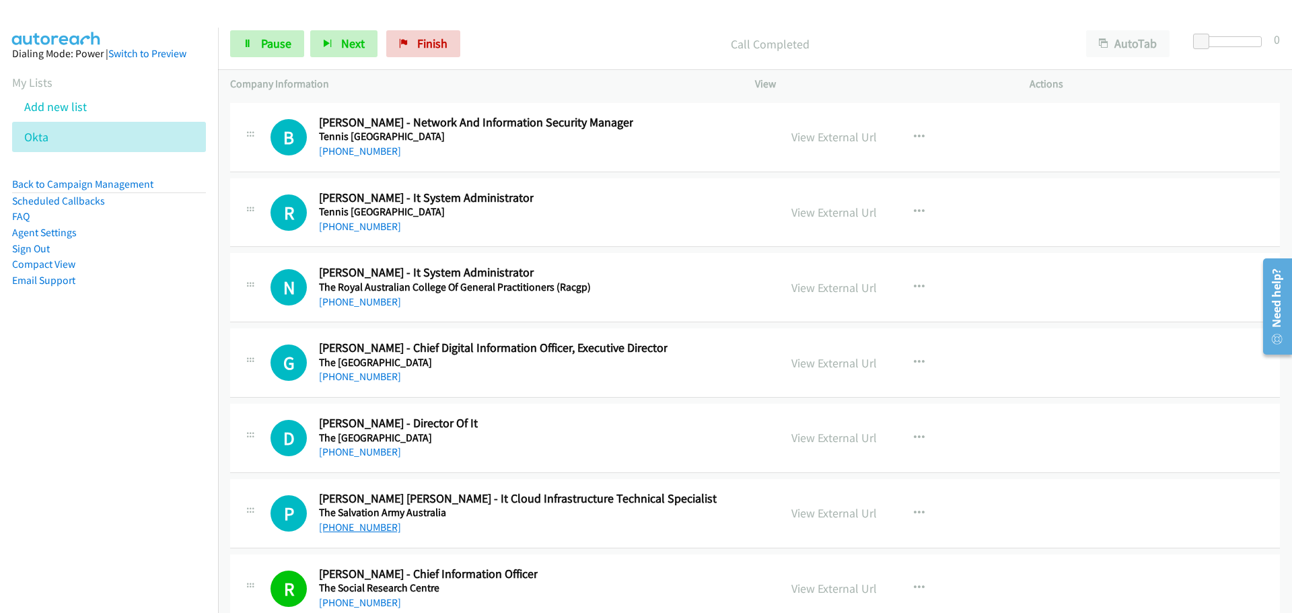
click at [363, 525] on link "[PHONE_NUMBER]" at bounding box center [360, 527] width 82 height 13
drag, startPoint x: 345, startPoint y: 446, endPoint x: 362, endPoint y: 452, distance: 18.5
click at [345, 446] on link "[PHONE_NUMBER]" at bounding box center [360, 452] width 82 height 13
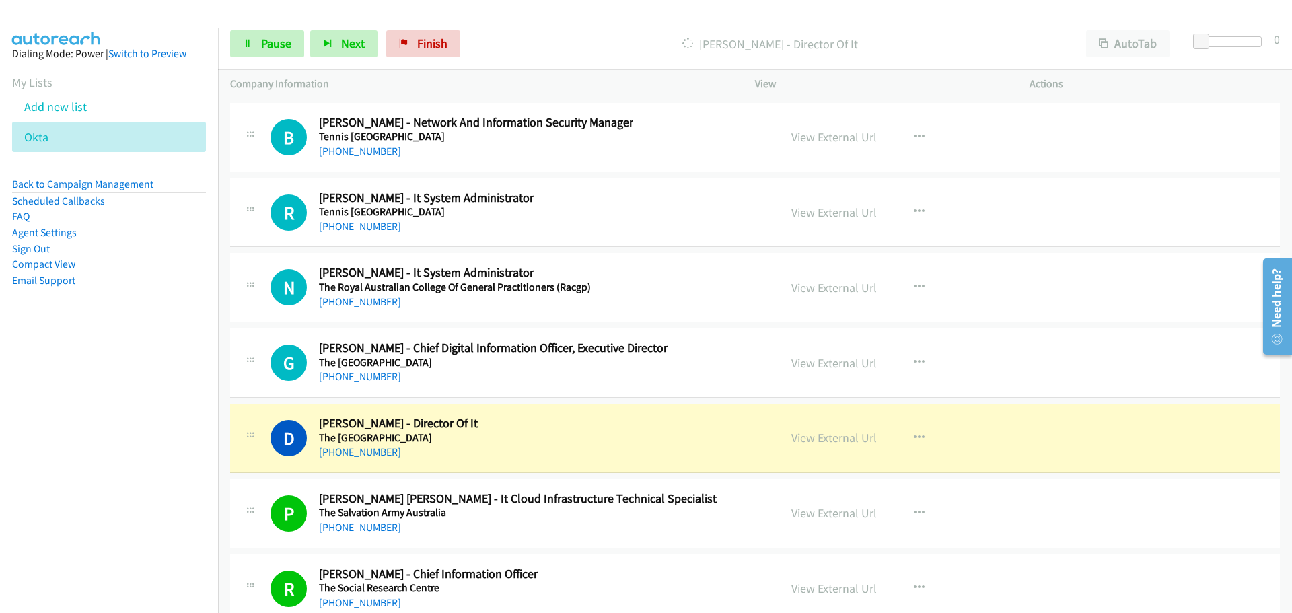
scroll to position [33097, 0]
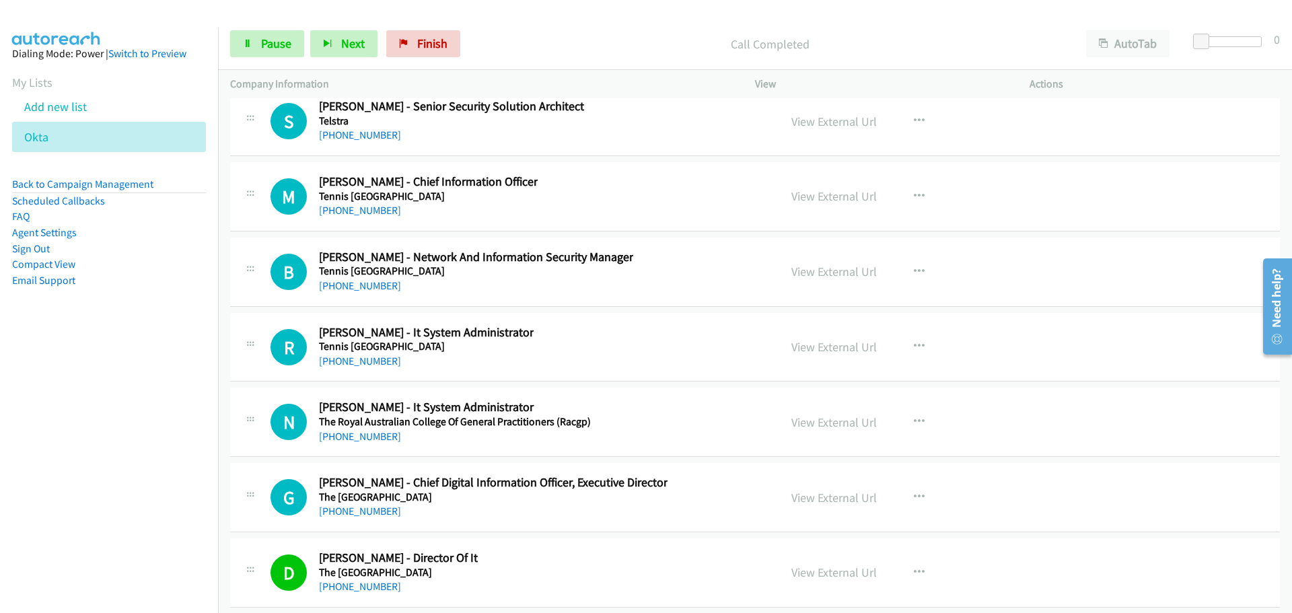
drag, startPoint x: 367, startPoint y: 508, endPoint x: 1284, endPoint y: 509, distance: 917.4
click at [367, 513] on link "[PHONE_NUMBER]" at bounding box center [360, 511] width 82 height 13
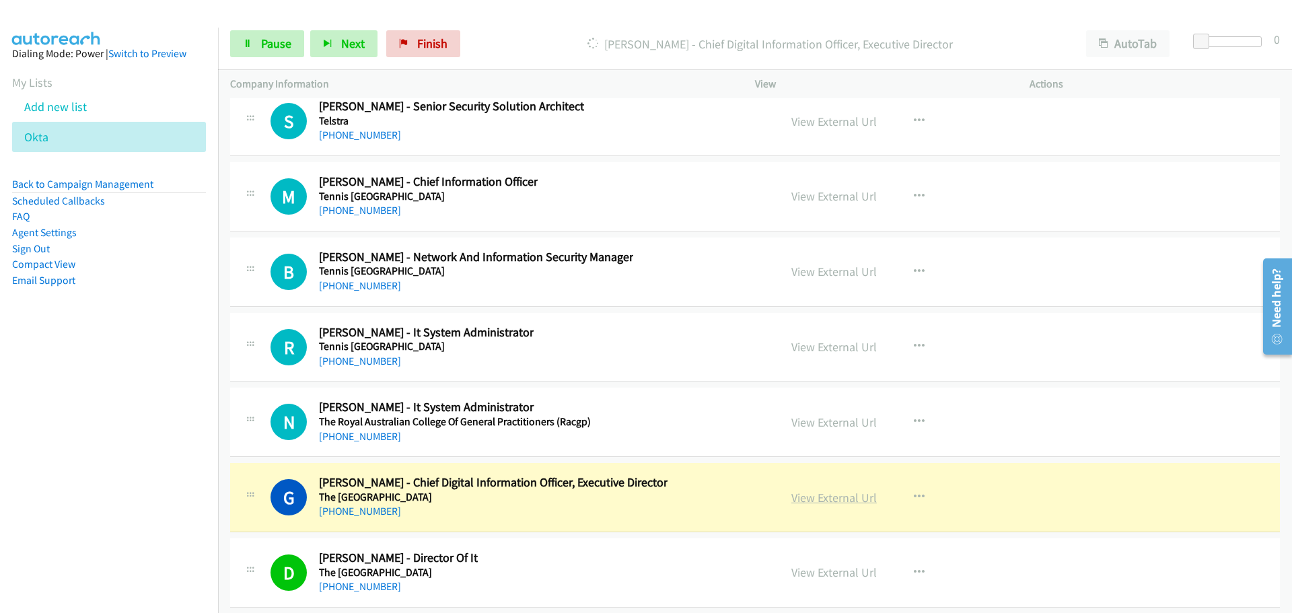
click at [831, 500] on link "View External Url" at bounding box center [834, 497] width 85 height 15
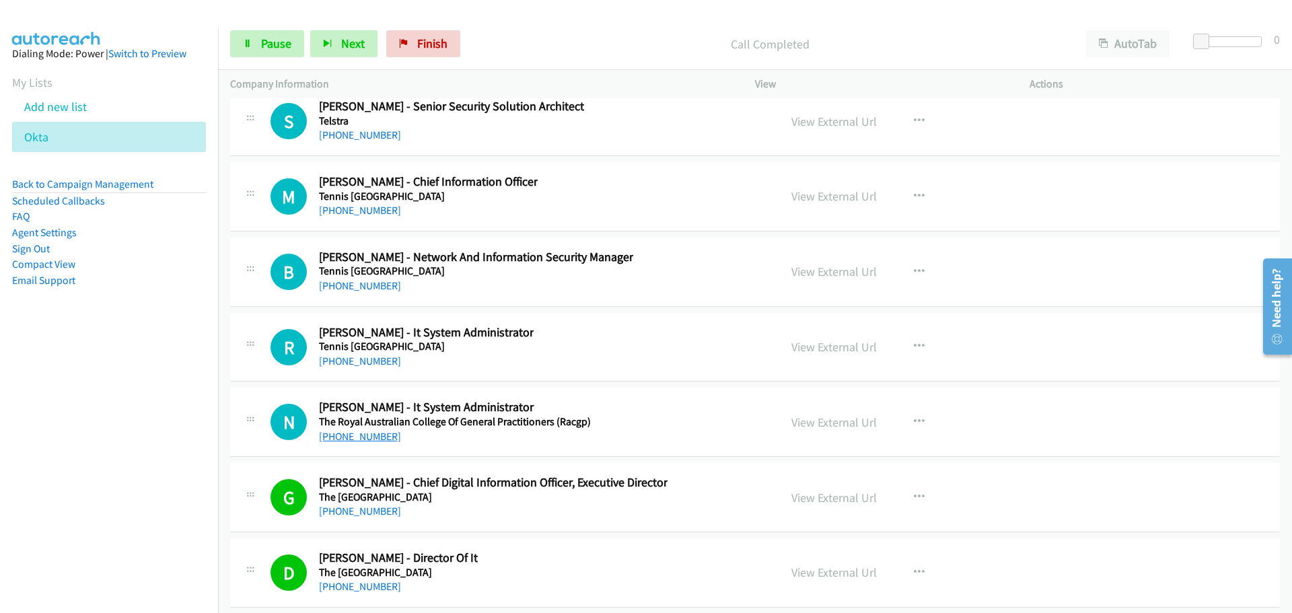
click at [354, 431] on link "[PHONE_NUMBER]" at bounding box center [360, 436] width 82 height 13
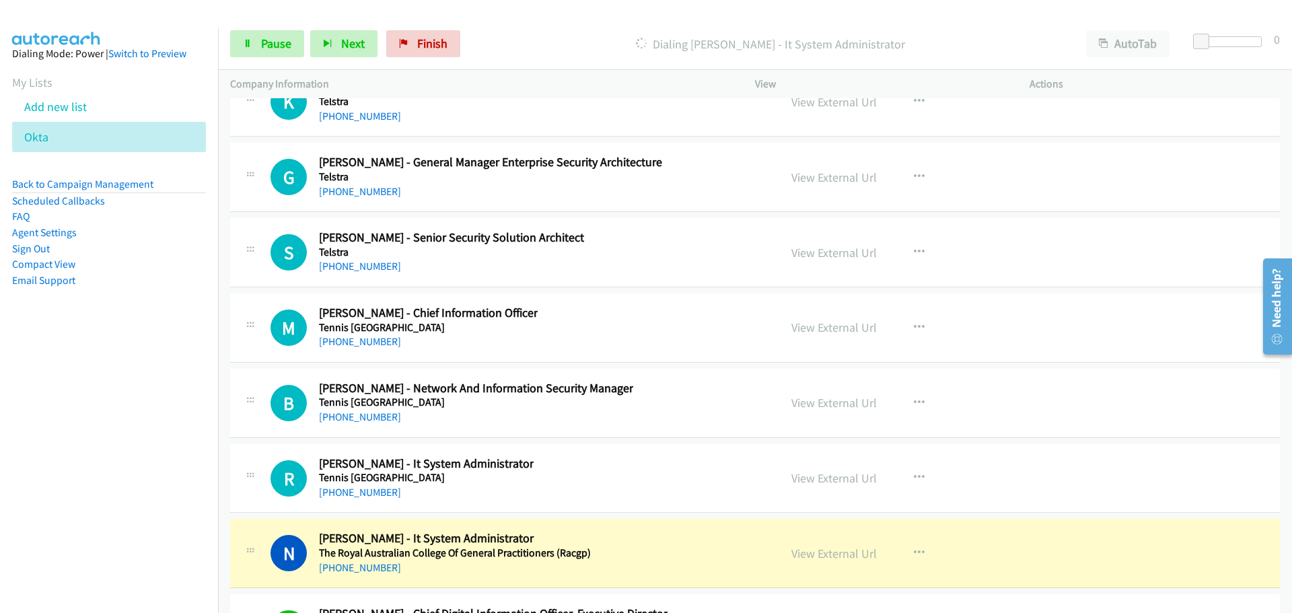
scroll to position [32963, 0]
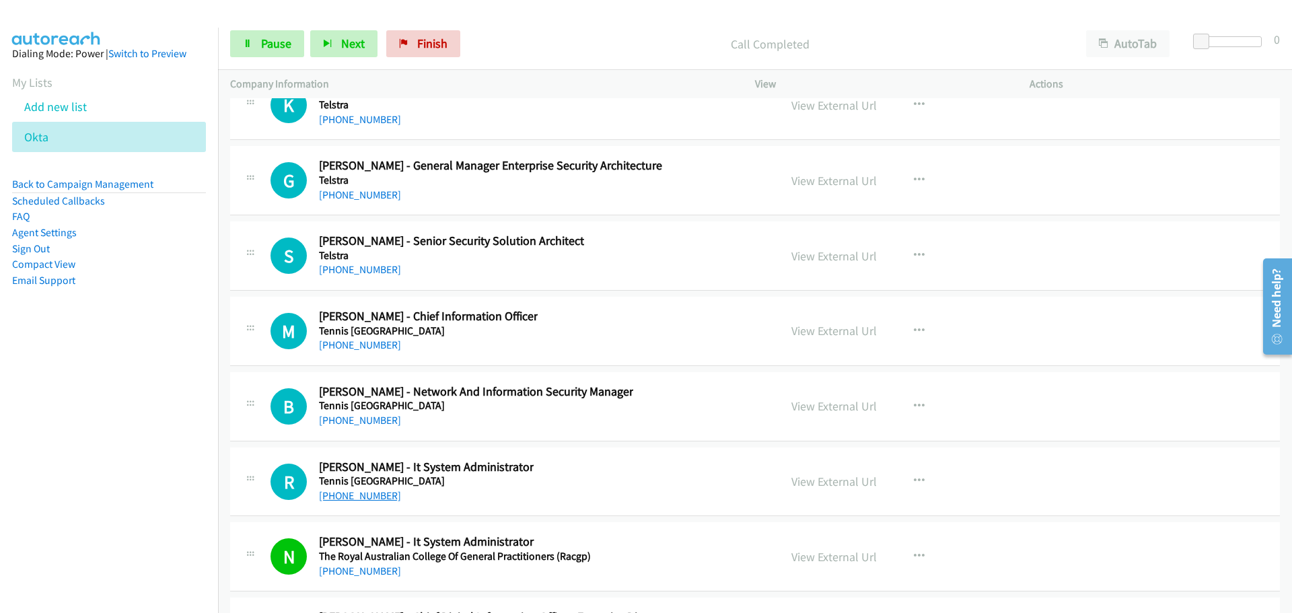
click at [374, 497] on link "[PHONE_NUMBER]" at bounding box center [360, 495] width 82 height 13
click at [340, 497] on link "[PHONE_NUMBER]" at bounding box center [360, 495] width 82 height 13
click at [359, 417] on link "[PHONE_NUMBER]" at bounding box center [360, 420] width 82 height 13
click at [369, 347] on link "[PHONE_NUMBER]" at bounding box center [360, 345] width 82 height 13
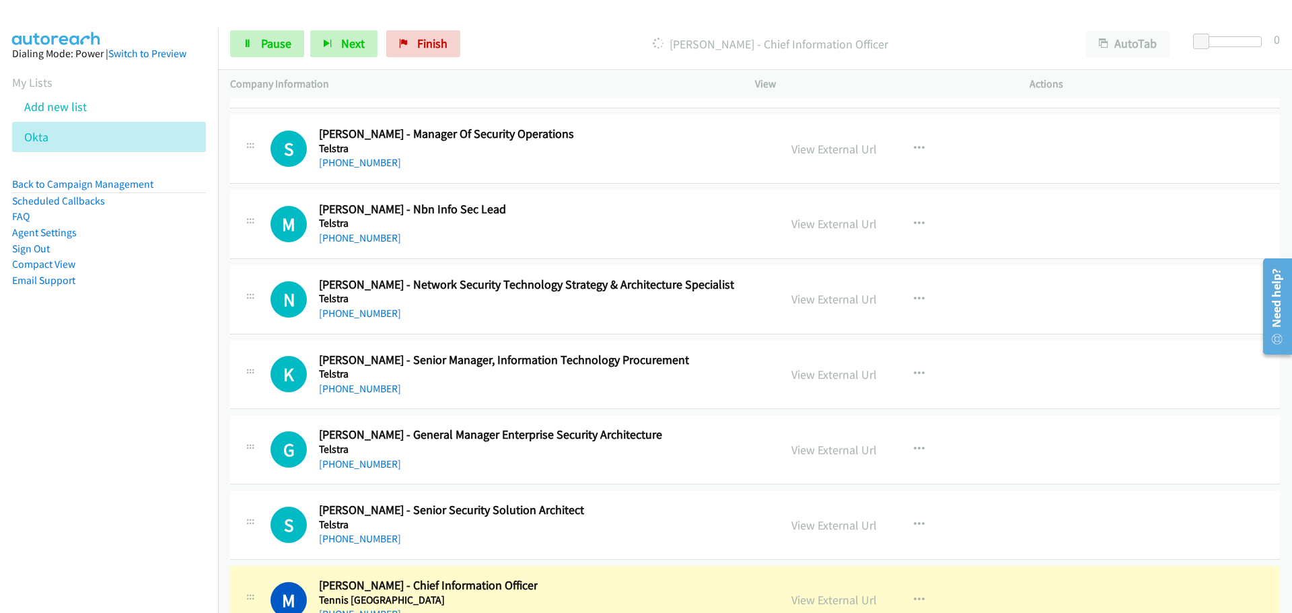
scroll to position [32761, 0]
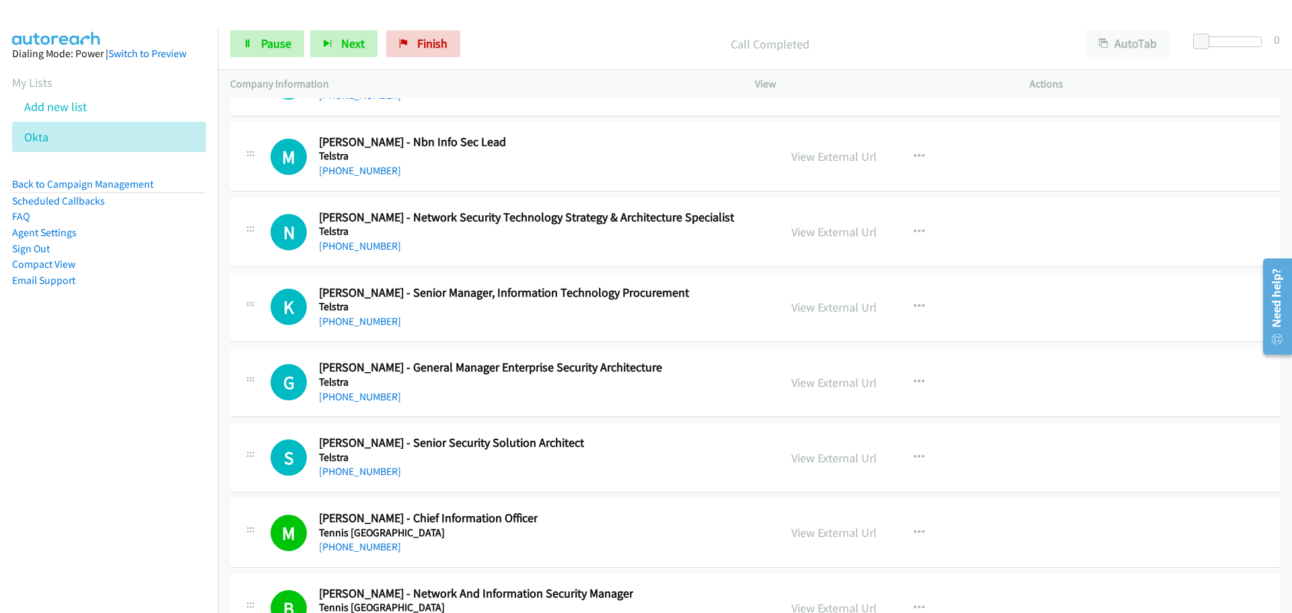
drag, startPoint x: 380, startPoint y: 470, endPoint x: 946, endPoint y: 461, distance: 566.1
click at [380, 470] on link "[PHONE_NUMBER]" at bounding box center [360, 471] width 82 height 13
drag, startPoint x: 375, startPoint y: 398, endPoint x: 1280, endPoint y: 492, distance: 910.1
click at [375, 398] on link "[PHONE_NUMBER]" at bounding box center [360, 396] width 82 height 13
drag, startPoint x: 385, startPoint y: 324, endPoint x: 1282, endPoint y: 446, distance: 905.5
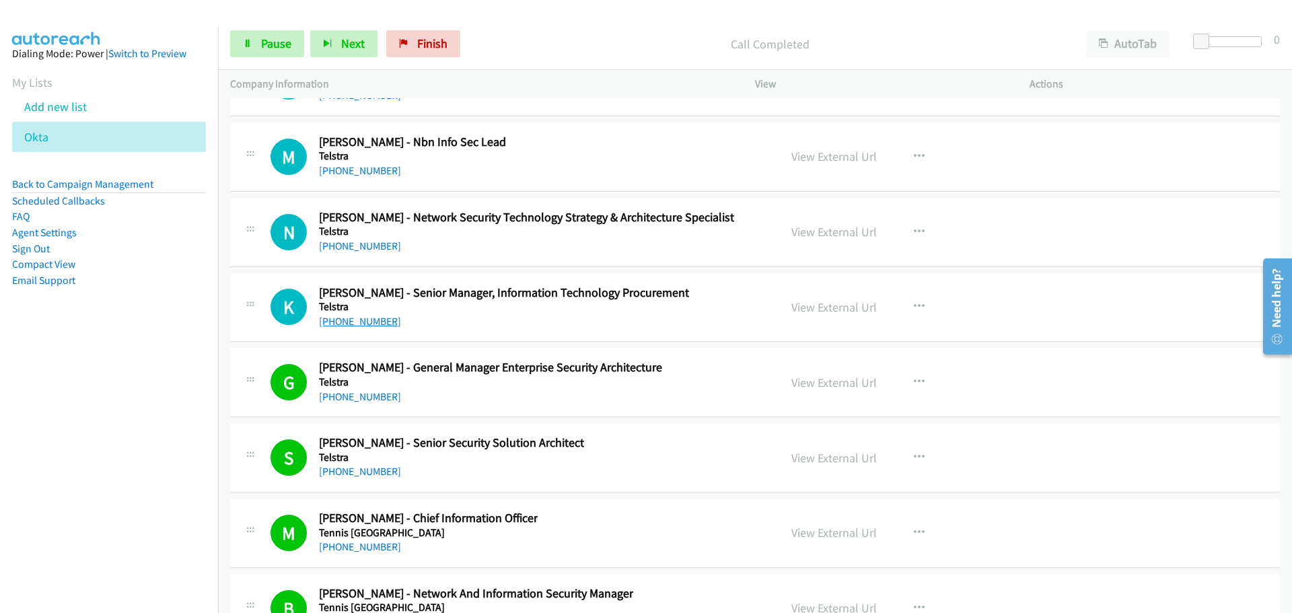
click at [363, 317] on link "[PHONE_NUMBER]" at bounding box center [360, 321] width 82 height 13
drag, startPoint x: 358, startPoint y: 248, endPoint x: 740, endPoint y: 284, distance: 383.4
click at [358, 248] on link "[PHONE_NUMBER]" at bounding box center [360, 246] width 82 height 13
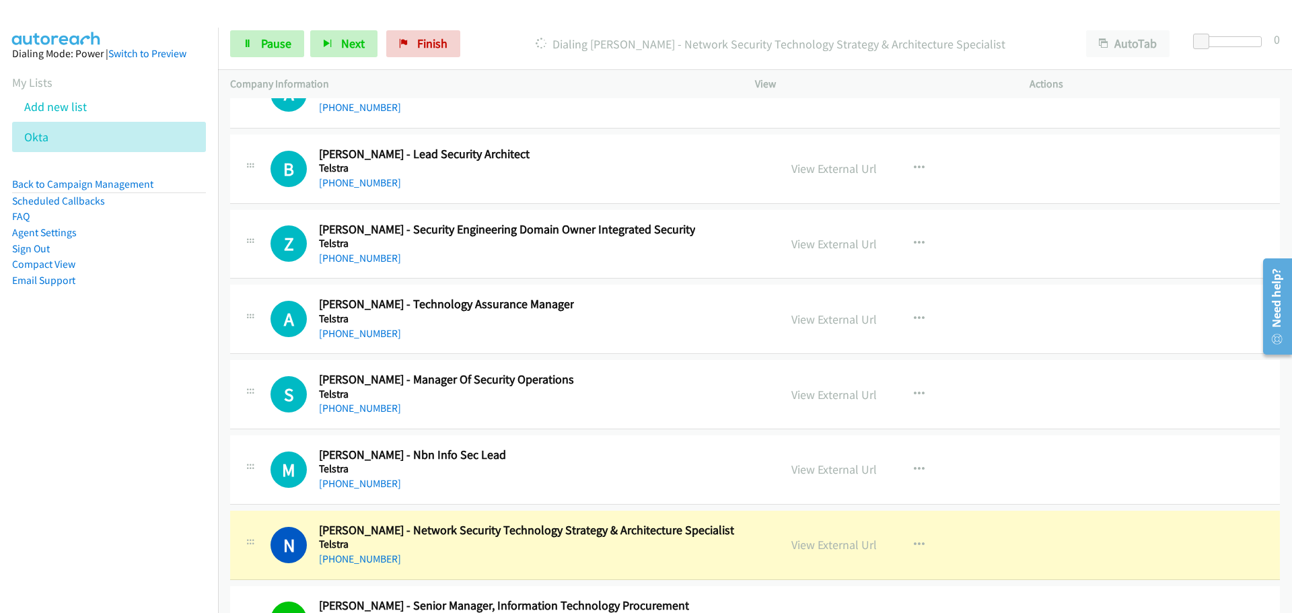
scroll to position [32424, 0]
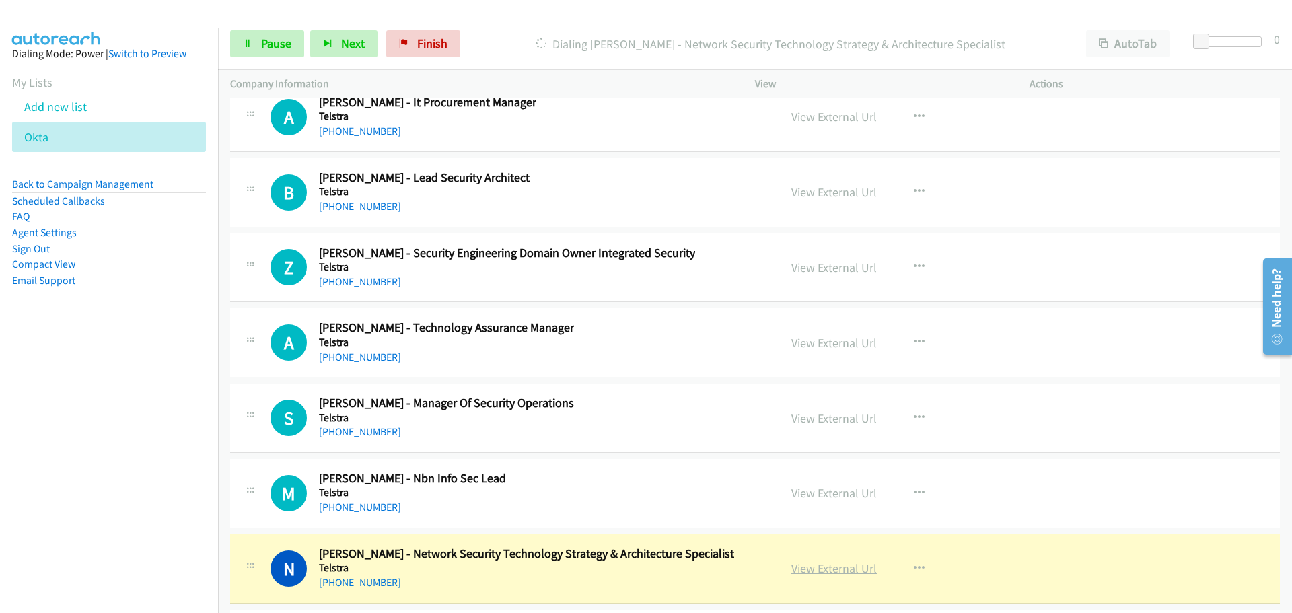
click at [821, 571] on link "View External Url" at bounding box center [834, 568] width 85 height 15
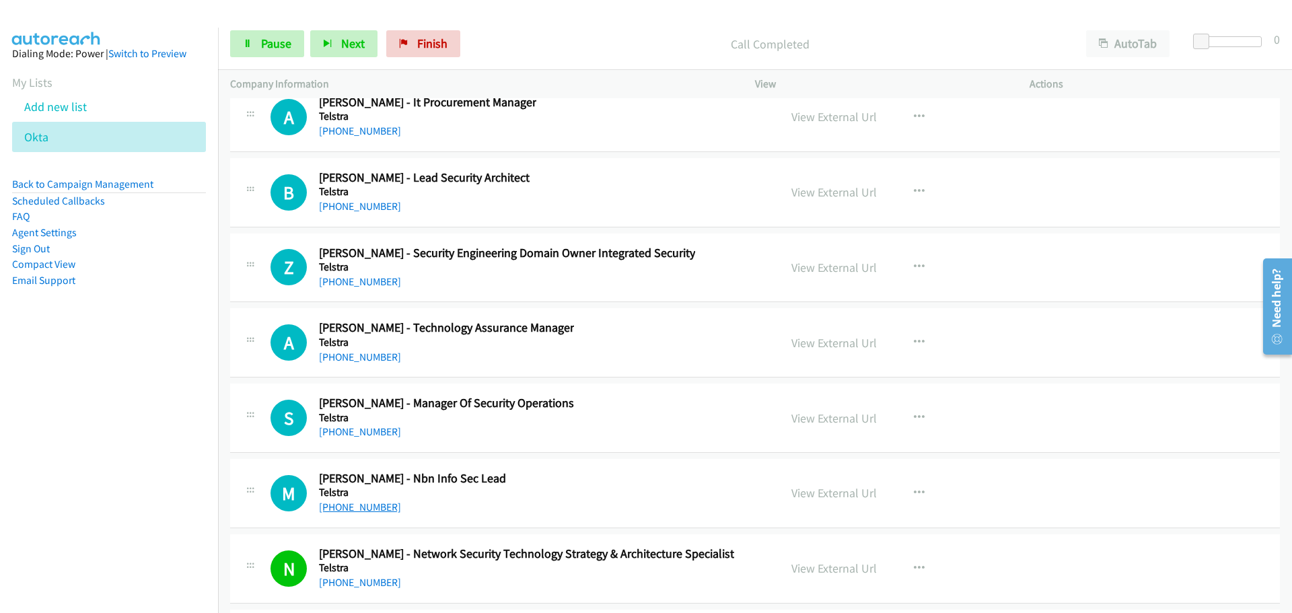
click at [387, 508] on link "[PHONE_NUMBER]" at bounding box center [360, 507] width 82 height 13
drag, startPoint x: 349, startPoint y: 430, endPoint x: 364, endPoint y: 424, distance: 16.0
click at [349, 430] on link "[PHONE_NUMBER]" at bounding box center [360, 431] width 82 height 13
drag, startPoint x: 371, startPoint y: 354, endPoint x: 1290, endPoint y: 401, distance: 920.0
click at [371, 354] on link "[PHONE_NUMBER]" at bounding box center [360, 357] width 82 height 13
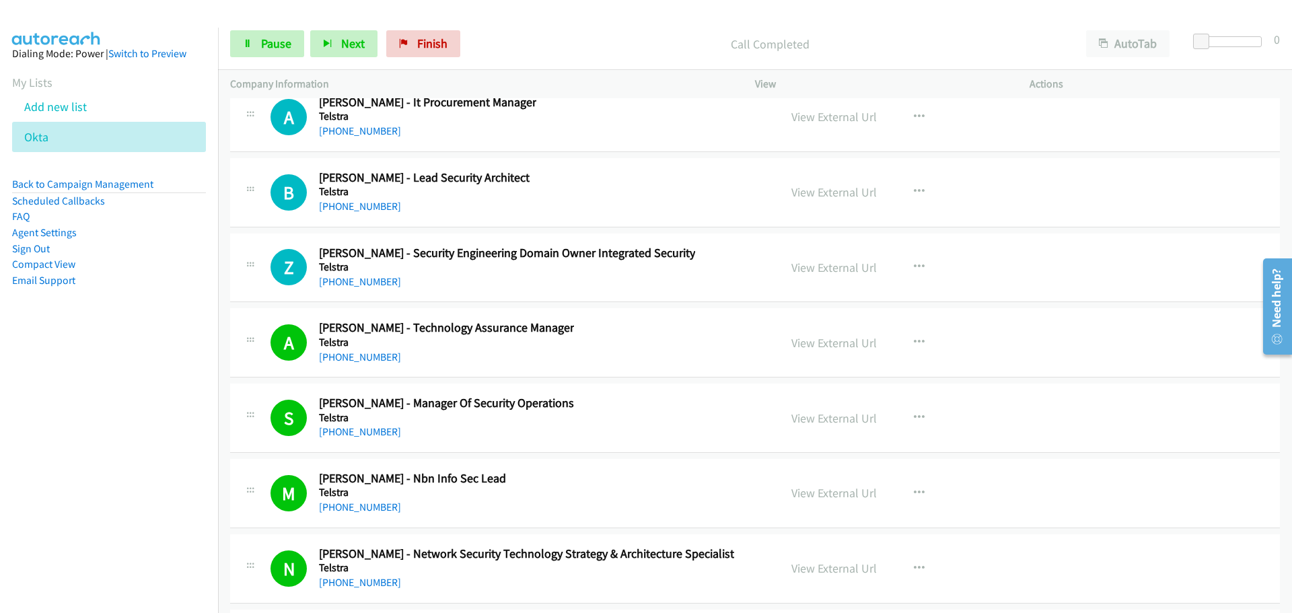
drag, startPoint x: 352, startPoint y: 281, endPoint x: 1084, endPoint y: 324, distance: 733.6
click at [352, 281] on link "[PHONE_NUMBER]" at bounding box center [360, 281] width 82 height 13
click at [370, 207] on link "[PHONE_NUMBER]" at bounding box center [360, 206] width 82 height 13
click at [346, 131] on link "[PHONE_NUMBER]" at bounding box center [360, 131] width 82 height 13
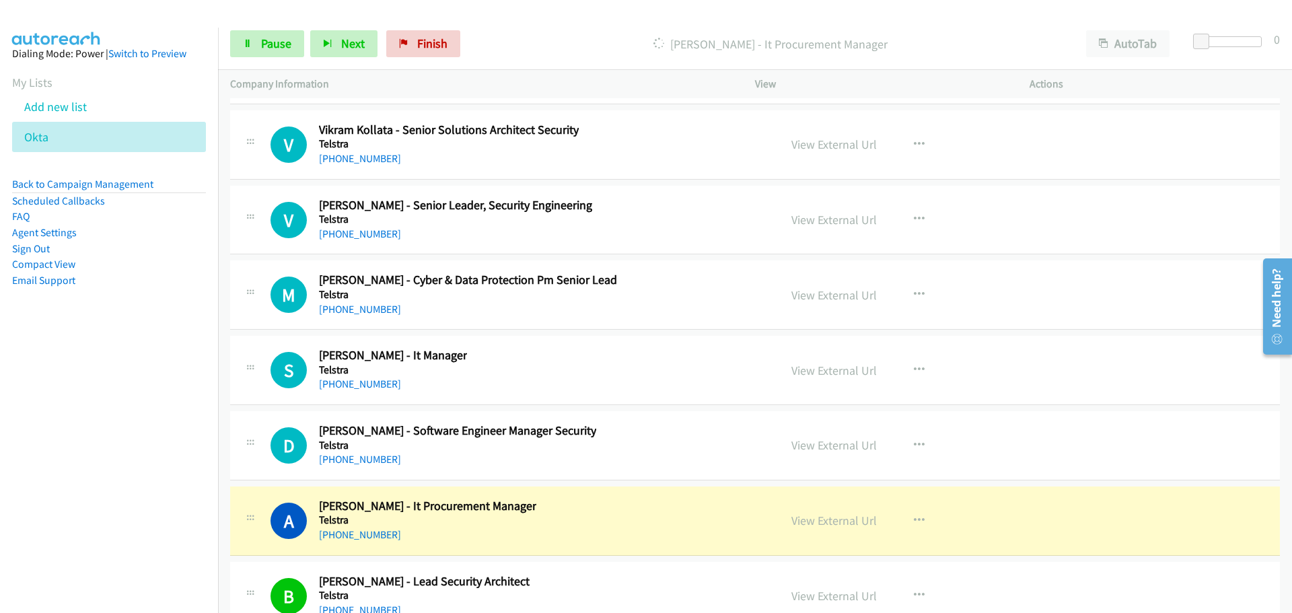
scroll to position [31953, 0]
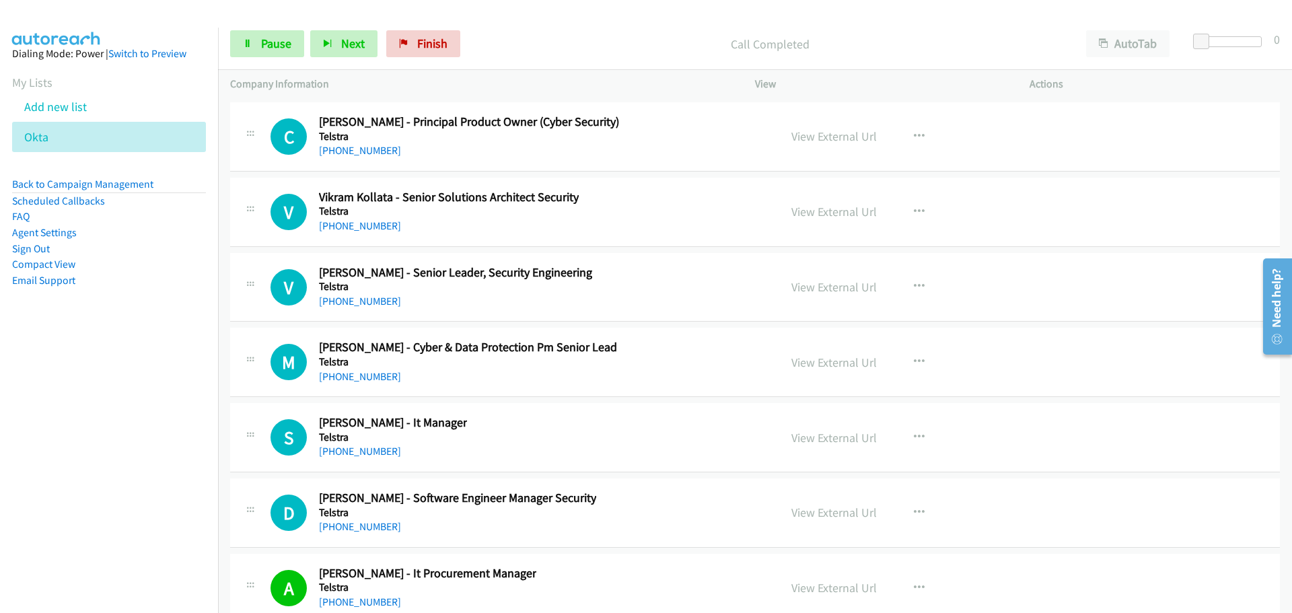
drag, startPoint x: 354, startPoint y: 529, endPoint x: 928, endPoint y: 612, distance: 579.4
click at [354, 529] on link "[PHONE_NUMBER]" at bounding box center [360, 526] width 82 height 13
drag, startPoint x: 346, startPoint y: 449, endPoint x: 390, endPoint y: 450, distance: 43.8
click at [346, 449] on link "[PHONE_NUMBER]" at bounding box center [360, 451] width 82 height 13
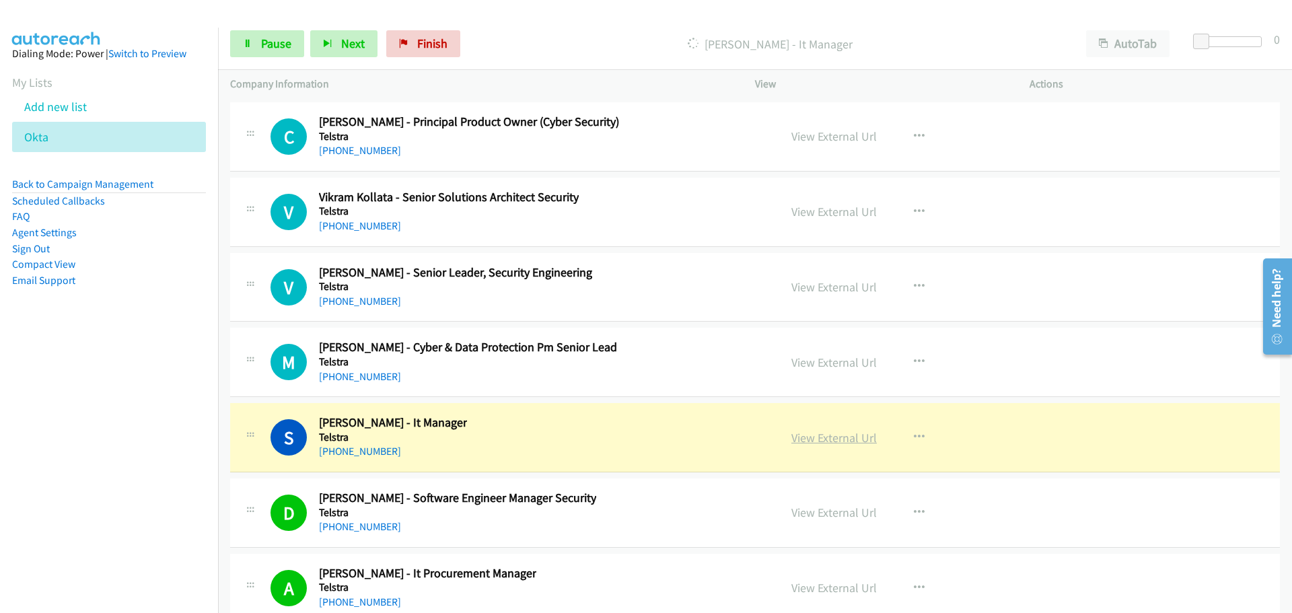
click at [854, 433] on link "View External Url" at bounding box center [834, 437] width 85 height 15
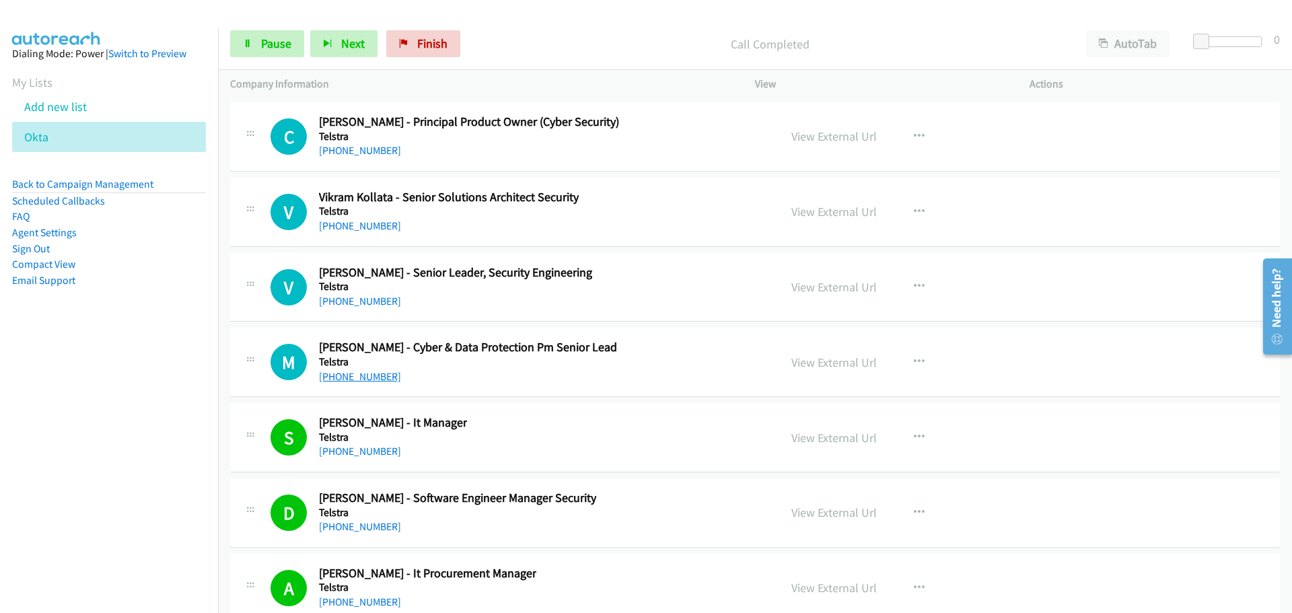
click at [363, 376] on link "[PHONE_NUMBER]" at bounding box center [360, 376] width 82 height 13
click at [347, 295] on link "[PHONE_NUMBER]" at bounding box center [360, 301] width 82 height 13
drag, startPoint x: 357, startPoint y: 226, endPoint x: 771, endPoint y: 304, distance: 421.1
click at [357, 226] on link "[PHONE_NUMBER]" at bounding box center [360, 225] width 82 height 13
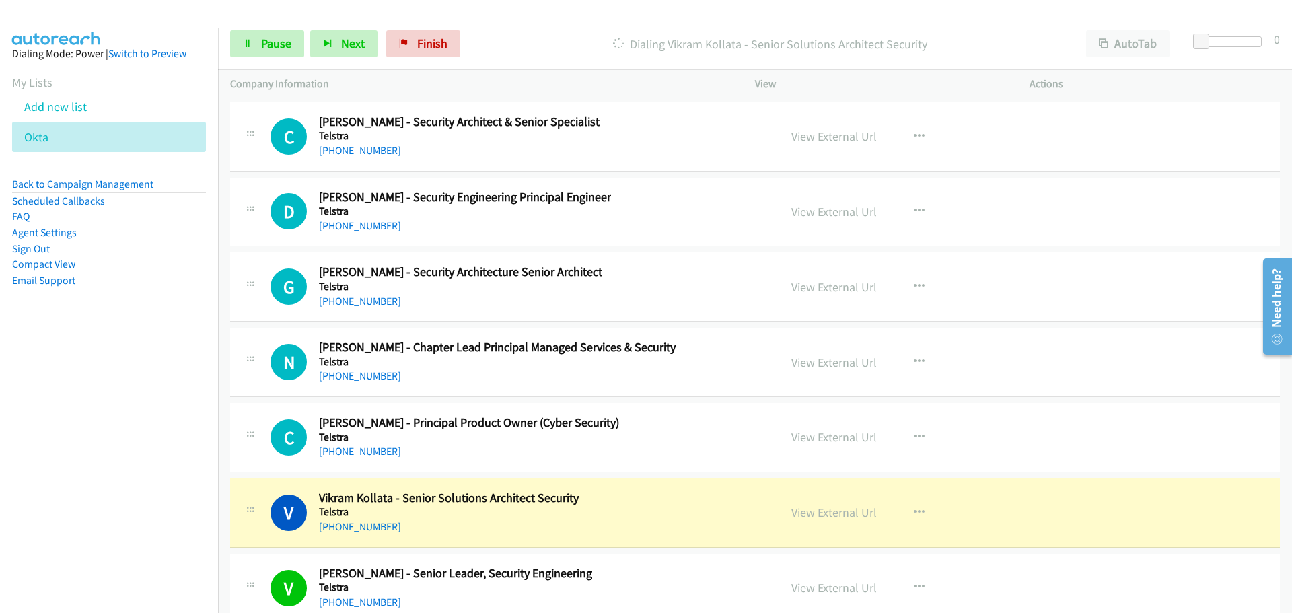
scroll to position [31616, 0]
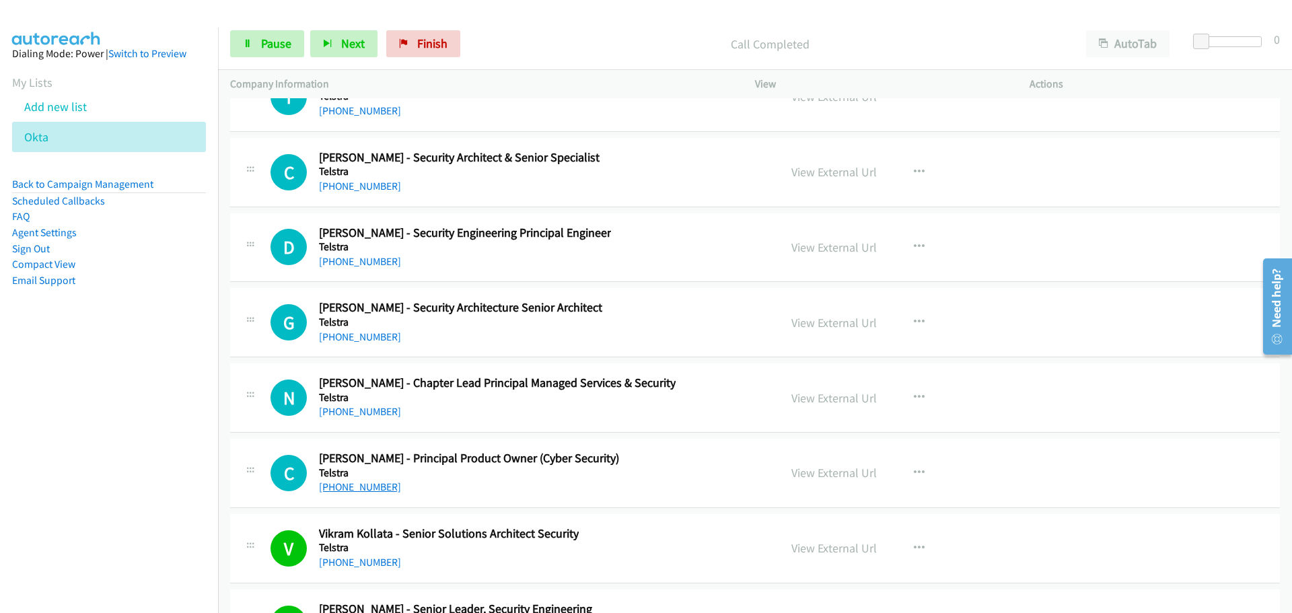
click at [362, 481] on link "[PHONE_NUMBER]" at bounding box center [360, 487] width 82 height 13
drag, startPoint x: 354, startPoint y: 413, endPoint x: 1243, endPoint y: 398, distance: 889.3
click at [355, 408] on link "[PHONE_NUMBER]" at bounding box center [360, 411] width 82 height 13
drag, startPoint x: 349, startPoint y: 340, endPoint x: 1250, endPoint y: 437, distance: 906.5
click at [349, 340] on link "[PHONE_NUMBER]" at bounding box center [360, 336] width 82 height 13
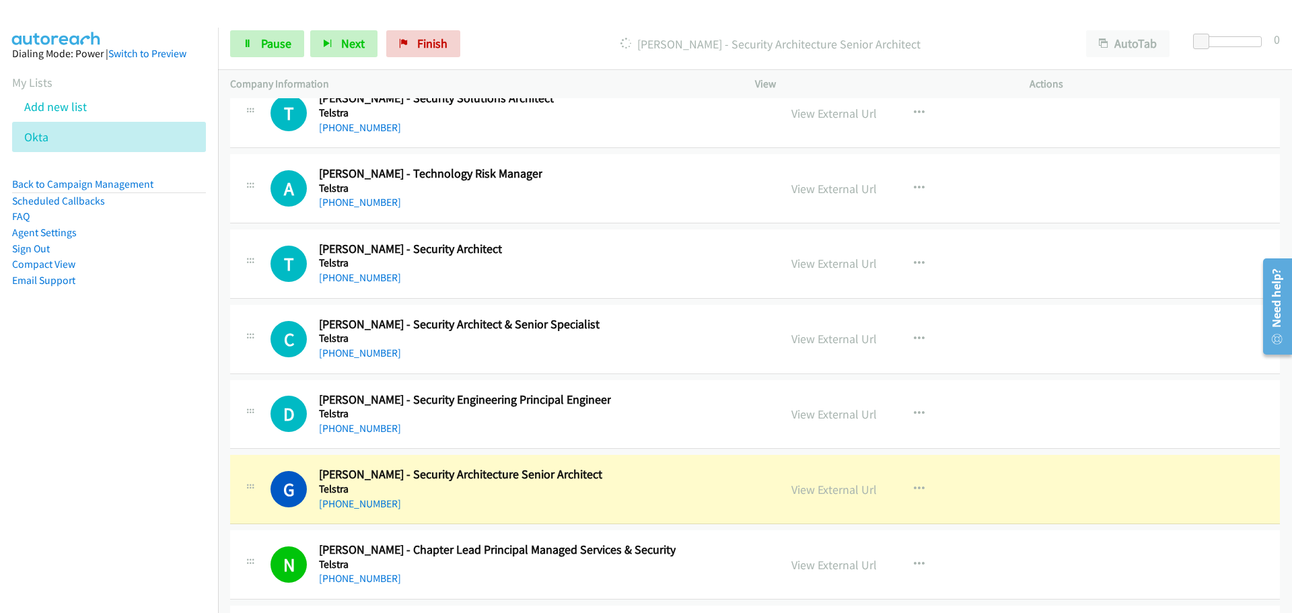
scroll to position [31347, 0]
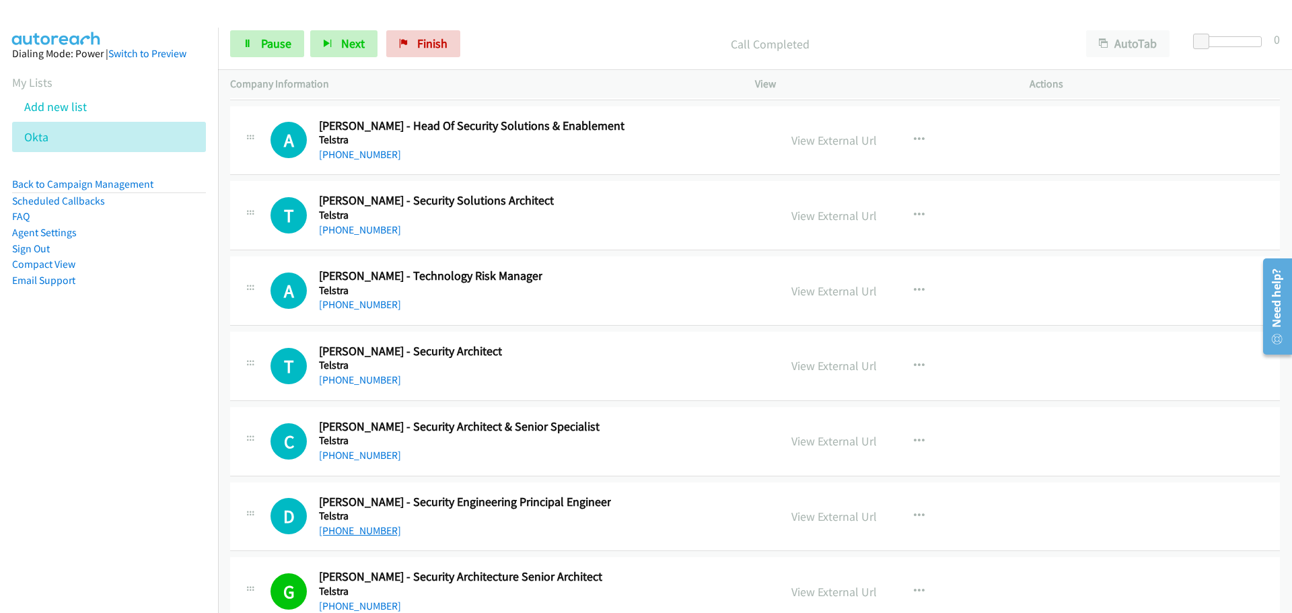
drag, startPoint x: 336, startPoint y: 530, endPoint x: 1285, endPoint y: 605, distance: 952.1
click at [336, 530] on link "[PHONE_NUMBER]" at bounding box center [360, 530] width 82 height 13
drag, startPoint x: 366, startPoint y: 460, endPoint x: 596, endPoint y: 450, distance: 229.8
click at [366, 460] on link "[PHONE_NUMBER]" at bounding box center [360, 455] width 82 height 13
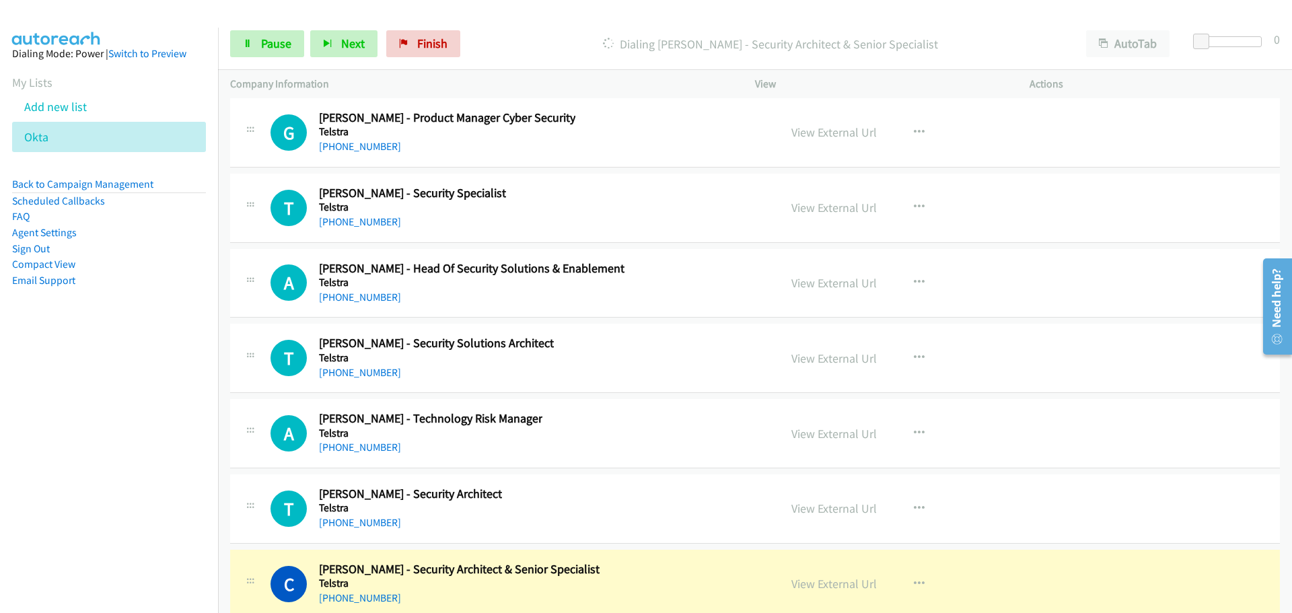
scroll to position [31213, 0]
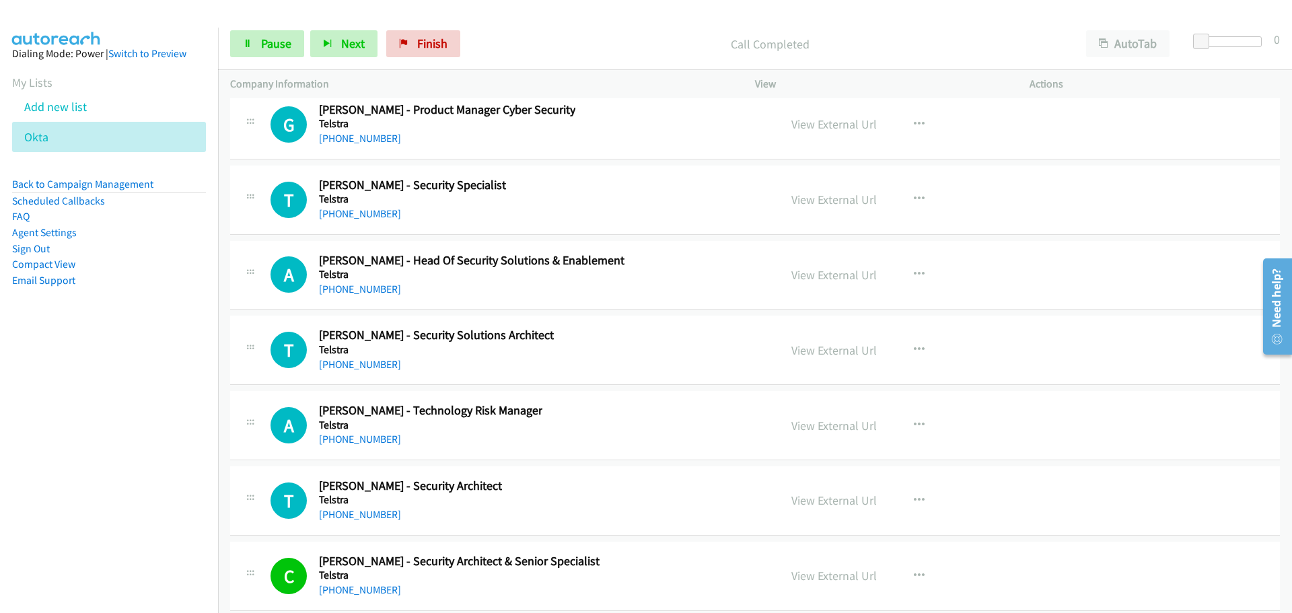
drag, startPoint x: 375, startPoint y: 521, endPoint x: 1258, endPoint y: 489, distance: 883.7
click at [379, 517] on link "[PHONE_NUMBER]" at bounding box center [360, 514] width 82 height 13
click at [372, 443] on link "[PHONE_NUMBER]" at bounding box center [360, 439] width 82 height 13
click at [351, 365] on link "[PHONE_NUMBER]" at bounding box center [360, 364] width 82 height 13
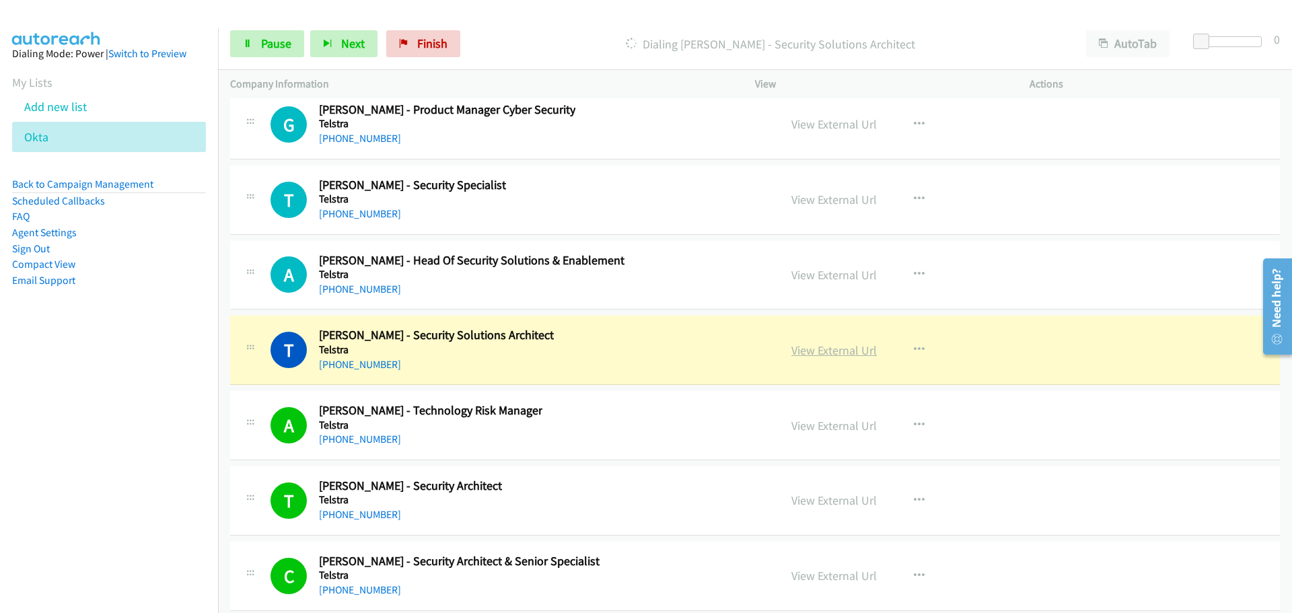
click at [850, 355] on link "View External Url" at bounding box center [834, 350] width 85 height 15
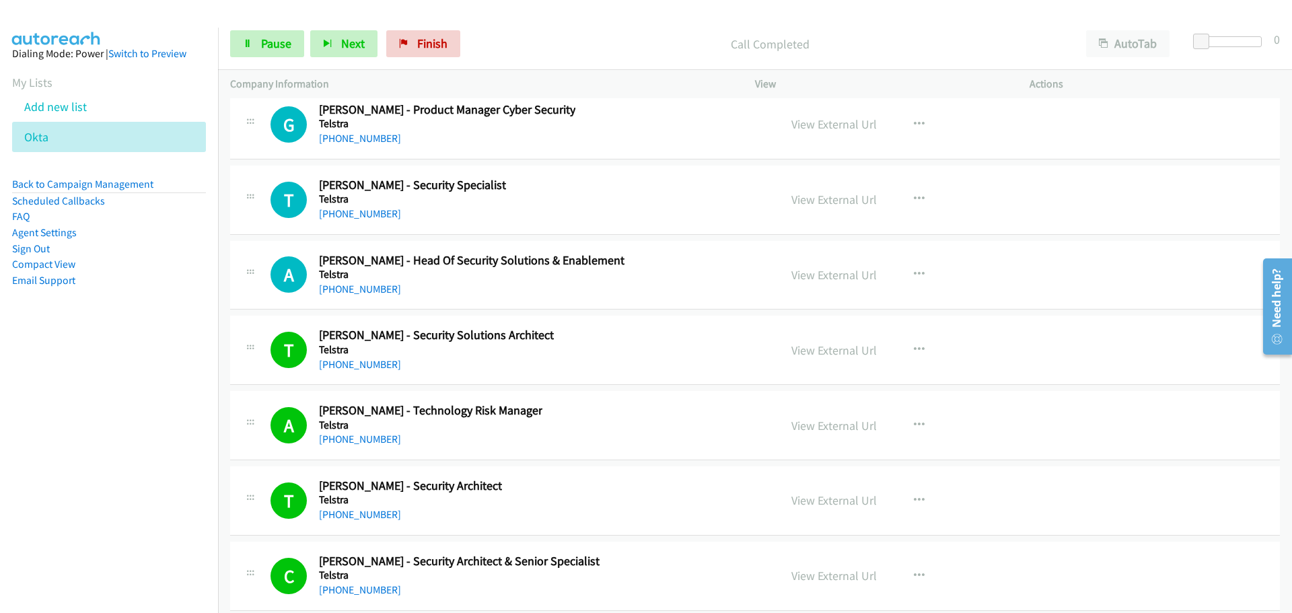
drag, startPoint x: 353, startPoint y: 291, endPoint x: 1043, endPoint y: 307, distance: 690.8
click at [353, 291] on link "[PHONE_NUMBER]" at bounding box center [360, 289] width 82 height 13
click at [345, 212] on link "[PHONE_NUMBER]" at bounding box center [360, 213] width 82 height 13
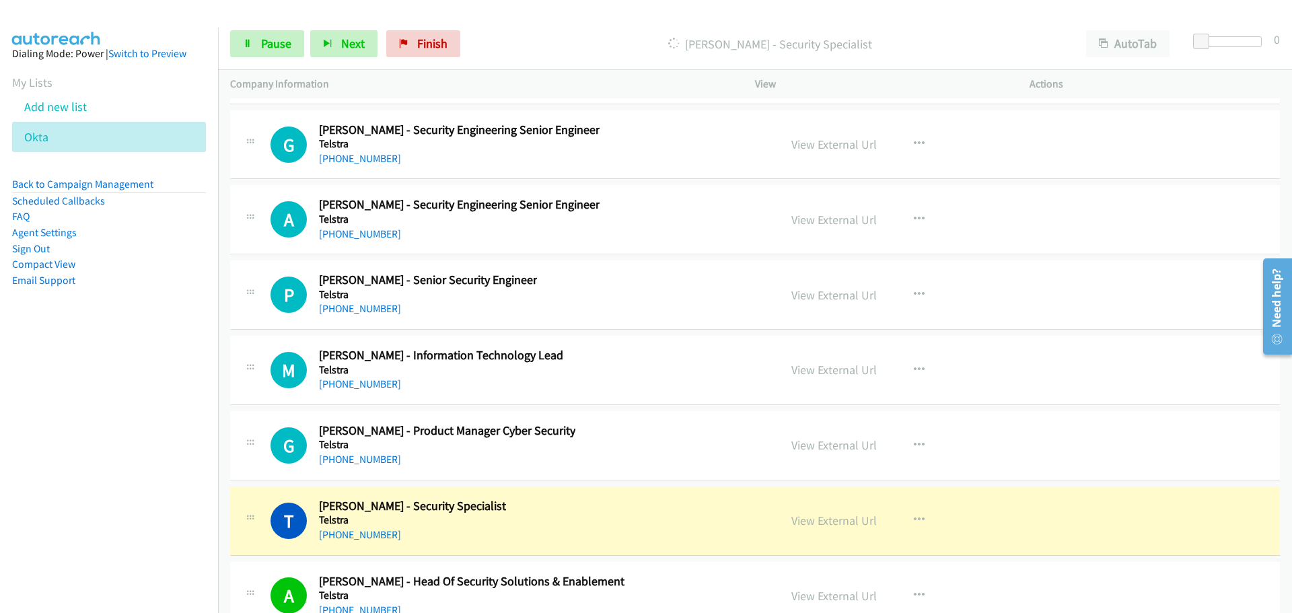
scroll to position [30876, 0]
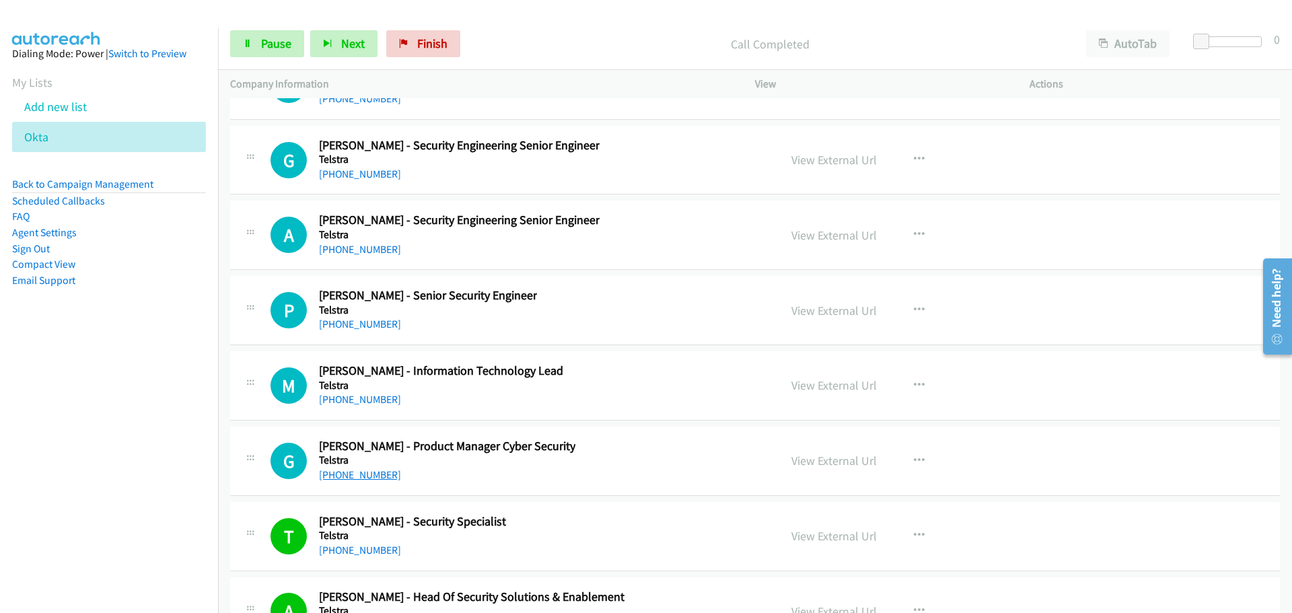
click at [370, 481] on link "[PHONE_NUMBER]" at bounding box center [360, 474] width 82 height 13
click at [375, 400] on link "[PHONE_NUMBER]" at bounding box center [360, 399] width 82 height 13
drag, startPoint x: 366, startPoint y: 323, endPoint x: 1150, endPoint y: 309, distance: 784.3
click at [366, 323] on link "[PHONE_NUMBER]" at bounding box center [360, 324] width 82 height 13
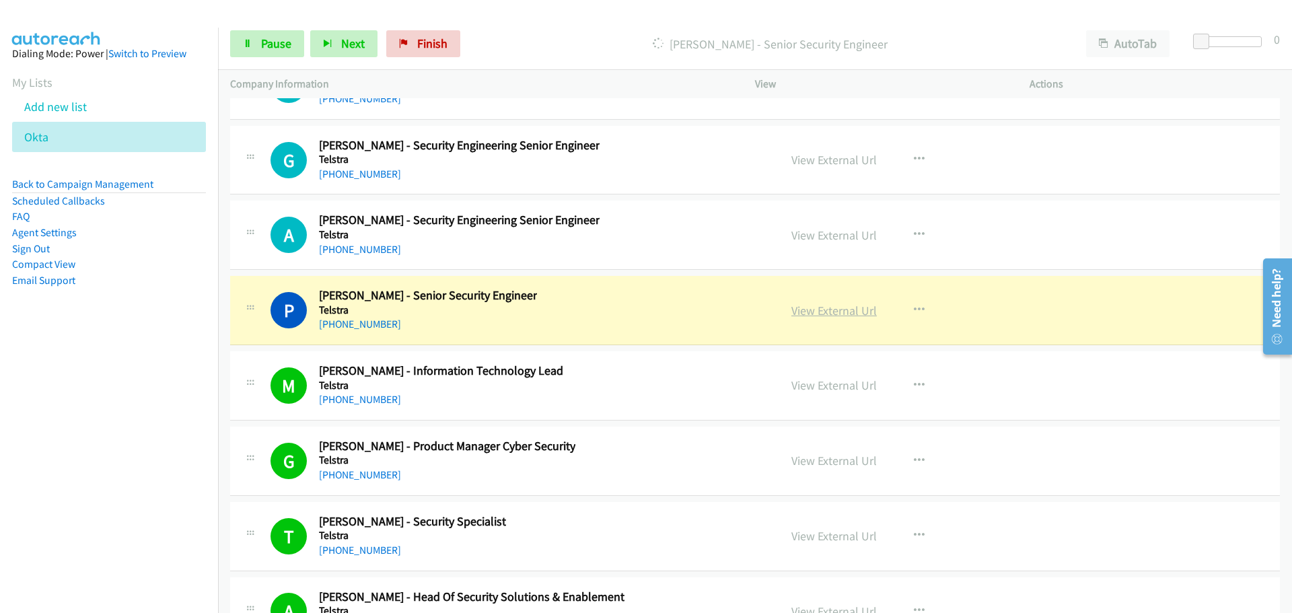
click at [853, 310] on link "View External Url" at bounding box center [834, 310] width 85 height 15
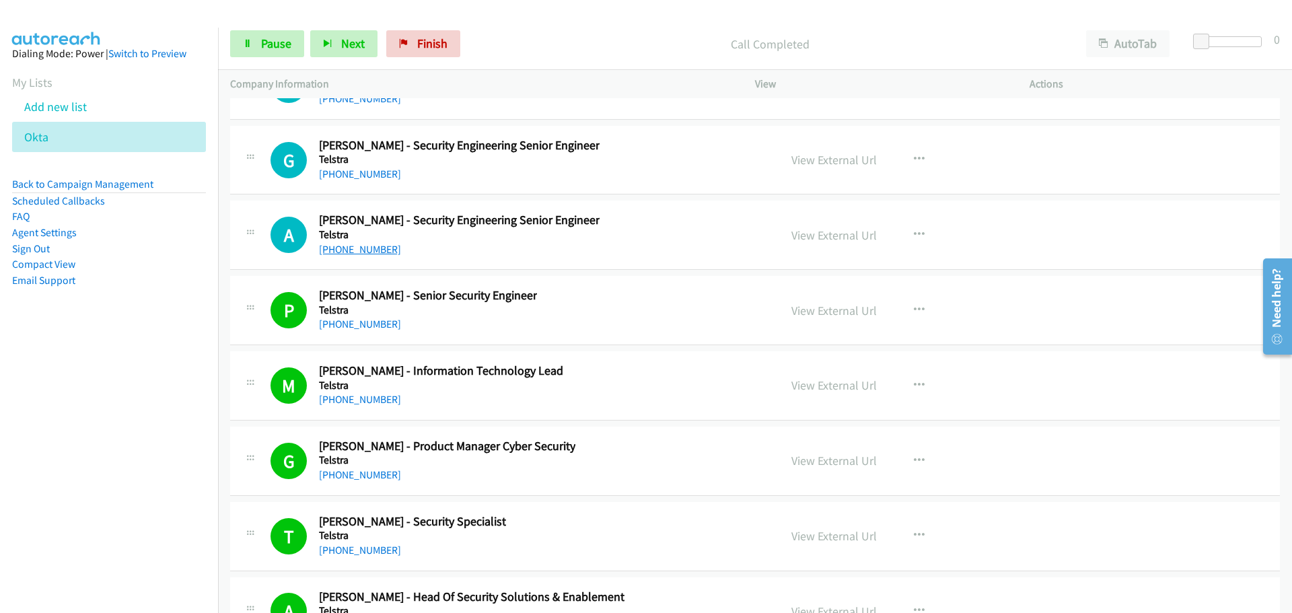
click at [350, 247] on link "[PHONE_NUMBER]" at bounding box center [360, 249] width 82 height 13
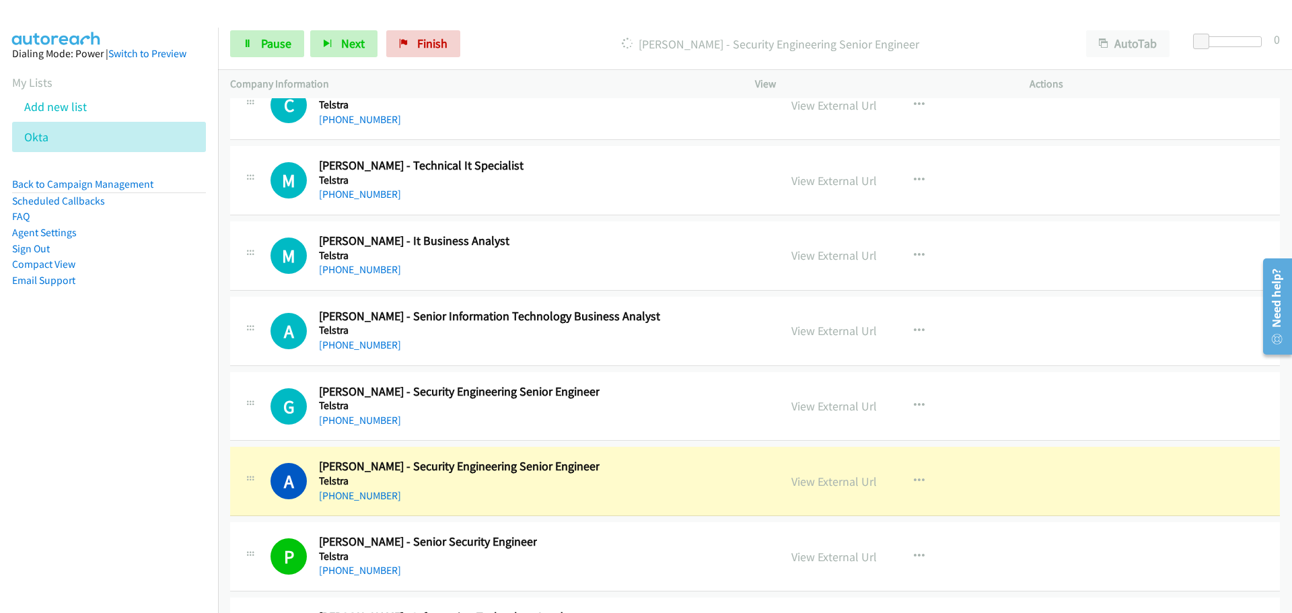
scroll to position [30607, 0]
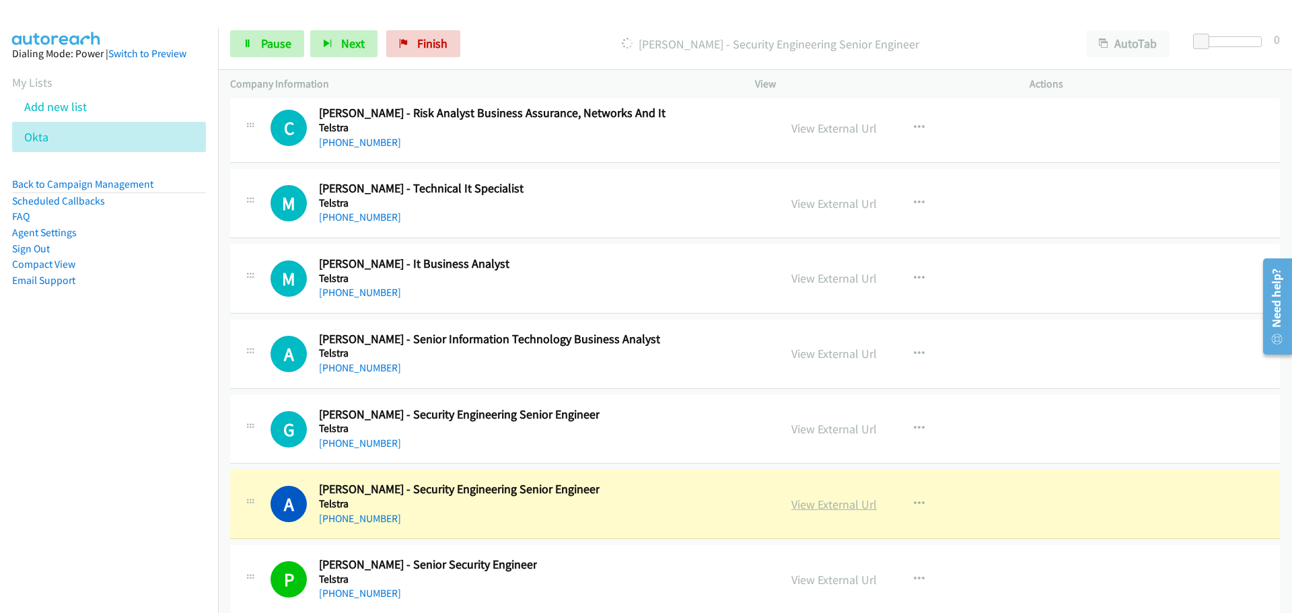
click at [849, 506] on link "View External Url" at bounding box center [834, 504] width 85 height 15
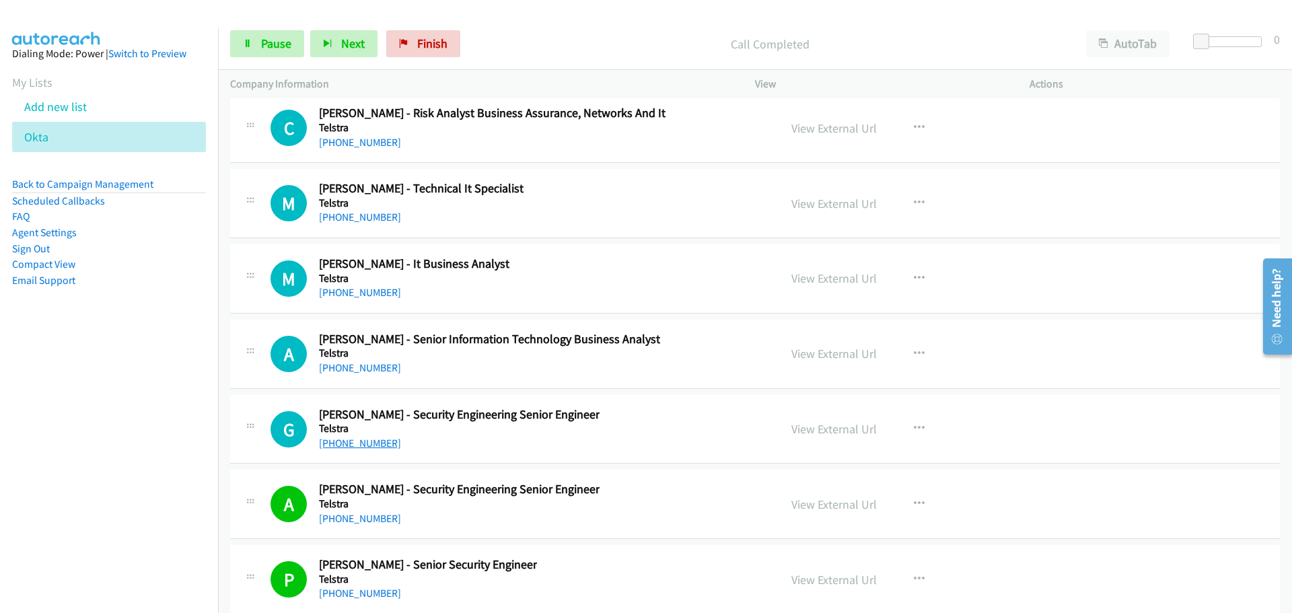
click at [363, 439] on link "[PHONE_NUMBER]" at bounding box center [360, 443] width 82 height 13
drag, startPoint x: 337, startPoint y: 365, endPoint x: 1288, endPoint y: 421, distance: 952.7
click at [361, 366] on link "[PHONE_NUMBER]" at bounding box center [360, 367] width 82 height 13
drag, startPoint x: 361, startPoint y: 287, endPoint x: 921, endPoint y: 390, distance: 568.6
click at [361, 287] on link "[PHONE_NUMBER]" at bounding box center [360, 292] width 82 height 13
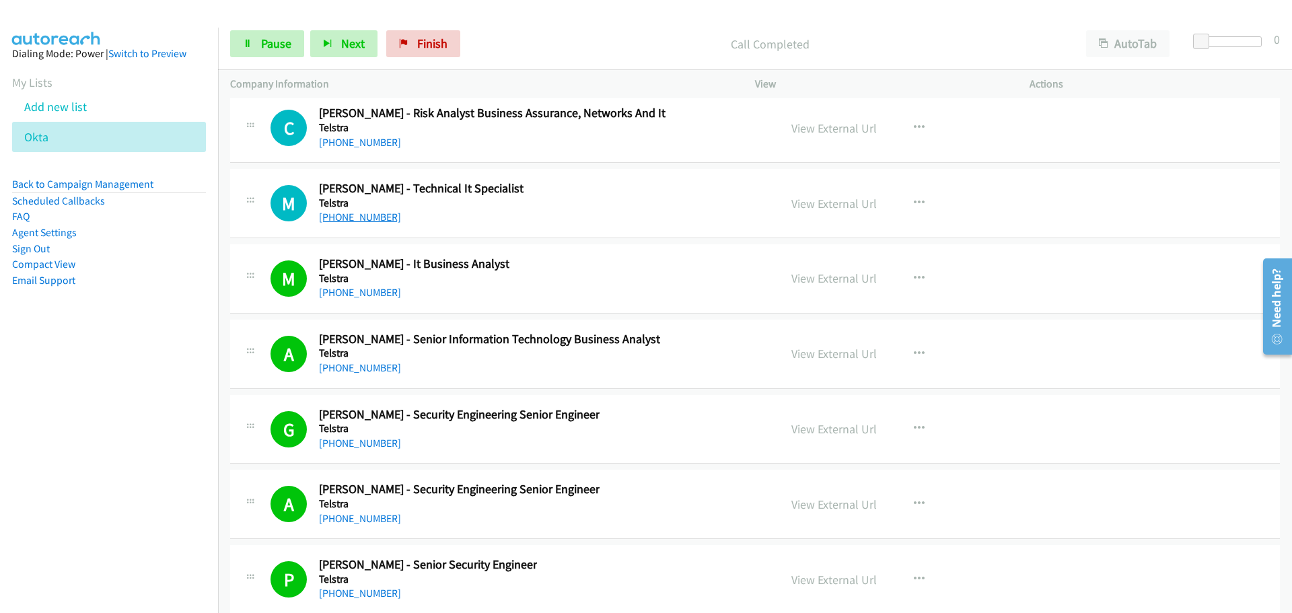
click at [366, 213] on link "[PHONE_NUMBER]" at bounding box center [360, 217] width 82 height 13
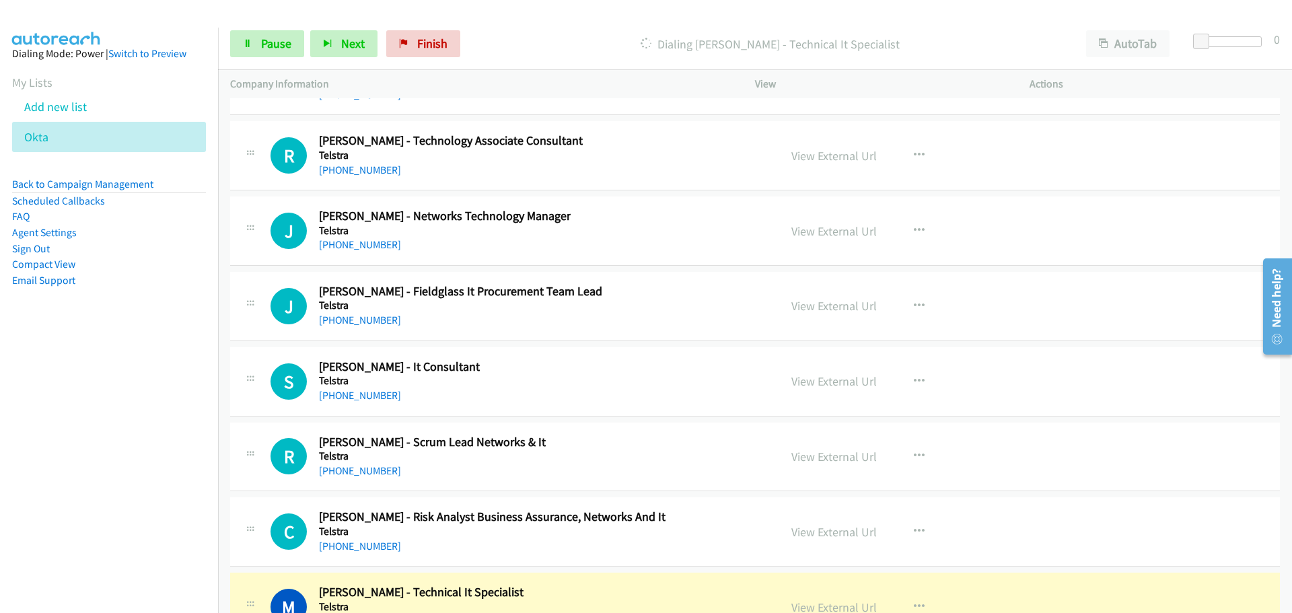
scroll to position [30270, 0]
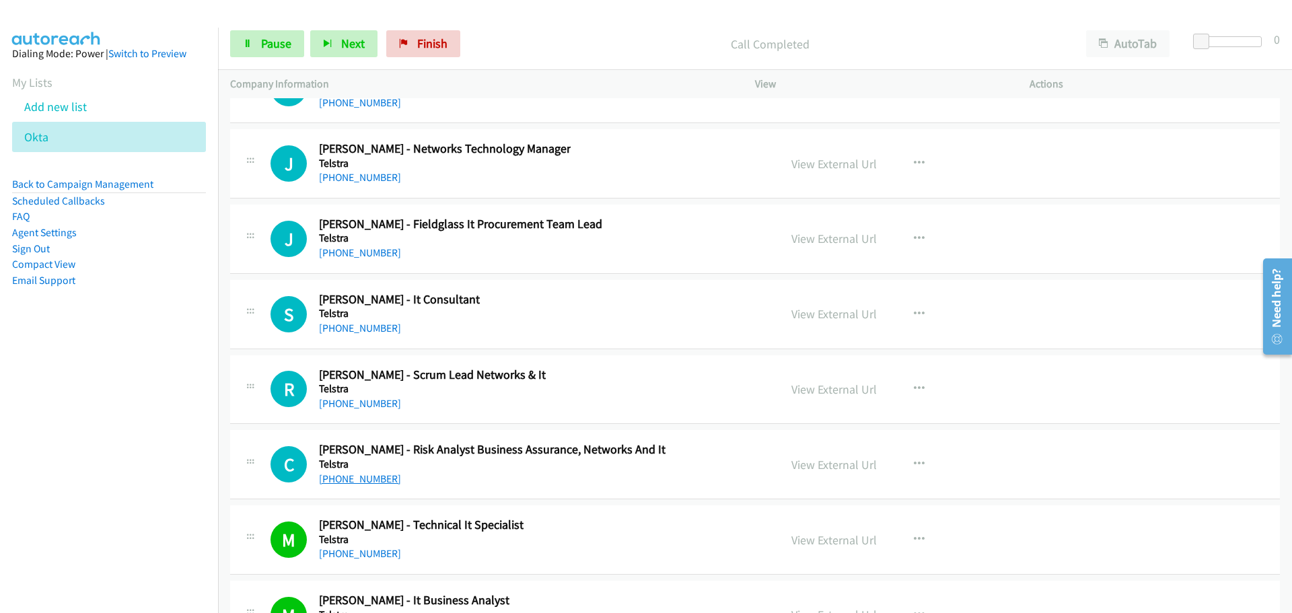
click at [337, 477] on link "[PHONE_NUMBER]" at bounding box center [360, 479] width 82 height 13
click at [380, 405] on link "[PHONE_NUMBER]" at bounding box center [360, 403] width 82 height 13
drag, startPoint x: 355, startPoint y: 326, endPoint x: 1121, endPoint y: 339, distance: 766.1
click at [355, 326] on link "[PHONE_NUMBER]" at bounding box center [360, 328] width 82 height 13
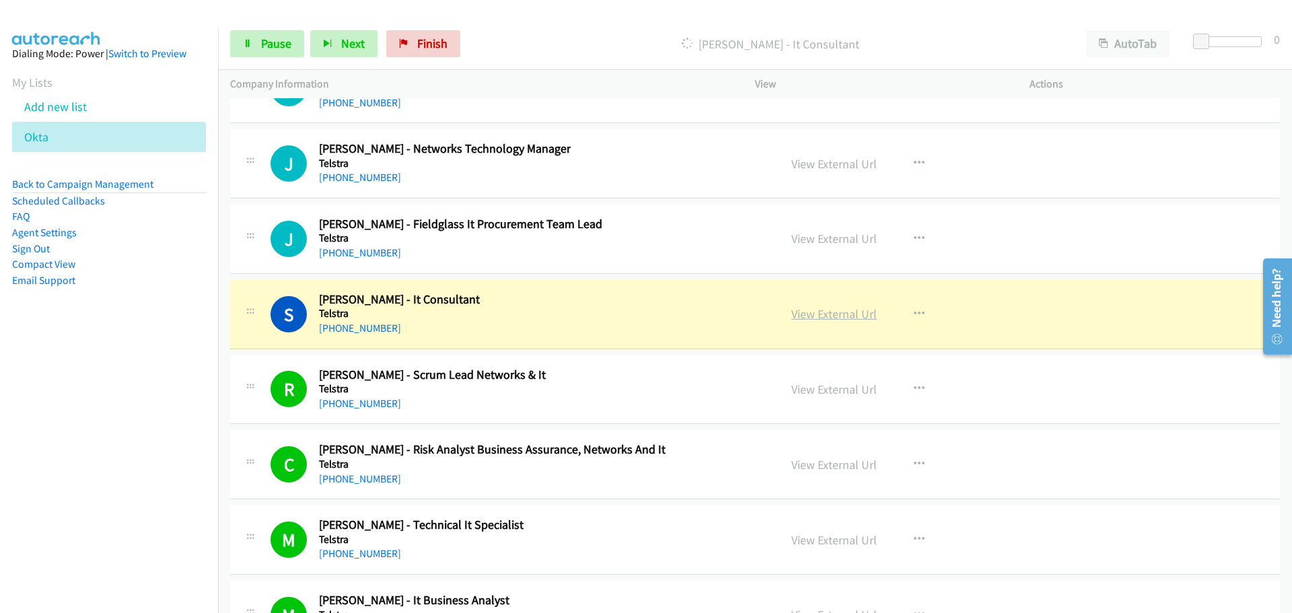
click at [825, 310] on link "View External Url" at bounding box center [834, 313] width 85 height 15
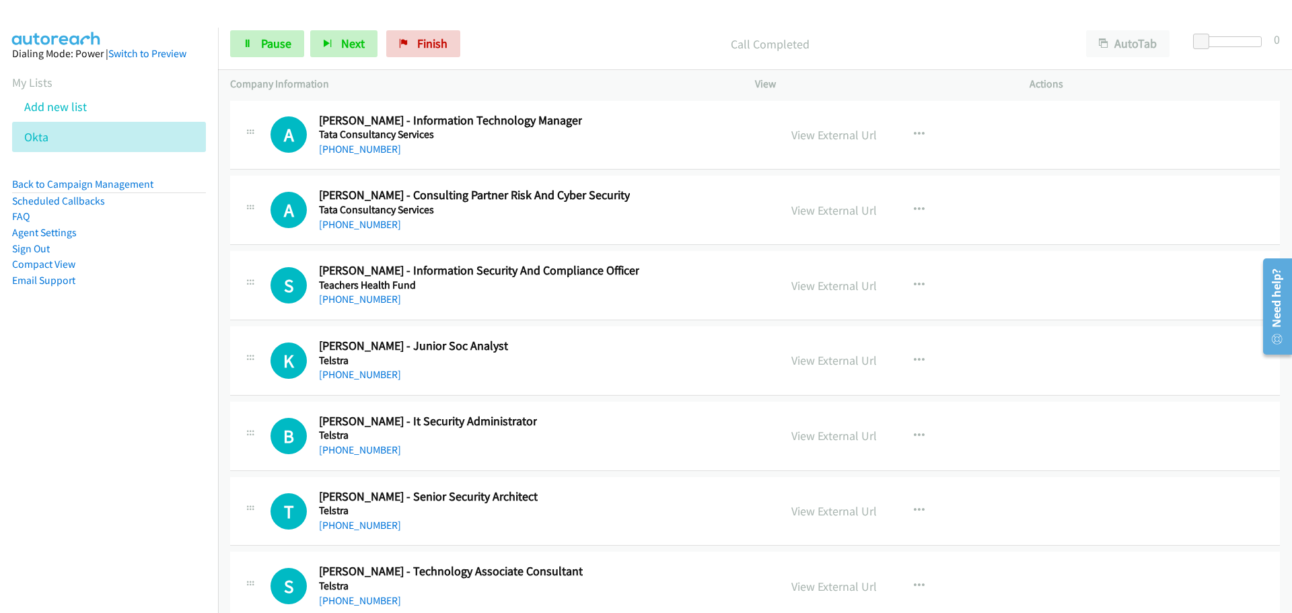
scroll to position [27982, 0]
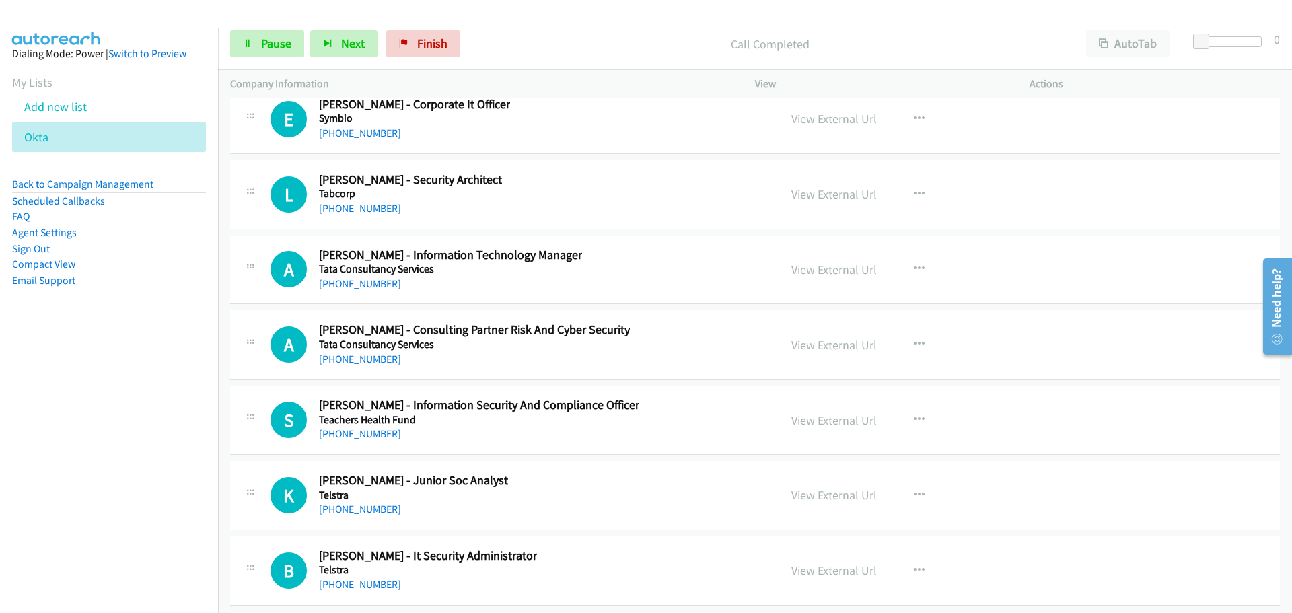
drag, startPoint x: 376, startPoint y: 440, endPoint x: 681, endPoint y: 479, distance: 307.4
click at [376, 440] on link "[PHONE_NUMBER]" at bounding box center [360, 433] width 82 height 13
drag, startPoint x: 355, startPoint y: 363, endPoint x: 1252, endPoint y: 387, distance: 897.6
click at [355, 363] on link "[PHONE_NUMBER]" at bounding box center [360, 359] width 82 height 13
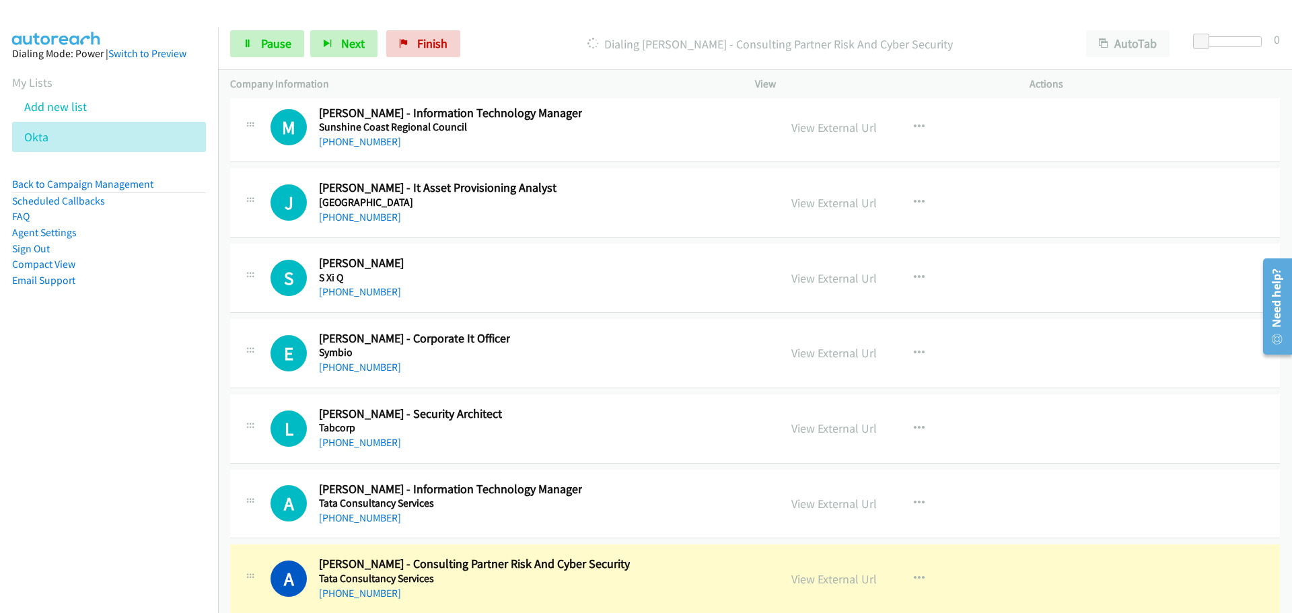
scroll to position [27780, 0]
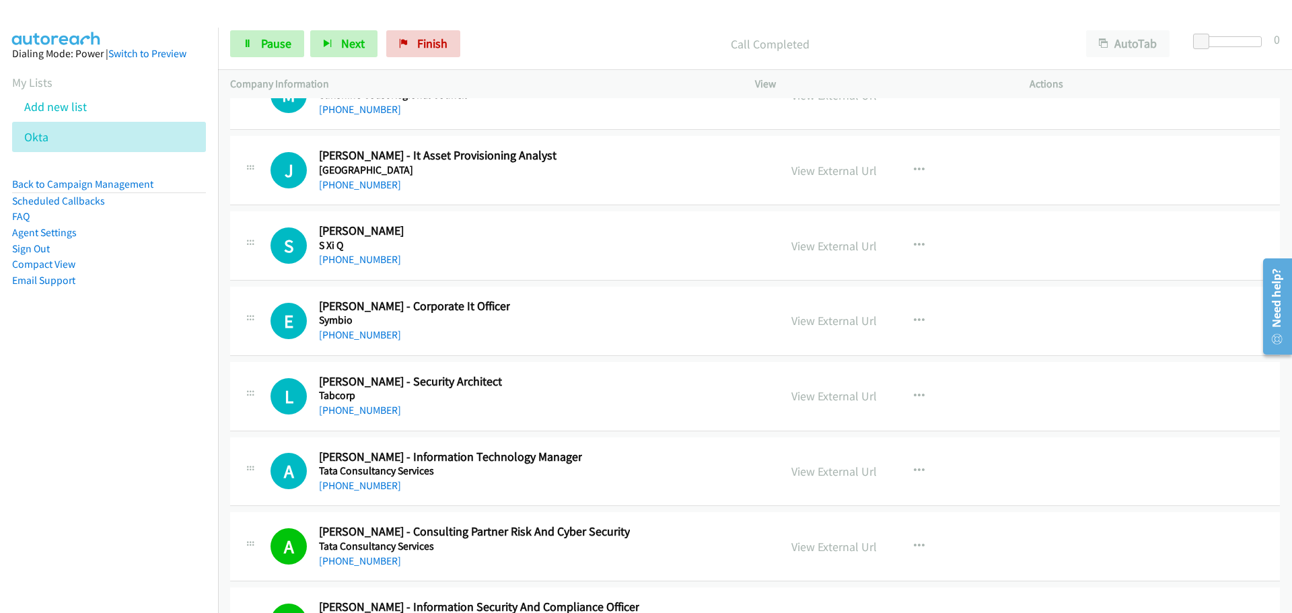
drag, startPoint x: 357, startPoint y: 480, endPoint x: 376, endPoint y: 477, distance: 19.7
click at [357, 480] on link "[PHONE_NUMBER]" at bounding box center [360, 485] width 82 height 13
drag, startPoint x: 372, startPoint y: 413, endPoint x: 383, endPoint y: 411, distance: 11.0
click at [372, 413] on link "[PHONE_NUMBER]" at bounding box center [360, 410] width 82 height 13
click at [379, 328] on link "[PHONE_NUMBER]" at bounding box center [360, 334] width 82 height 13
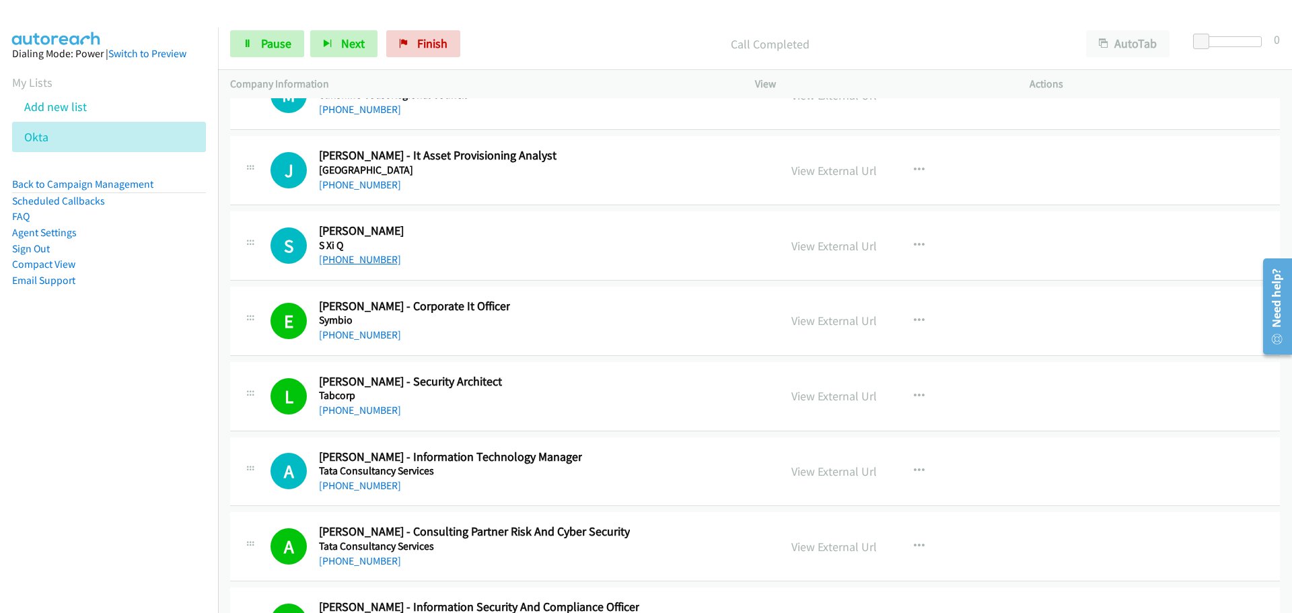
drag, startPoint x: 17, startPoint y: 99, endPoint x: 374, endPoint y: 262, distance: 392.2
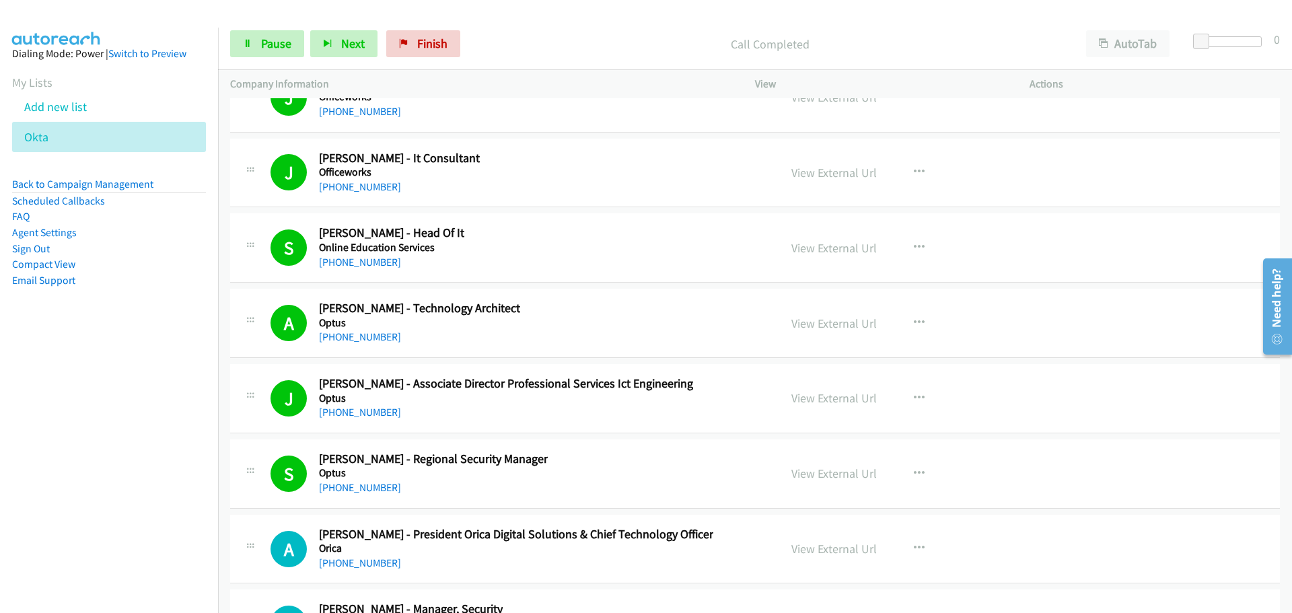
scroll to position [24683, 0]
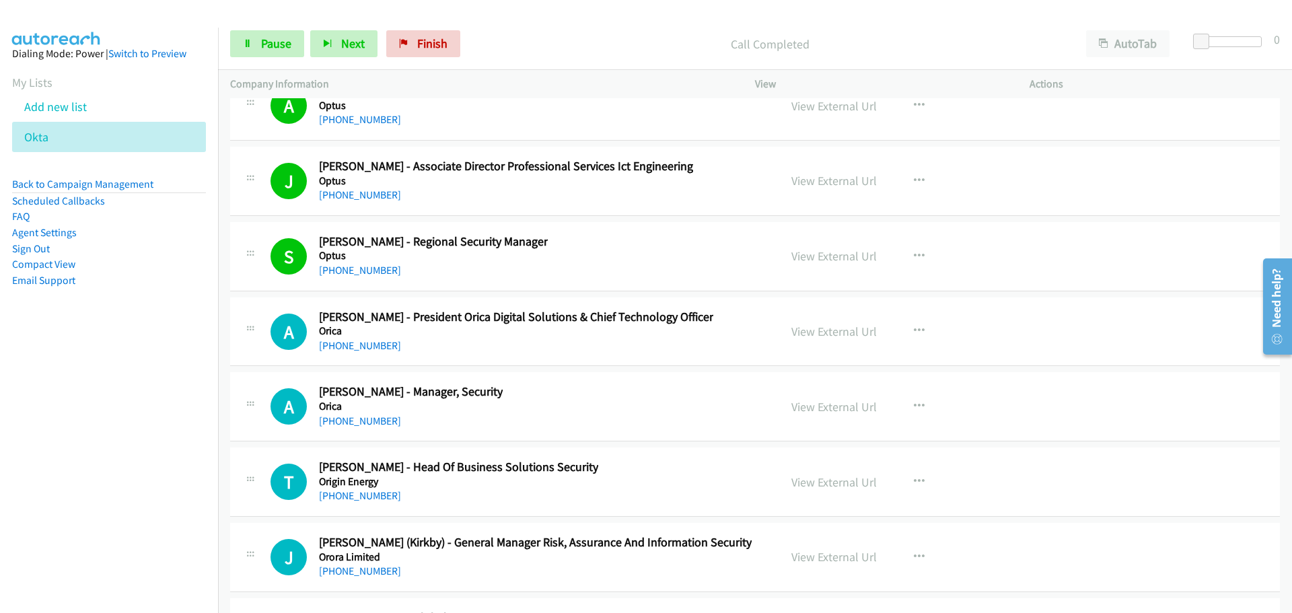
drag, startPoint x: 357, startPoint y: 347, endPoint x: 1274, endPoint y: 507, distance: 930.5
click at [357, 347] on link "[PHONE_NUMBER]" at bounding box center [360, 345] width 82 height 13
click at [333, 421] on link "[PHONE_NUMBER]" at bounding box center [360, 421] width 82 height 13
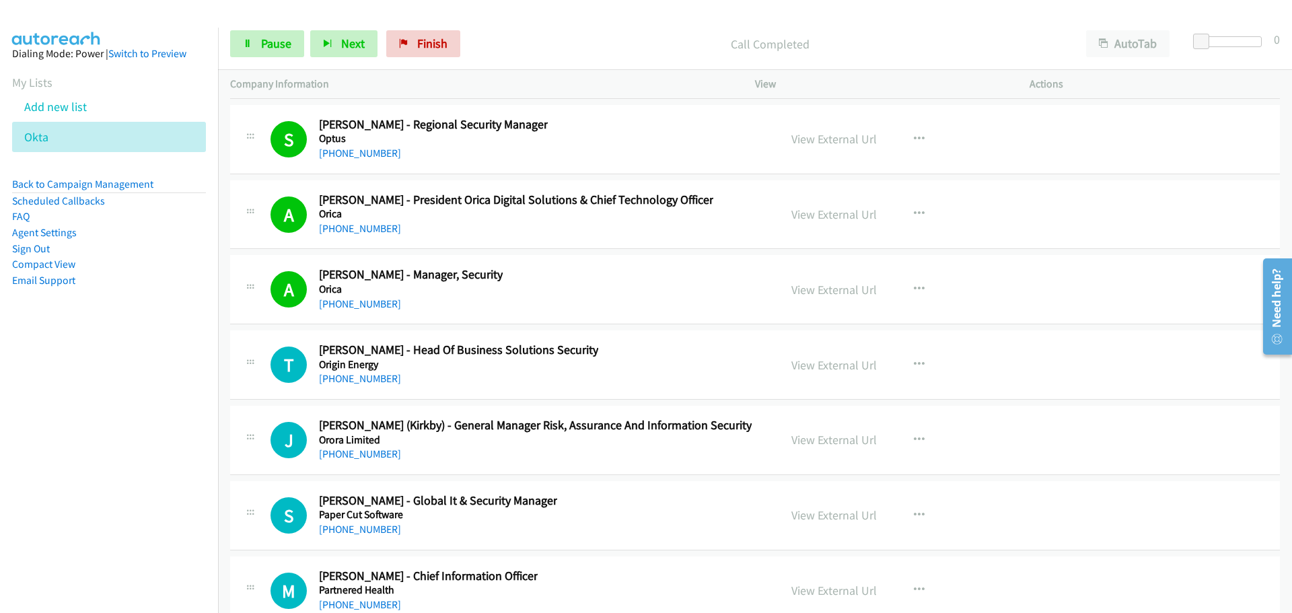
scroll to position [24885, 0]
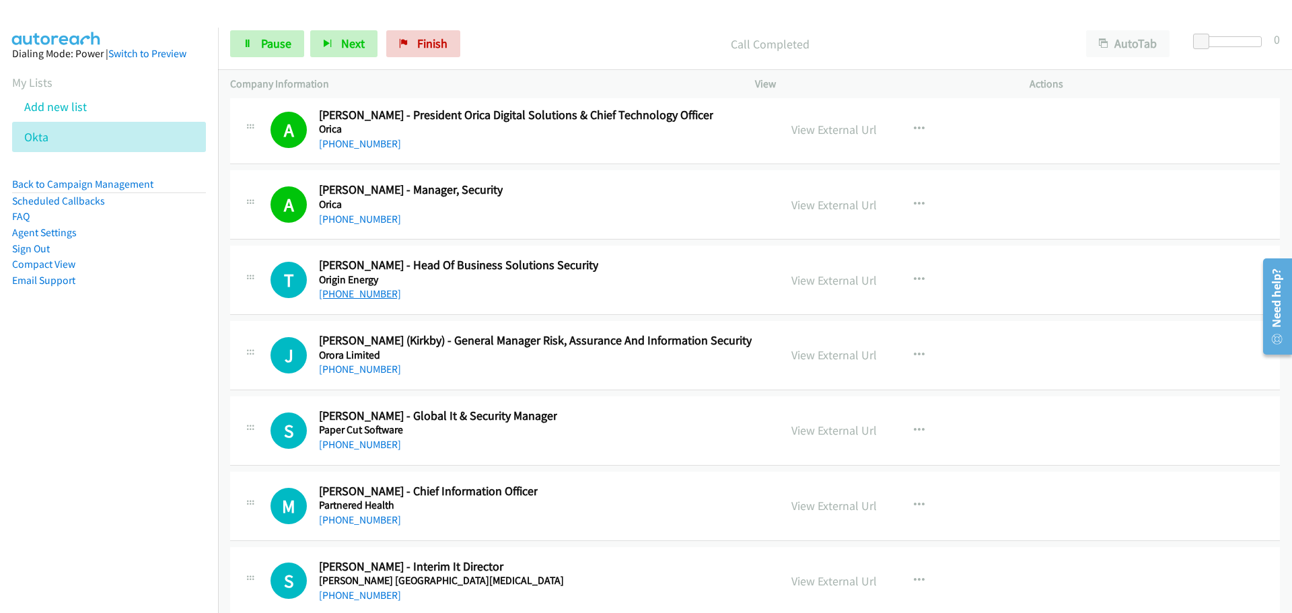
click at [355, 289] on link "[PHONE_NUMBER]" at bounding box center [360, 293] width 82 height 13
drag, startPoint x: 372, startPoint y: 370, endPoint x: 1127, endPoint y: 448, distance: 758.6
click at [372, 370] on link "[PHONE_NUMBER]" at bounding box center [360, 369] width 82 height 13
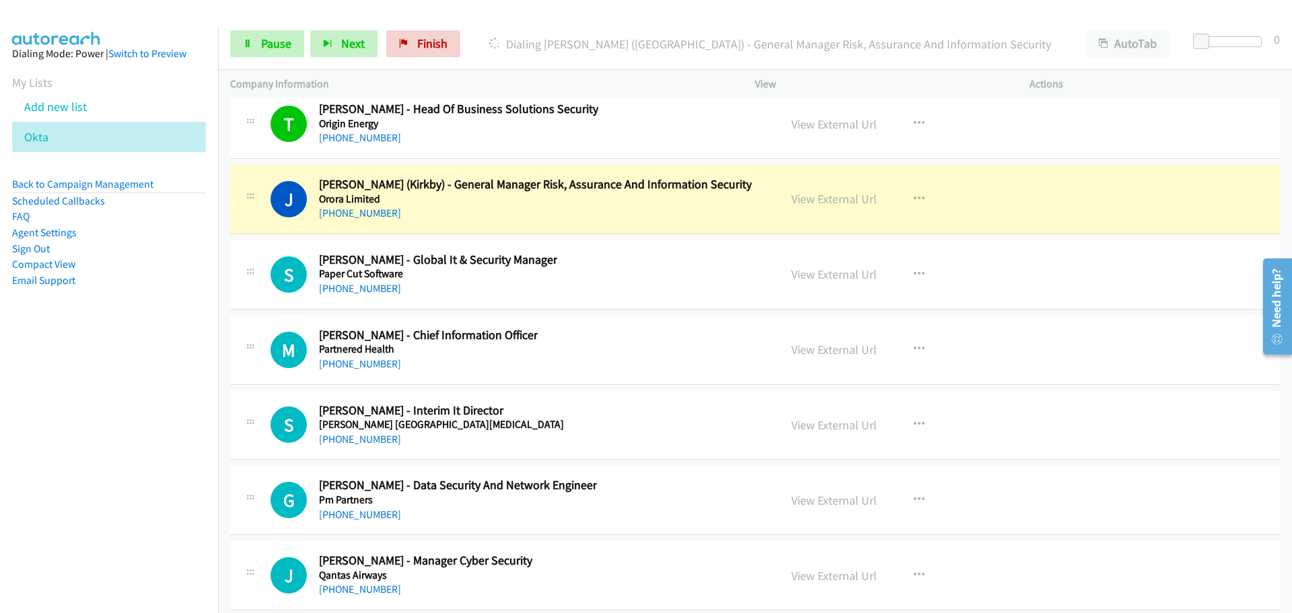
scroll to position [25087, 0]
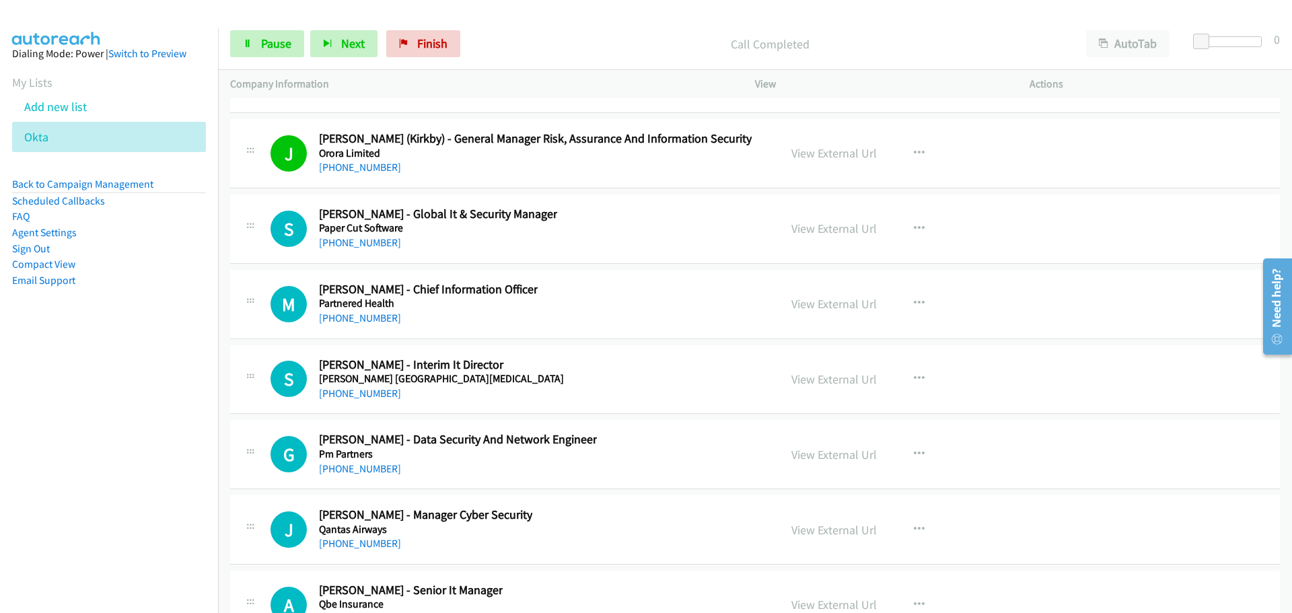
drag, startPoint x: 341, startPoint y: 237, endPoint x: 1251, endPoint y: 357, distance: 917.3
click at [341, 237] on link "[PHONE_NUMBER]" at bounding box center [360, 242] width 82 height 13
click at [1038, 596] on div "View External Url View External Url Schedule/Manage Callback Start Calls Here R…" at bounding box center [922, 605] width 287 height 44
click at [374, 316] on link "[PHONE_NUMBER]" at bounding box center [360, 318] width 82 height 13
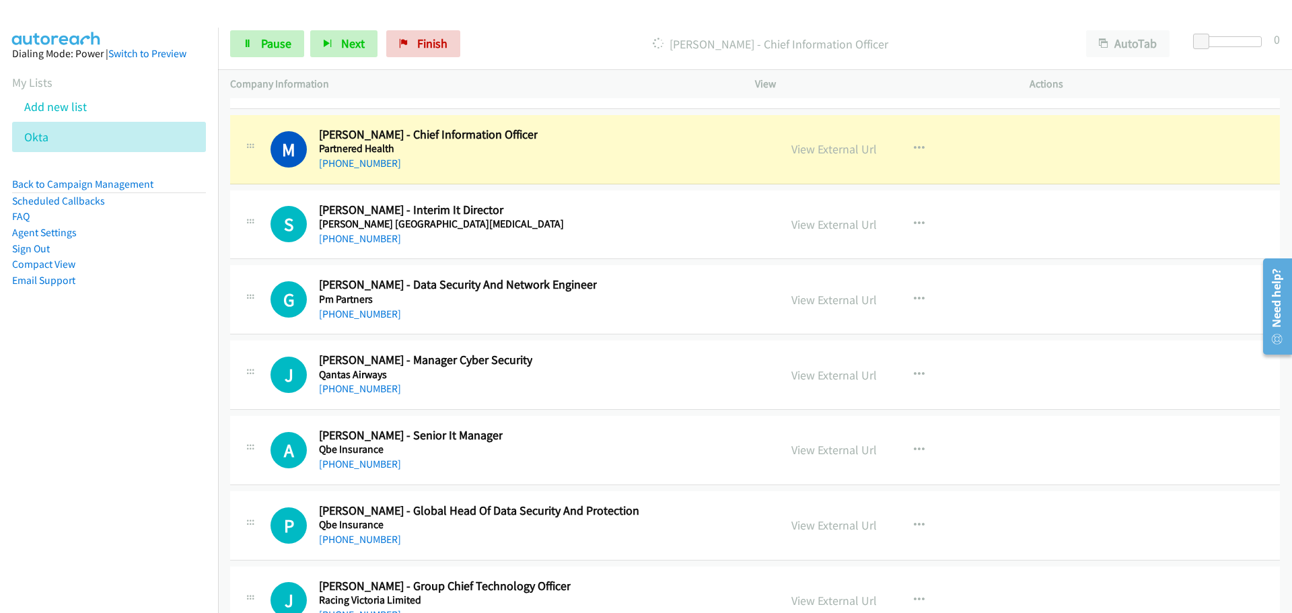
scroll to position [25222, 0]
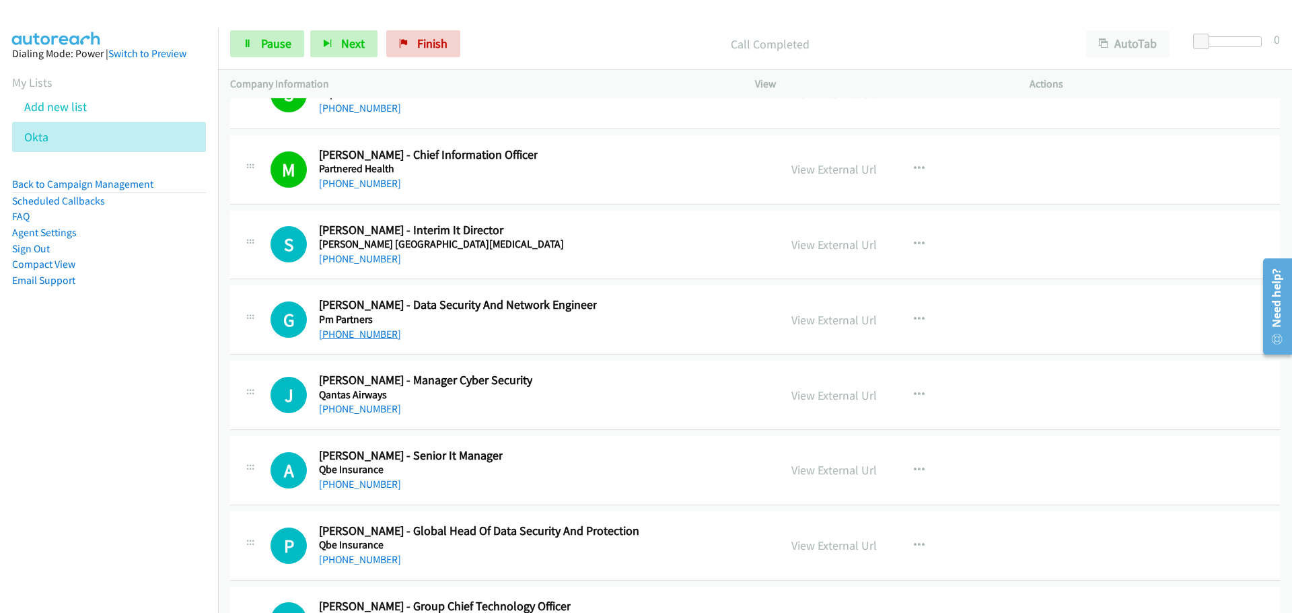
click at [367, 338] on link "[PHONE_NUMBER]" at bounding box center [360, 334] width 82 height 13
click at [363, 400] on h5 "Qantas Airways" at bounding box center [425, 394] width 213 height 13
click at [369, 408] on link "[PHONE_NUMBER]" at bounding box center [360, 409] width 82 height 13
drag, startPoint x: 370, startPoint y: 252, endPoint x: 431, endPoint y: 255, distance: 61.3
click at [370, 252] on link "[PHONE_NUMBER]" at bounding box center [360, 258] width 82 height 13
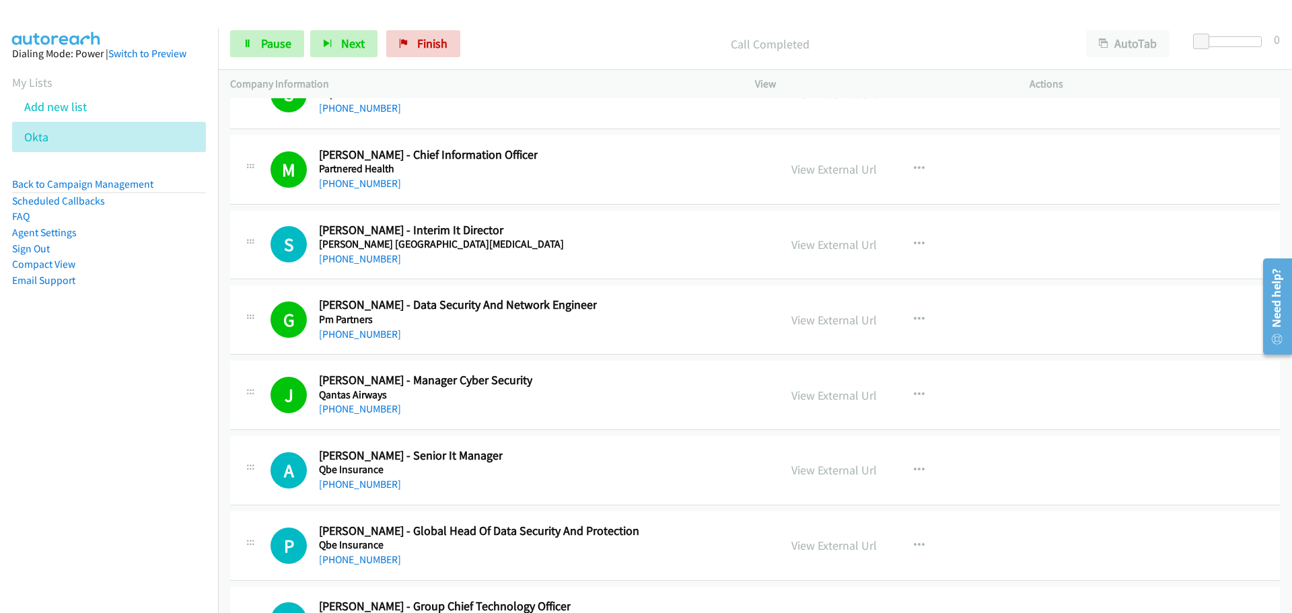
drag, startPoint x: 325, startPoint y: 482, endPoint x: 973, endPoint y: 524, distance: 649.5
click at [325, 482] on link "[PHONE_NUMBER]" at bounding box center [360, 484] width 82 height 13
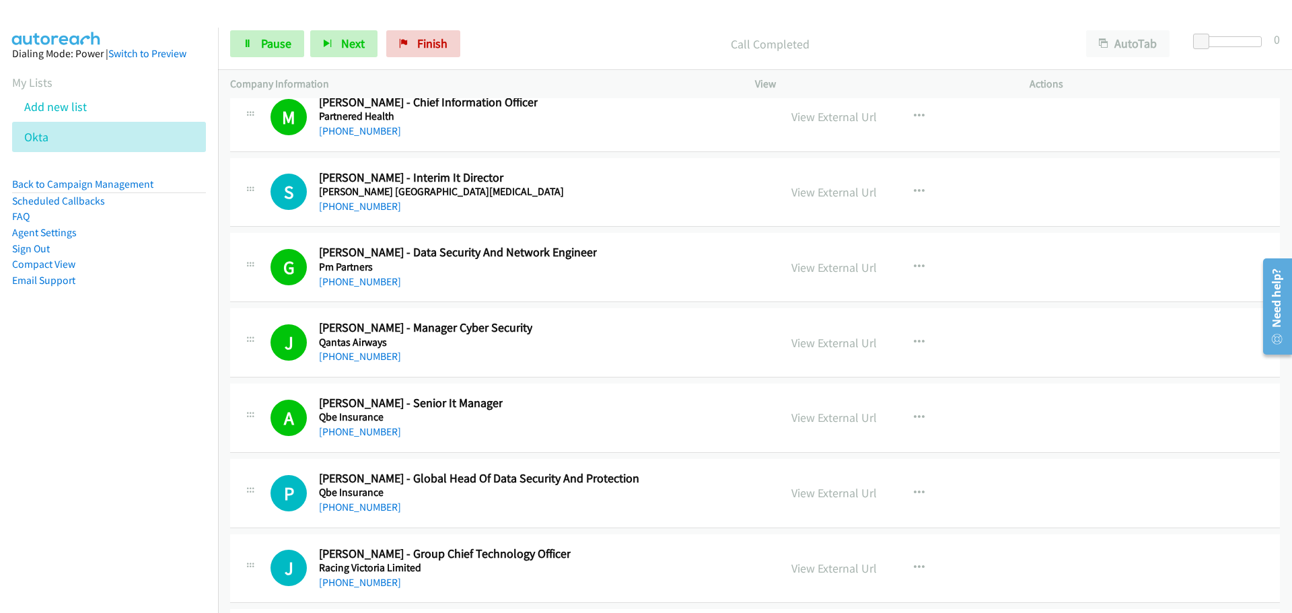
scroll to position [25424, 0]
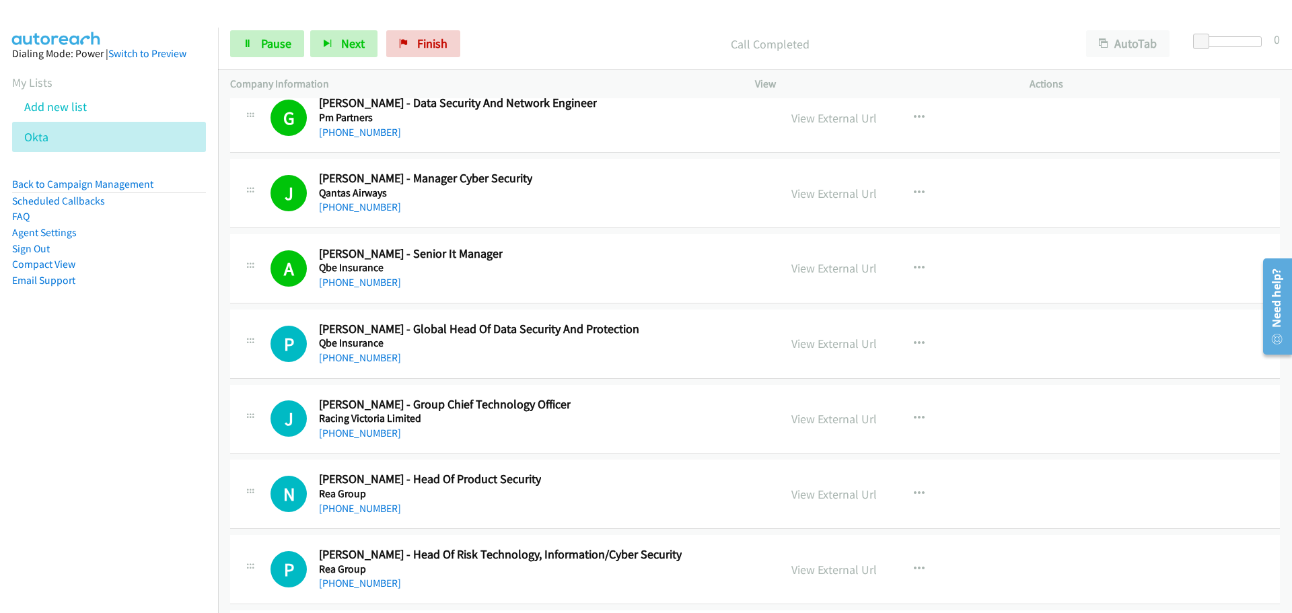
drag, startPoint x: 330, startPoint y: 357, endPoint x: 1274, endPoint y: 382, distance: 944.7
click at [330, 357] on link "[PHONE_NUMBER]" at bounding box center [360, 357] width 82 height 13
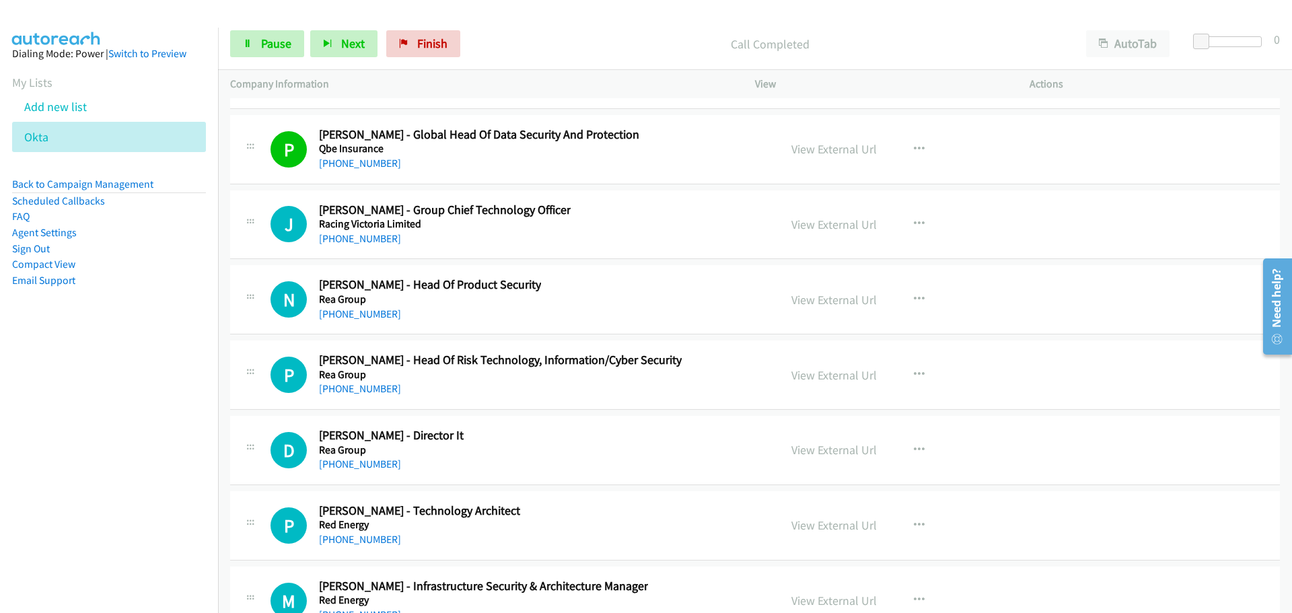
scroll to position [25626, 0]
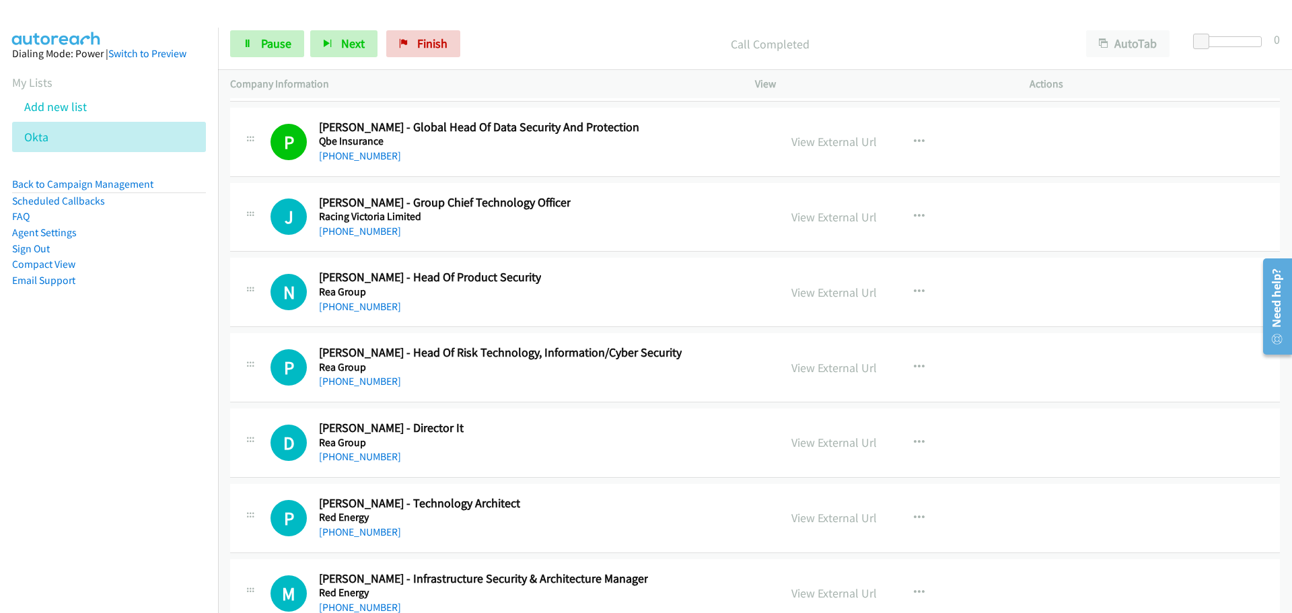
drag, startPoint x: 344, startPoint y: 232, endPoint x: 832, endPoint y: 230, distance: 488.0
click at [344, 232] on link "[PHONE_NUMBER]" at bounding box center [360, 231] width 82 height 13
drag, startPoint x: 361, startPoint y: 308, endPoint x: 718, endPoint y: 300, distance: 356.1
click at [361, 308] on link "[PHONE_NUMBER]" at bounding box center [360, 306] width 82 height 13
drag, startPoint x: 344, startPoint y: 382, endPoint x: 408, endPoint y: 386, distance: 64.1
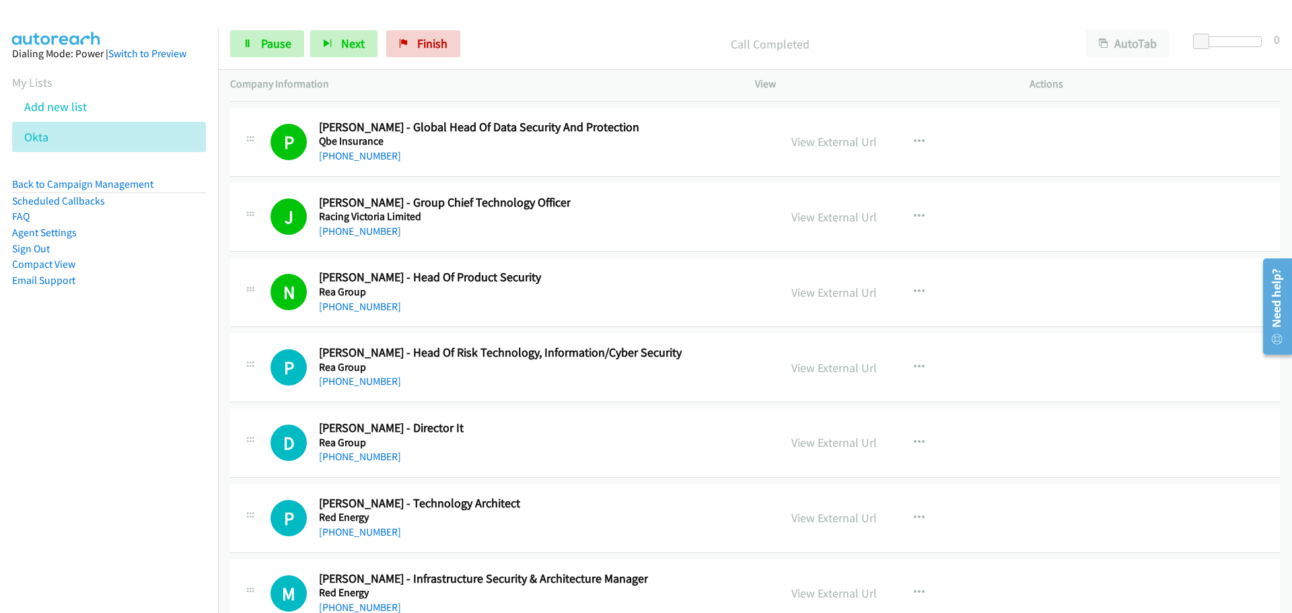
click at [344, 382] on link "[PHONE_NUMBER]" at bounding box center [360, 381] width 82 height 13
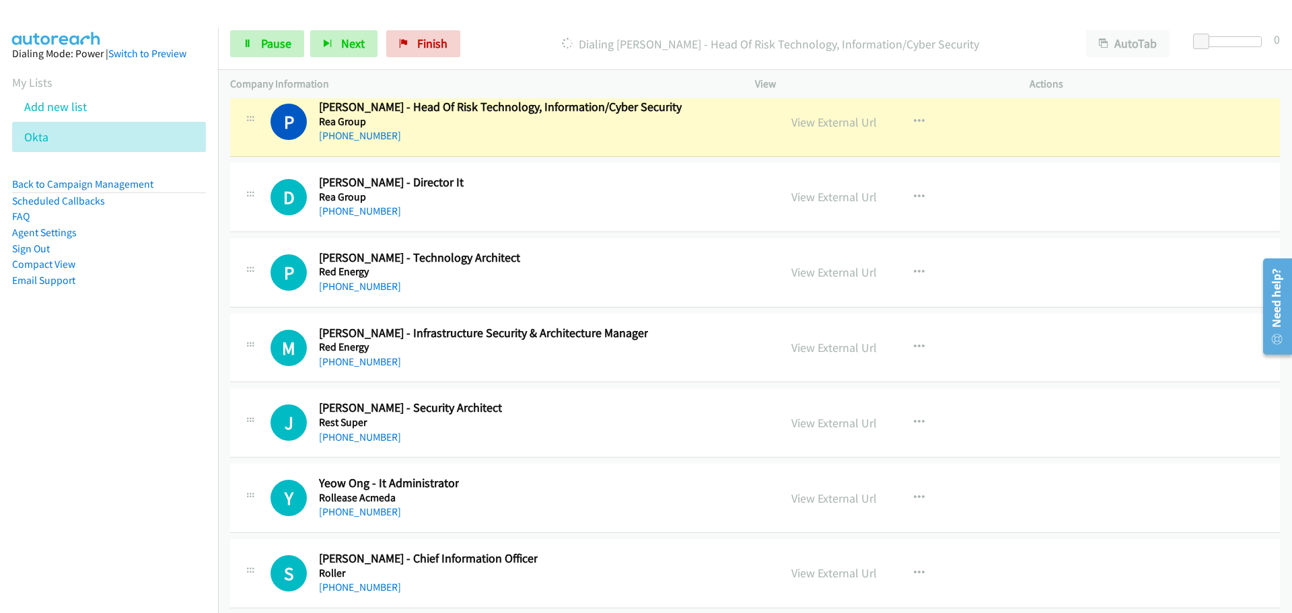
scroll to position [25895, 0]
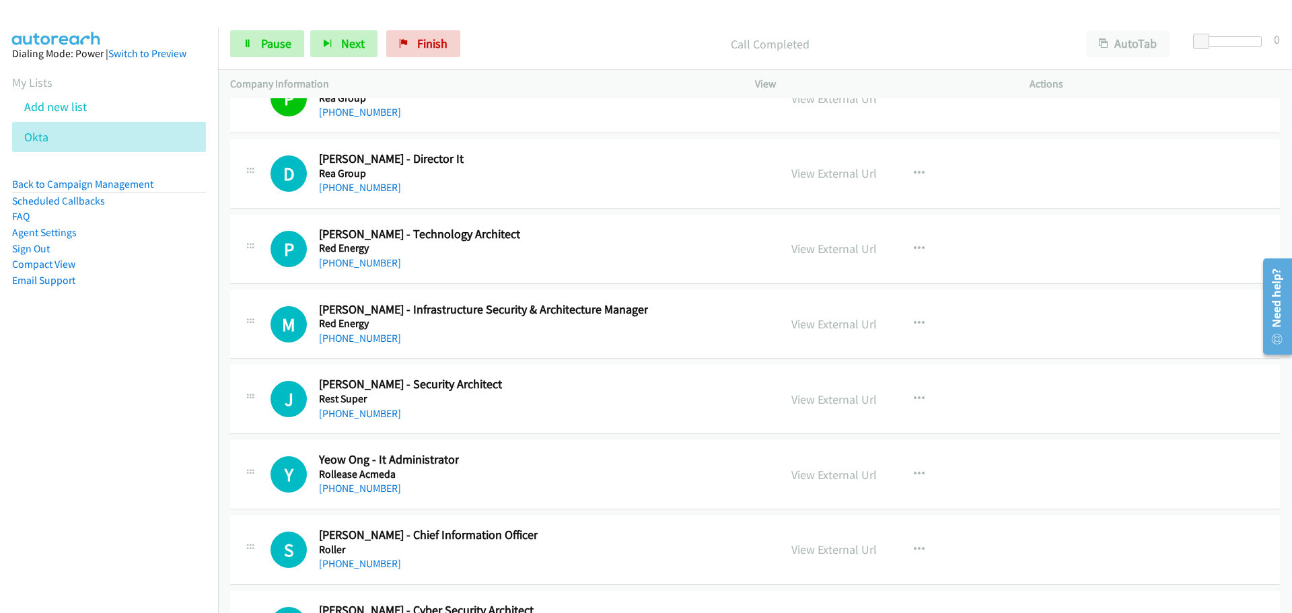
drag, startPoint x: 351, startPoint y: 187, endPoint x: 963, endPoint y: 281, distance: 618.3
click at [351, 187] on link "[PHONE_NUMBER]" at bounding box center [360, 187] width 82 height 13
drag, startPoint x: 374, startPoint y: 263, endPoint x: 726, endPoint y: 298, distance: 354.4
click at [374, 263] on link "[PHONE_NUMBER]" at bounding box center [360, 262] width 82 height 13
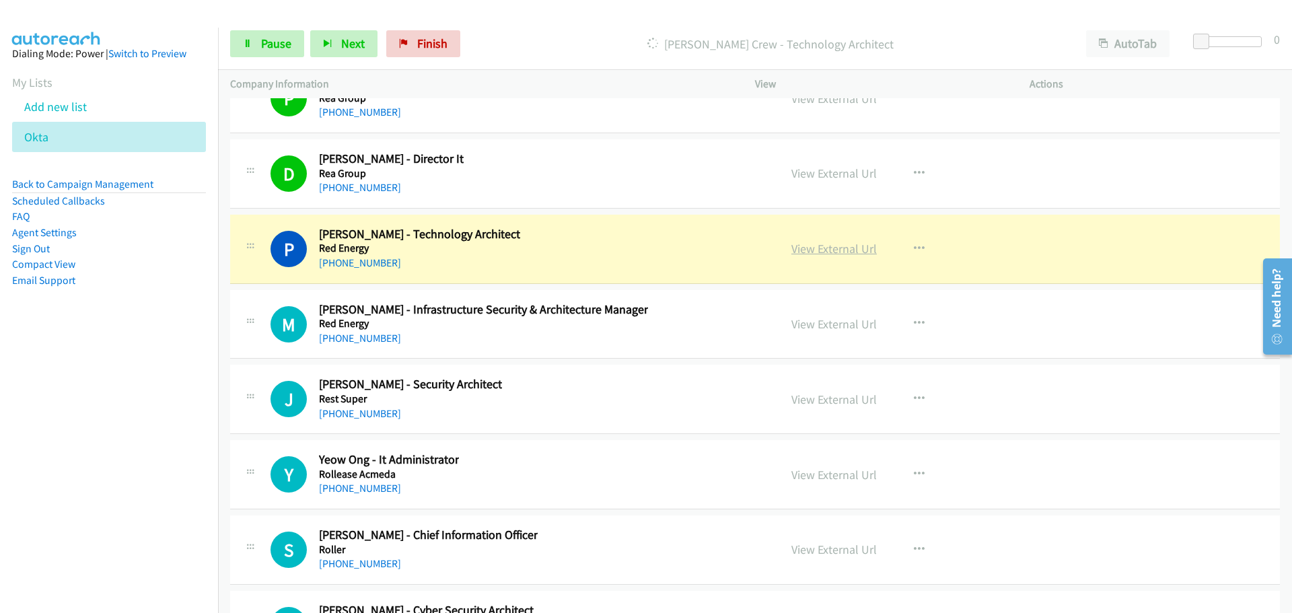
click at [838, 248] on link "View External Url" at bounding box center [834, 248] width 85 height 15
